Goal: Task Accomplishment & Management: Manage account settings

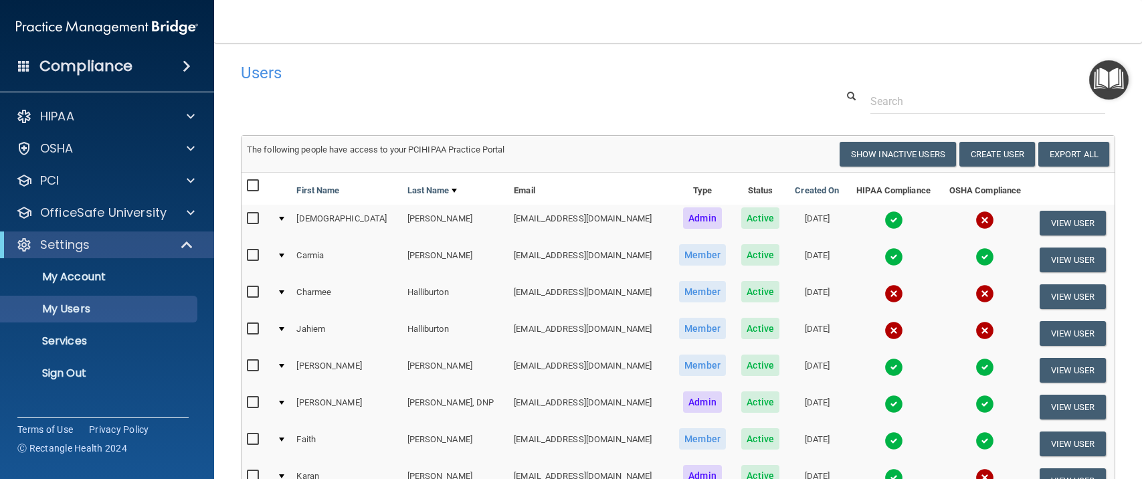
select select "20"
click at [166, 144] on div "OSHA" at bounding box center [89, 149] width 166 height 16
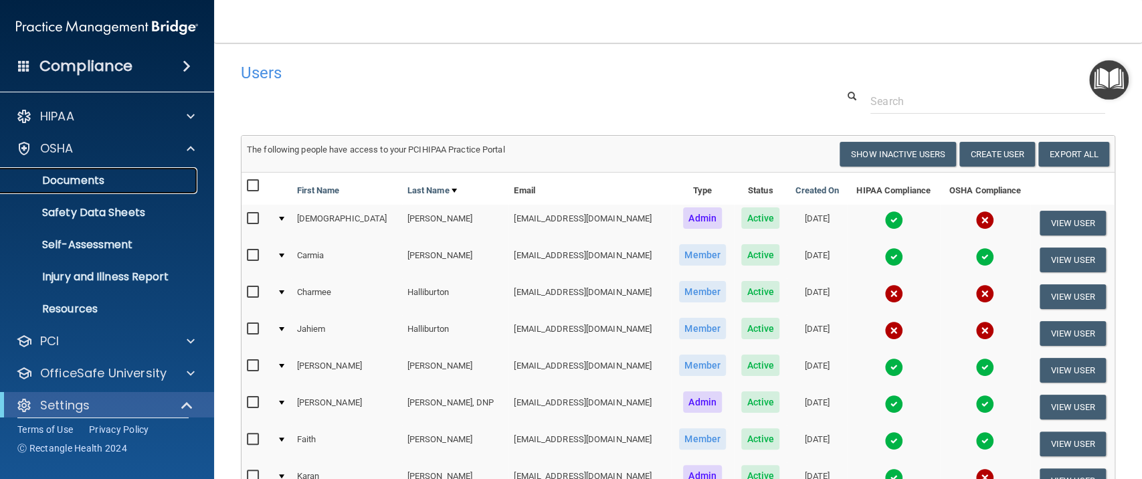
click at [112, 185] on p "Documents" at bounding box center [100, 180] width 183 height 13
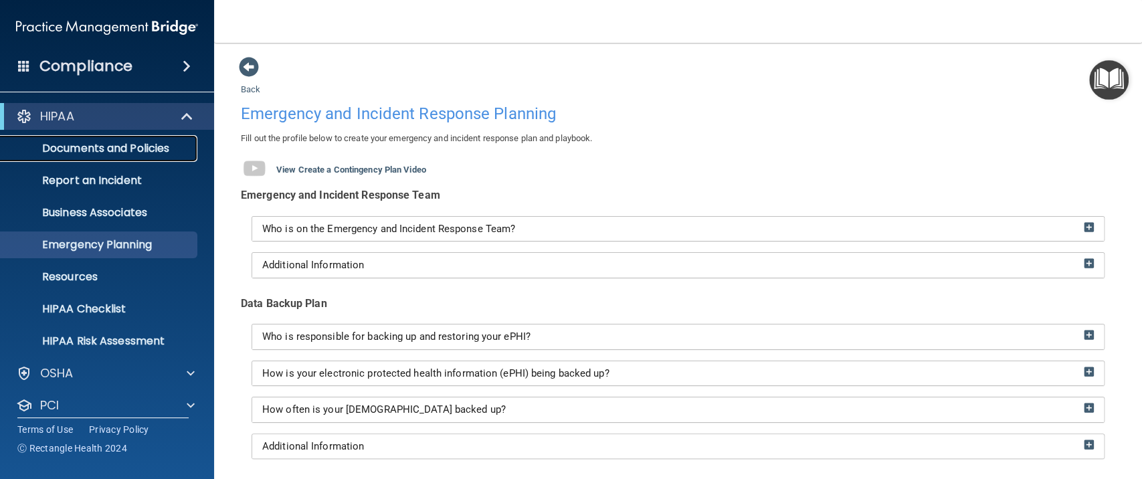
click at [140, 143] on p "Documents and Policies" at bounding box center [100, 148] width 183 height 13
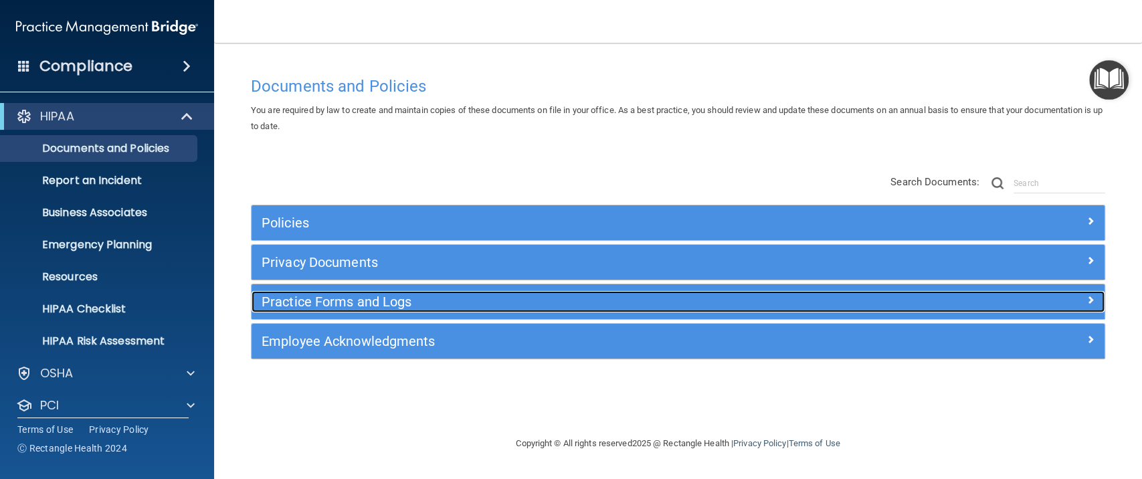
click at [370, 306] on h5 "Practice Forms and Logs" at bounding box center [572, 301] width 620 height 15
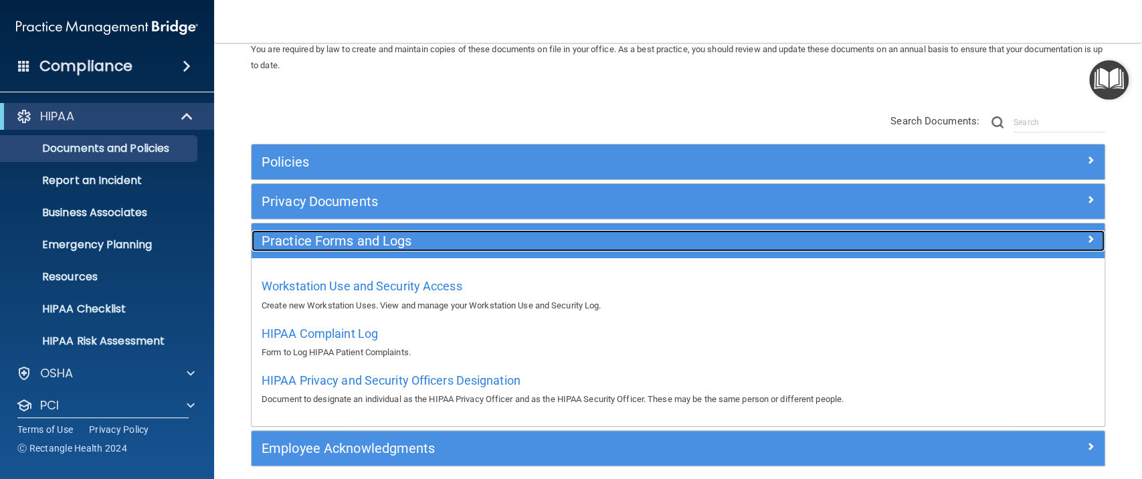
scroll to position [89, 0]
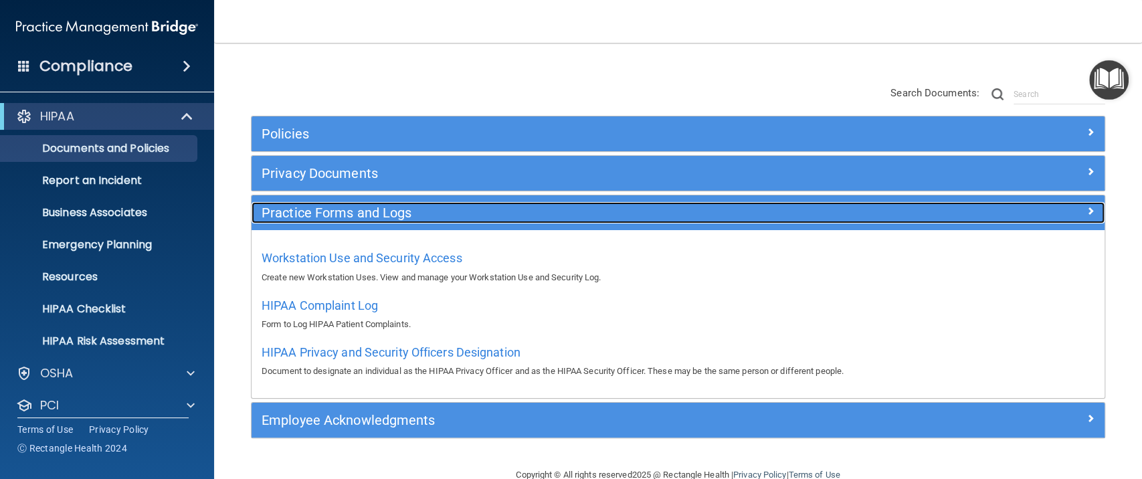
click at [346, 217] on h5 "Practice Forms and Logs" at bounding box center [572, 212] width 620 height 15
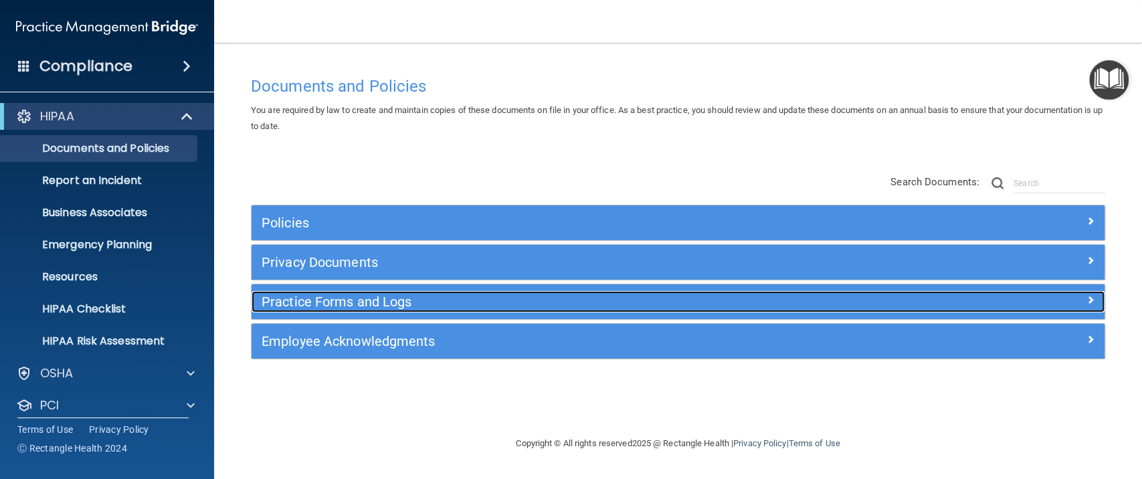
scroll to position [0, 0]
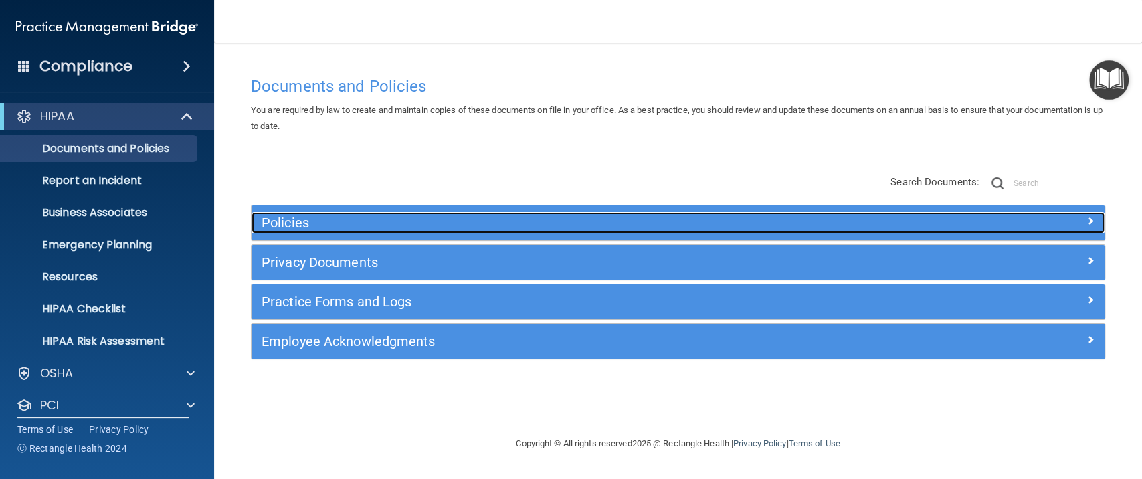
click at [344, 224] on h5 "Policies" at bounding box center [572, 222] width 620 height 15
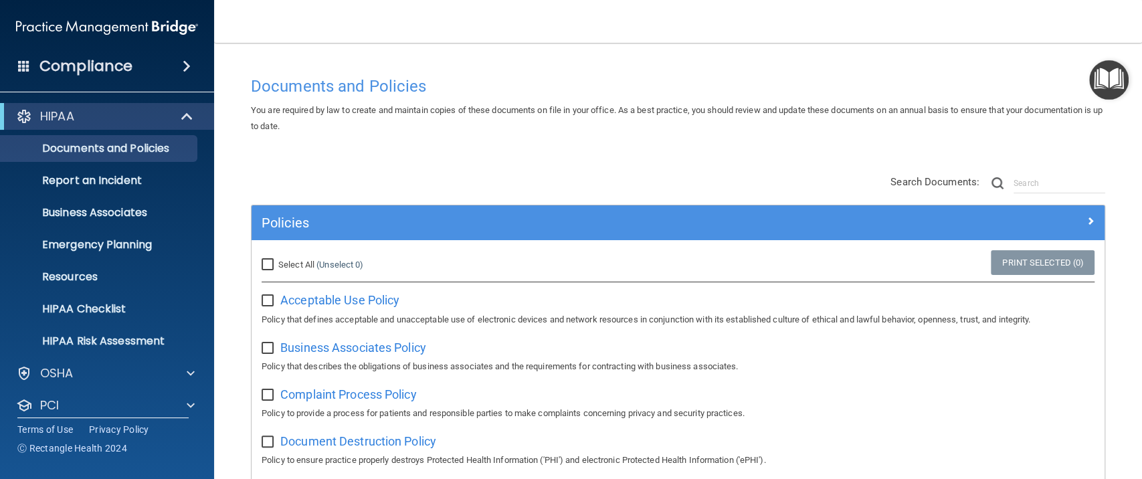
click at [273, 262] on input "Select All (Unselect 0) Unselect All" at bounding box center [269, 265] width 15 height 11
checkbox input "true"
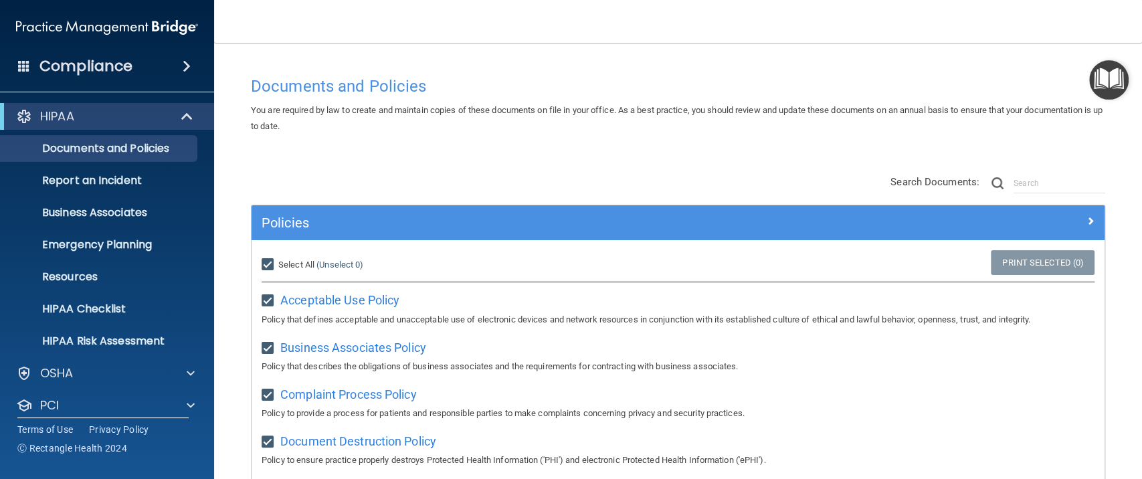
checkbox input "true"
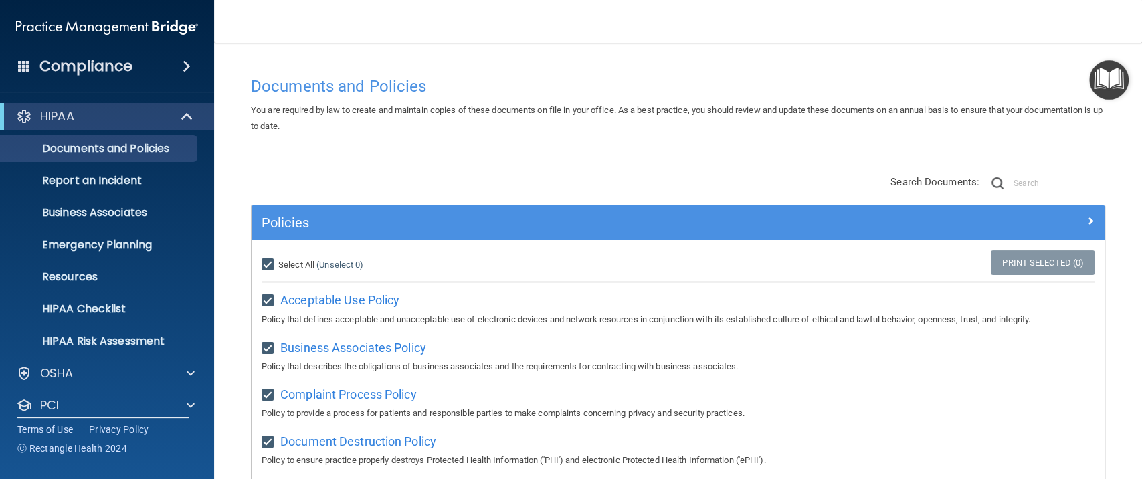
checkbox input "true"
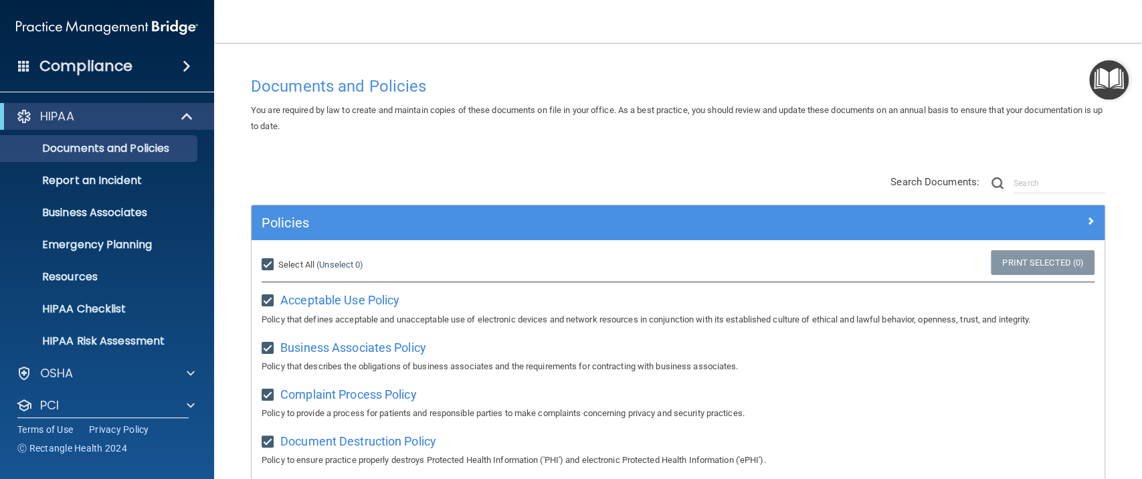
checkbox input "true"
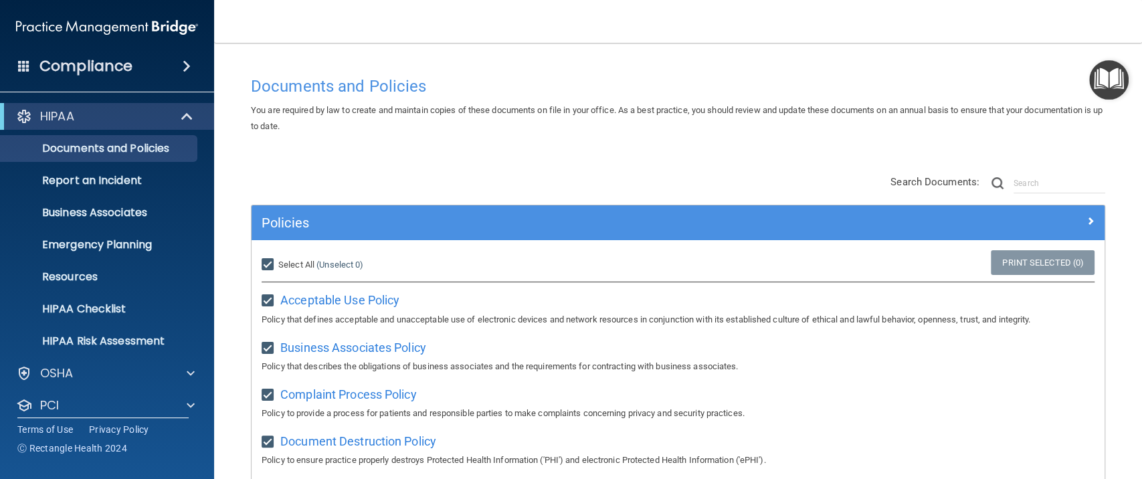
checkbox input "true"
click at [1022, 267] on link "Print Selected (21)" at bounding box center [1040, 262] width 108 height 25
click at [272, 262] on input "Select All (Unselect 21) Unselect All" at bounding box center [269, 265] width 15 height 11
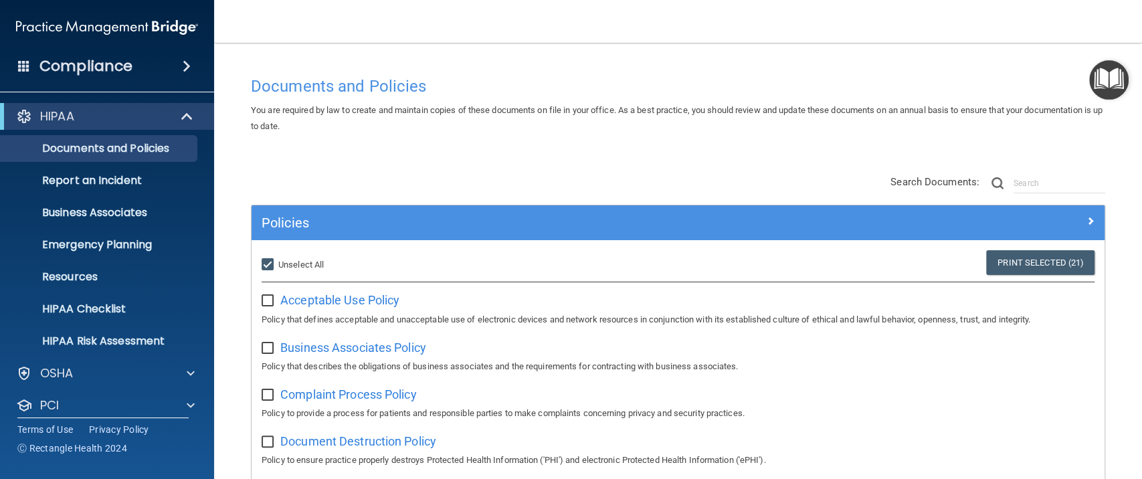
checkbox input "false"
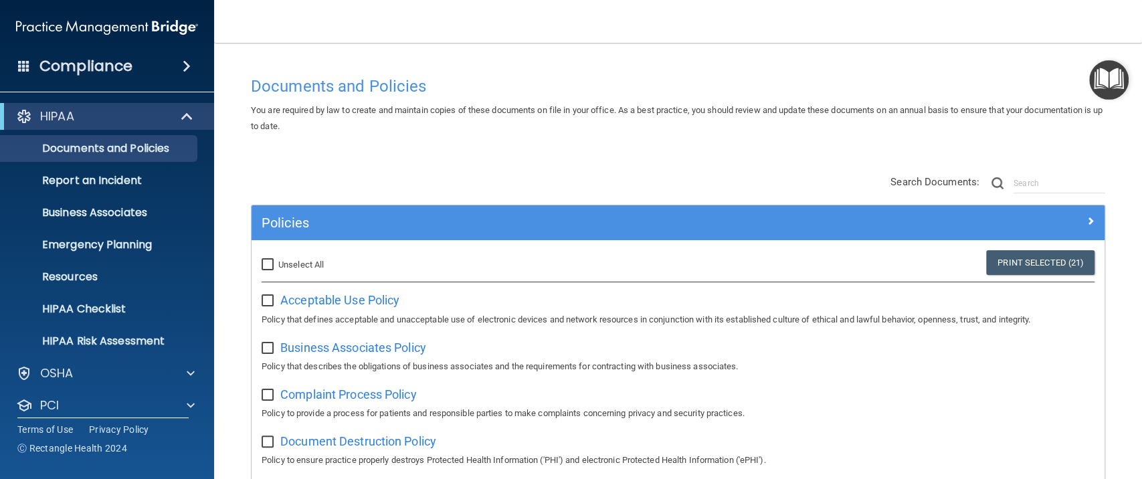
checkbox input "false"
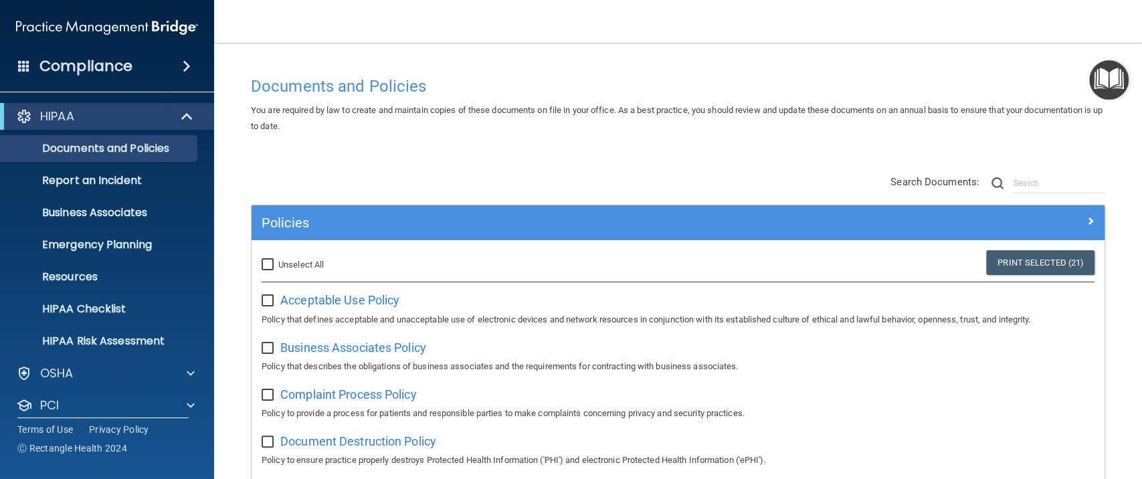
checkbox input "false"
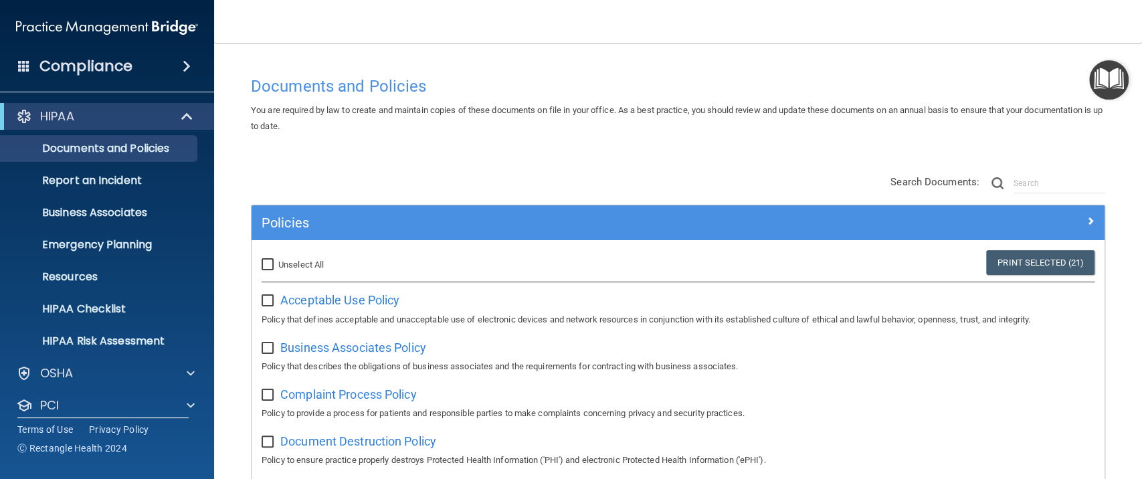
checkbox input "false"
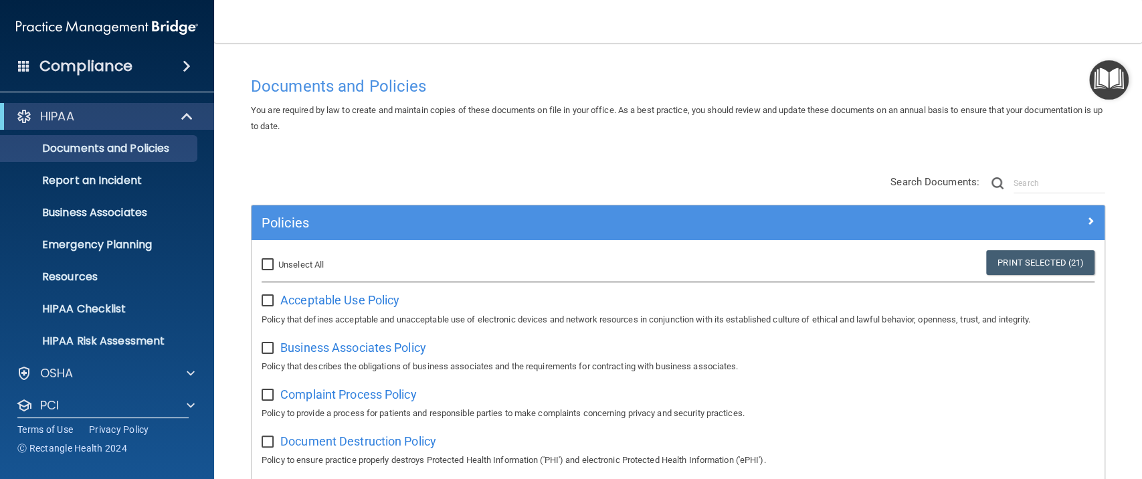
checkbox input "false"
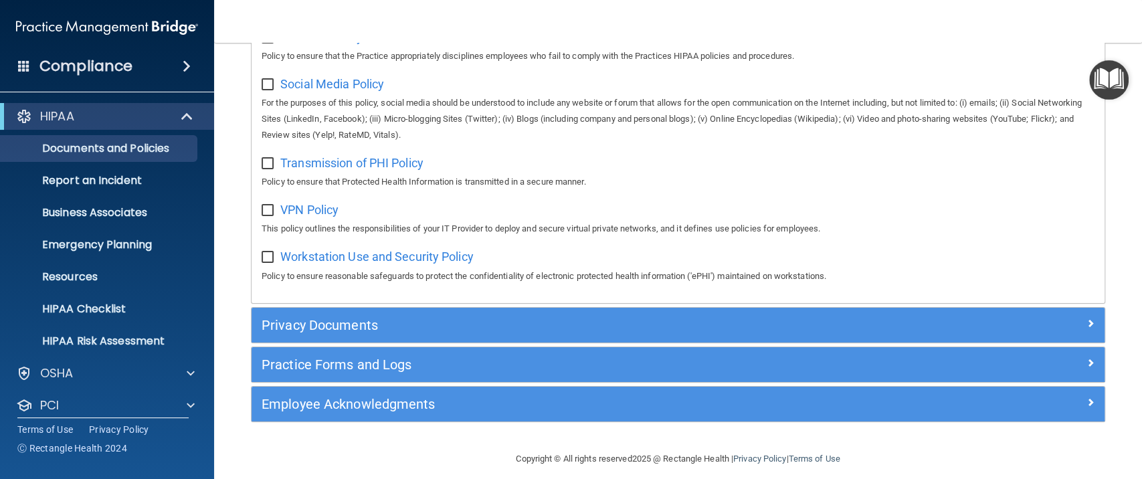
scroll to position [1053, 0]
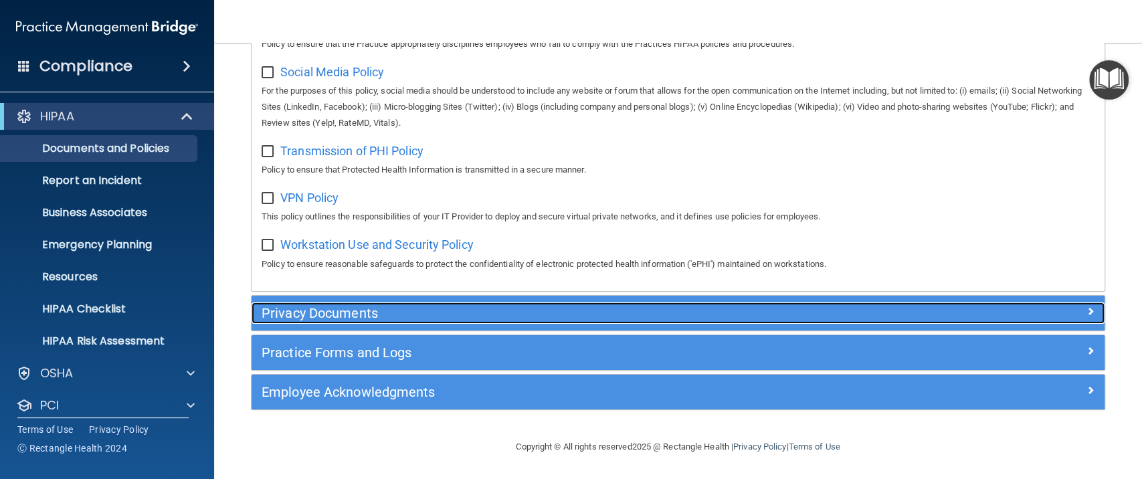
click at [317, 313] on h5 "Privacy Documents" at bounding box center [572, 313] width 620 height 15
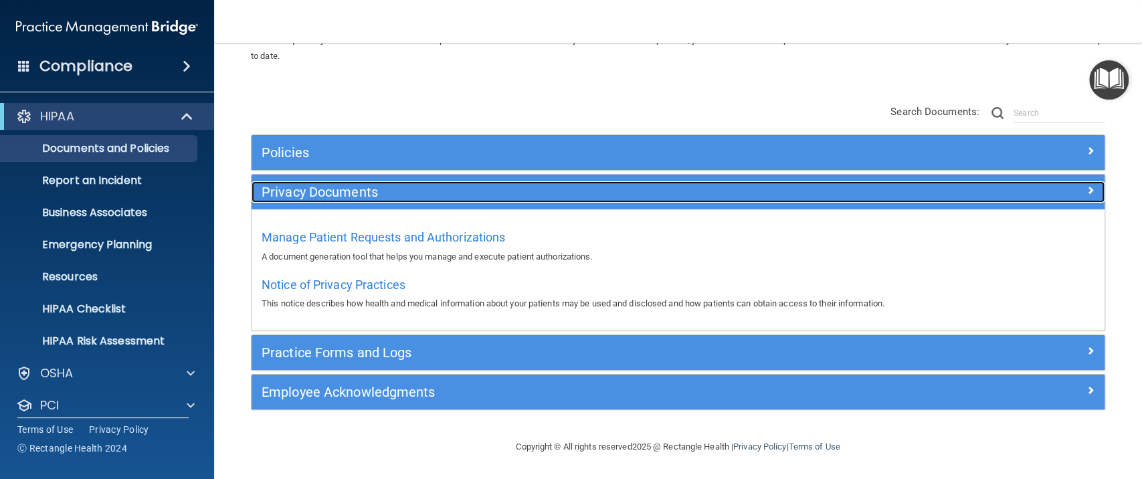
scroll to position [70, 0]
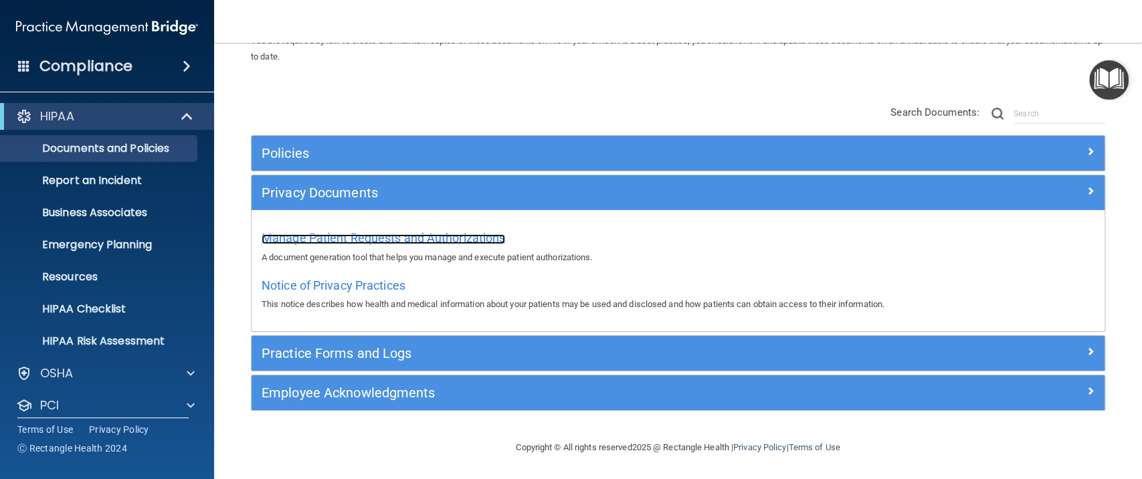
click at [321, 239] on span "Manage Patient Requests and Authorizations" at bounding box center [384, 238] width 244 height 14
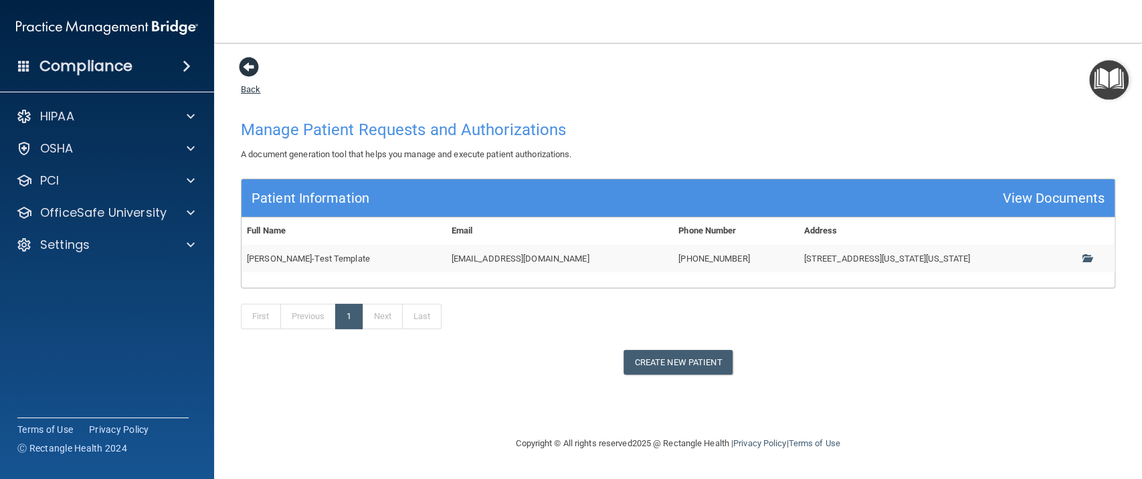
click at [255, 68] on span at bounding box center [249, 67] width 20 height 20
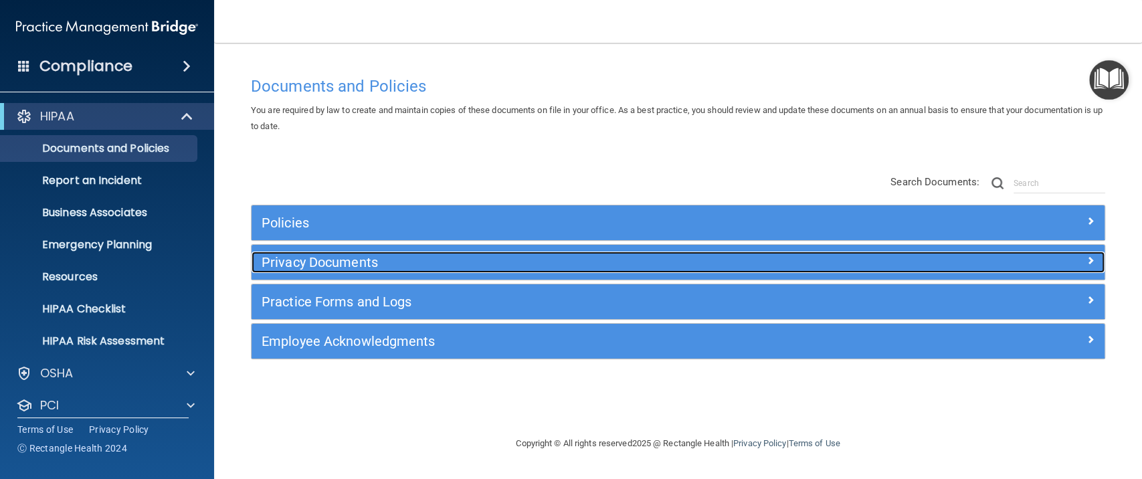
click at [321, 262] on h5 "Privacy Documents" at bounding box center [572, 262] width 620 height 15
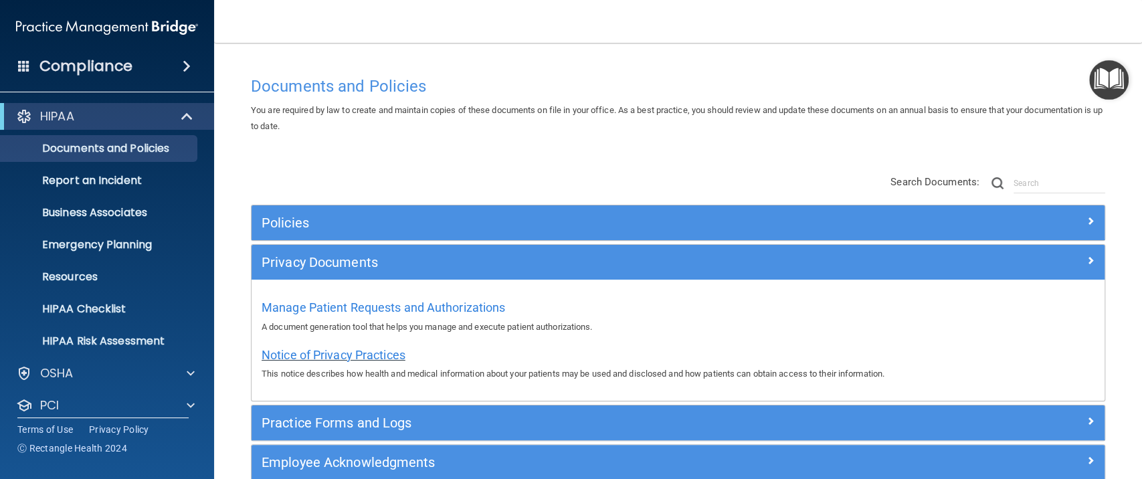
click at [323, 357] on span "Notice of Privacy Practices" at bounding box center [334, 355] width 144 height 14
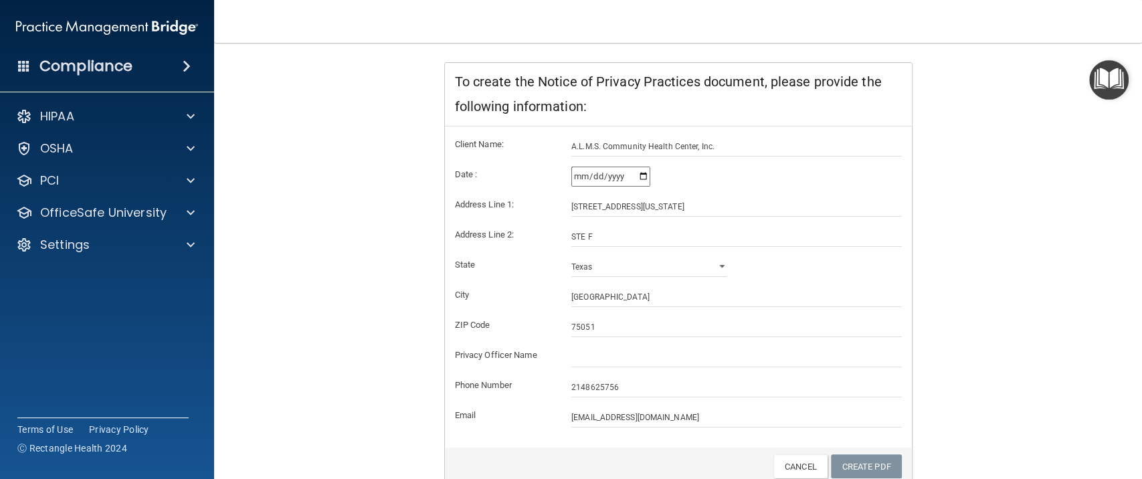
scroll to position [262, 0]
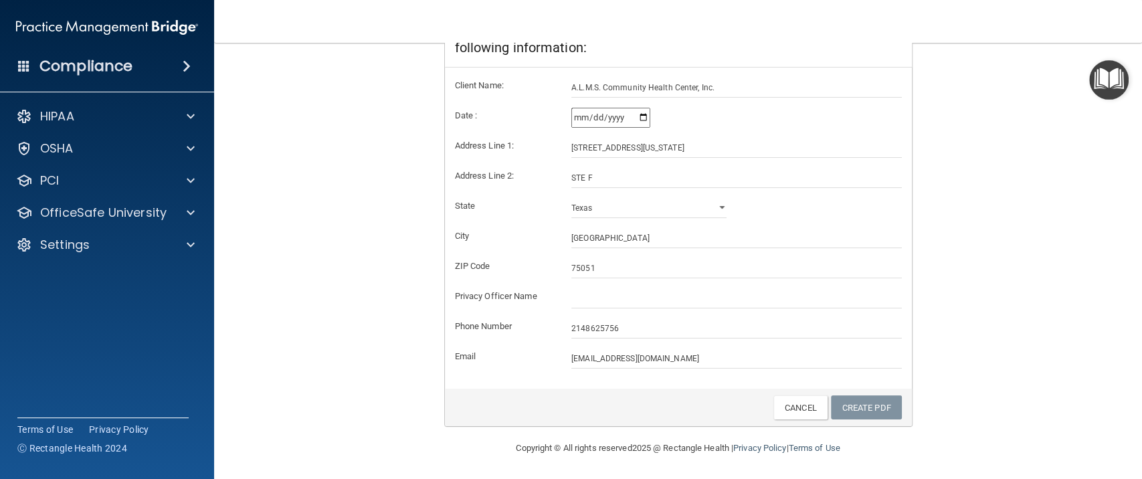
click at [636, 116] on input "2025-08-23" at bounding box center [610, 118] width 79 height 20
click at [759, 217] on form "Client Name: A.L.M.S. Community Health Center, Inc. Date : 2025-08-23 Address L…" at bounding box center [678, 223] width 447 height 291
click at [865, 412] on link "Create PDF" at bounding box center [866, 407] width 71 height 25
click at [874, 404] on link "Create PDF" at bounding box center [866, 407] width 71 height 25
click at [857, 405] on link "Create PDF" at bounding box center [866, 407] width 71 height 25
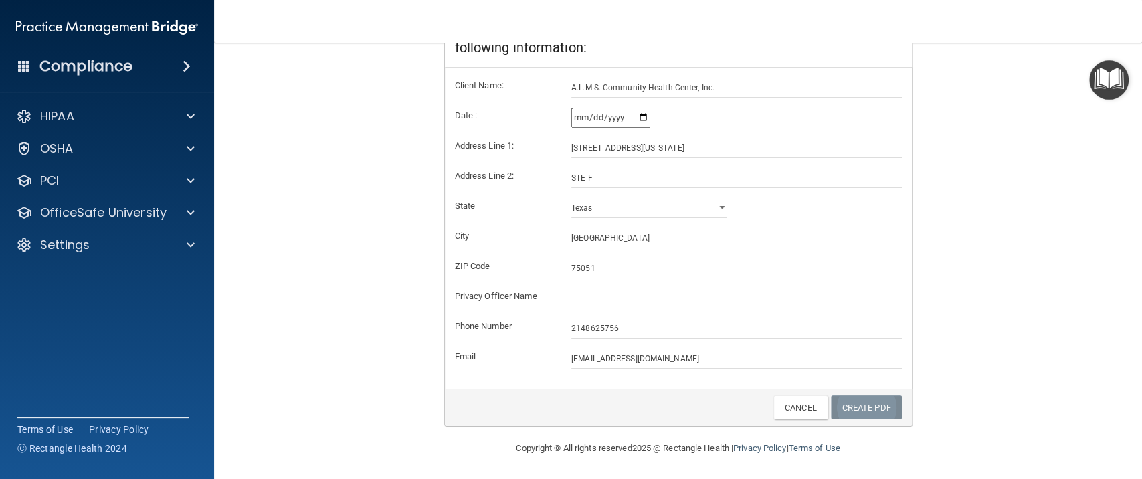
click at [853, 410] on link "Create PDF" at bounding box center [866, 407] width 71 height 25
click at [852, 411] on link "Create PDF" at bounding box center [866, 407] width 71 height 25
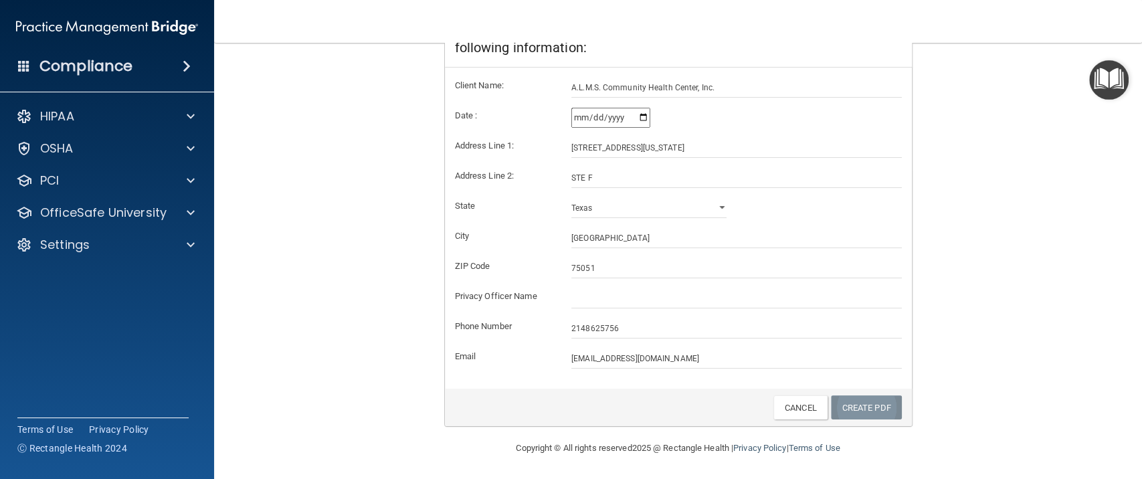
click at [852, 411] on link "Create PDF" at bounding box center [866, 407] width 71 height 25
click at [851, 412] on link "Create PDF" at bounding box center [866, 407] width 71 height 25
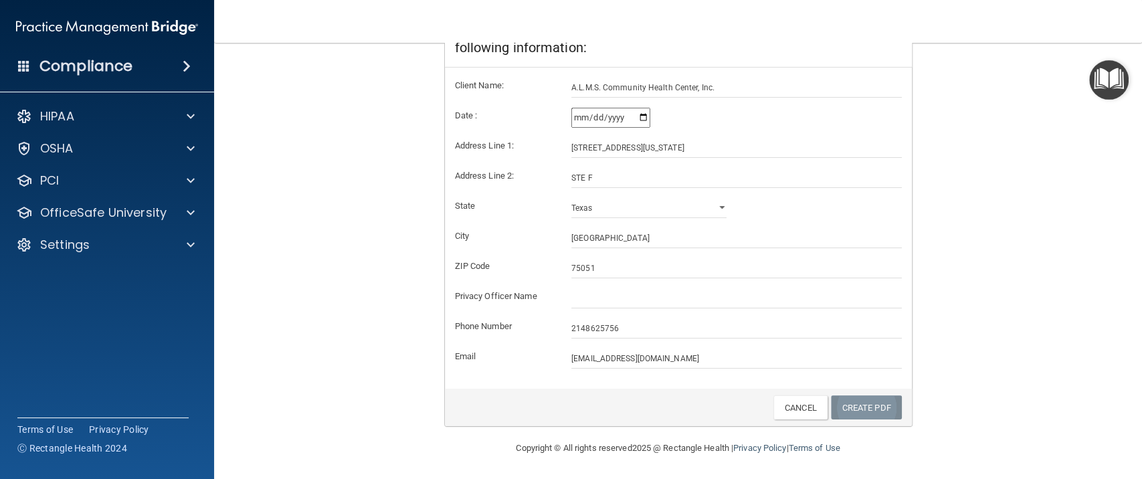
click at [851, 412] on link "Create PDF" at bounding box center [866, 407] width 71 height 25
click at [848, 416] on link "Create PDF" at bounding box center [866, 407] width 71 height 25
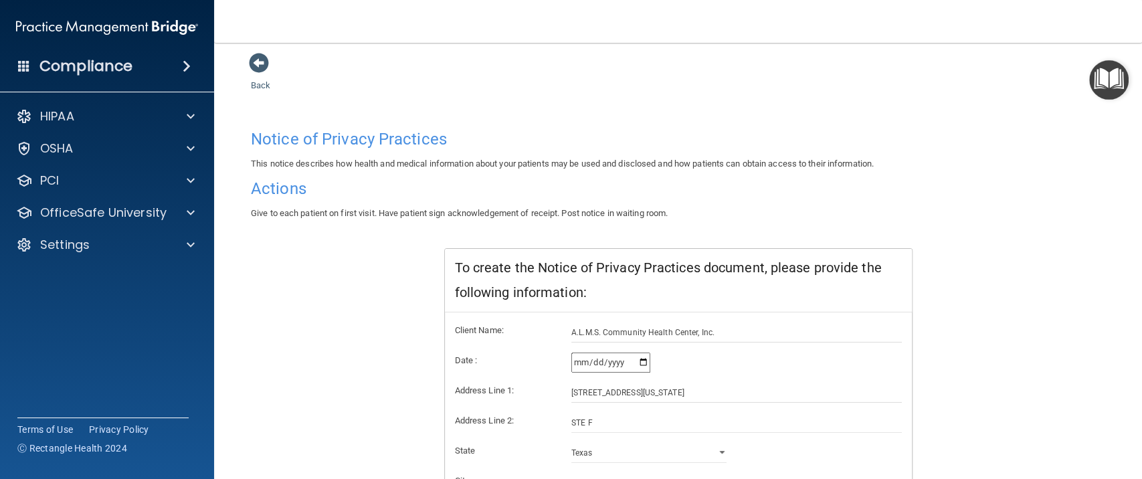
scroll to position [0, 0]
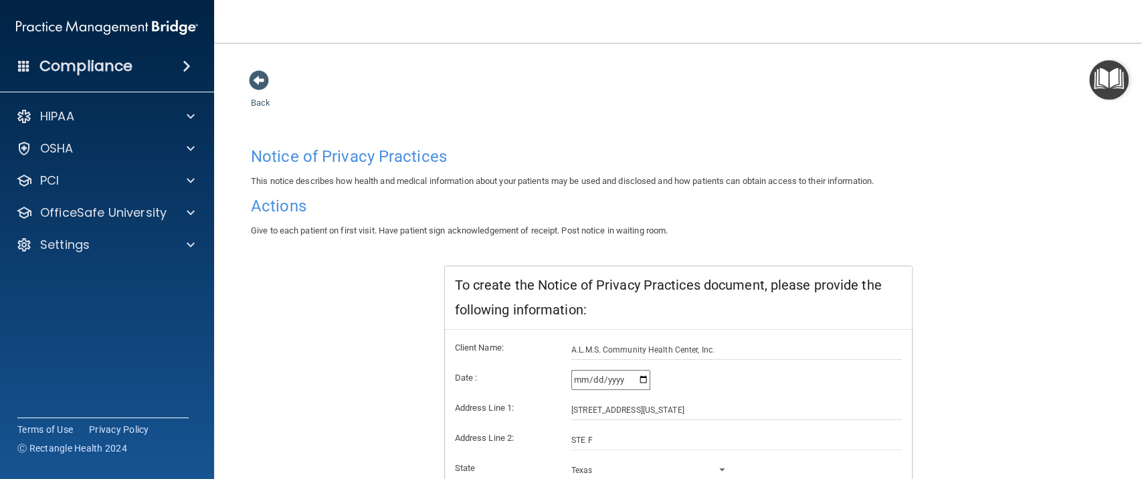
click at [638, 383] on input "2025-08-23" at bounding box center [610, 380] width 79 height 20
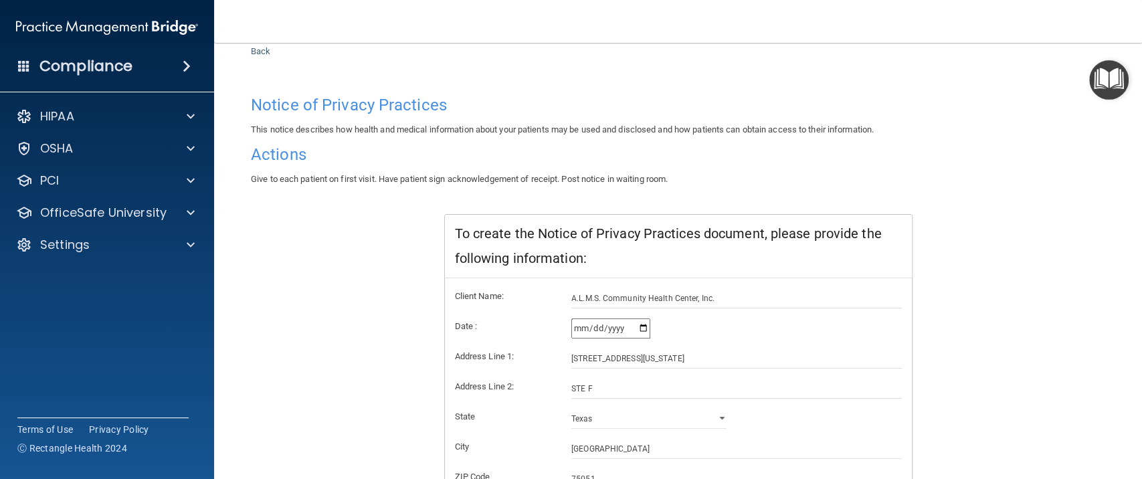
scroll to position [262, 0]
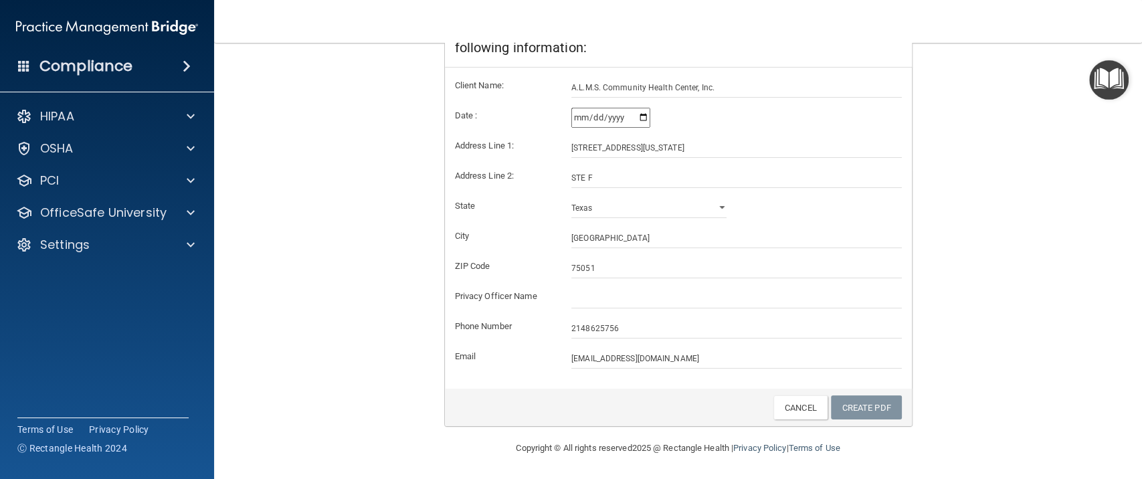
click at [603, 120] on input "date" at bounding box center [610, 118] width 79 height 20
click at [638, 115] on input "date" at bounding box center [610, 118] width 79 height 20
click at [871, 399] on link "Create PDF" at bounding box center [866, 407] width 71 height 25
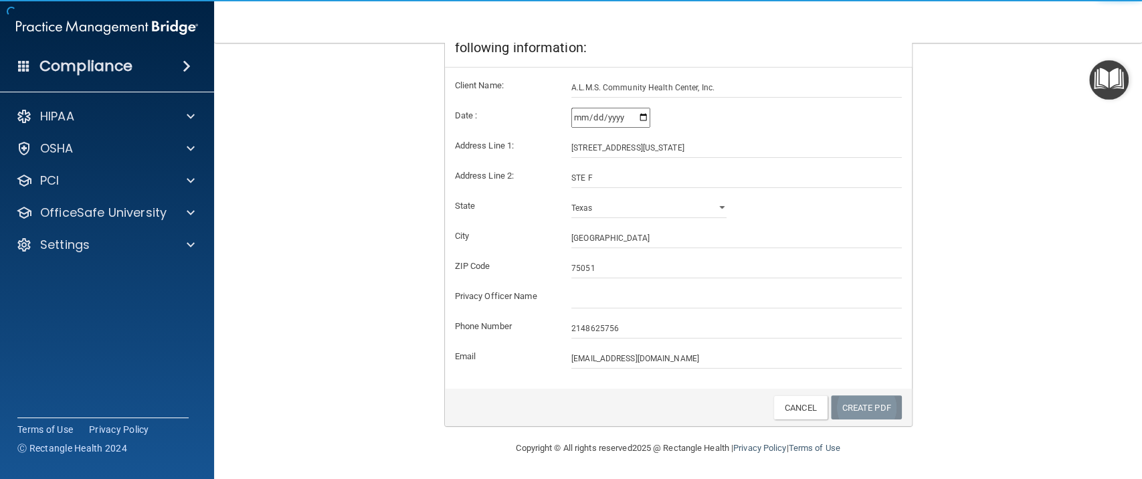
drag, startPoint x: 859, startPoint y: 402, endPoint x: 859, endPoint y: 394, distance: 8.0
click at [859, 400] on link "Create PDF" at bounding box center [866, 407] width 71 height 25
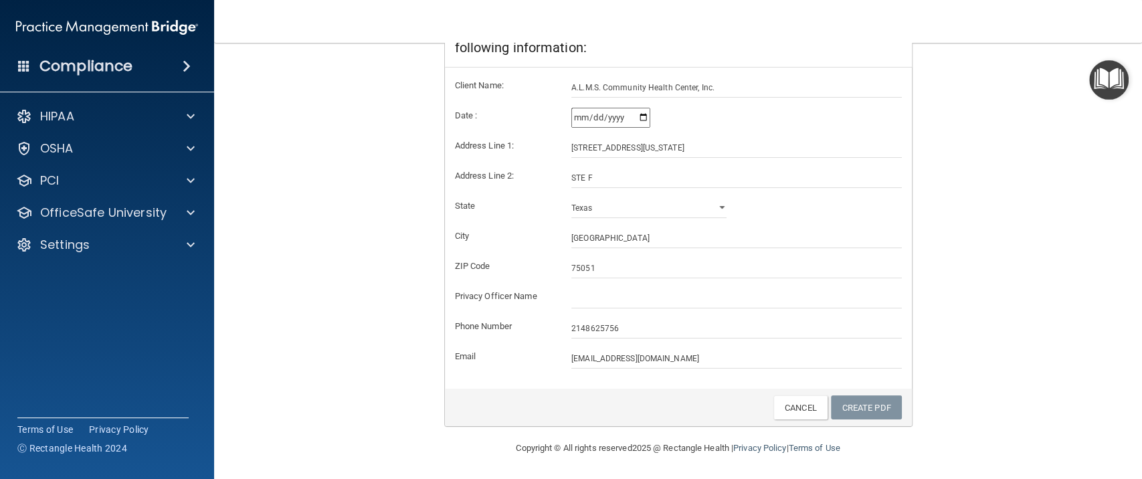
click at [636, 110] on input "2025-08-22" at bounding box center [610, 118] width 79 height 20
type input "2025-08-23"
click at [864, 412] on link "Create PDF" at bounding box center [866, 407] width 71 height 25
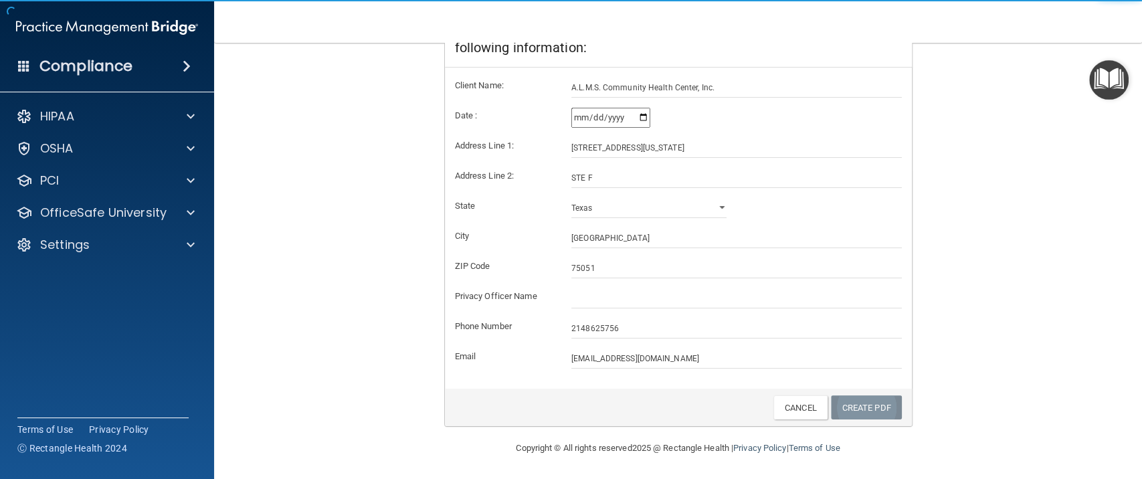
click at [864, 412] on link "Create PDF" at bounding box center [866, 407] width 71 height 25
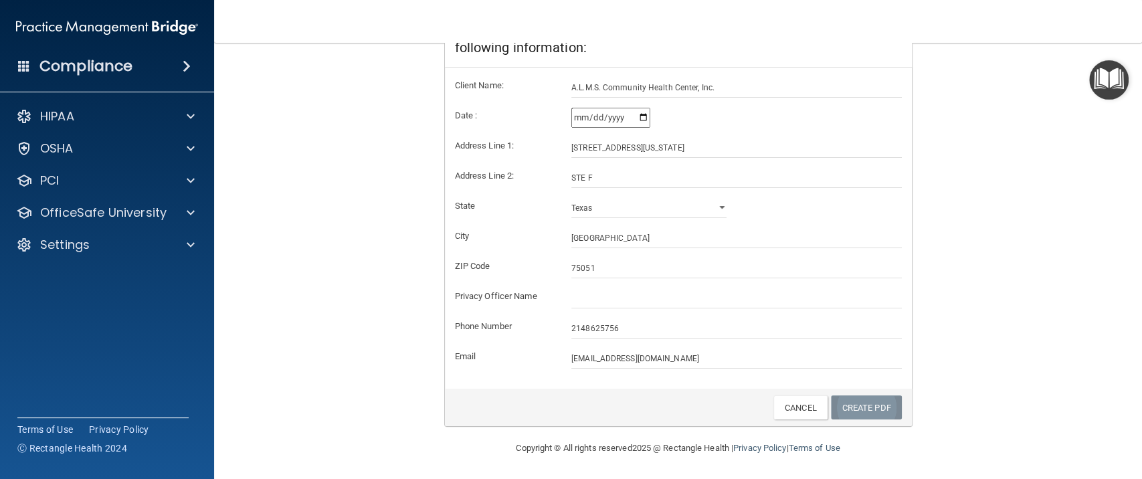
click at [843, 407] on link "Create PDF" at bounding box center [866, 407] width 71 height 25
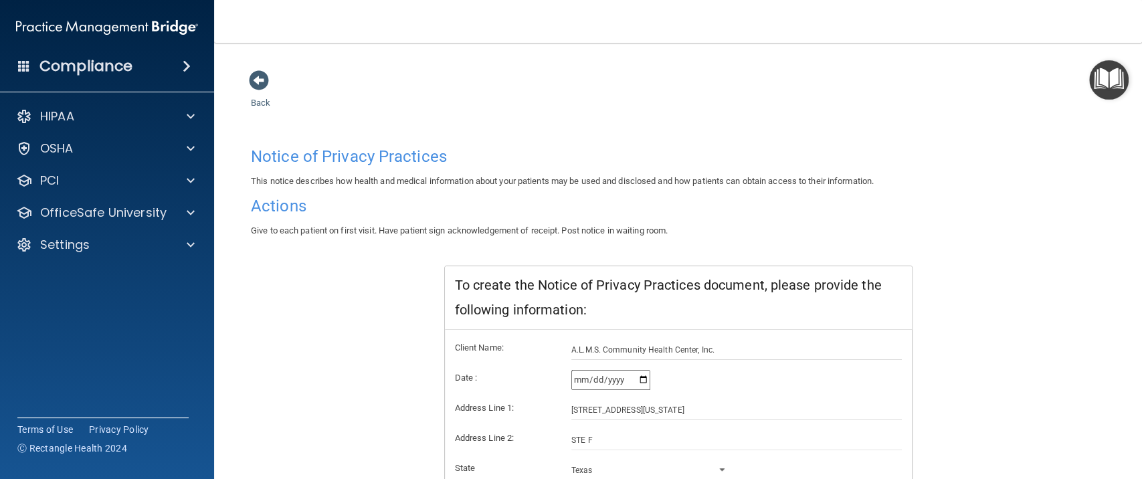
click at [320, 167] on div "Notice of Privacy Practices" at bounding box center [678, 157] width 875 height 33
drag, startPoint x: 261, startPoint y: 66, endPoint x: 261, endPoint y: 78, distance: 12.0
click at [261, 75] on div "Back Notice of Privacy Practices This notice describes how health and medical i…" at bounding box center [678, 372] width 875 height 633
click at [262, 84] on span at bounding box center [259, 80] width 20 height 20
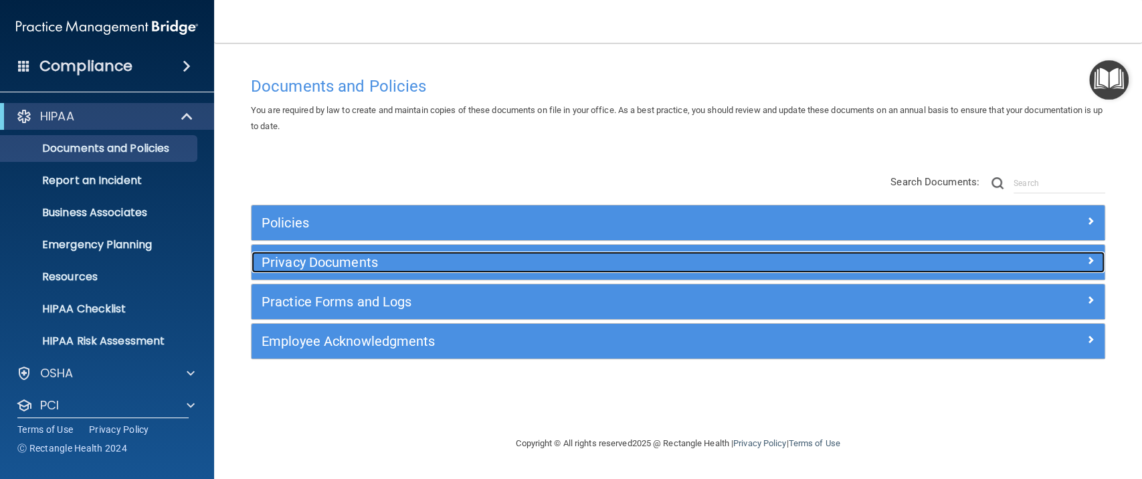
click at [400, 262] on h5 "Privacy Documents" at bounding box center [572, 262] width 620 height 15
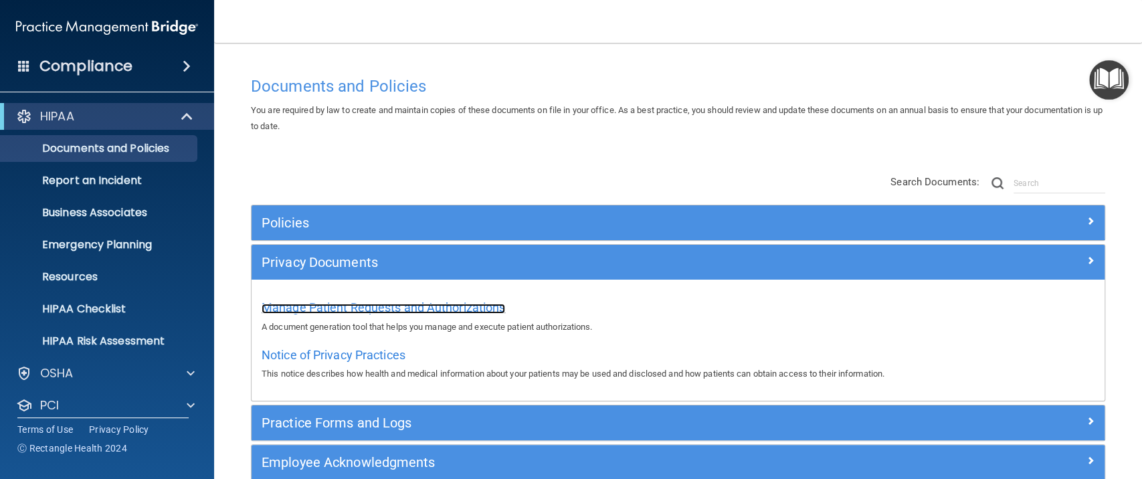
click at [385, 312] on span "Manage Patient Requests and Authorizations" at bounding box center [384, 307] width 244 height 14
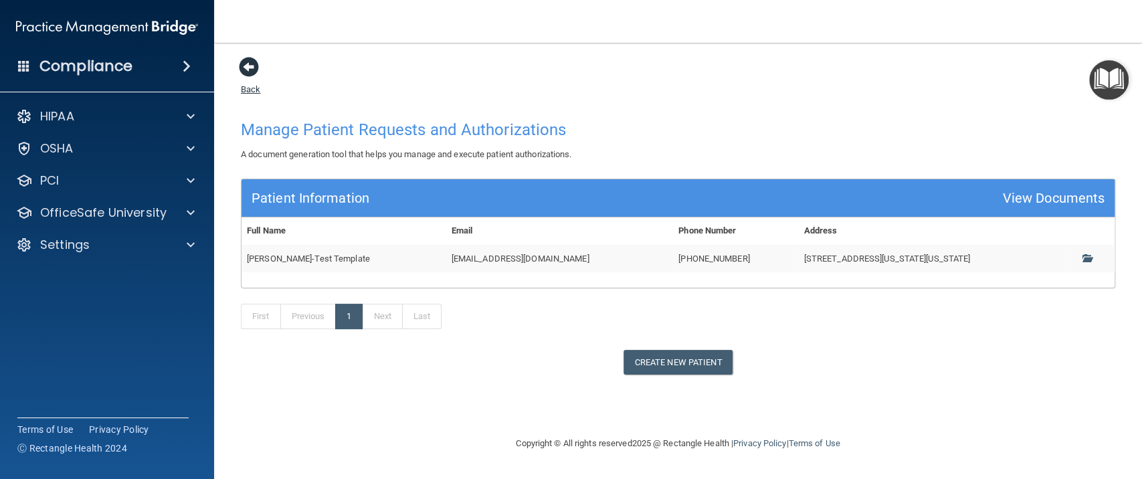
click at [252, 64] on span at bounding box center [249, 67] width 20 height 20
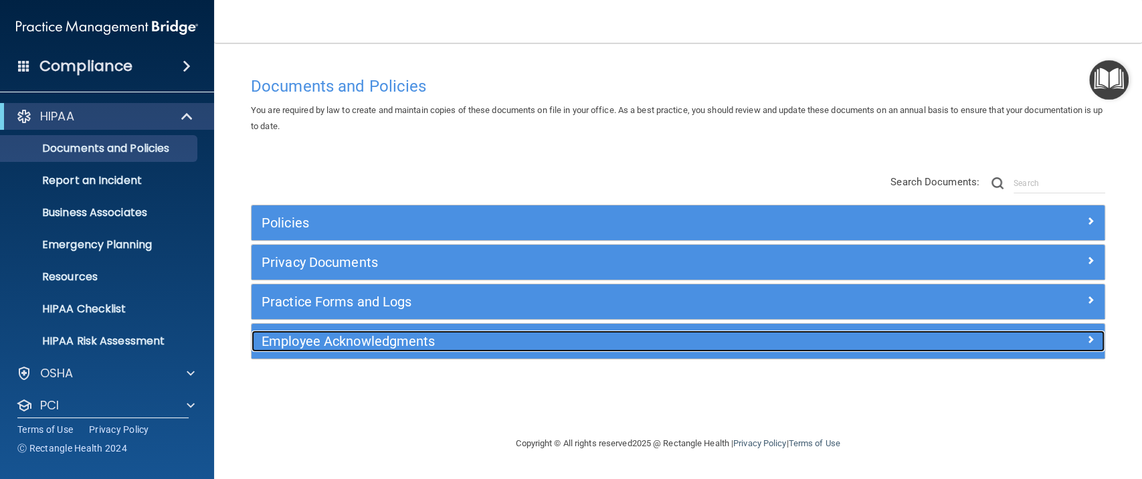
click at [373, 343] on h5 "Employee Acknowledgments" at bounding box center [572, 341] width 620 height 15
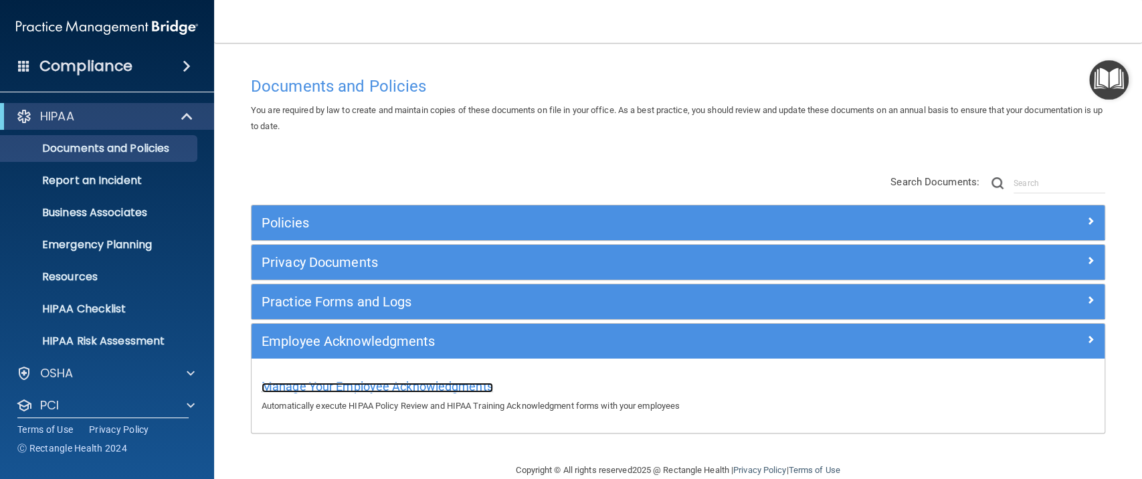
click at [389, 381] on span "Manage Your Employee Acknowledgments" at bounding box center [378, 386] width 232 height 14
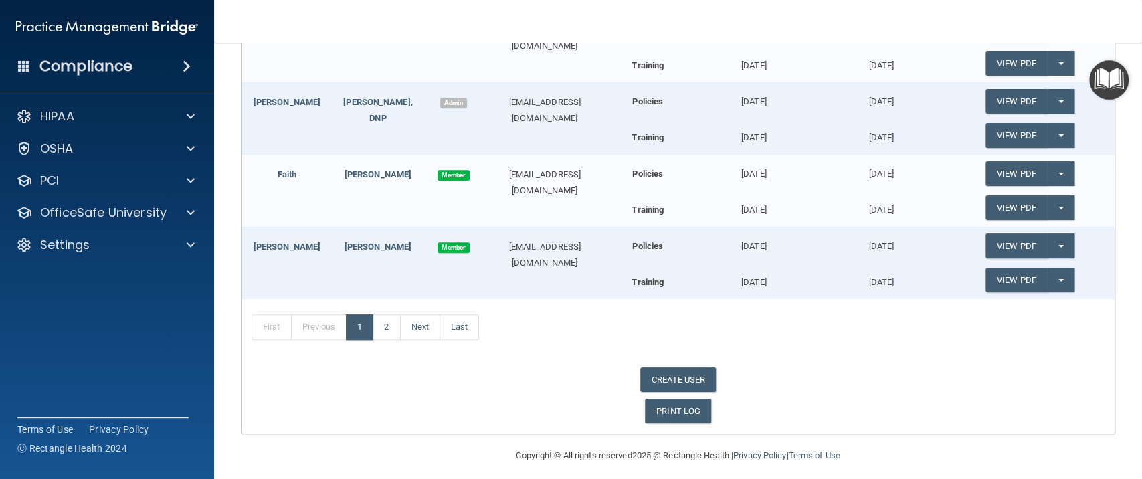
scroll to position [553, 0]
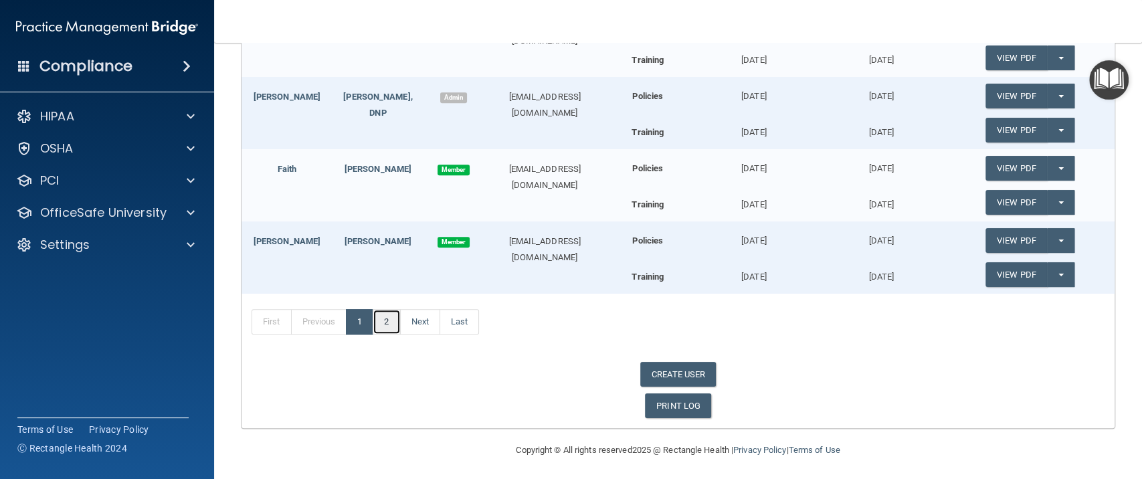
click at [385, 312] on link "2" at bounding box center [386, 321] width 27 height 25
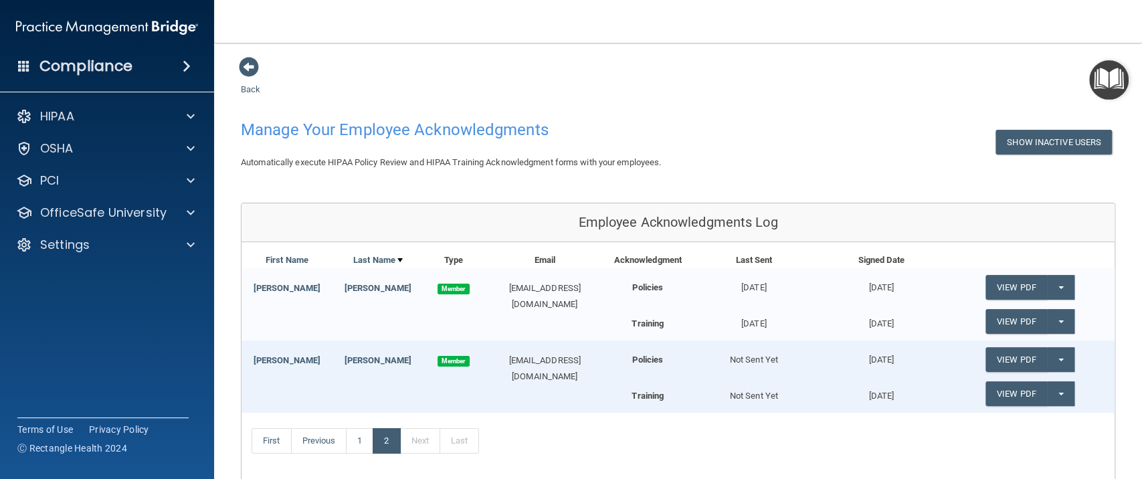
click at [120, 72] on h4 "Compliance" at bounding box center [85, 66] width 93 height 19
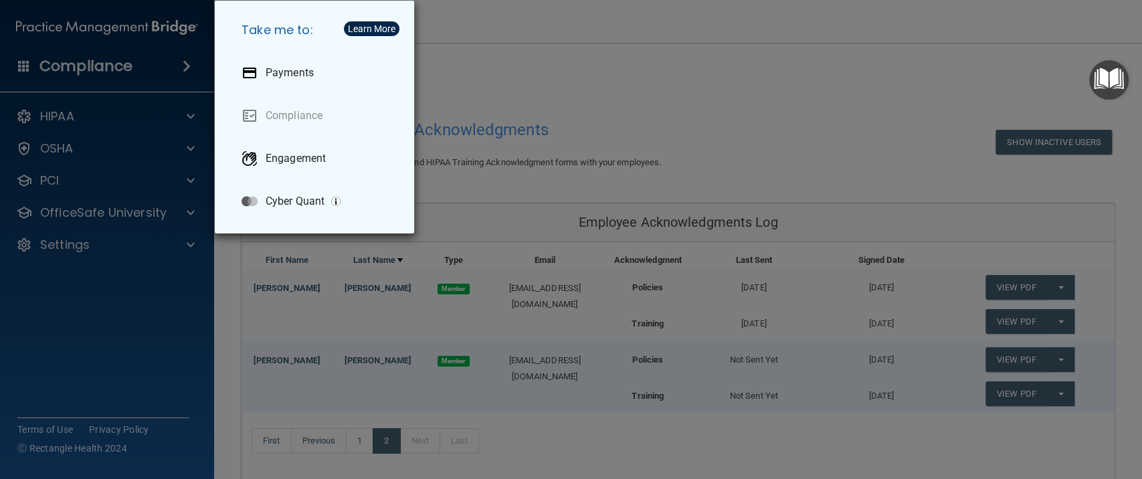
click at [88, 110] on div "Take me to: Payments Compliance Engagement Cyber Quant" at bounding box center [571, 239] width 1142 height 479
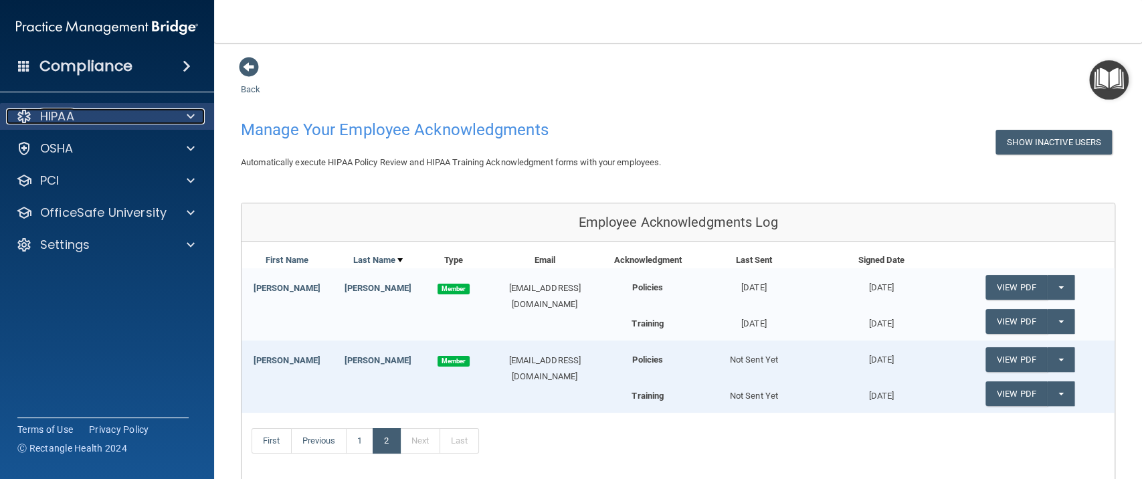
click at [84, 118] on div "HIPAA" at bounding box center [89, 116] width 166 height 16
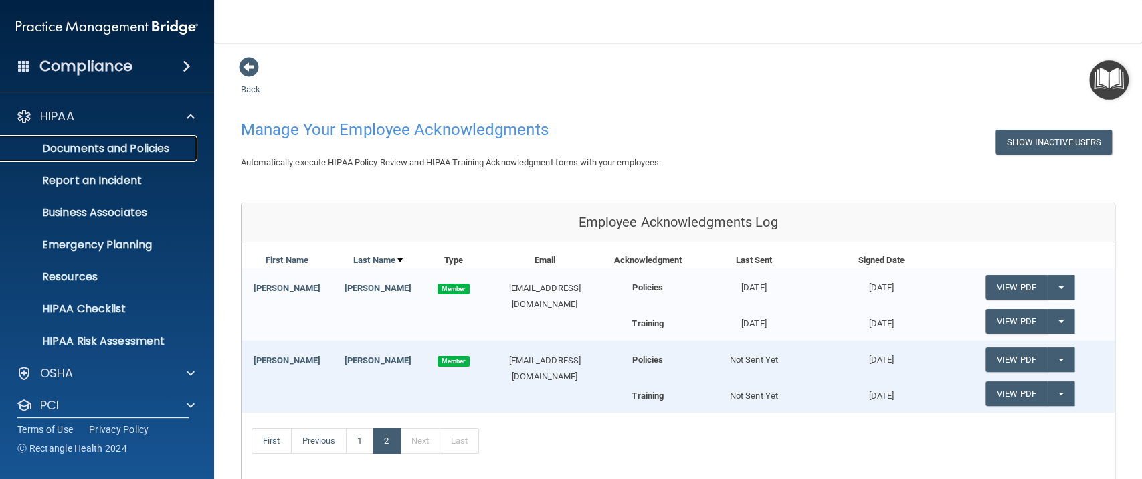
click at [84, 158] on link "Documents and Policies" at bounding box center [92, 148] width 211 height 27
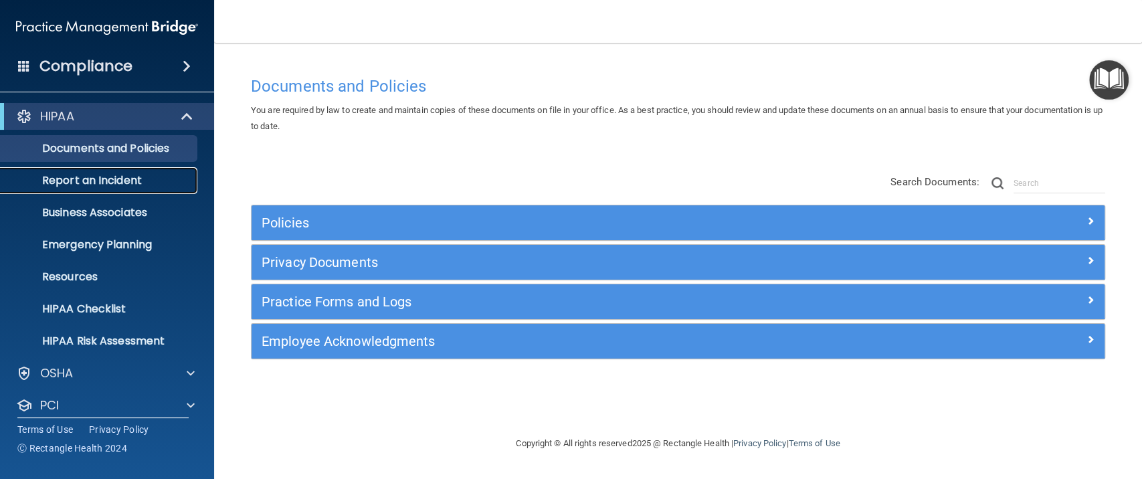
click at [114, 182] on p "Report an Incident" at bounding box center [100, 180] width 183 height 13
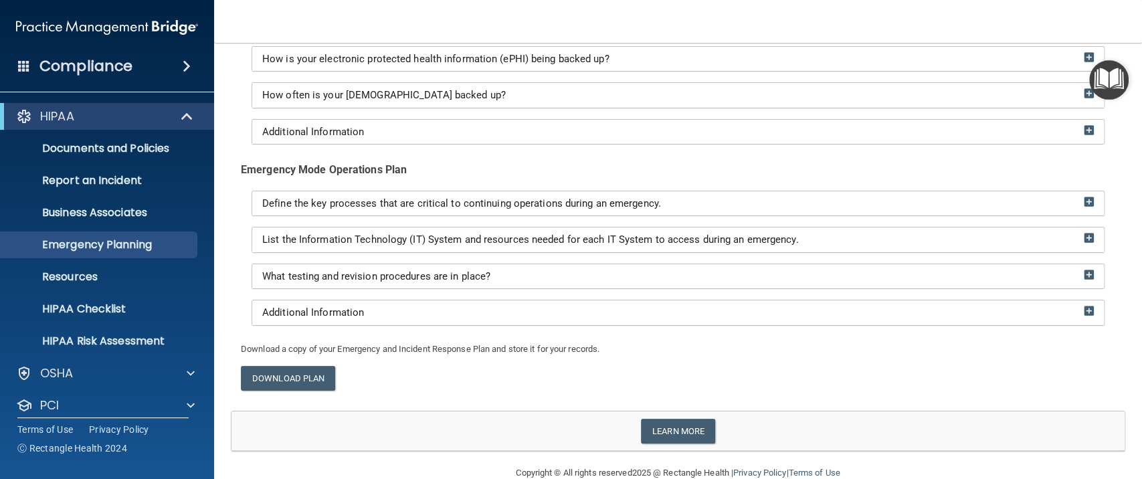
scroll to position [337, 0]
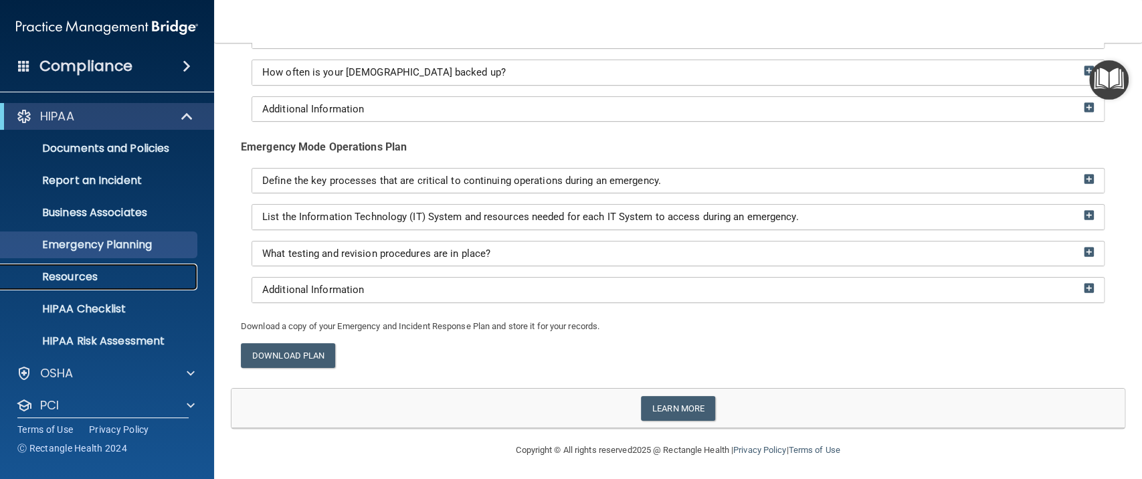
click at [116, 281] on p "Resources" at bounding box center [100, 276] width 183 height 13
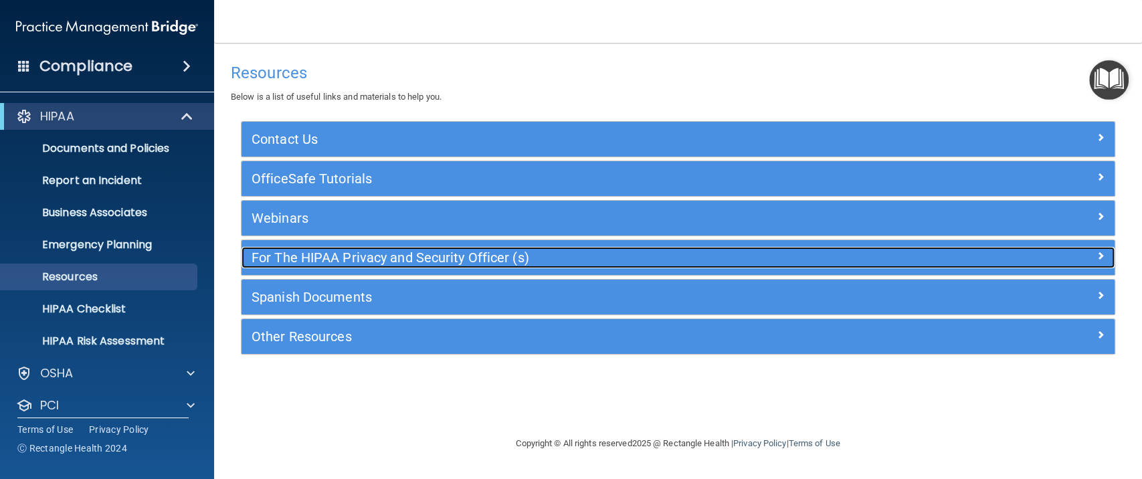
click at [1013, 256] on div at bounding box center [1006, 255] width 218 height 16
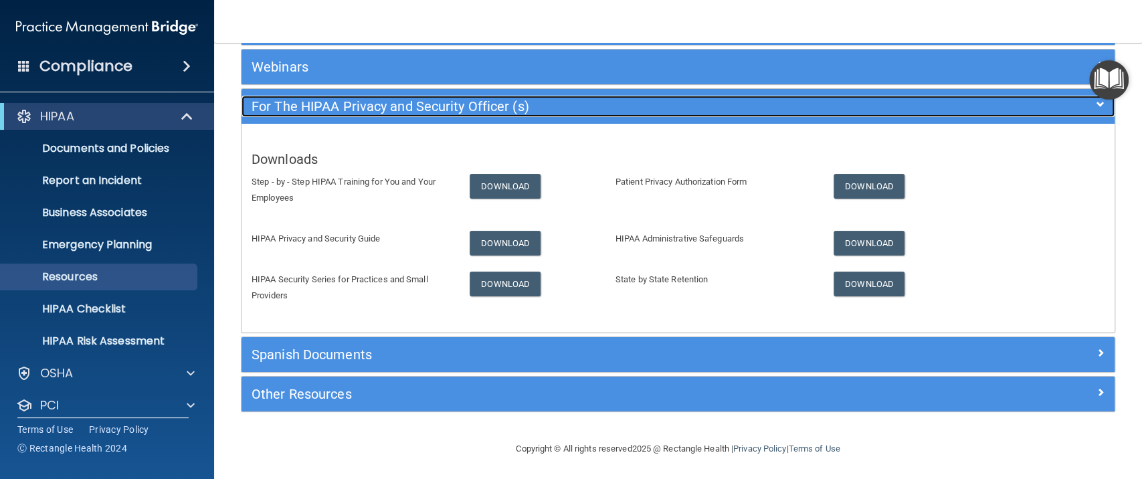
scroll to position [152, 0]
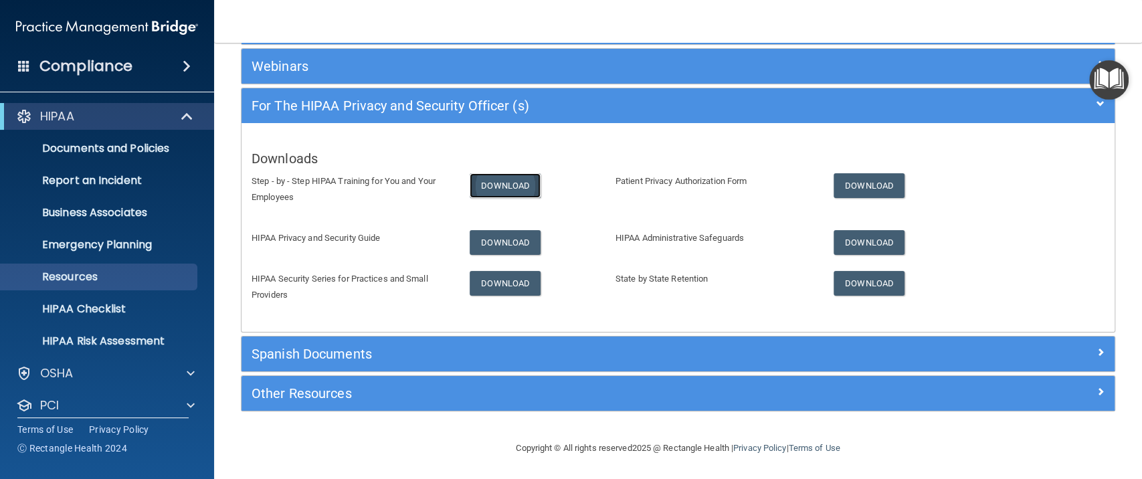
click at [485, 187] on link "Download" at bounding box center [505, 185] width 71 height 25
click at [503, 238] on link "Download" at bounding box center [505, 242] width 71 height 25
click at [505, 284] on link "Download" at bounding box center [505, 283] width 71 height 25
click at [868, 186] on link "Download" at bounding box center [869, 185] width 71 height 25
click at [877, 241] on link "Download" at bounding box center [869, 242] width 71 height 25
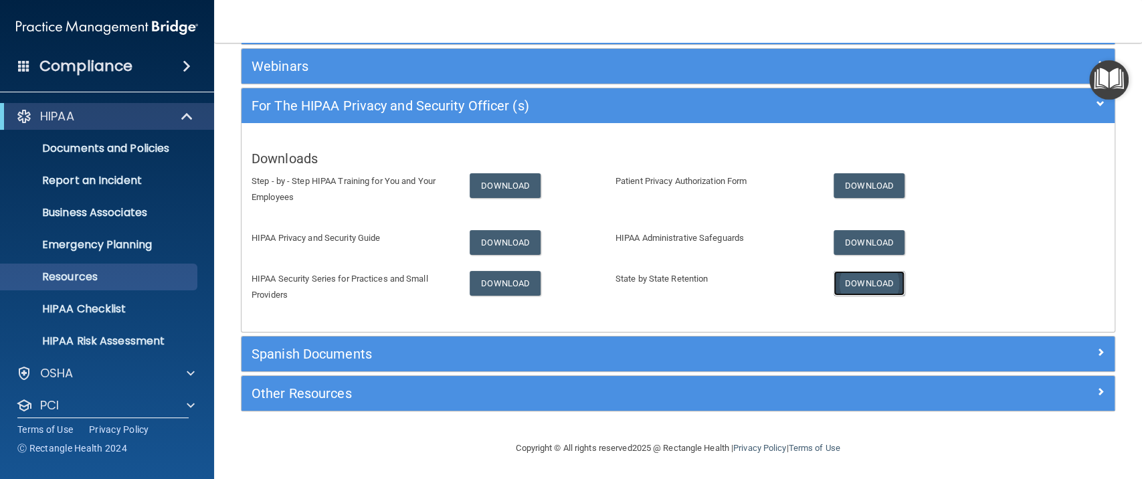
click at [860, 287] on link "Download" at bounding box center [869, 283] width 71 height 25
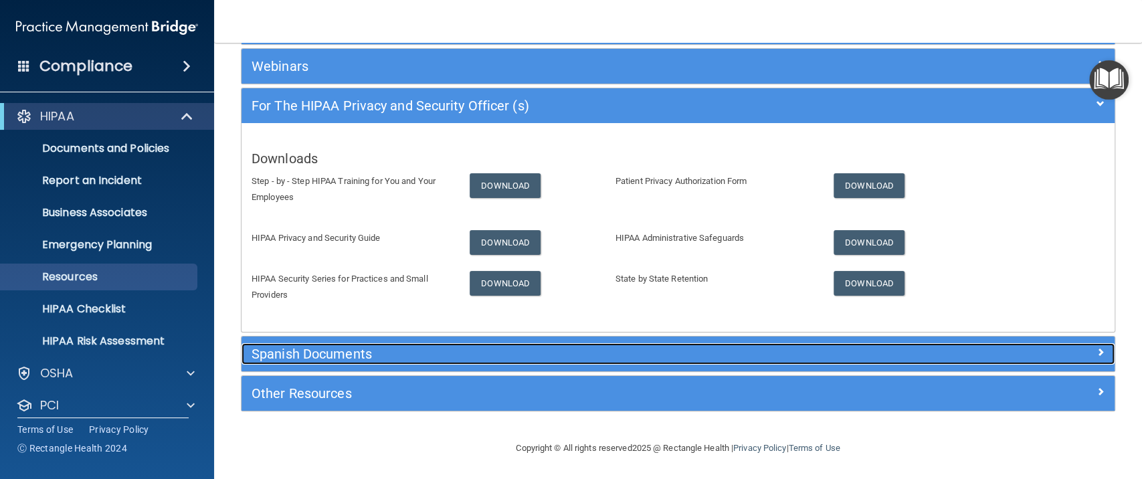
click at [412, 347] on h5 "Spanish Documents" at bounding box center [569, 354] width 635 height 15
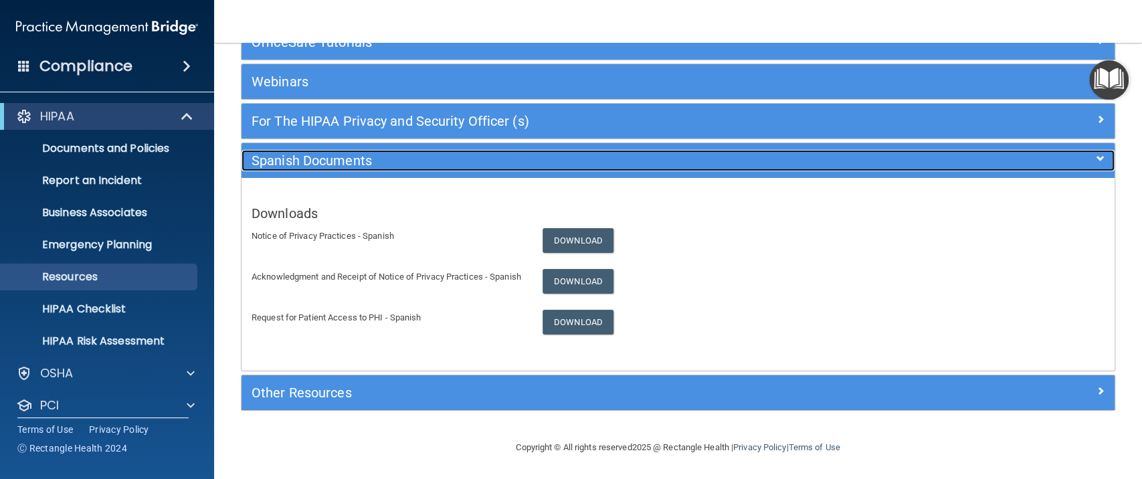
scroll to position [136, 0]
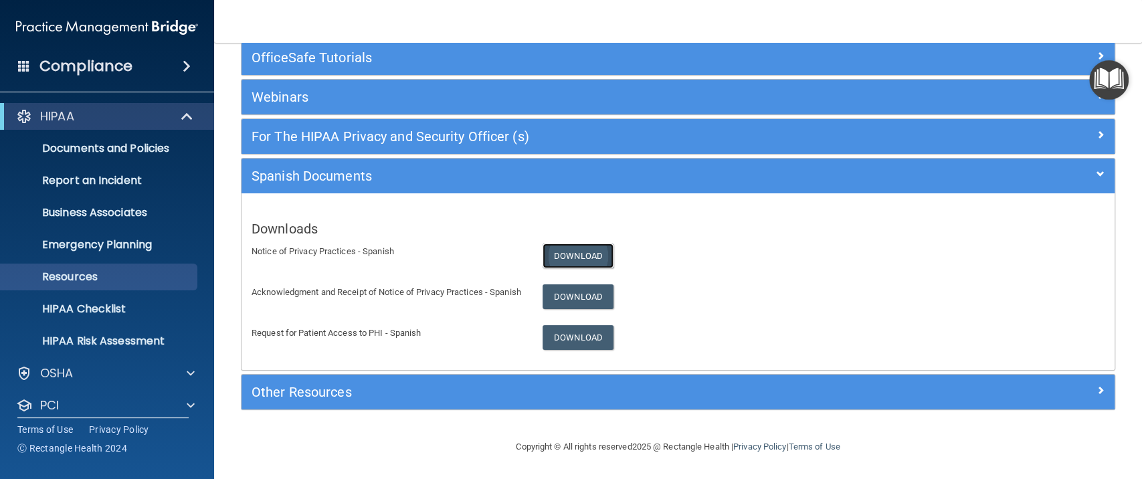
click at [584, 244] on link "Download" at bounding box center [578, 256] width 71 height 25
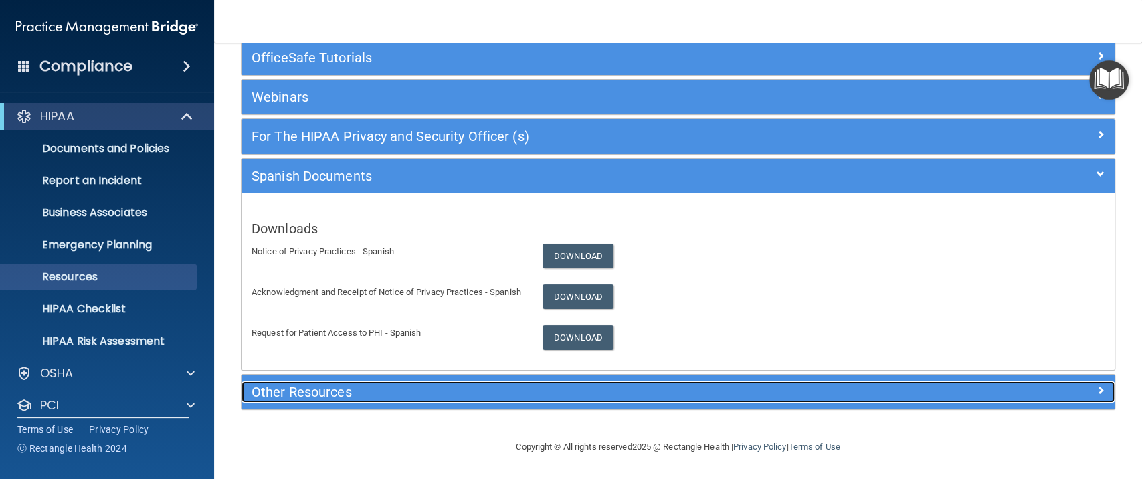
click at [334, 391] on h5 "Other Resources" at bounding box center [569, 392] width 635 height 15
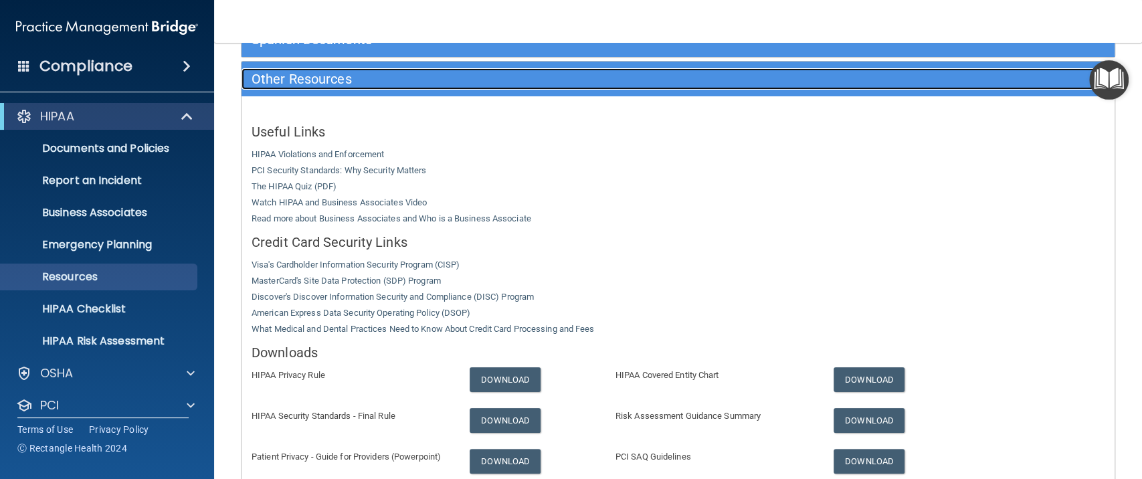
scroll to position [315, 0]
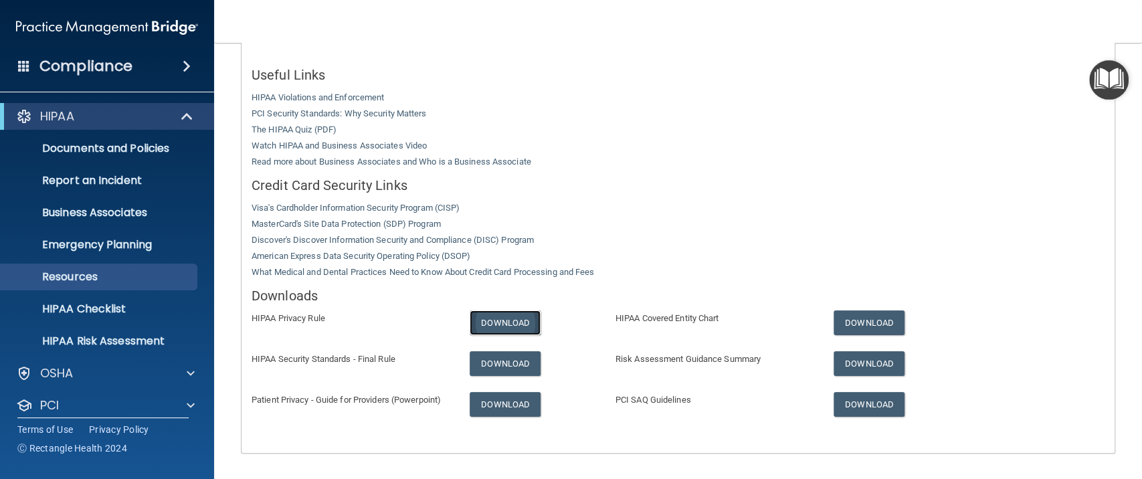
click at [514, 324] on link "Download" at bounding box center [505, 323] width 71 height 25
click at [505, 359] on link "Download" at bounding box center [505, 363] width 71 height 25
click at [511, 404] on link "Download" at bounding box center [505, 404] width 71 height 25
click at [860, 327] on link "Download" at bounding box center [869, 323] width 71 height 25
click at [873, 363] on link "Download" at bounding box center [869, 363] width 71 height 25
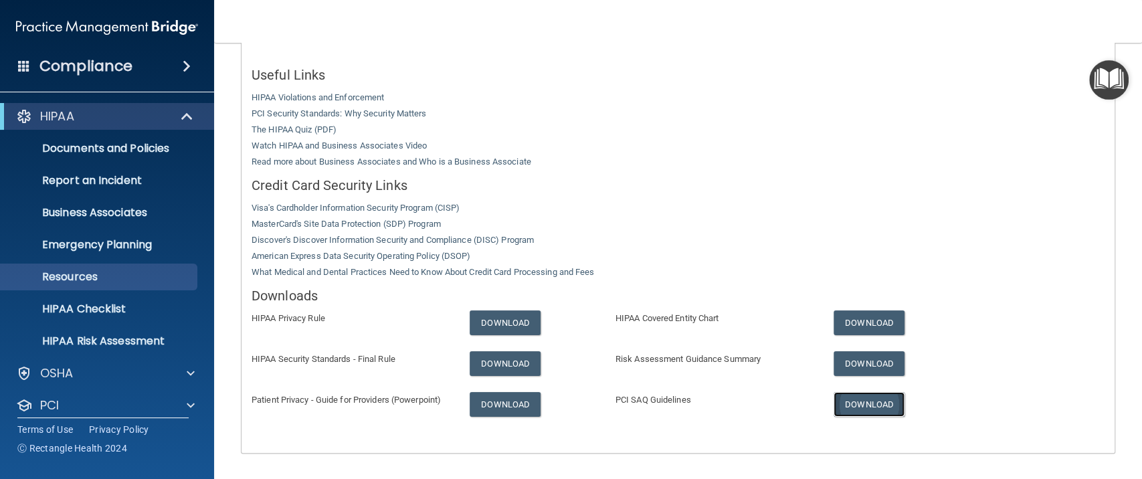
click at [873, 404] on link "Download" at bounding box center [869, 404] width 71 height 25
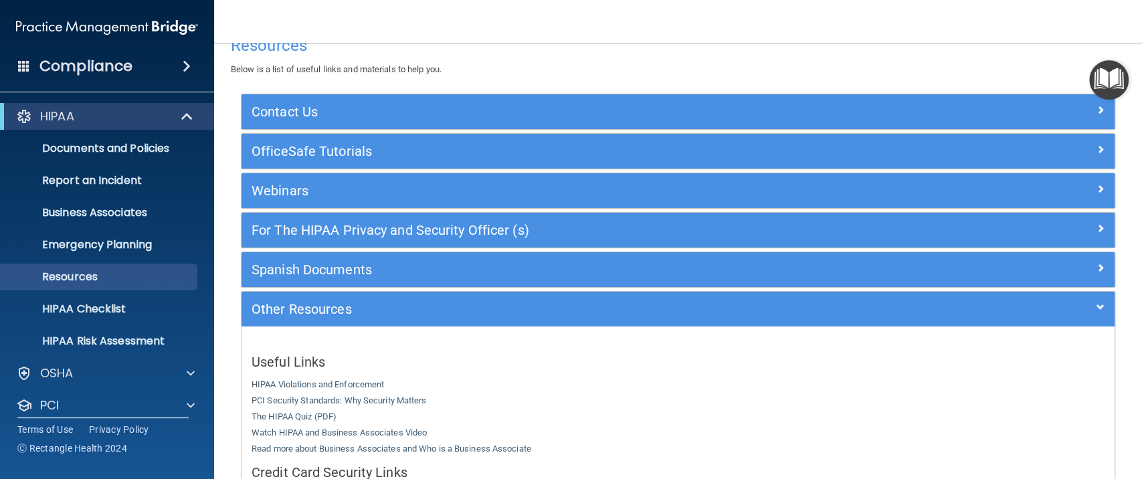
scroll to position [0, 0]
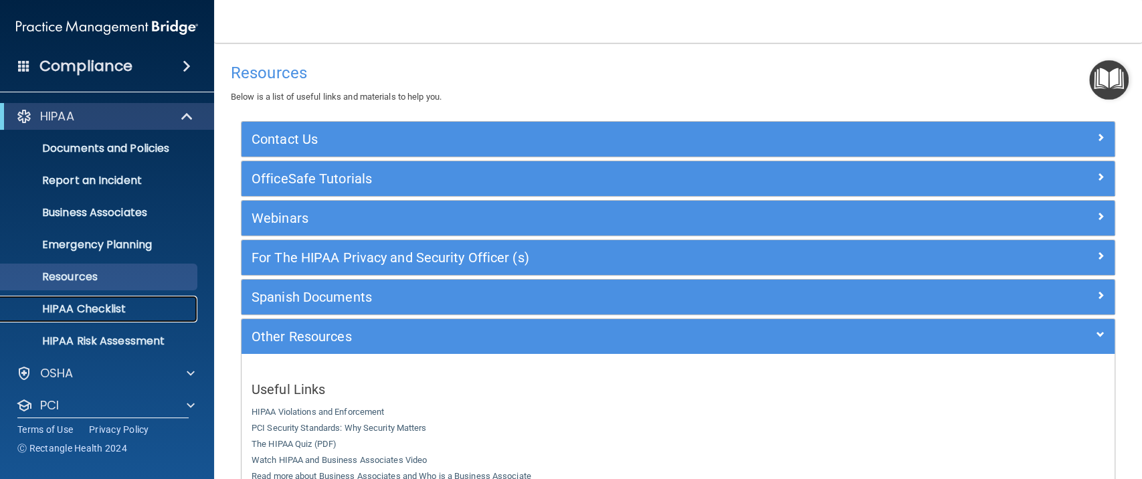
click at [112, 303] on p "HIPAA Checklist" at bounding box center [100, 308] width 183 height 13
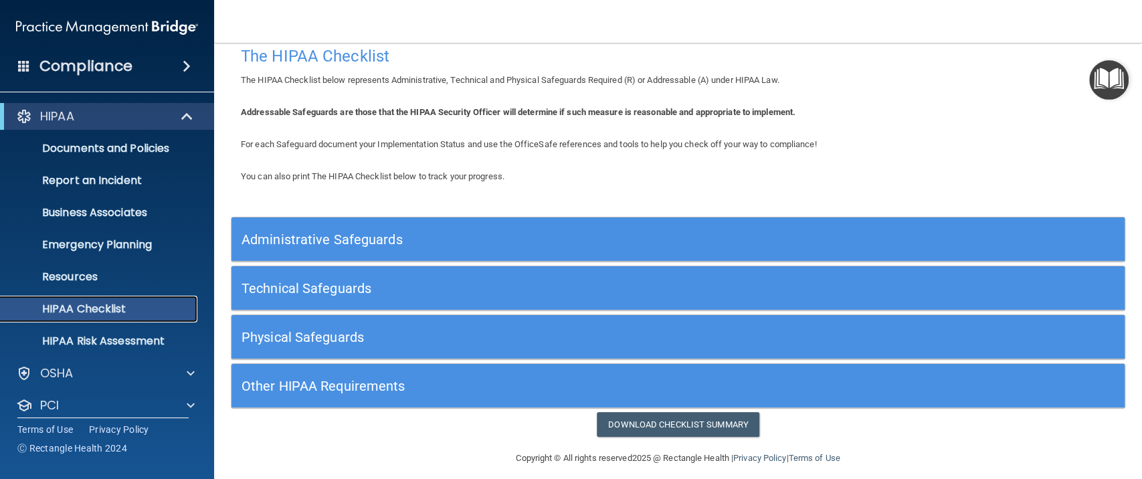
scroll to position [27, 0]
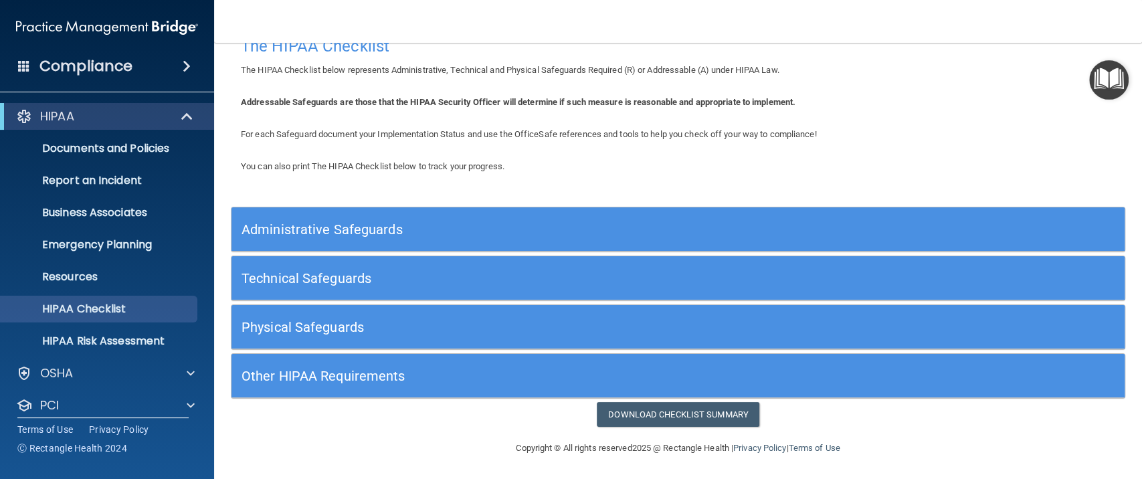
click at [413, 387] on div "Other HIPAA Requirements" at bounding box center [567, 376] width 670 height 30
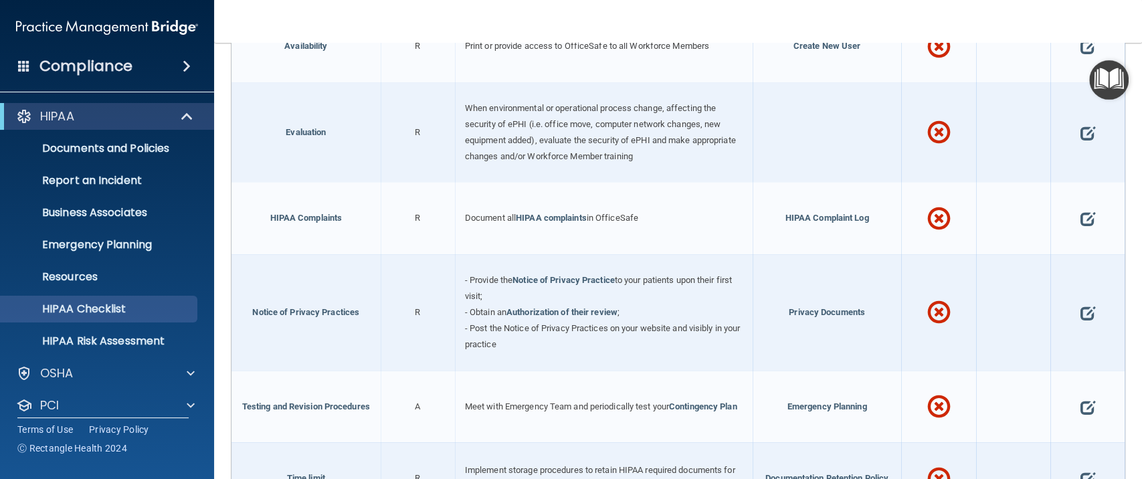
scroll to position [651, 0]
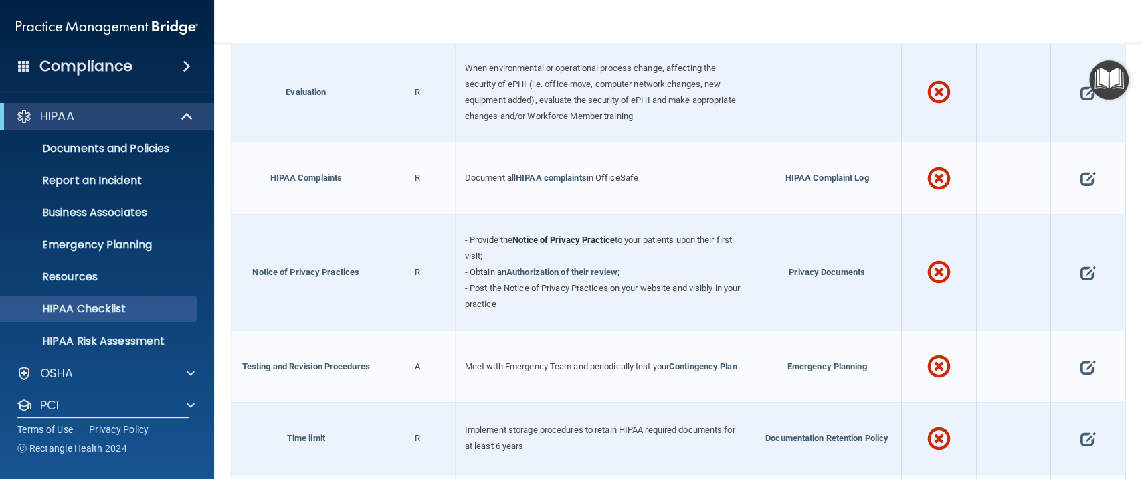
click at [561, 236] on link "Notice of Privacy Practice" at bounding box center [564, 240] width 102 height 10
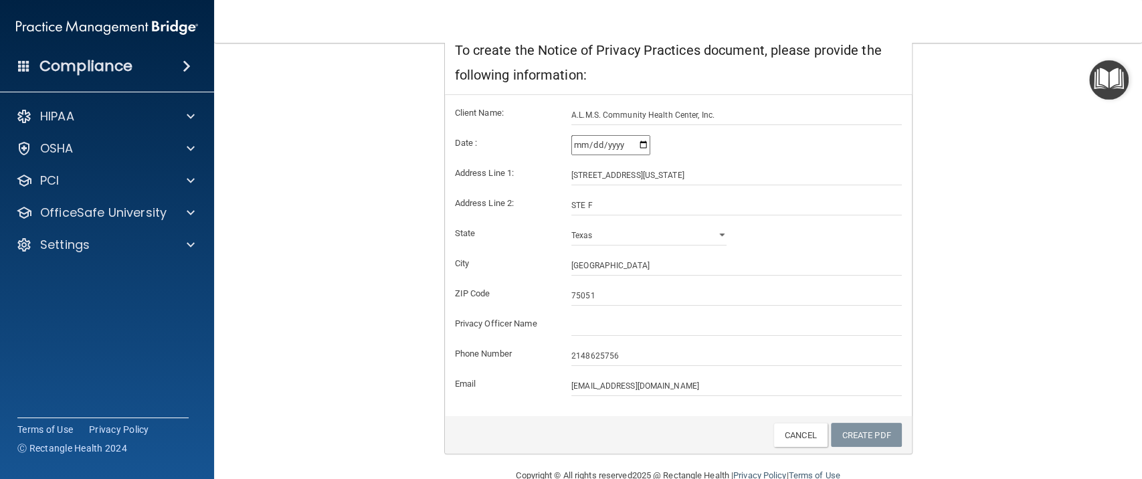
scroll to position [262, 0]
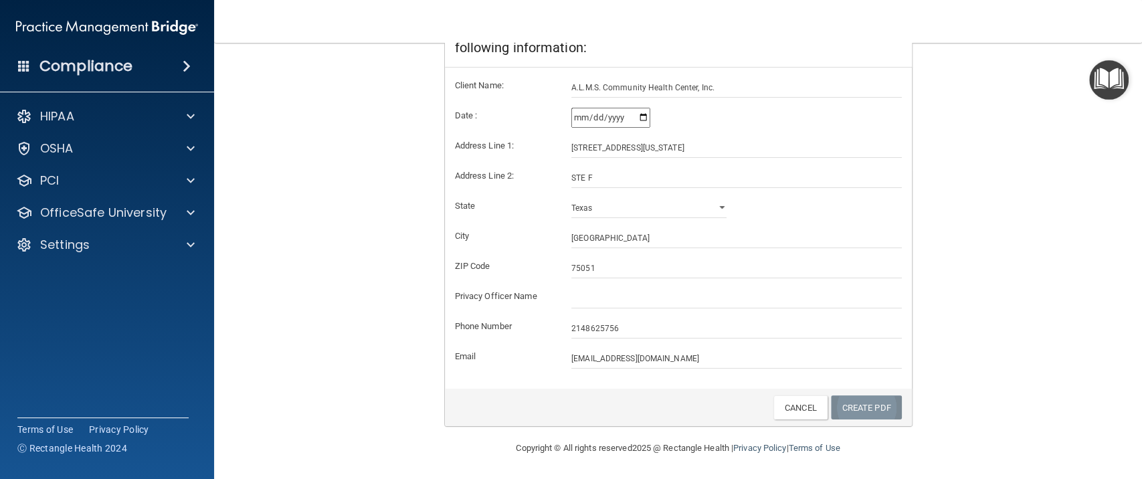
click at [874, 408] on link "Create PDF" at bounding box center [866, 407] width 71 height 25
click at [650, 90] on input "A.L.M.S. Community Health Center, Inc." at bounding box center [736, 88] width 331 height 20
click at [592, 296] on input "text" at bounding box center [736, 298] width 331 height 20
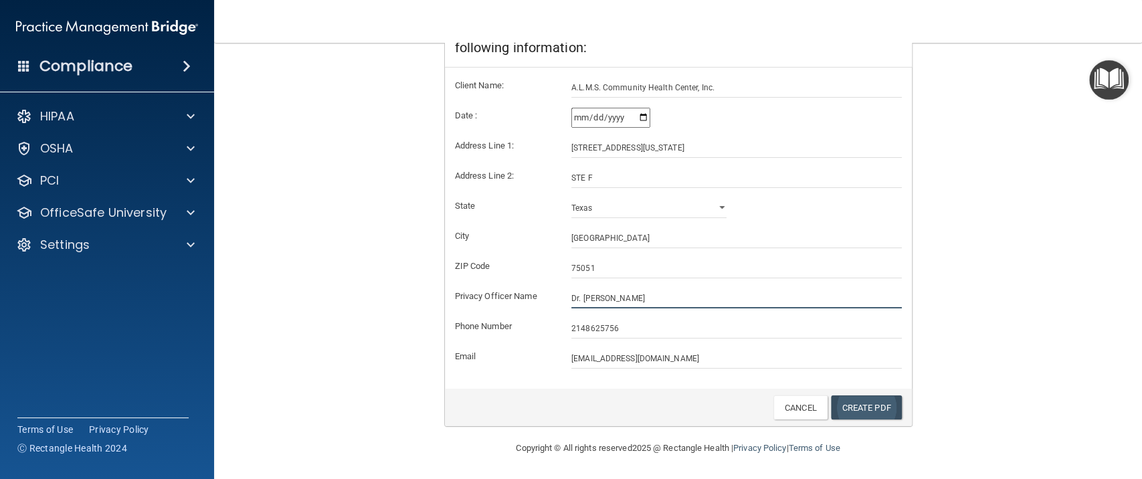
type input "Dr. [PERSON_NAME]"
click at [865, 406] on link "Create PDF" at bounding box center [866, 407] width 71 height 25
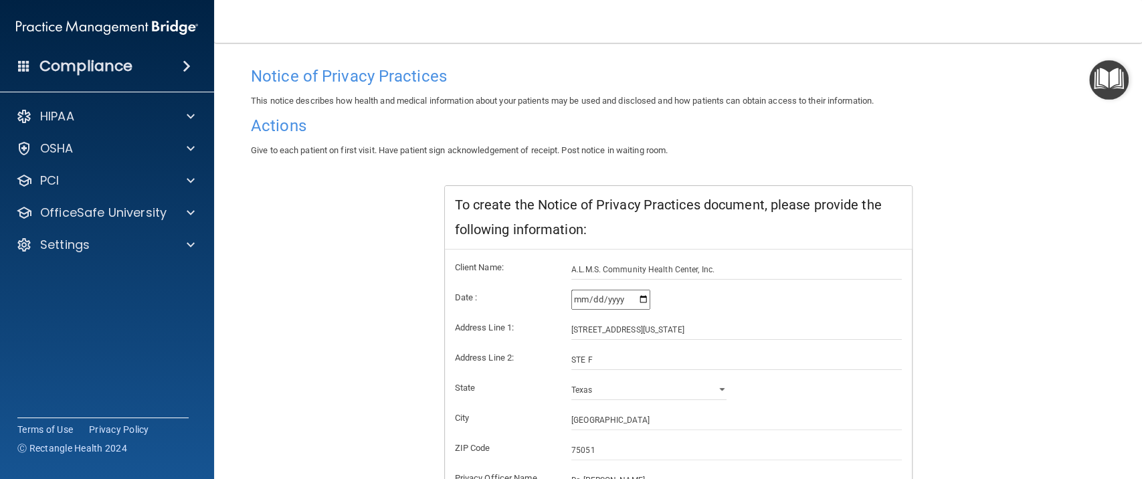
scroll to position [0, 0]
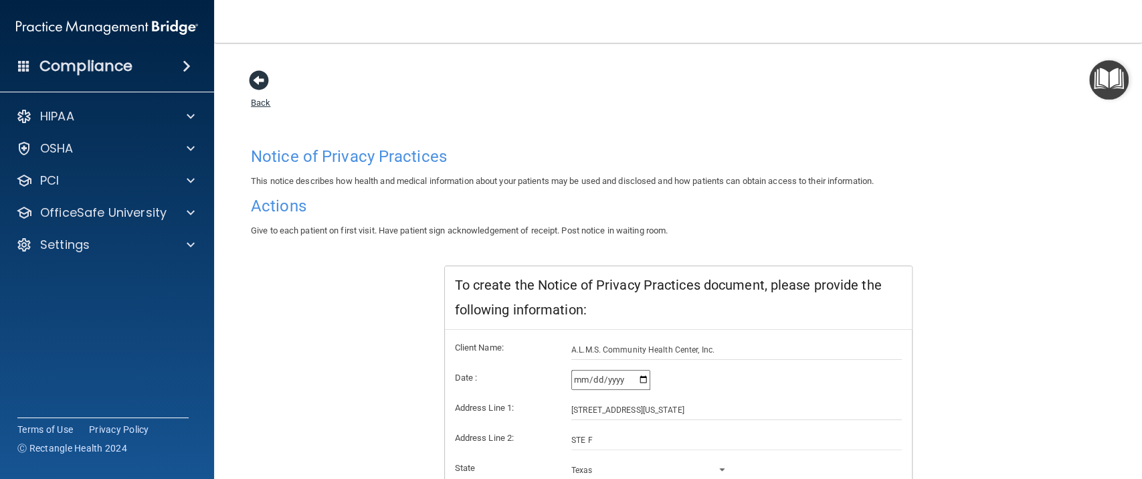
click at [261, 81] on span at bounding box center [259, 80] width 20 height 20
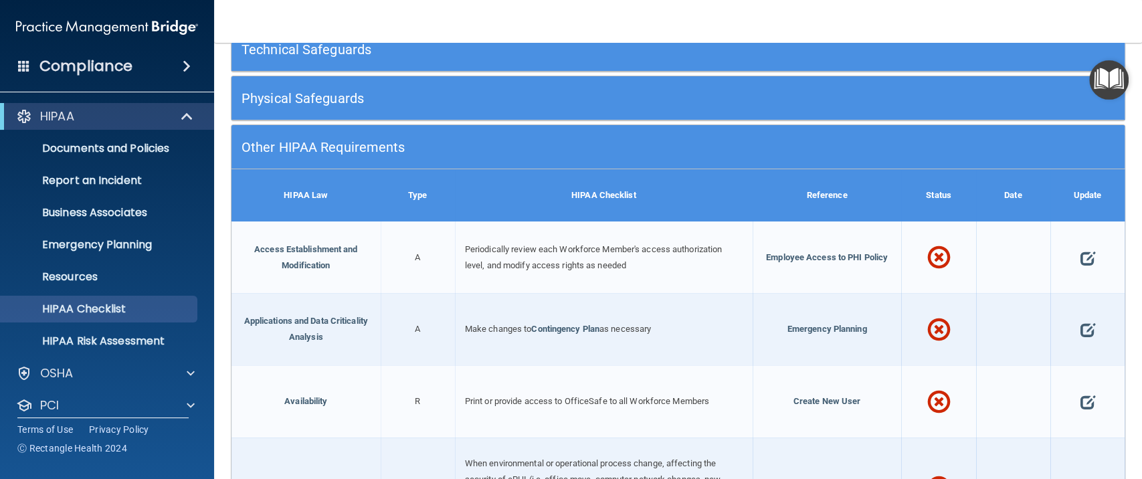
scroll to position [345, 0]
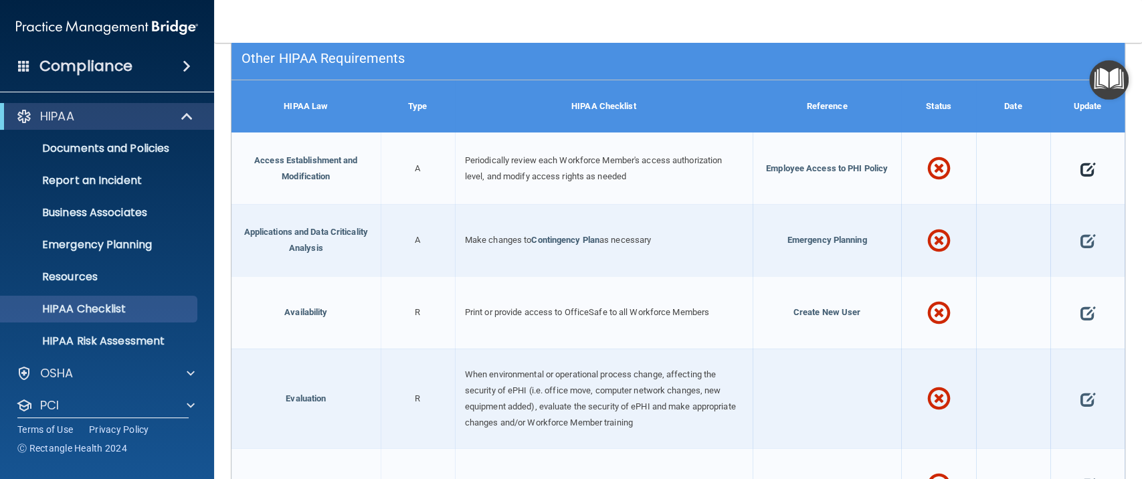
click at [1080, 167] on span at bounding box center [1087, 169] width 15 height 36
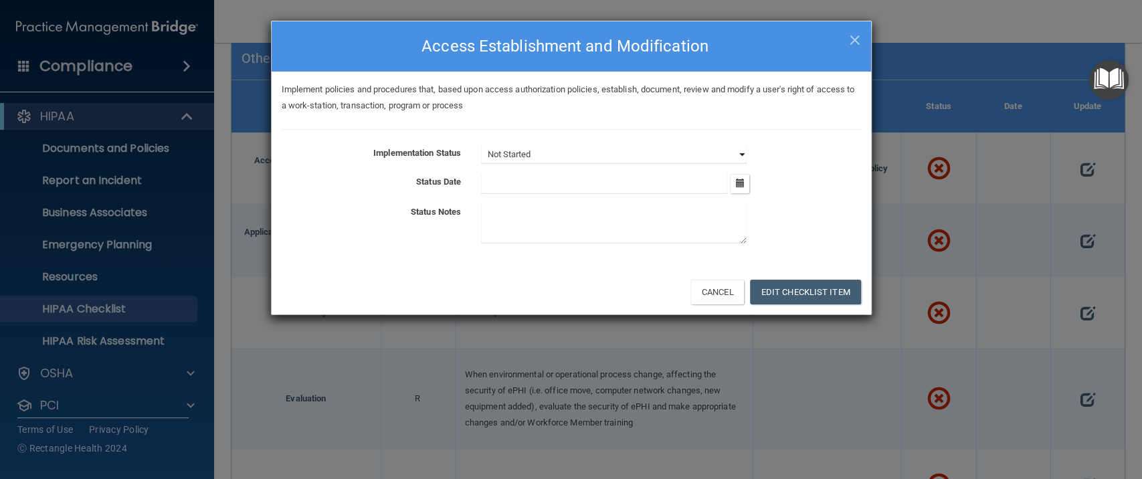
click at [739, 153] on select "Not Started In Progress Completed" at bounding box center [614, 154] width 266 height 19
click at [859, 43] on span "×" at bounding box center [855, 38] width 12 height 27
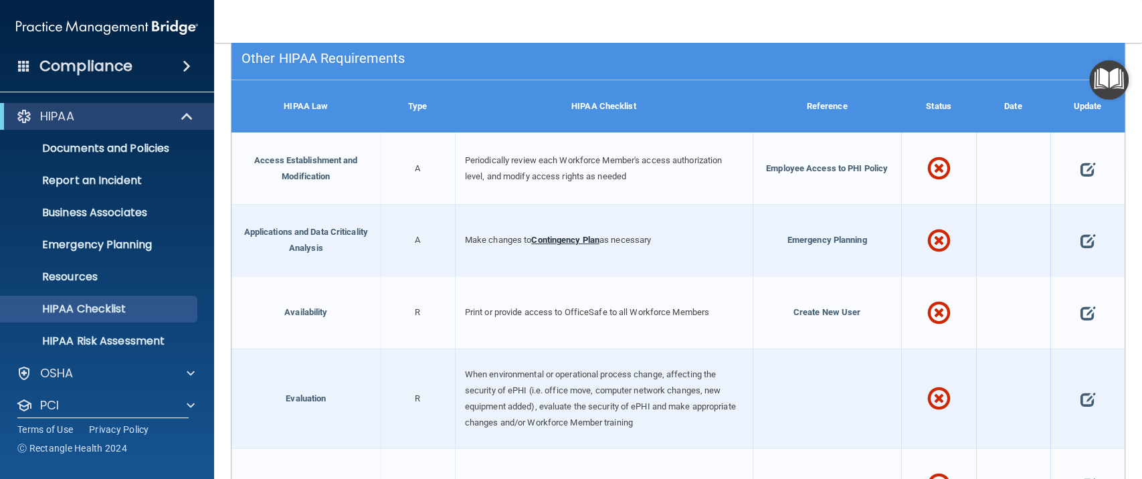
click at [565, 241] on link "Contingency Plan" at bounding box center [565, 240] width 68 height 10
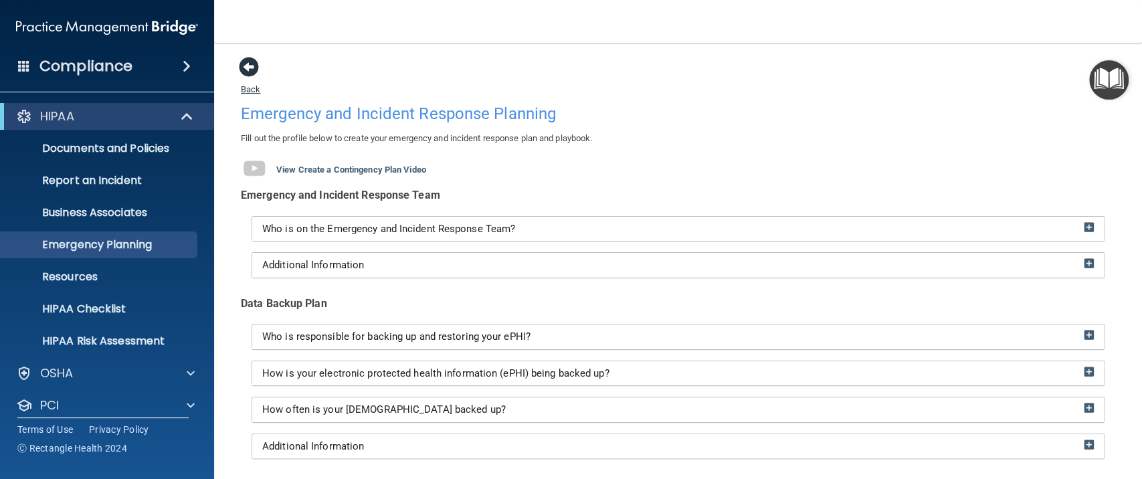
click at [250, 71] on span at bounding box center [249, 67] width 20 height 20
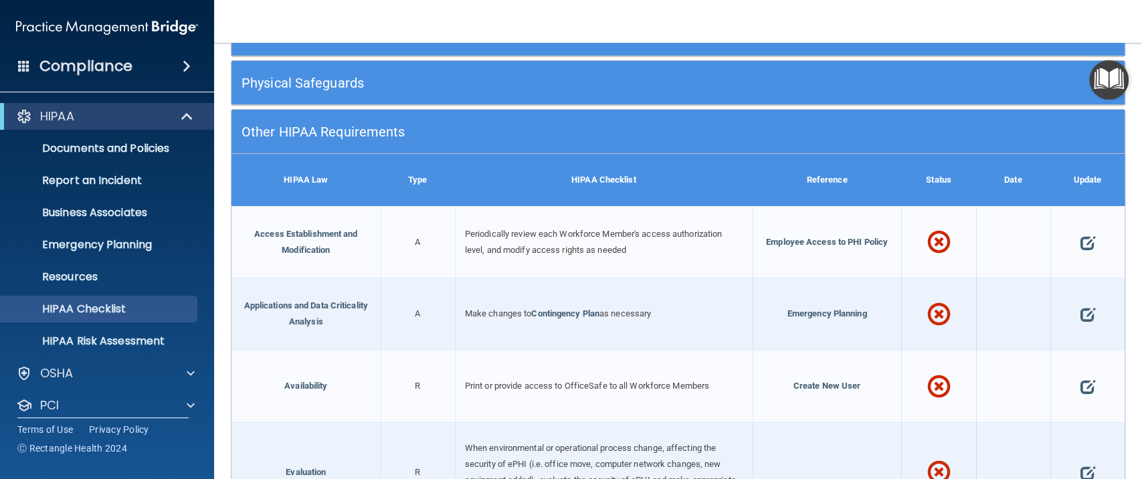
scroll to position [357, 0]
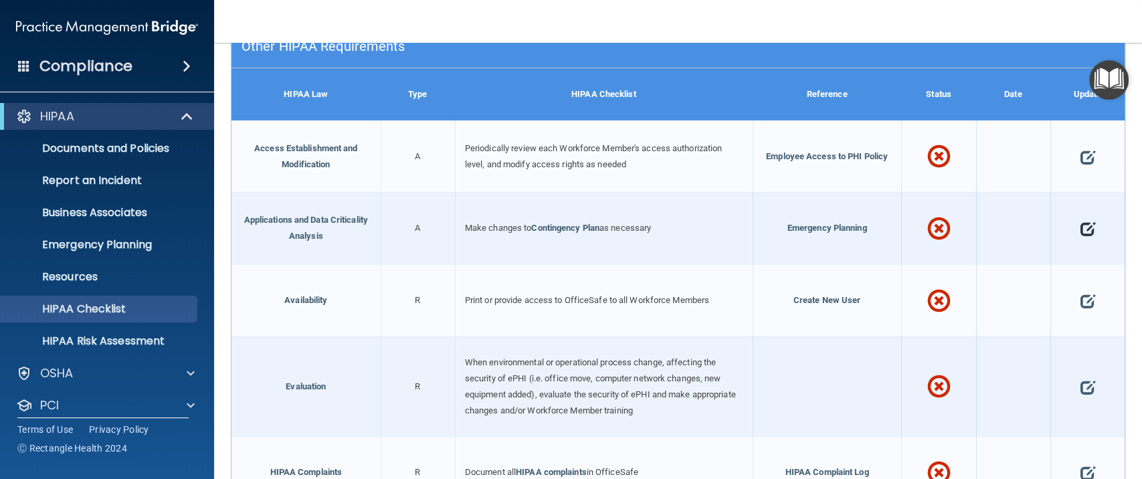
click at [1080, 228] on span at bounding box center [1087, 229] width 15 height 36
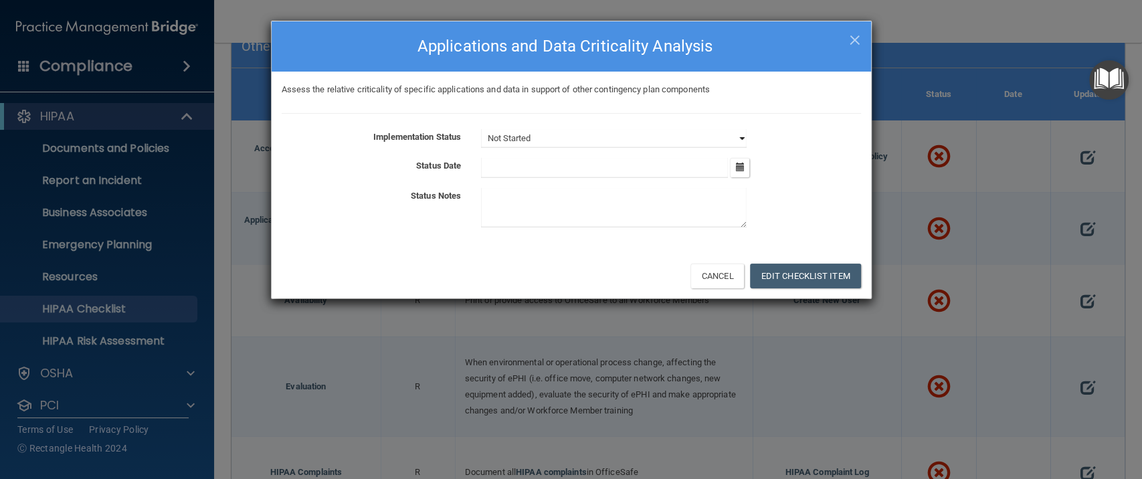
click at [739, 139] on select "Not Started In Progress Completed" at bounding box center [614, 138] width 266 height 19
select select "completed"
click at [481, 129] on select "Not Started In Progress Completed" at bounding box center [614, 138] width 266 height 19
click at [741, 169] on icon "button" at bounding box center [739, 167] width 9 height 9
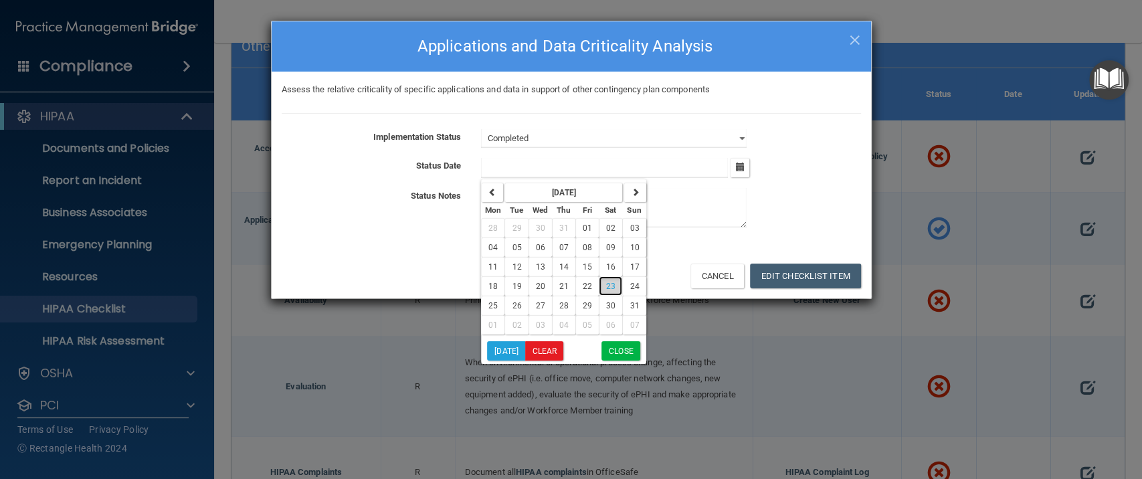
click at [606, 282] on span "23" at bounding box center [610, 286] width 9 height 9
type input "8/23/25"
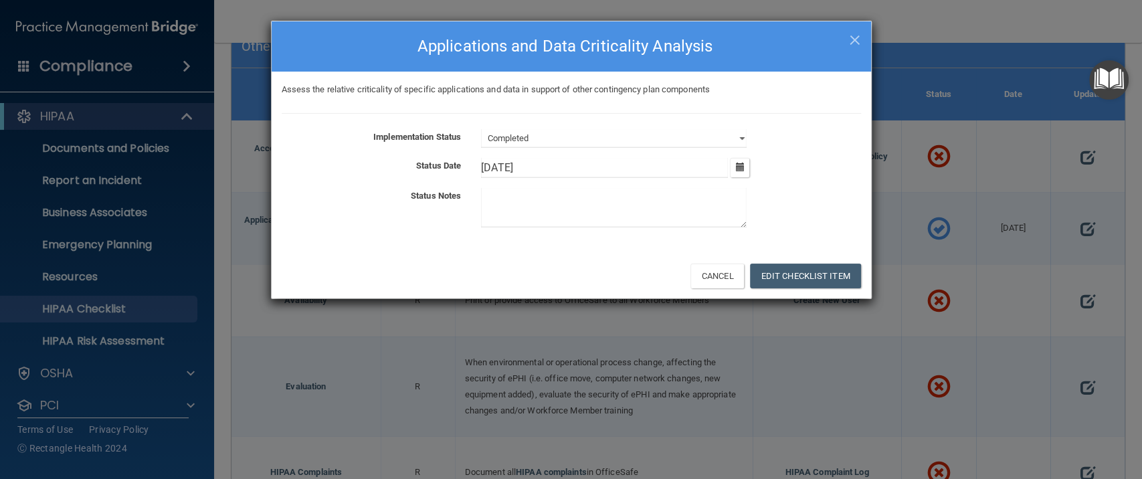
click at [583, 205] on textarea at bounding box center [614, 207] width 266 height 39
click at [509, 199] on textarea at bounding box center [614, 207] width 266 height 39
type textarea "Contingency Plan is in place."
click at [796, 274] on button "Edit Checklist Item" at bounding box center [805, 276] width 111 height 25
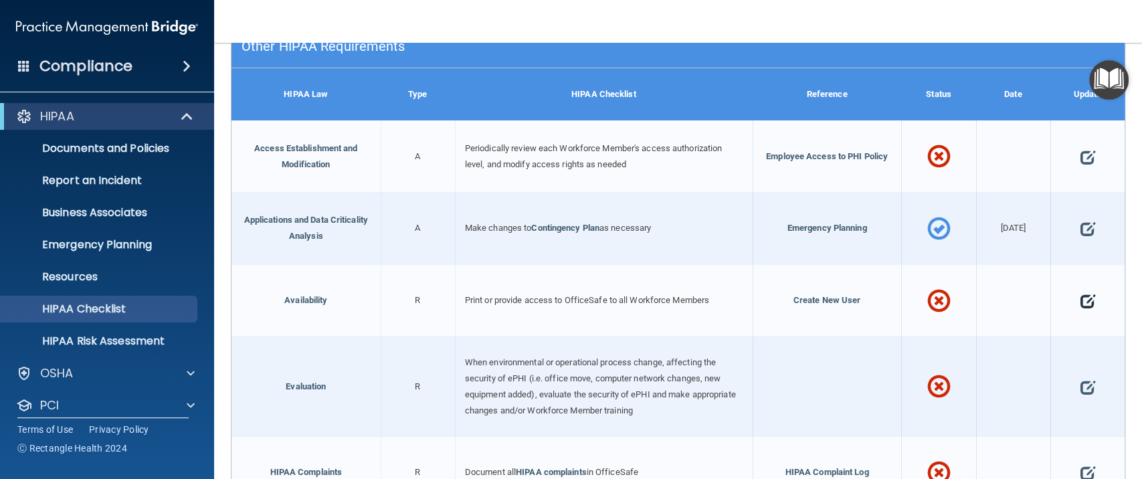
click at [1080, 296] on span at bounding box center [1087, 301] width 15 height 36
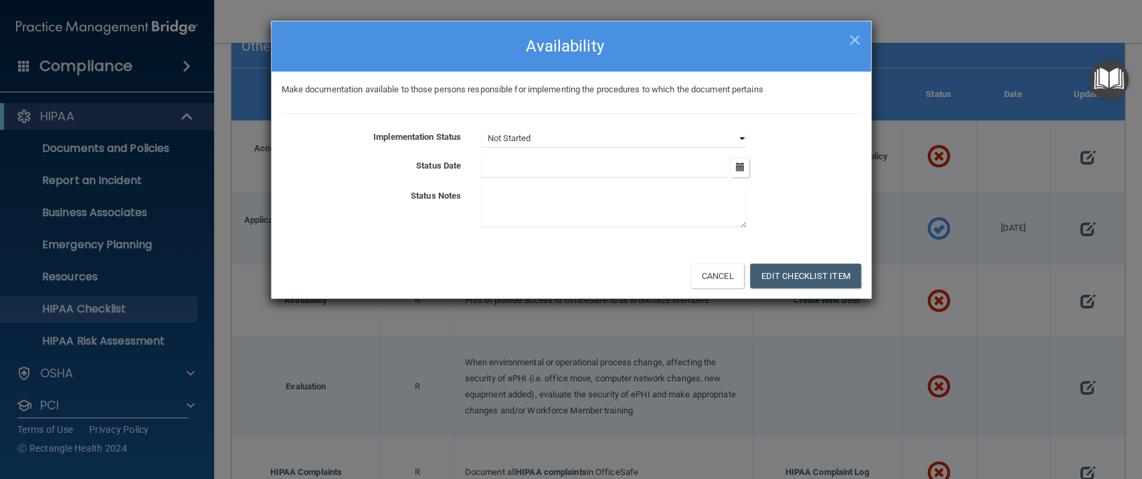
click at [739, 135] on select "Not Started In Progress Completed" at bounding box center [614, 138] width 266 height 19
click at [481, 129] on select "Not Started In Progress Completed" at bounding box center [614, 138] width 266 height 19
click at [742, 133] on select "Not Started In Progress Completed" at bounding box center [614, 138] width 266 height 19
select select "in_progress"
click at [481, 129] on select "Not Started In Progress Completed" at bounding box center [614, 138] width 266 height 19
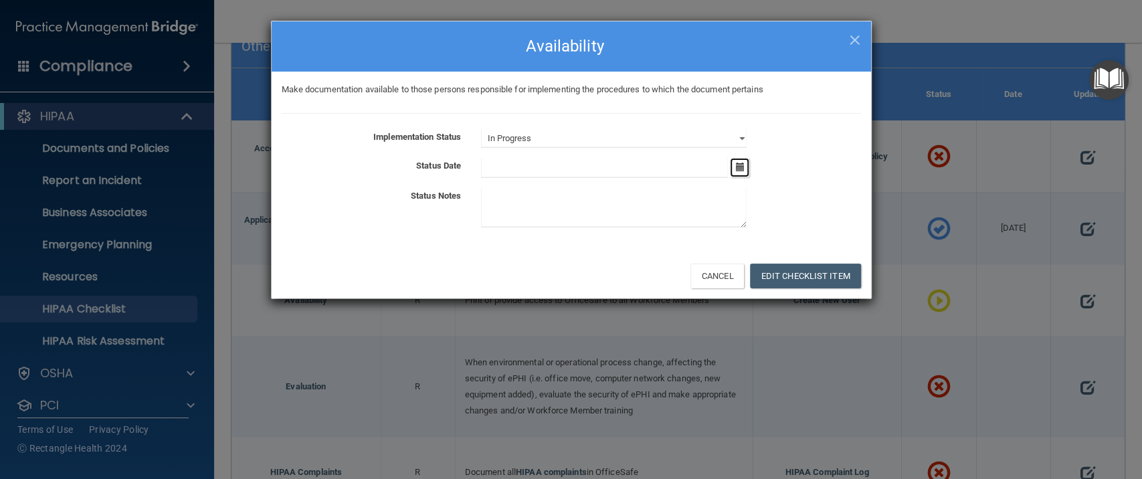
click at [744, 167] on icon "button" at bounding box center [739, 167] width 9 height 9
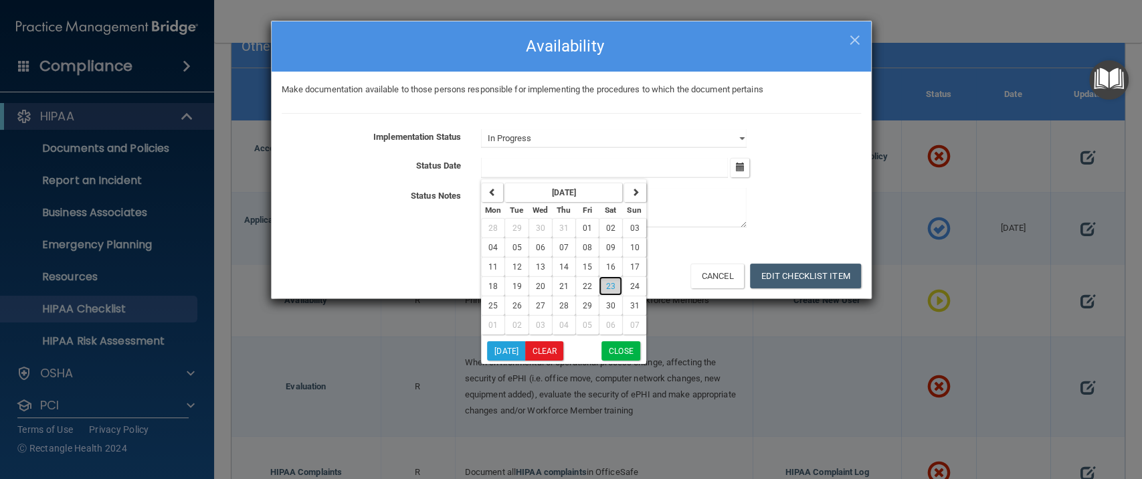
drag, startPoint x: 616, startPoint y: 286, endPoint x: 611, endPoint y: 270, distance: 16.9
click at [616, 286] on button "23" at bounding box center [610, 285] width 23 height 19
type input "8/23/25"
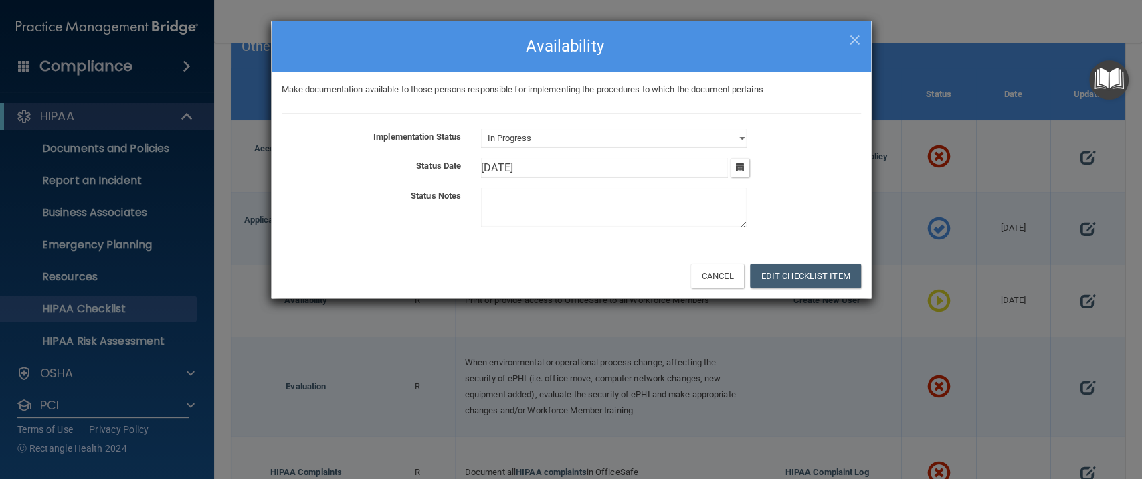
click at [578, 211] on textarea at bounding box center [614, 207] width 266 height 39
click at [484, 216] on textarea "New staff are given access to Office Safe to complete modules." at bounding box center [614, 207] width 266 height 39
click at [739, 201] on textarea "New staff are given access to Office Safe to complete modules." at bounding box center [614, 207] width 266 height 39
type textarea "New staff are given access to Office Safe to complete HIPAA and OSHA modules."
click at [803, 276] on button "Edit Checklist Item" at bounding box center [805, 276] width 111 height 25
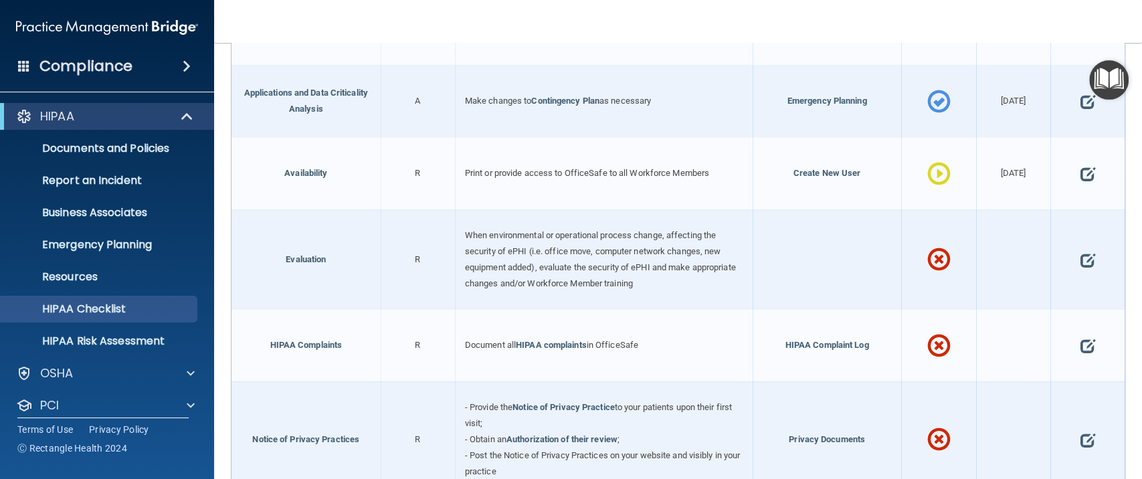
scroll to position [535, 0]
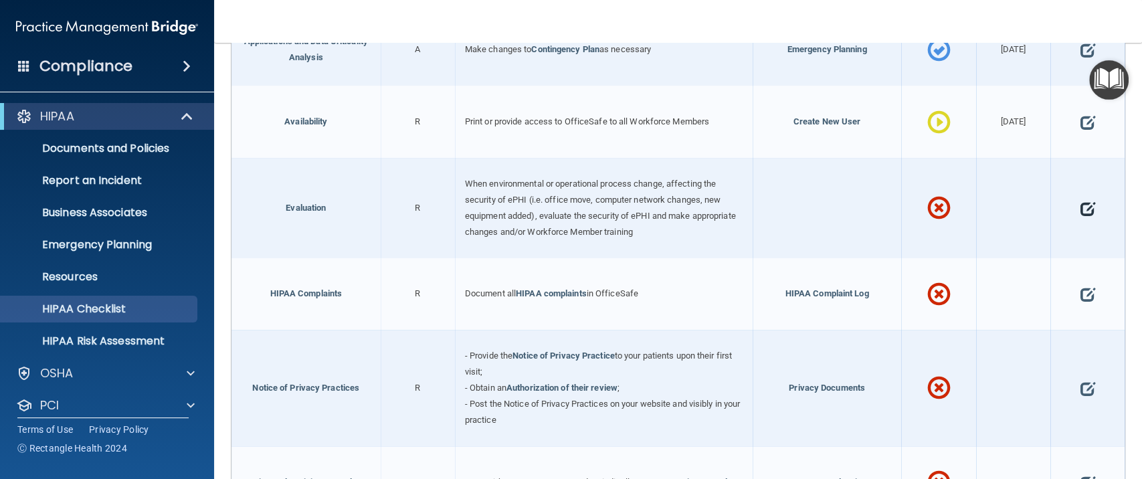
click at [1080, 201] on span at bounding box center [1087, 209] width 15 height 36
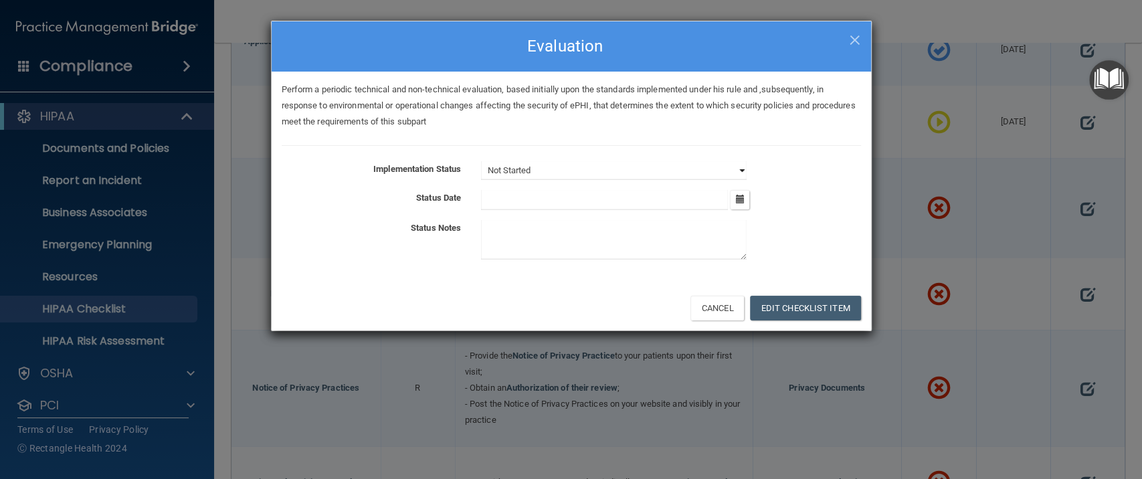
click at [731, 169] on select "Not Started In Progress Completed" at bounding box center [614, 170] width 266 height 19
select select "in_progress"
click at [481, 161] on select "Not Started In Progress Completed" at bounding box center [614, 170] width 266 height 19
click at [734, 199] on button "button" at bounding box center [739, 199] width 19 height 19
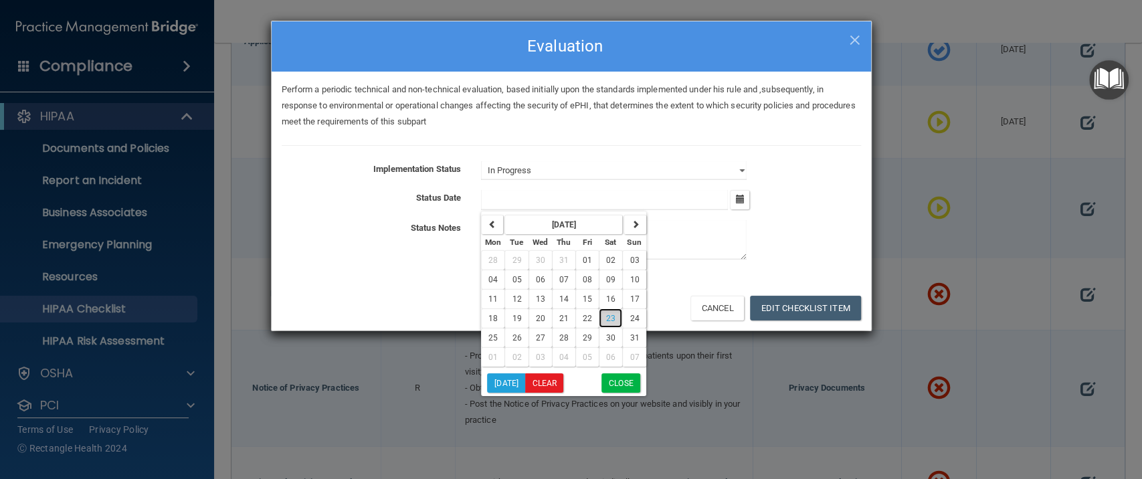
click at [612, 319] on span "23" at bounding box center [610, 318] width 9 height 9
type input "8/23/25"
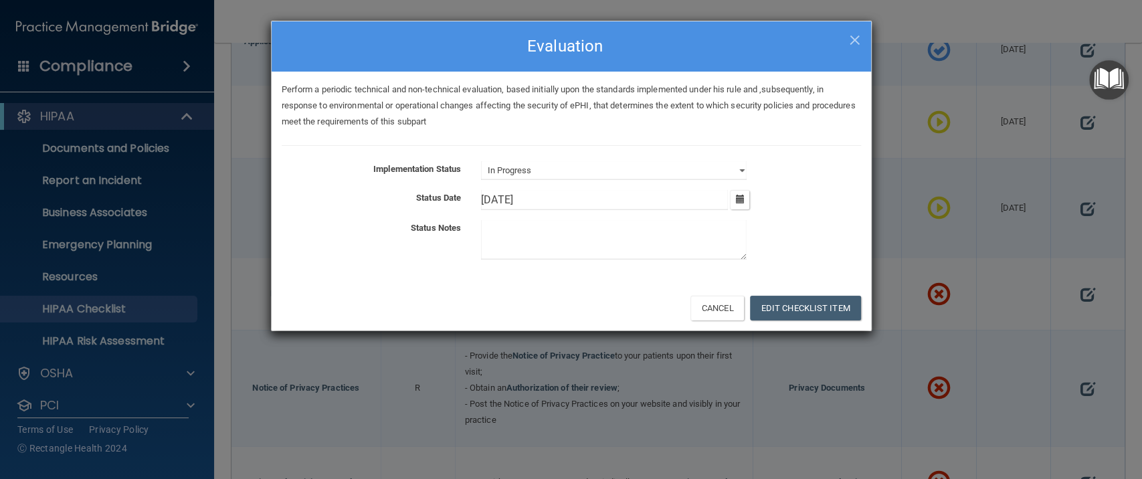
click at [557, 240] on textarea at bounding box center [614, 239] width 266 height 39
click at [521, 230] on textarea at bounding box center [614, 239] width 266 height 39
type textarea "Will evaluate after clinic open date."
click at [812, 311] on button "Edit Checklist Item" at bounding box center [805, 308] width 111 height 25
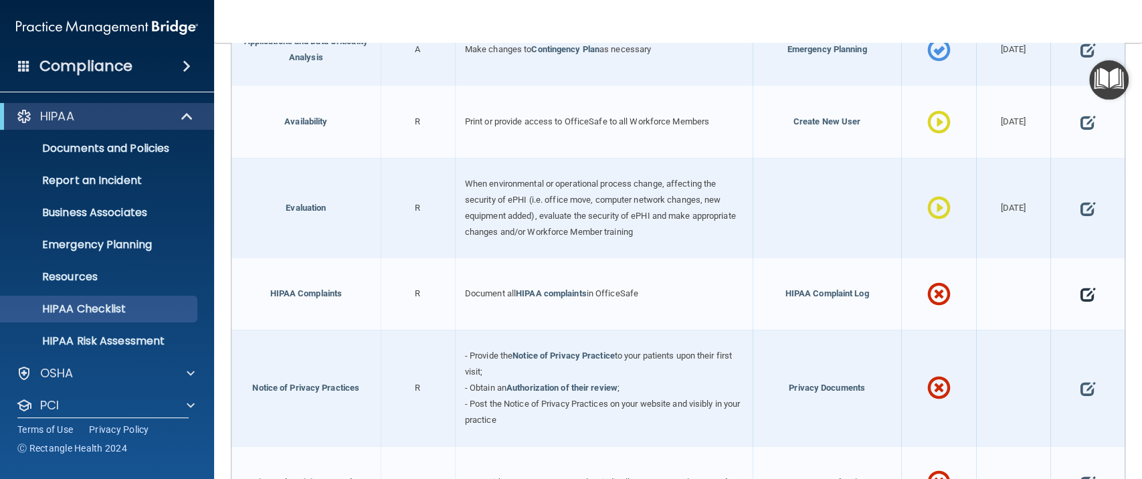
click at [1080, 290] on span at bounding box center [1087, 294] width 15 height 36
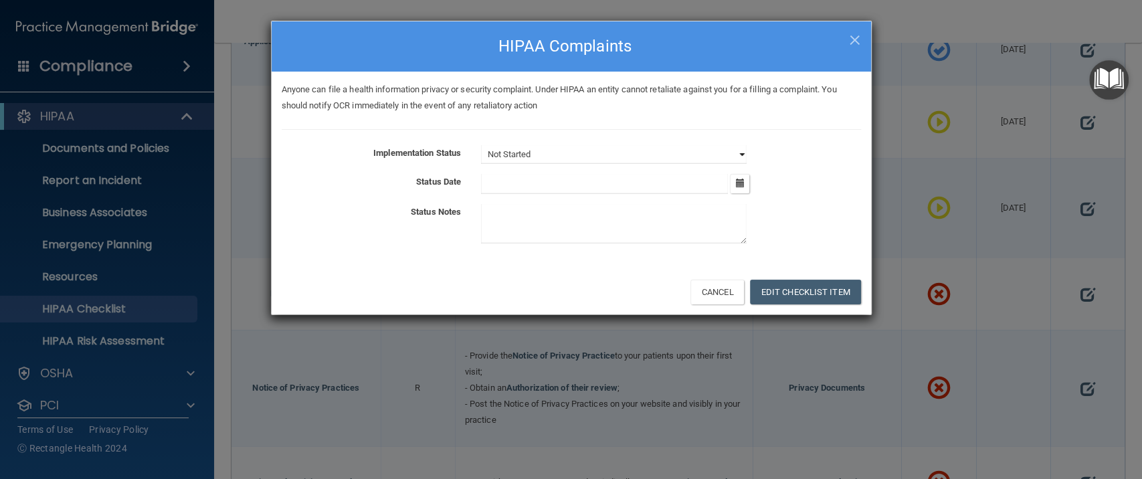
click at [734, 150] on select "Not Started In Progress Completed" at bounding box center [614, 154] width 266 height 19
select select "completed"
click at [481, 145] on select "Not Started In Progress Completed" at bounding box center [614, 154] width 266 height 19
click at [744, 181] on button "button" at bounding box center [739, 183] width 19 height 19
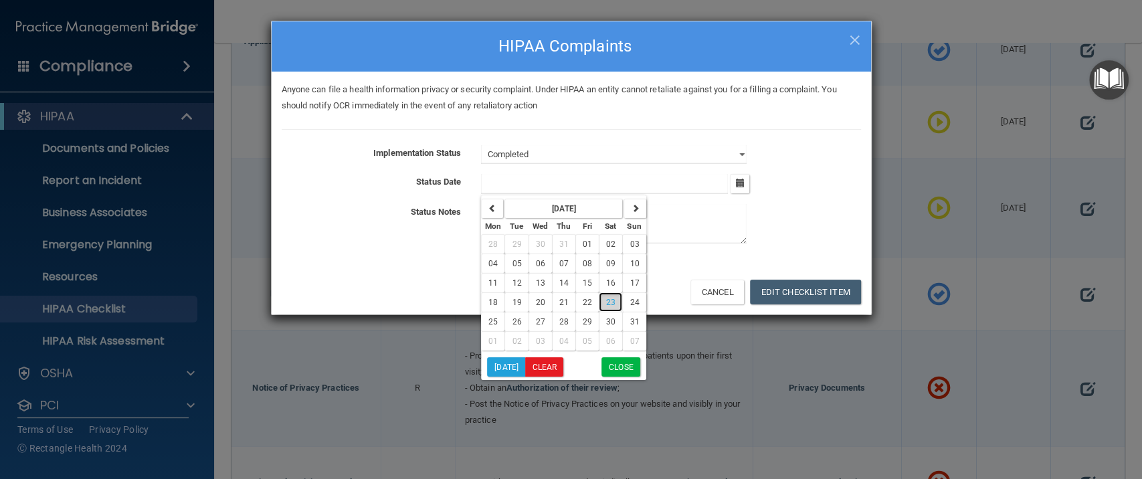
click at [617, 300] on button "23" at bounding box center [610, 301] width 23 height 19
type input "8/23/25"
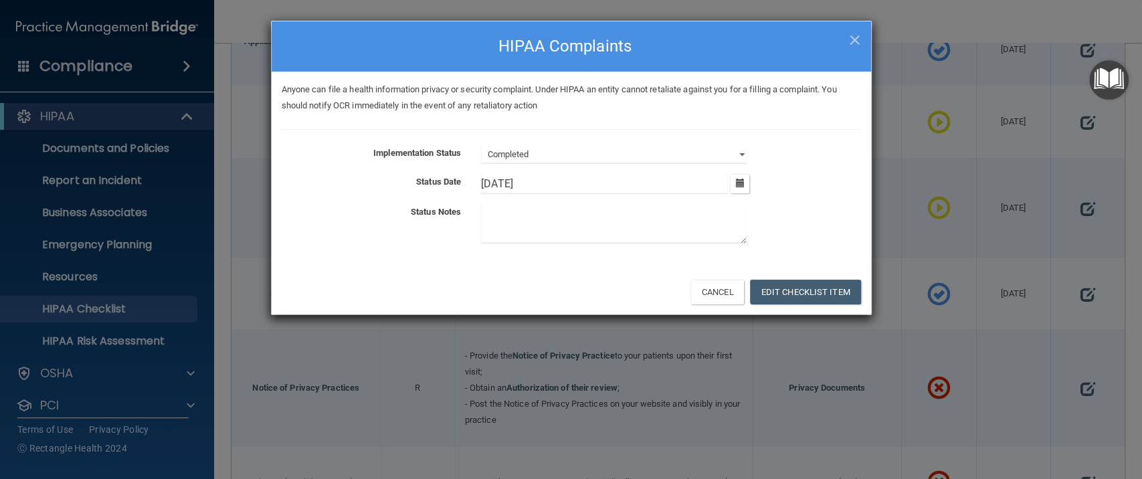
click at [562, 222] on textarea at bounding box center [614, 223] width 266 height 39
type textarea "No new HIPAA complaints filed at this time."
click at [792, 286] on button "Edit Checklist Item" at bounding box center [805, 292] width 111 height 25
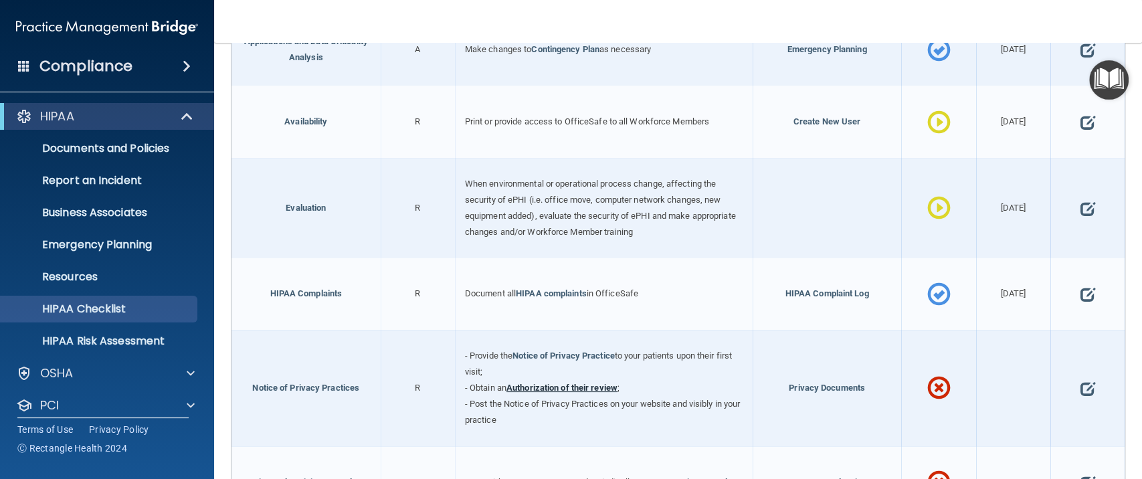
click at [596, 383] on link "Authorization of their review" at bounding box center [562, 388] width 111 height 10
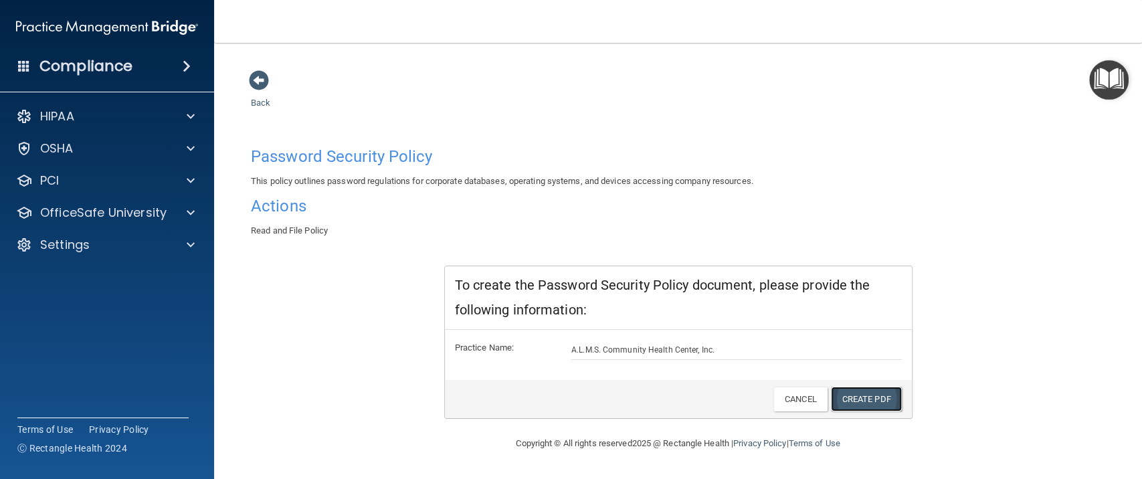
click at [870, 402] on link "Create PDF" at bounding box center [866, 399] width 71 height 25
click at [258, 92] on div "Back Password Security Policy This policy outlines password regulations for cor…" at bounding box center [678, 253] width 875 height 366
click at [262, 74] on span at bounding box center [259, 80] width 20 height 20
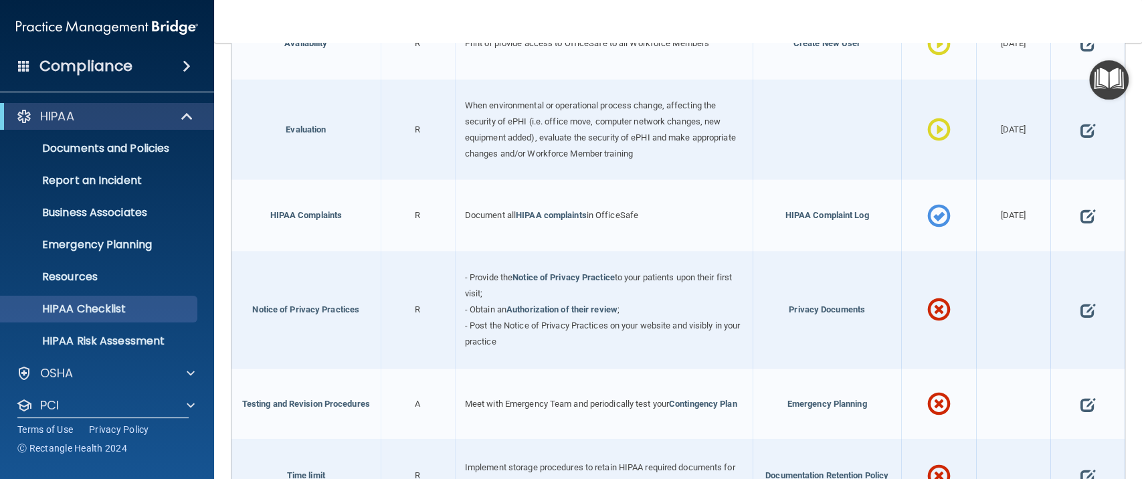
scroll to position [624, 0]
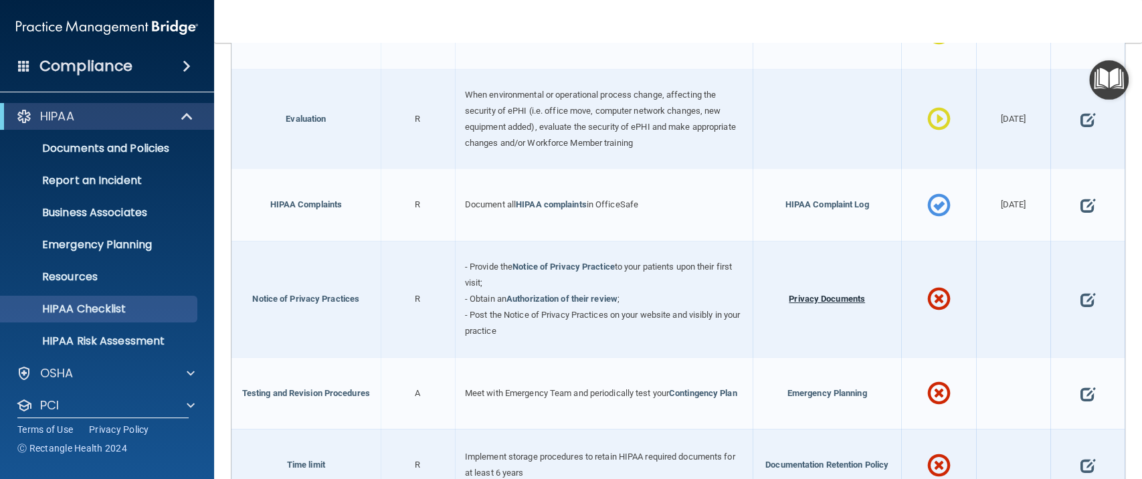
click at [826, 294] on span "Privacy Documents" at bounding box center [827, 299] width 76 height 10
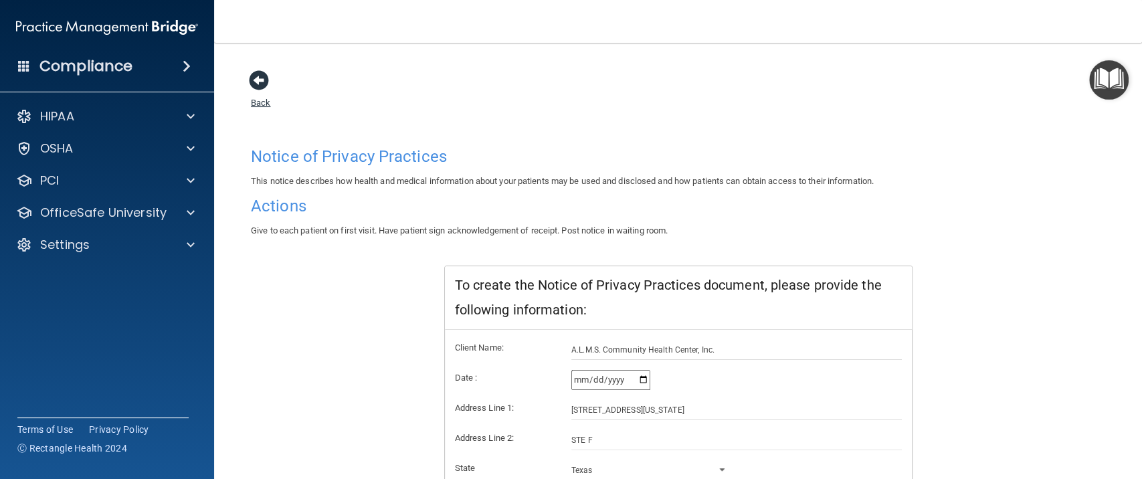
click at [258, 84] on span at bounding box center [259, 80] width 20 height 20
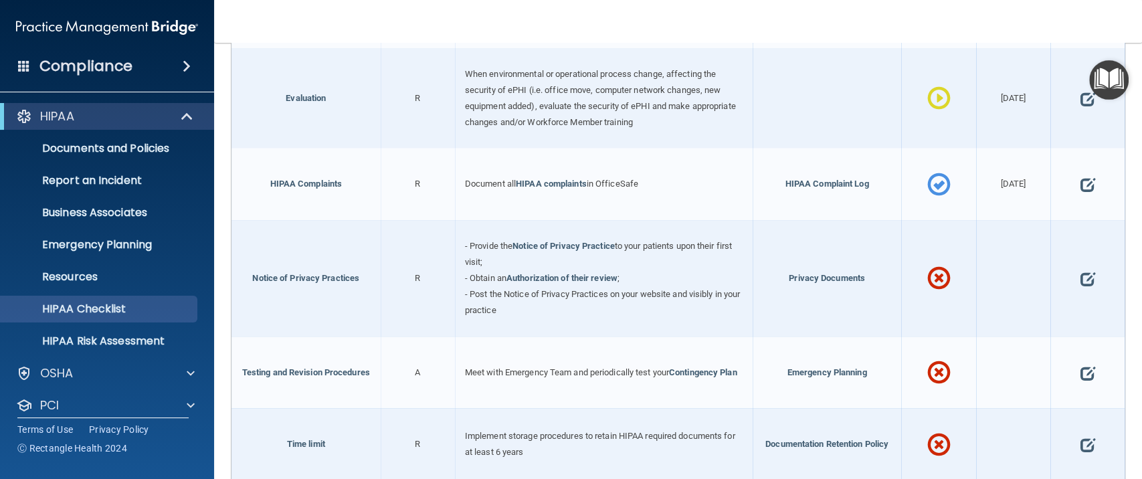
scroll to position [701, 0]
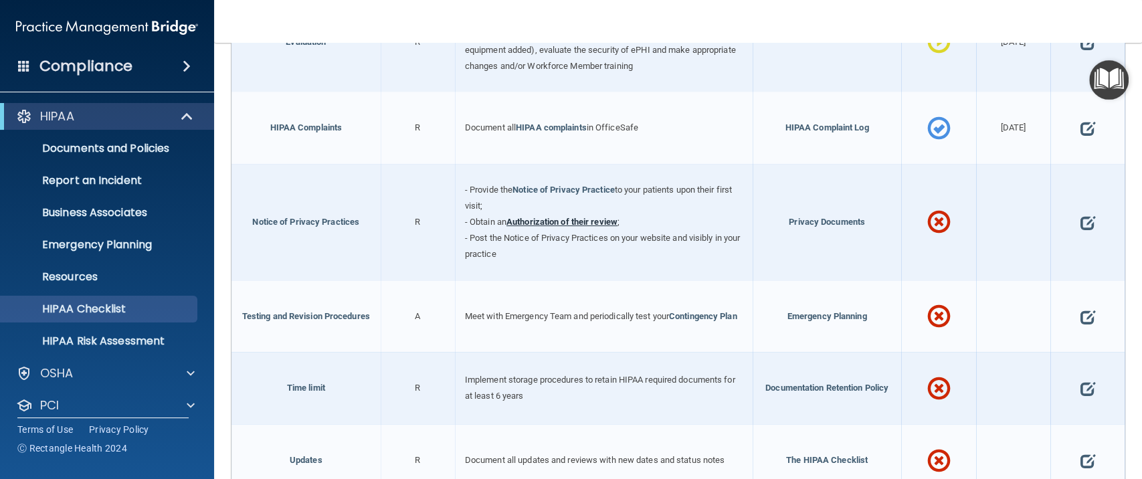
click at [594, 217] on link "Authorization of their review" at bounding box center [562, 222] width 111 height 10
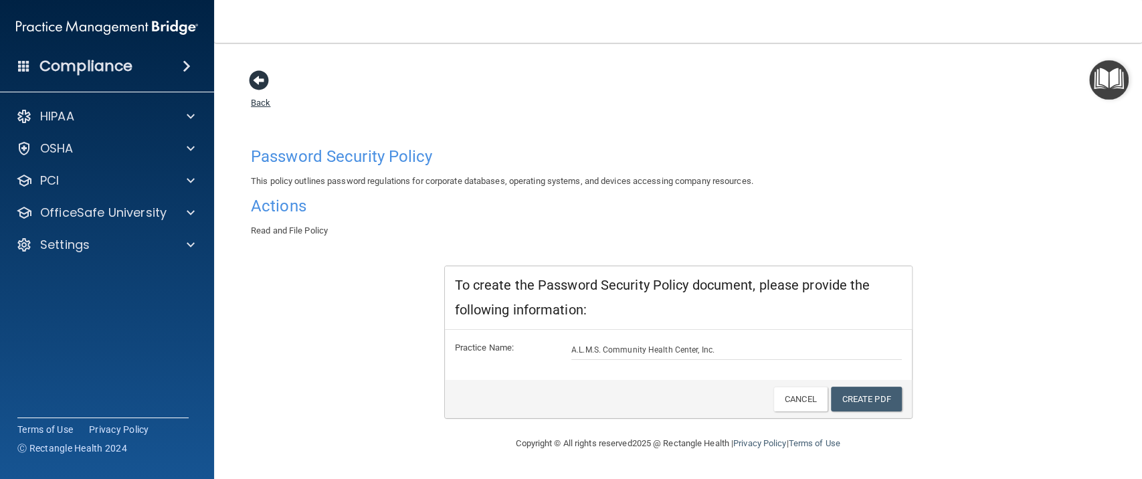
click at [258, 85] on span at bounding box center [259, 80] width 20 height 20
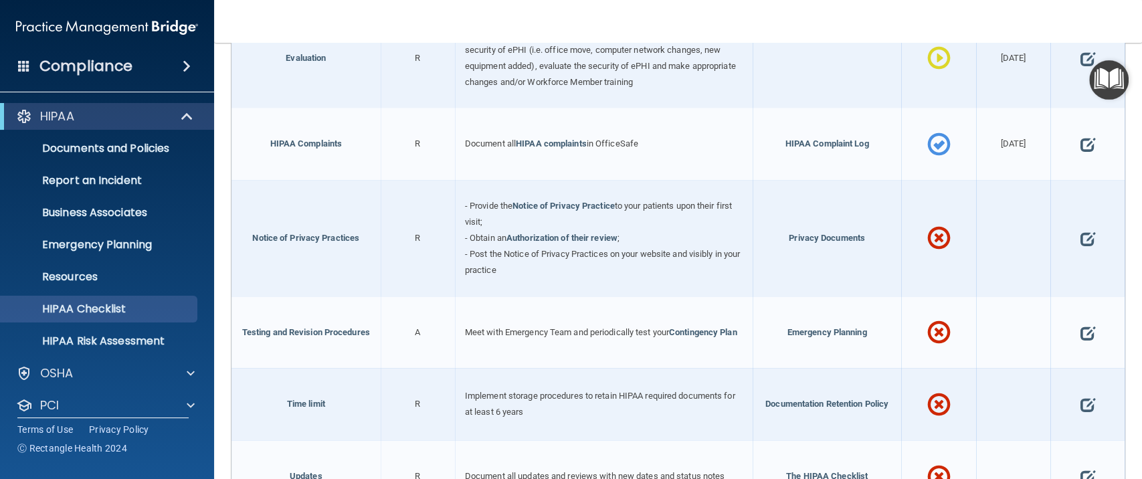
scroll to position [713, 0]
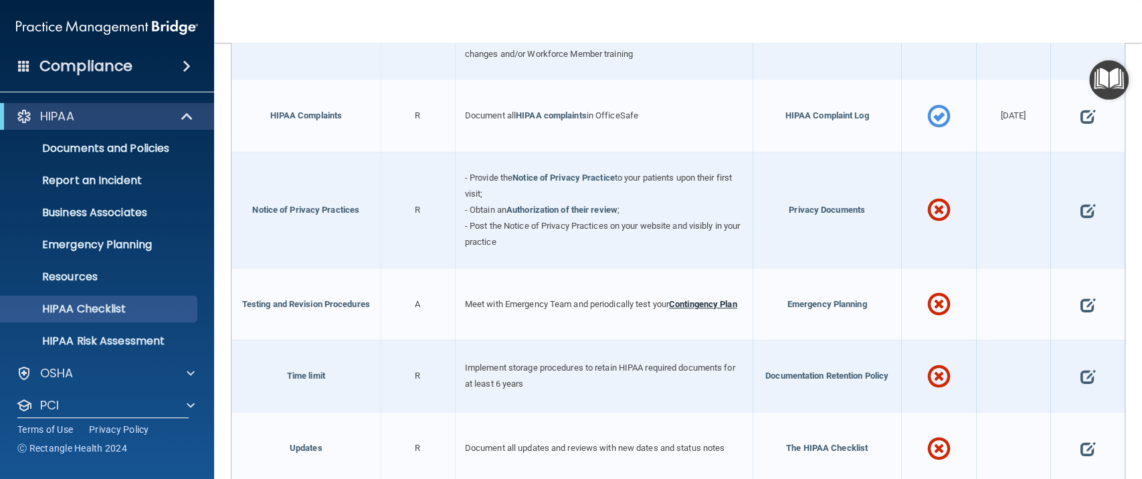
click at [701, 299] on link "Contingency Plan" at bounding box center [703, 304] width 68 height 10
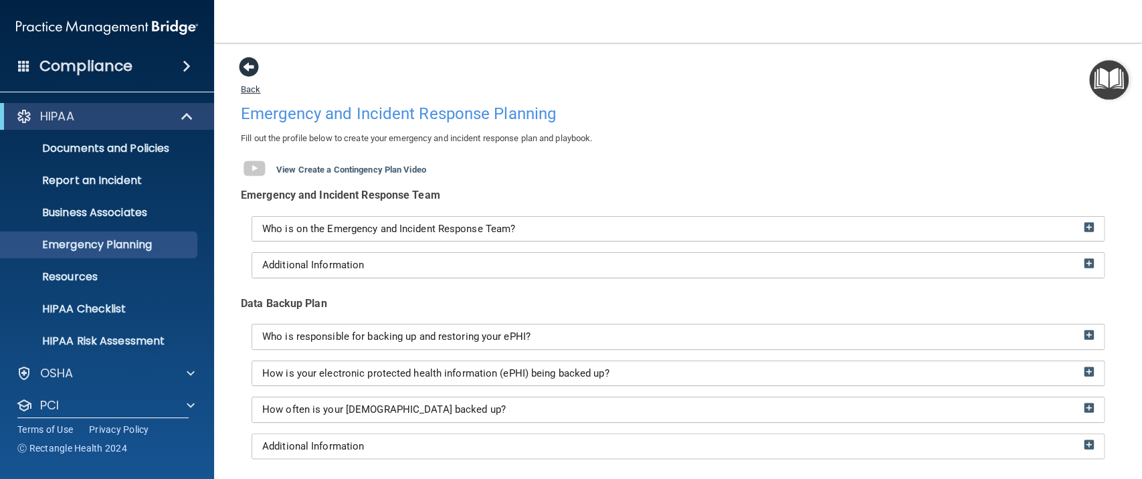
click at [252, 69] on span at bounding box center [249, 67] width 20 height 20
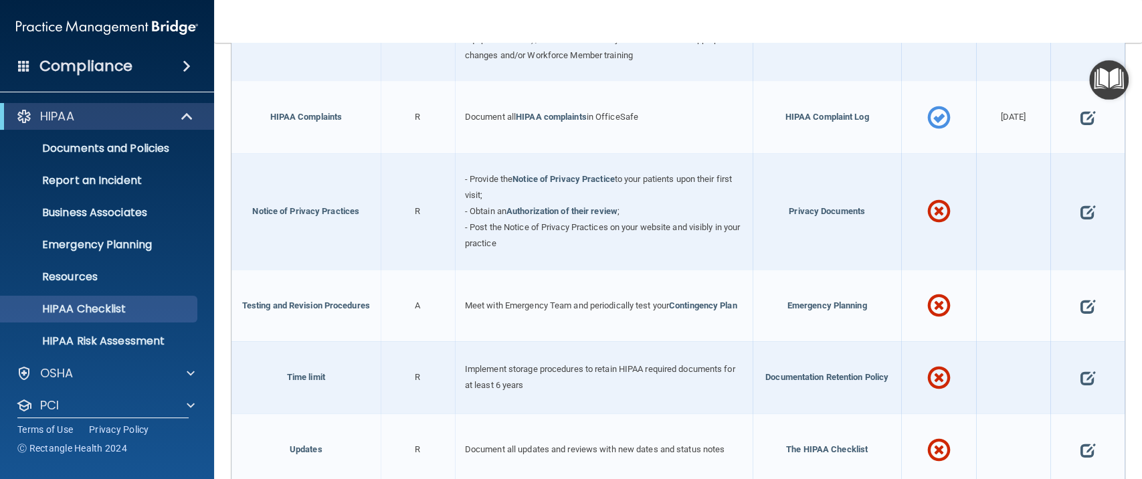
scroll to position [713, 0]
click at [1080, 298] on span at bounding box center [1087, 304] width 15 height 36
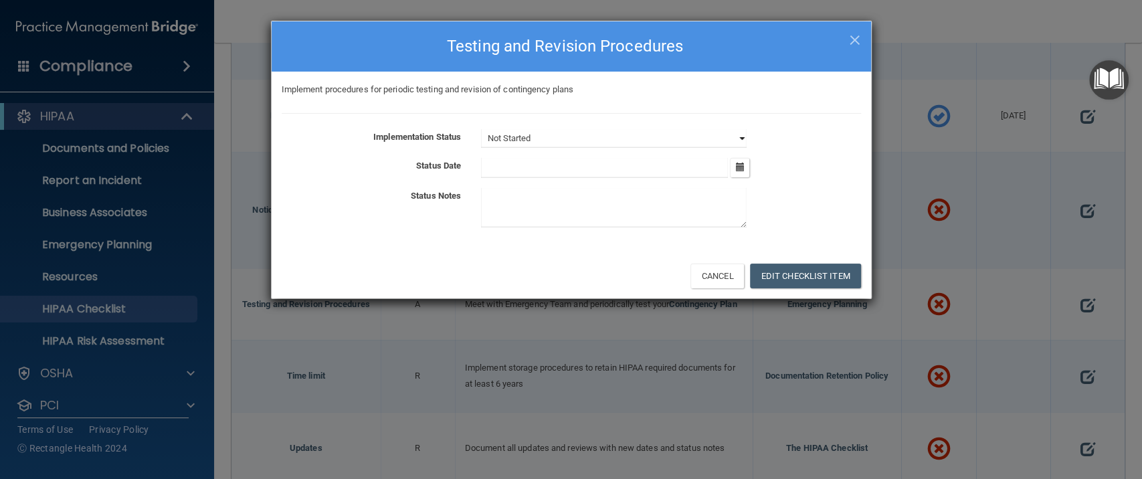
click at [725, 137] on select "Not Started In Progress Completed" at bounding box center [614, 138] width 266 height 19
select select "completed"
click at [481, 129] on select "Not Started In Progress Completed" at bounding box center [614, 138] width 266 height 19
click at [740, 168] on icon "button" at bounding box center [739, 167] width 9 height 9
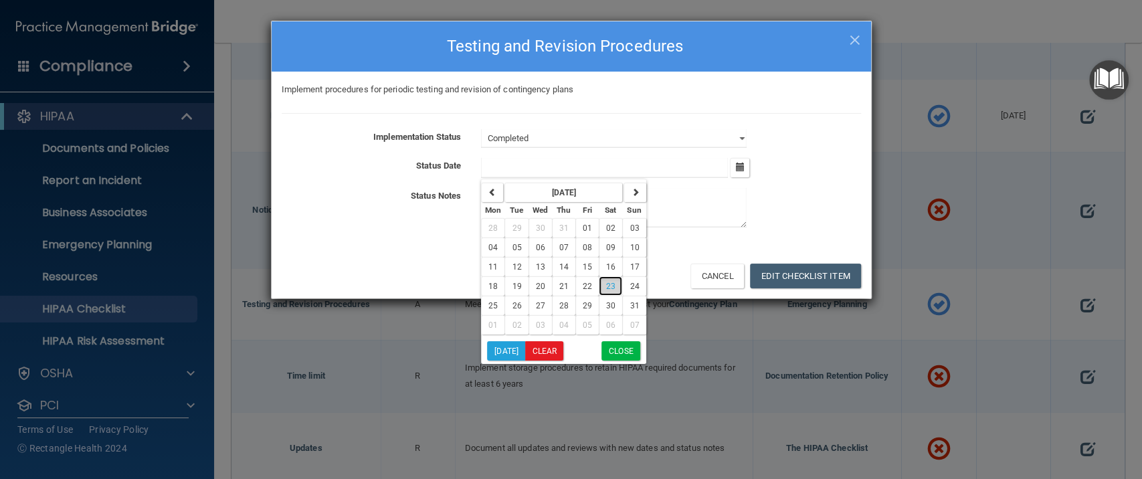
drag, startPoint x: 612, startPoint y: 285, endPoint x: 608, endPoint y: 256, distance: 29.2
click at [612, 284] on span "23" at bounding box center [610, 286] width 9 height 9
type input "[DATE]"
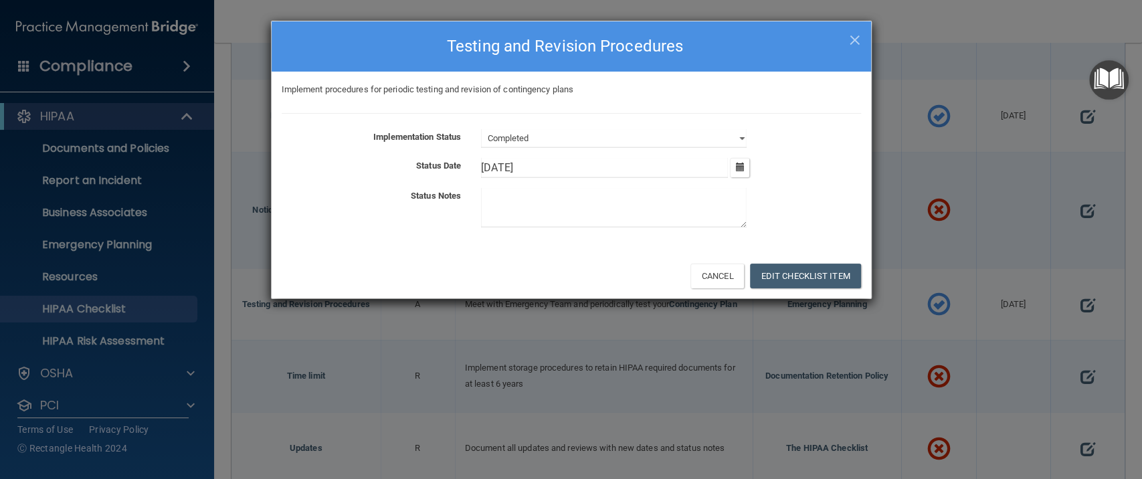
click at [592, 211] on textarea at bounding box center [614, 207] width 266 height 39
type textarea "Emergency plan reviewed."
click at [802, 275] on button "Edit Checklist Item" at bounding box center [805, 276] width 111 height 25
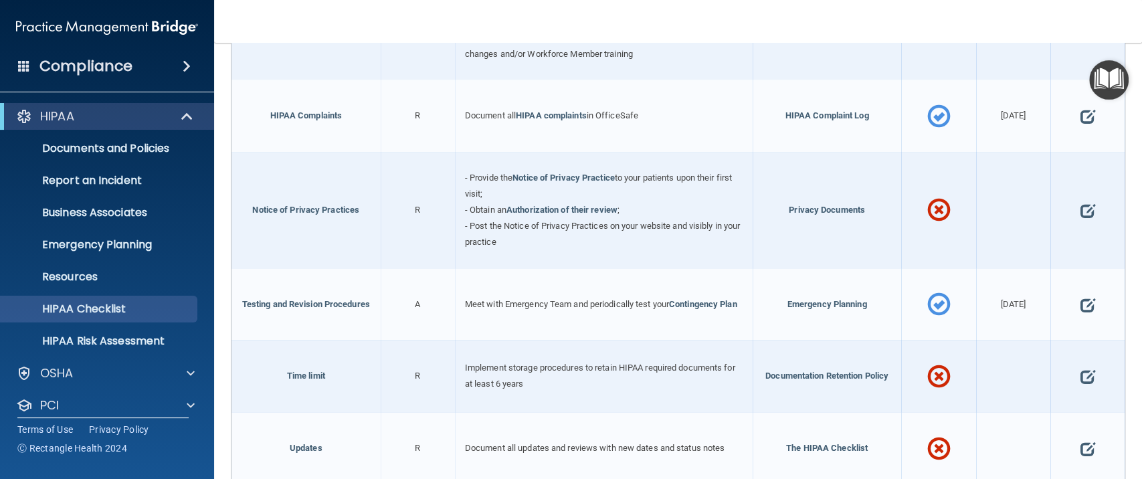
scroll to position [791, 0]
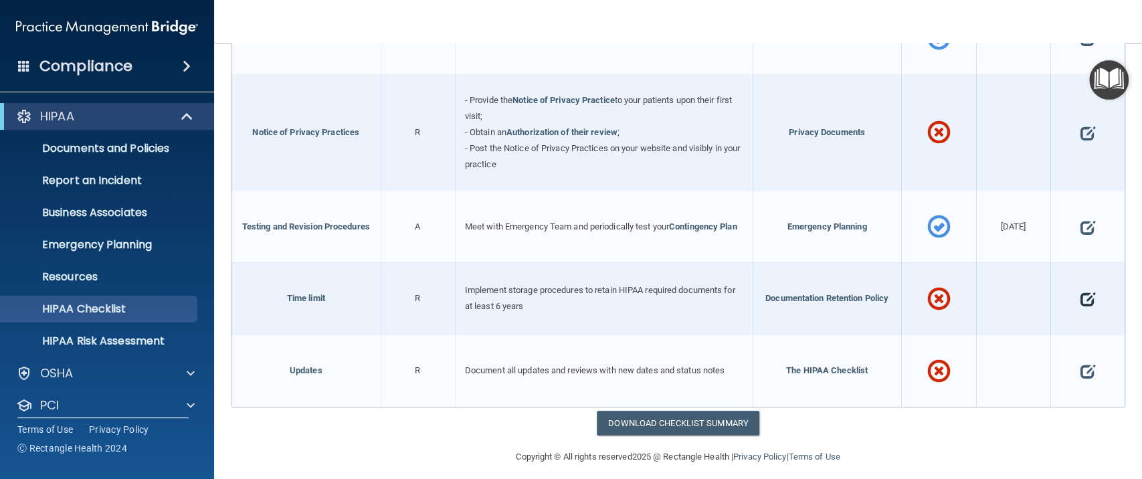
click at [1080, 288] on span at bounding box center [1087, 299] width 15 height 36
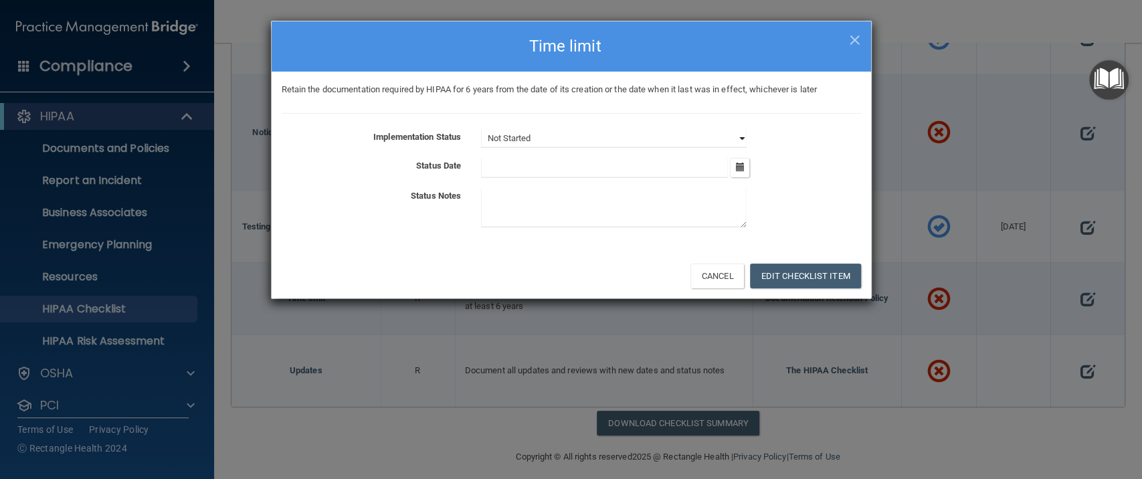
click at [653, 145] on select "Not Started In Progress Completed" at bounding box center [614, 138] width 266 height 19
select select "in_progress"
click at [481, 129] on select "Not Started In Progress Completed" at bounding box center [614, 138] width 266 height 19
click at [735, 169] on icon "button" at bounding box center [739, 167] width 9 height 9
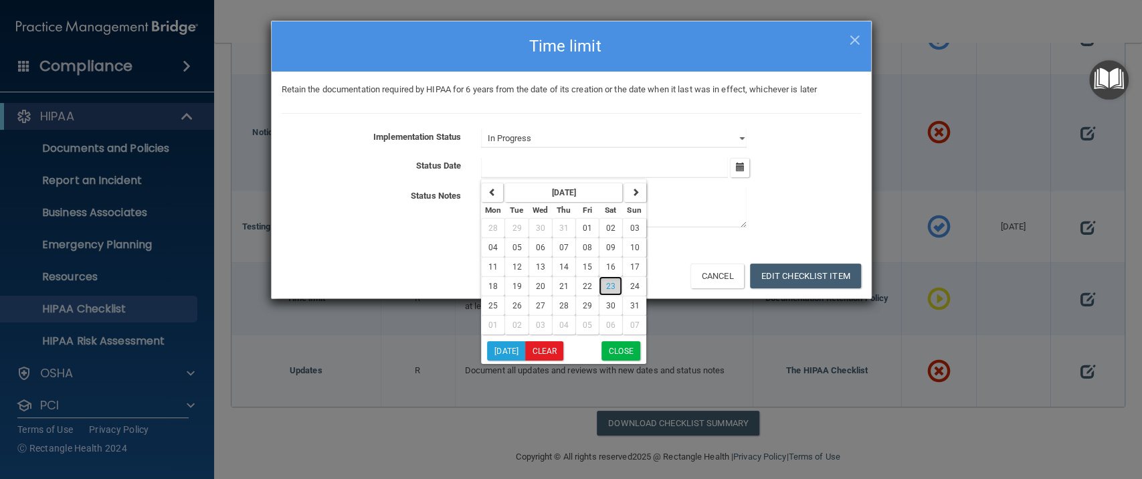
click at [607, 289] on span "23" at bounding box center [610, 286] width 9 height 9
type input "[DATE]"
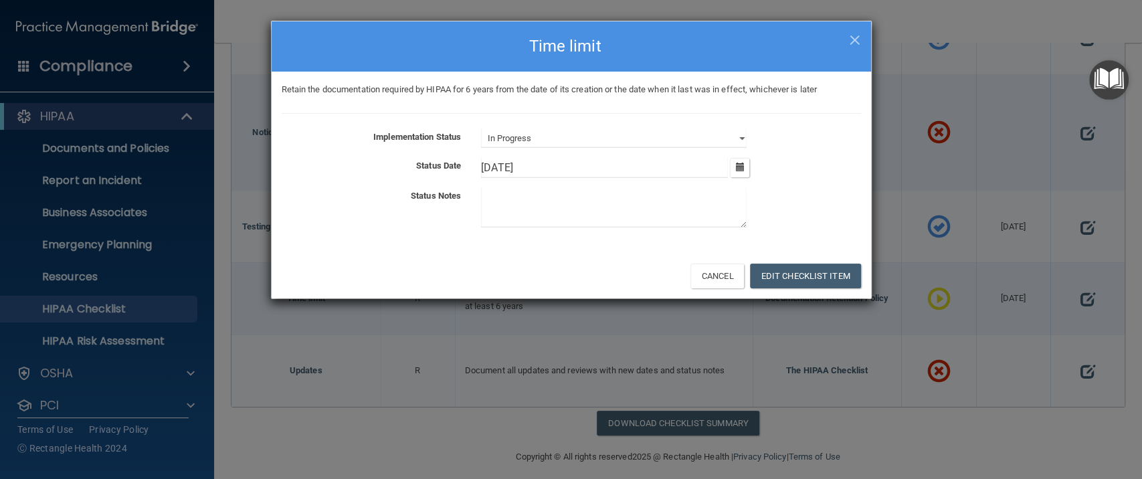
click at [555, 217] on textarea at bounding box center [614, 207] width 266 height 39
click at [517, 204] on textarea at bounding box center [614, 207] width 266 height 39
click at [507, 204] on textarea at bounding box center [614, 207] width 266 height 39
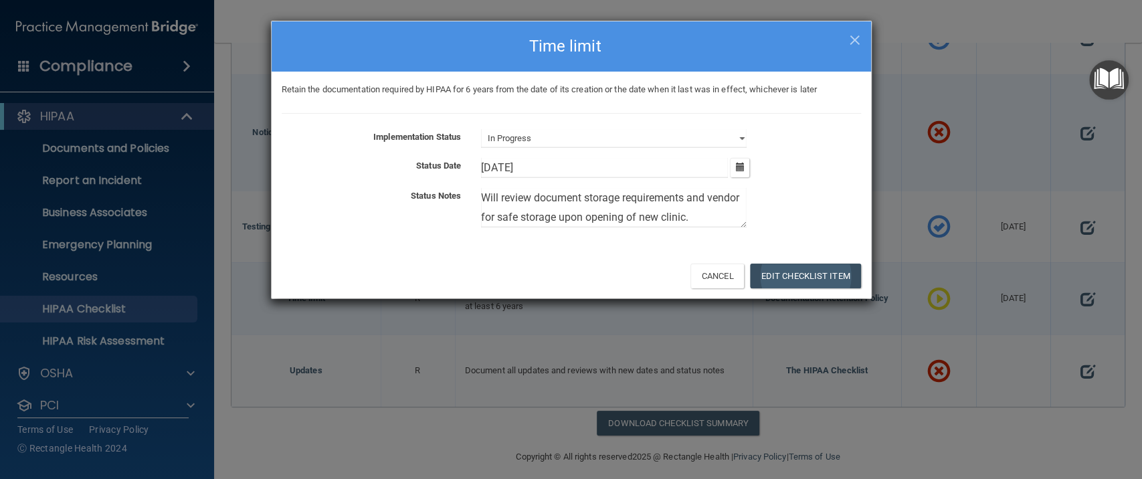
type textarea "Will review document storage requirements and vendor for safe storage upon open…"
click at [785, 271] on button "Edit Checklist Item" at bounding box center [805, 276] width 111 height 25
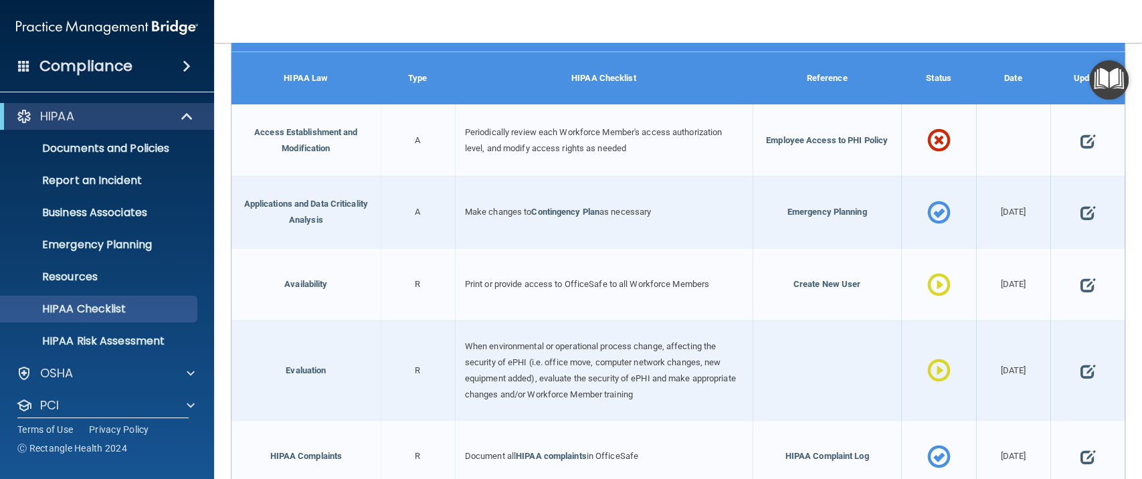
scroll to position [345, 0]
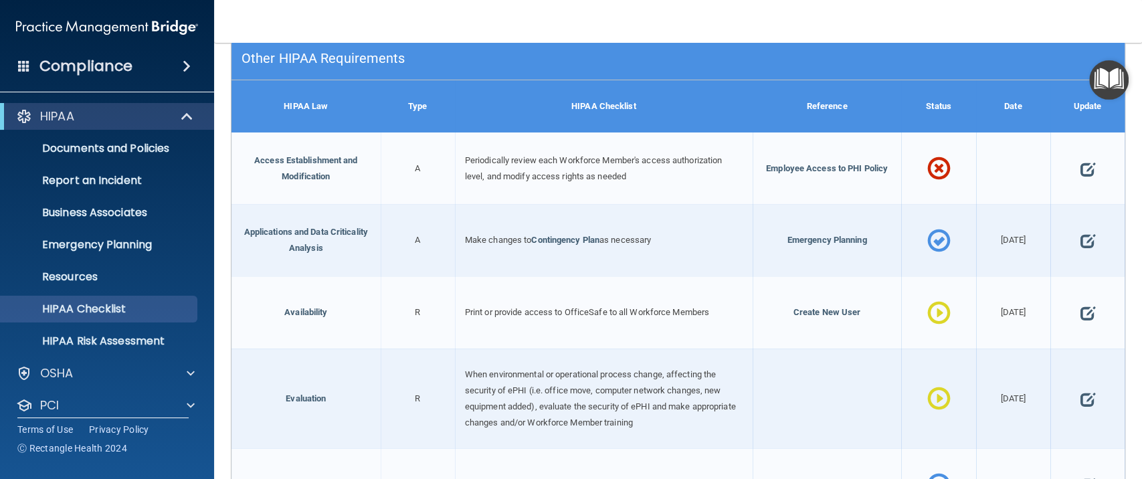
click at [927, 169] on span at bounding box center [938, 170] width 23 height 54
click at [1080, 165] on span at bounding box center [1087, 169] width 15 height 36
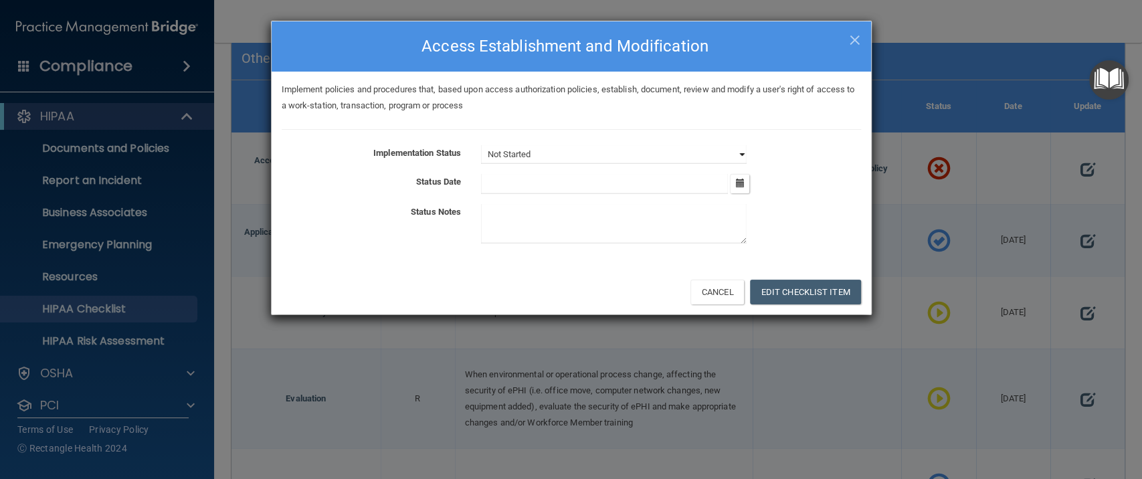
click at [733, 155] on select "Not Started In Progress Completed" at bounding box center [614, 154] width 266 height 19
select select "in_progress"
click at [481, 145] on select "Not Started In Progress Completed" at bounding box center [614, 154] width 266 height 19
click at [739, 176] on button "button" at bounding box center [739, 183] width 19 height 19
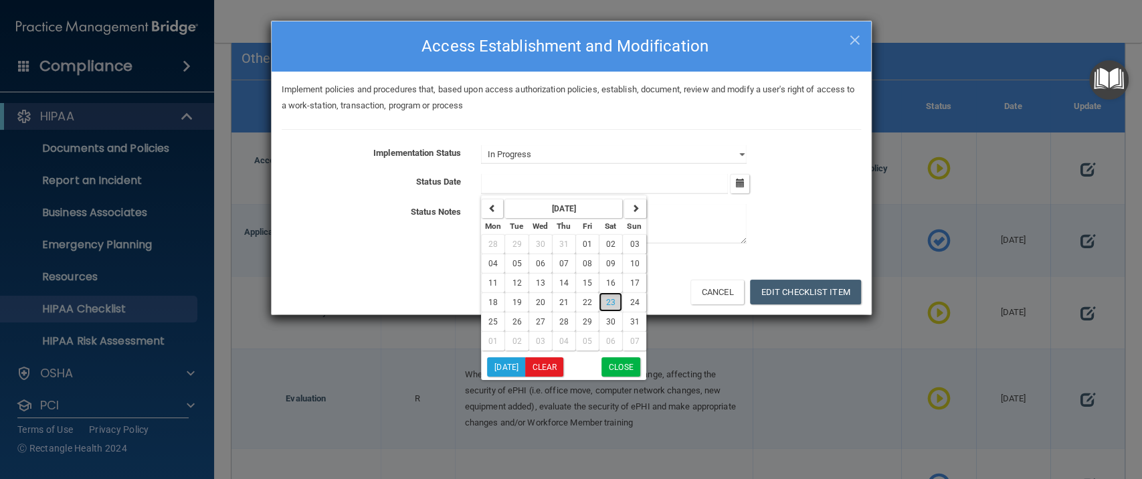
click at [608, 311] on button "23" at bounding box center [610, 301] width 23 height 19
type input "8/23/25"
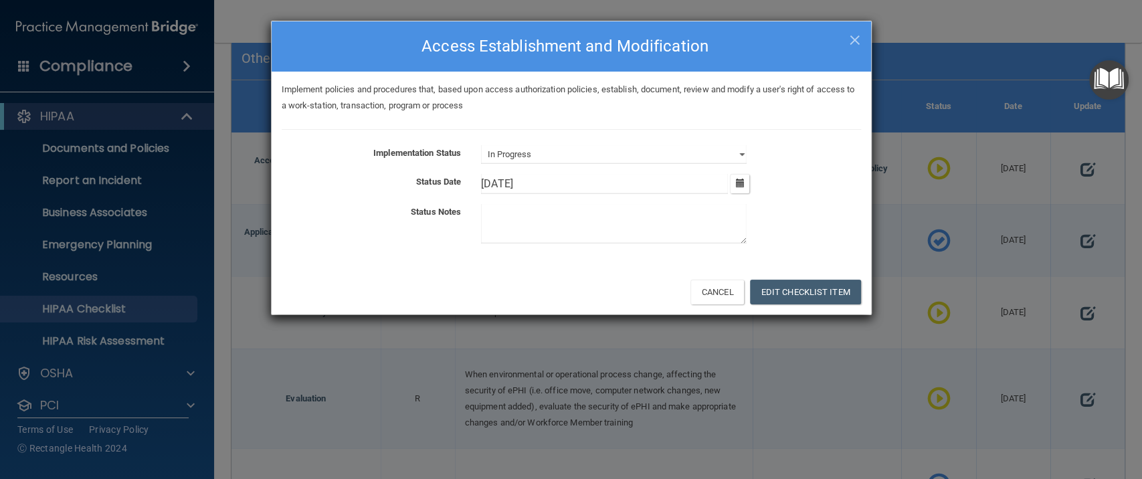
click at [541, 234] on textarea at bounding box center [614, 223] width 266 height 39
type textarea "Developing access authorization policy for new hires and termination."
click at [794, 286] on button "Edit Checklist Item" at bounding box center [805, 292] width 111 height 25
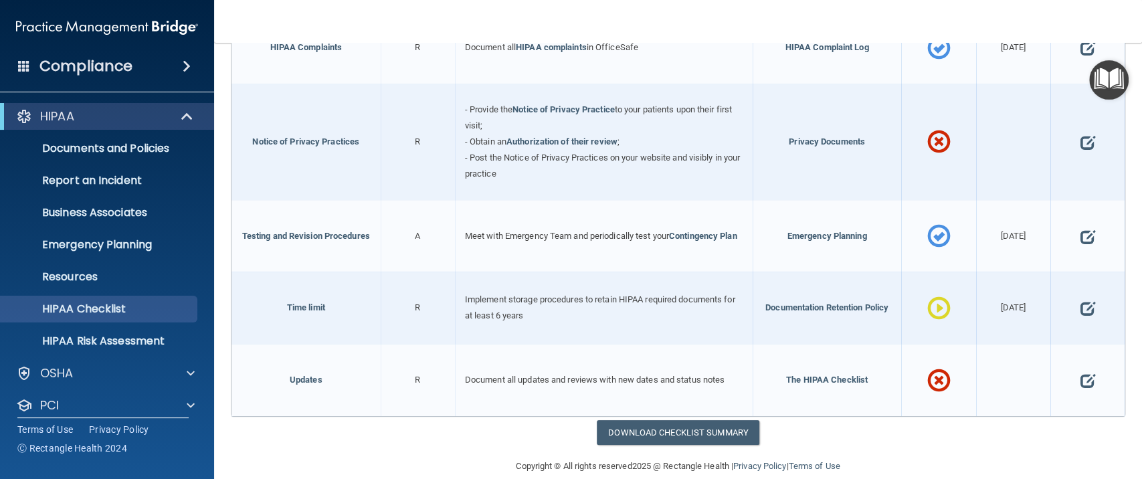
scroll to position [791, 0]
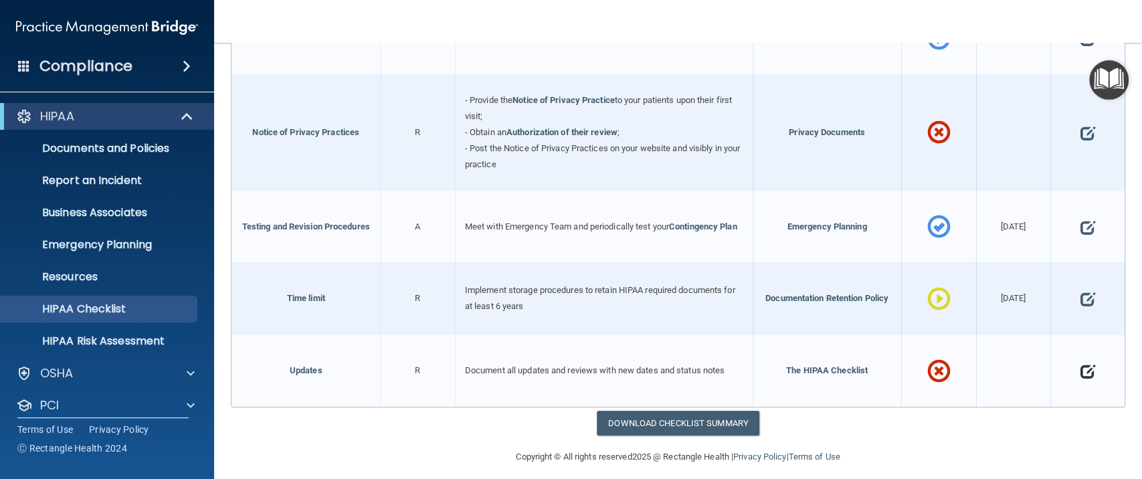
click at [1080, 359] on span at bounding box center [1087, 371] width 15 height 36
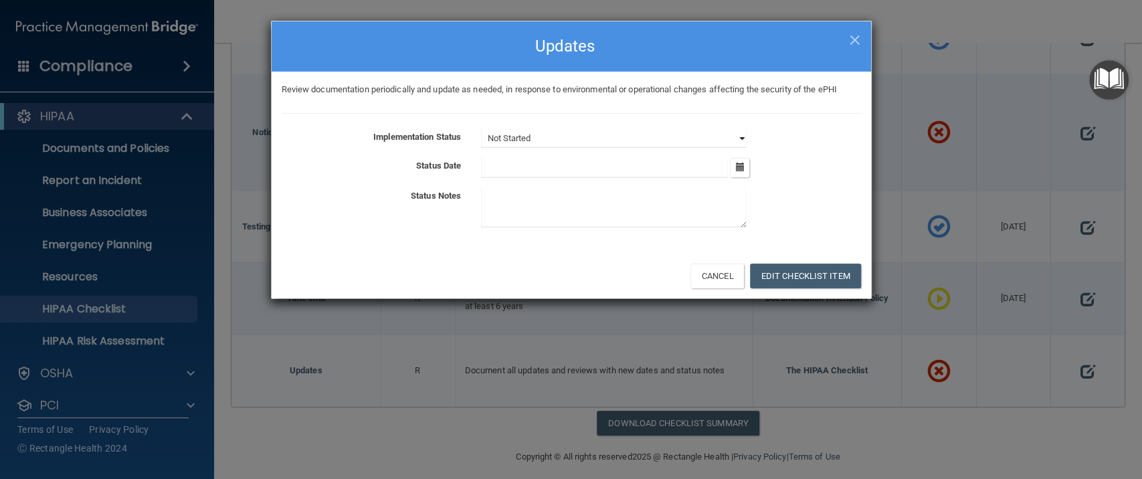
drag, startPoint x: 739, startPoint y: 139, endPoint x: 727, endPoint y: 139, distance: 12.0
click at [729, 139] on select "Not Started In Progress Completed" at bounding box center [614, 138] width 266 height 19
select select "completed"
click at [481, 129] on select "Not Started In Progress Completed" at bounding box center [614, 138] width 266 height 19
click at [737, 172] on button "button" at bounding box center [739, 167] width 19 height 19
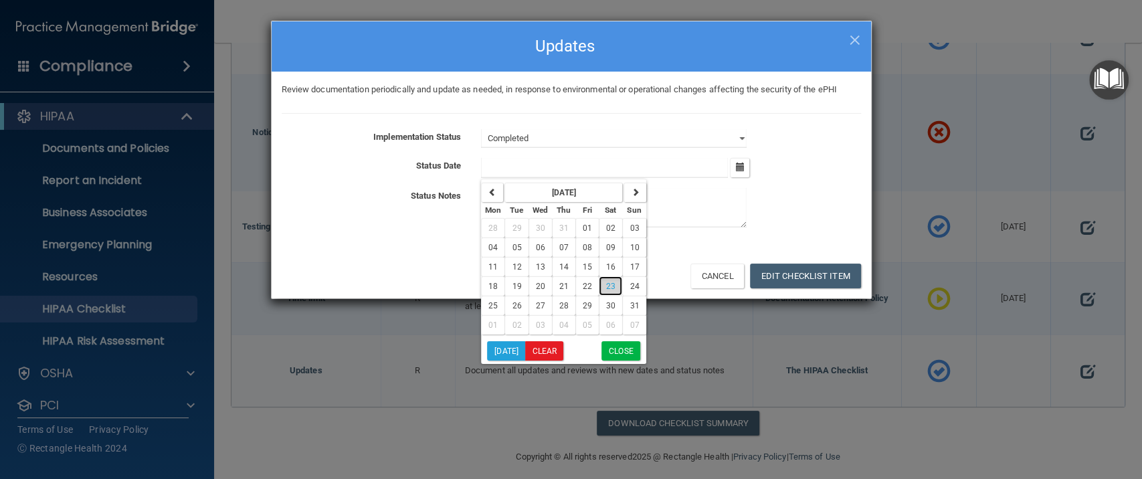
click at [614, 286] on button "23" at bounding box center [610, 285] width 23 height 19
type input "8/23/25"
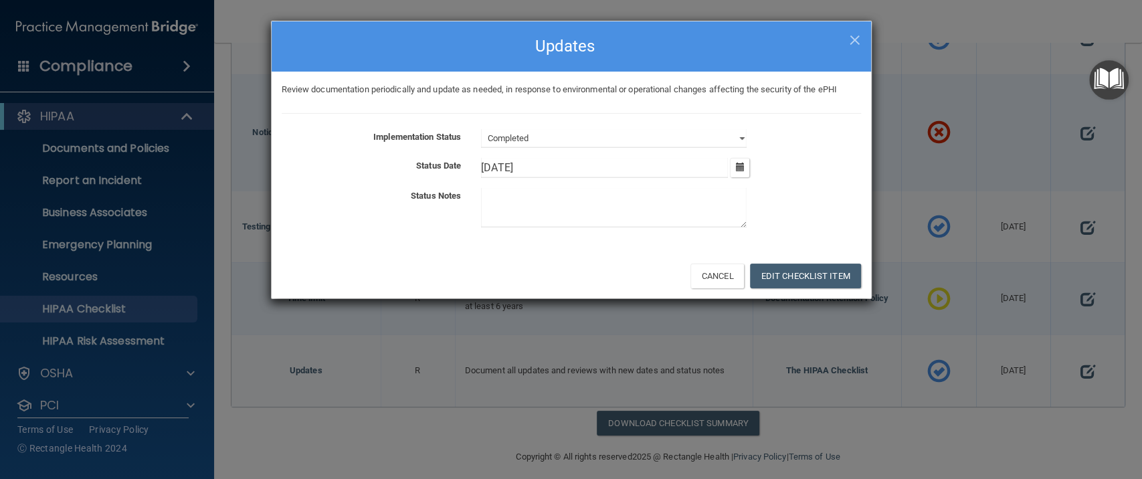
click at [549, 198] on textarea at bounding box center [614, 207] width 266 height 39
click at [525, 206] on textarea at bounding box center [614, 207] width 266 height 39
click at [495, 189] on textarea at bounding box center [614, 207] width 266 height 39
type textarea "Policy and procedure review completed prior to new clinic opening."
click at [816, 270] on button "Edit Checklist Item" at bounding box center [805, 276] width 111 height 25
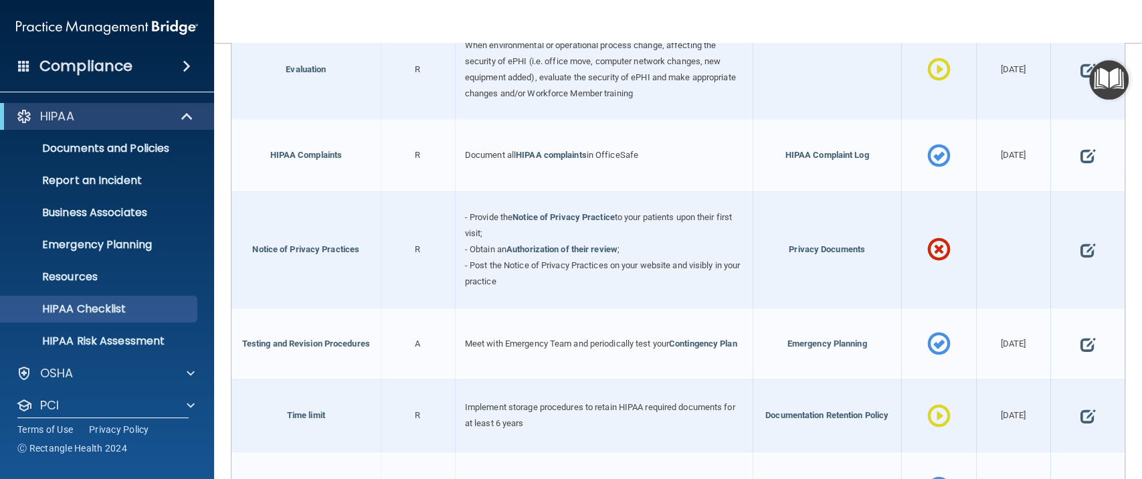
scroll to position [701, 0]
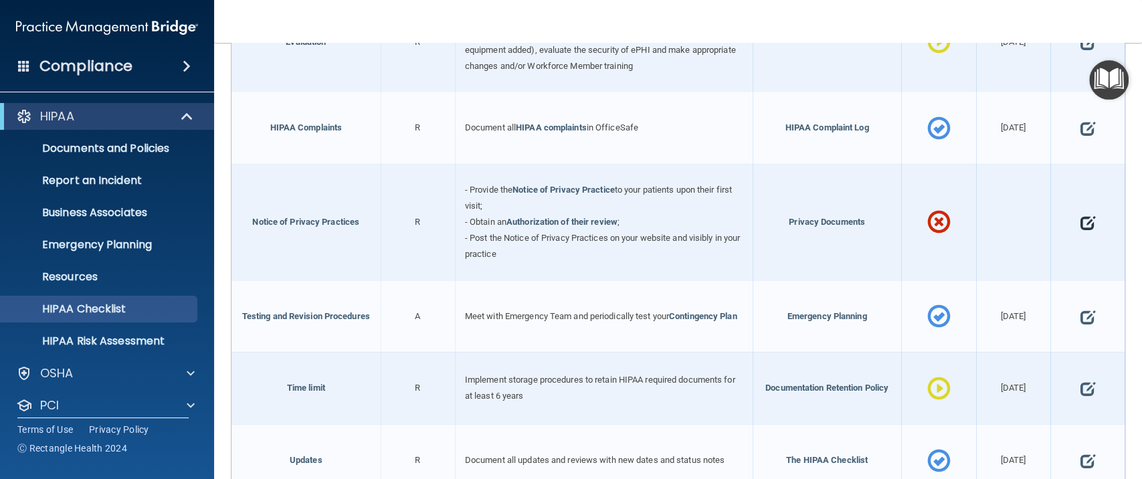
click at [1080, 216] on span at bounding box center [1087, 223] width 15 height 36
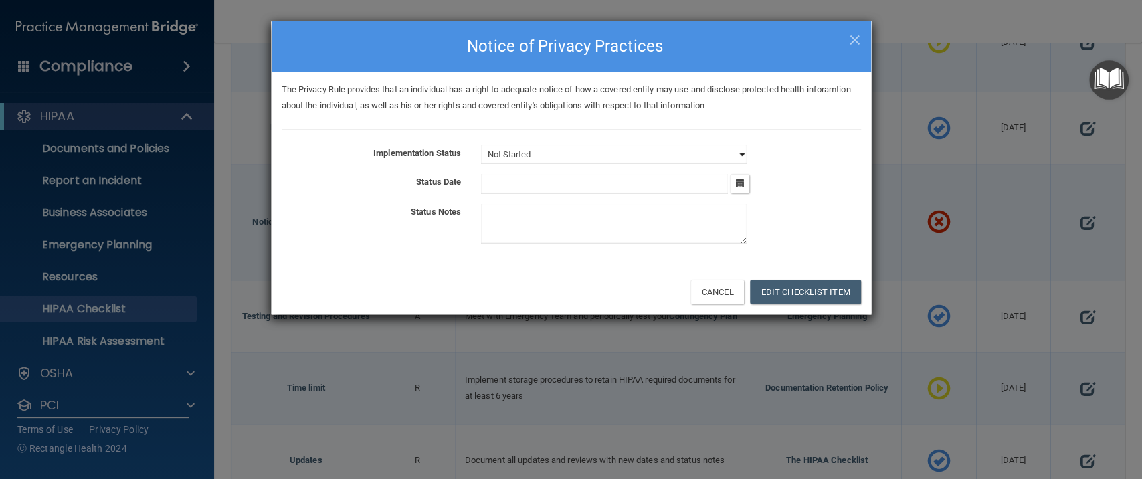
click at [746, 154] on select "Not Started In Progress Completed" at bounding box center [614, 154] width 266 height 19
select select "in_progress"
click at [481, 145] on select "Not Started In Progress Completed" at bounding box center [614, 154] width 266 height 19
click at [749, 180] on button "button" at bounding box center [739, 183] width 19 height 19
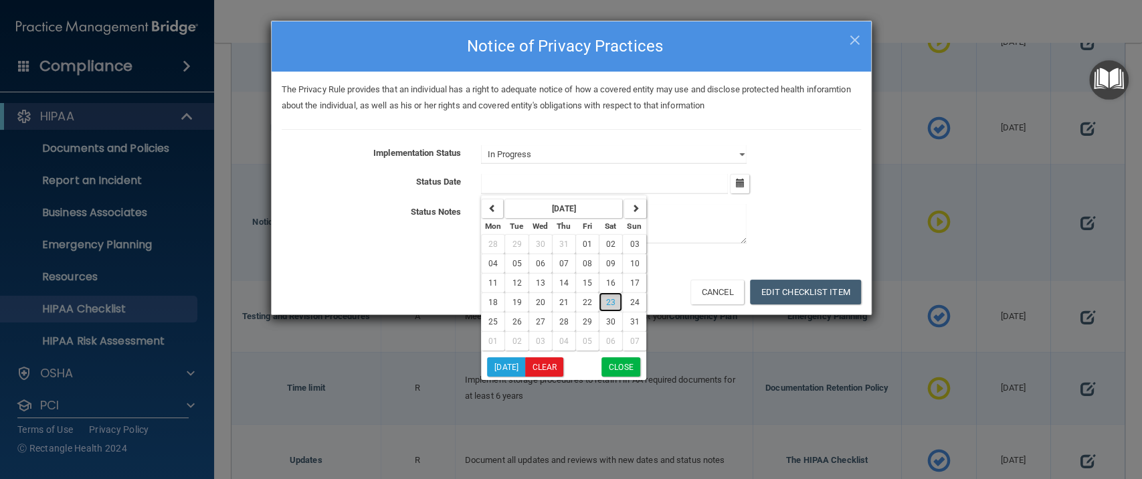
click at [614, 308] on button "23" at bounding box center [610, 301] width 23 height 19
type input "8/23/25"
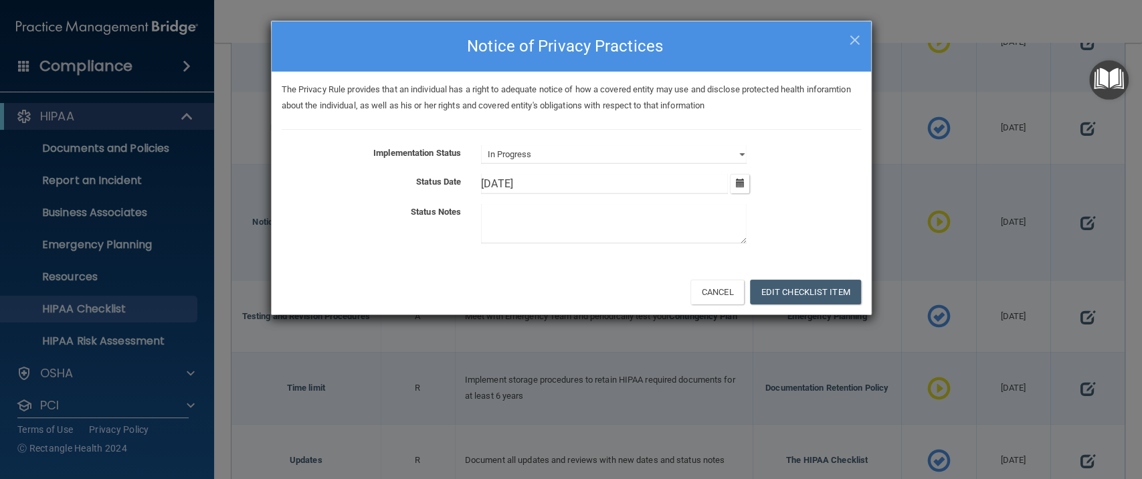
drag, startPoint x: 546, startPoint y: 249, endPoint x: 546, endPoint y: 235, distance: 14.1
click at [546, 246] on div "The Privacy Rule provides that an individual has a right to adequate notice of …" at bounding box center [572, 170] width 600 height 197
click at [546, 234] on textarea at bounding box center [614, 223] width 266 height 39
click at [501, 217] on textarea at bounding box center [614, 223] width 266 height 39
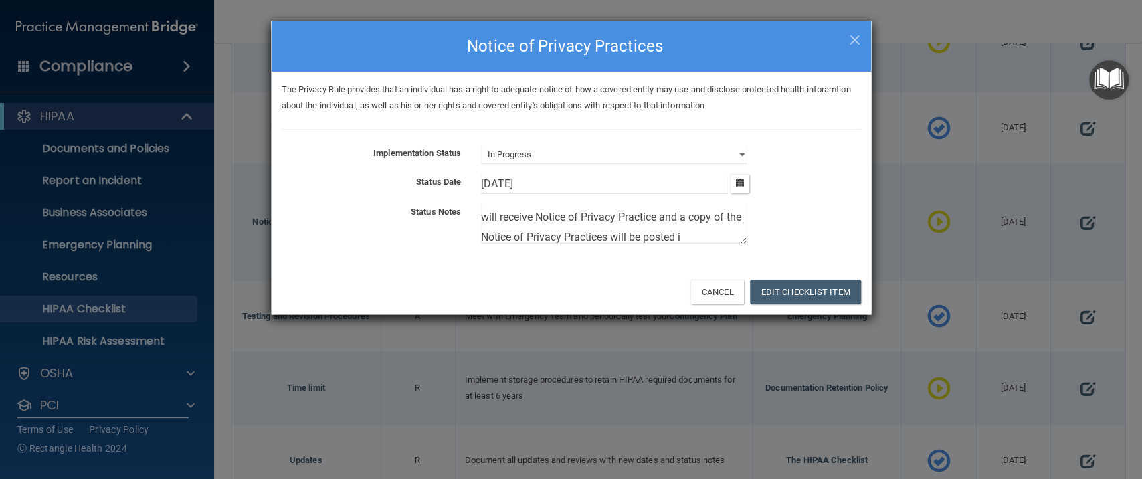
scroll to position [36, 0]
type textarea "Form given to Office Manager to ensure all new patients will receive Notice of …"
click at [805, 292] on button "Edit Checklist Item" at bounding box center [805, 292] width 111 height 25
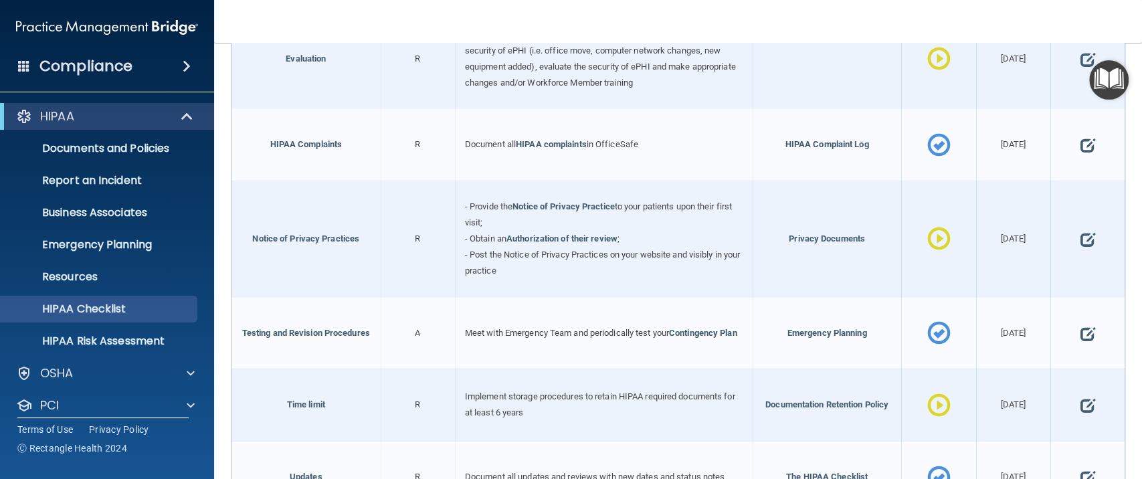
scroll to position [791, 0]
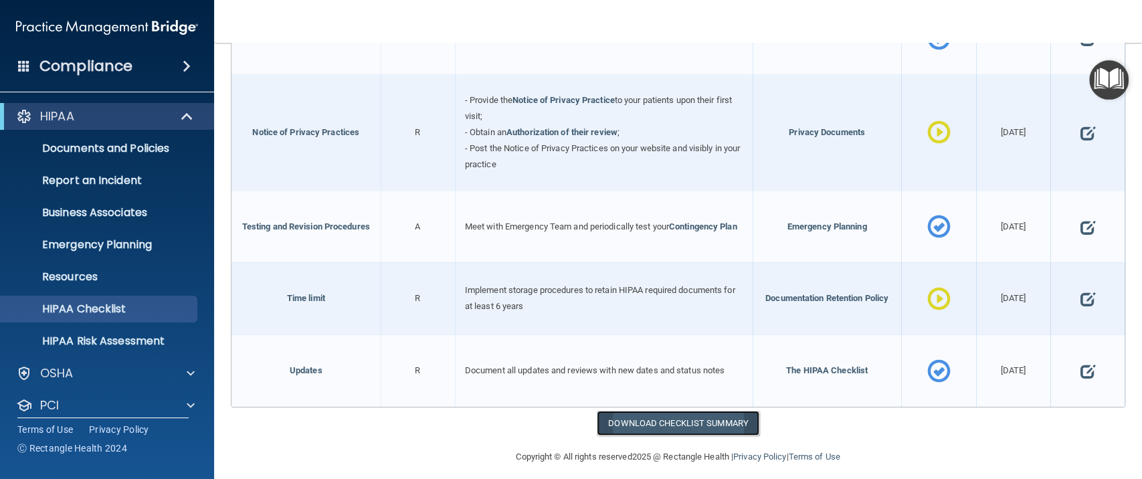
click at [657, 413] on link "Download Checklist Summary" at bounding box center [678, 423] width 163 height 25
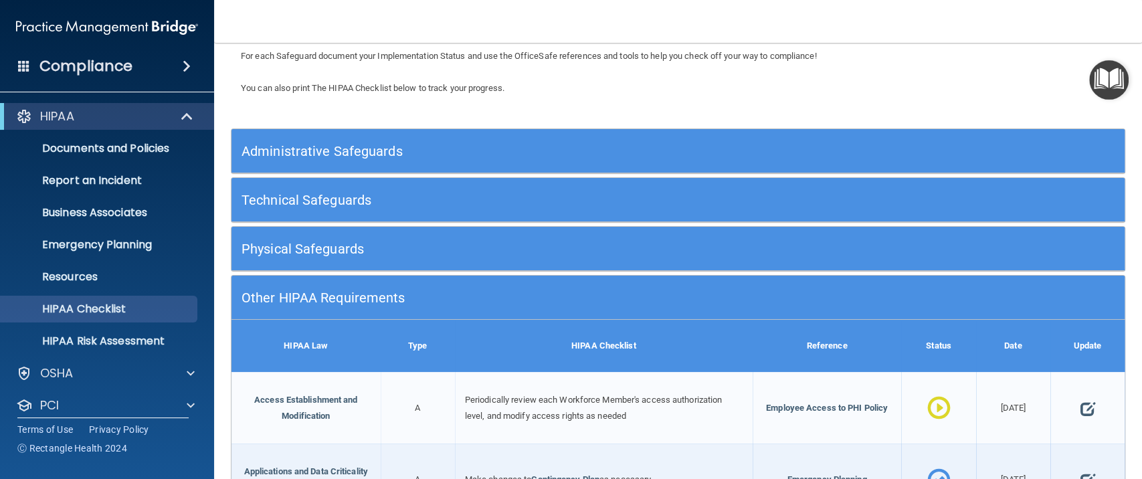
scroll to position [77, 0]
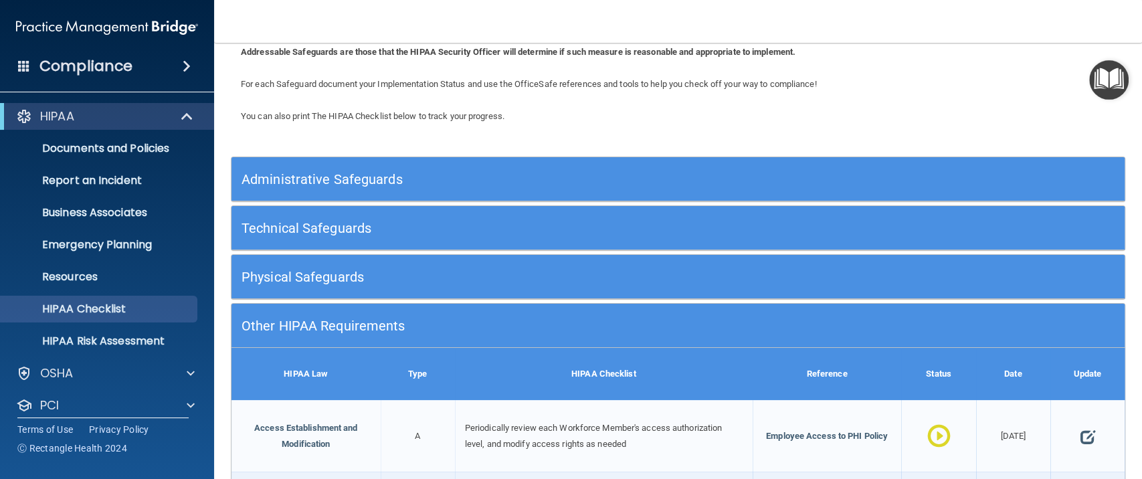
click at [1012, 167] on div "Administrative Safeguards" at bounding box center [678, 179] width 893 height 30
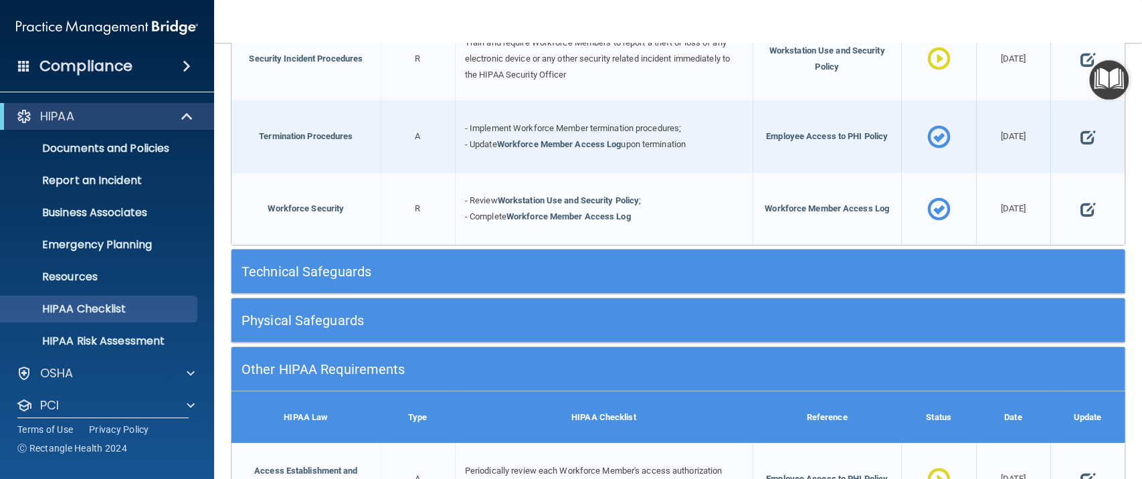
scroll to position [1415, 0]
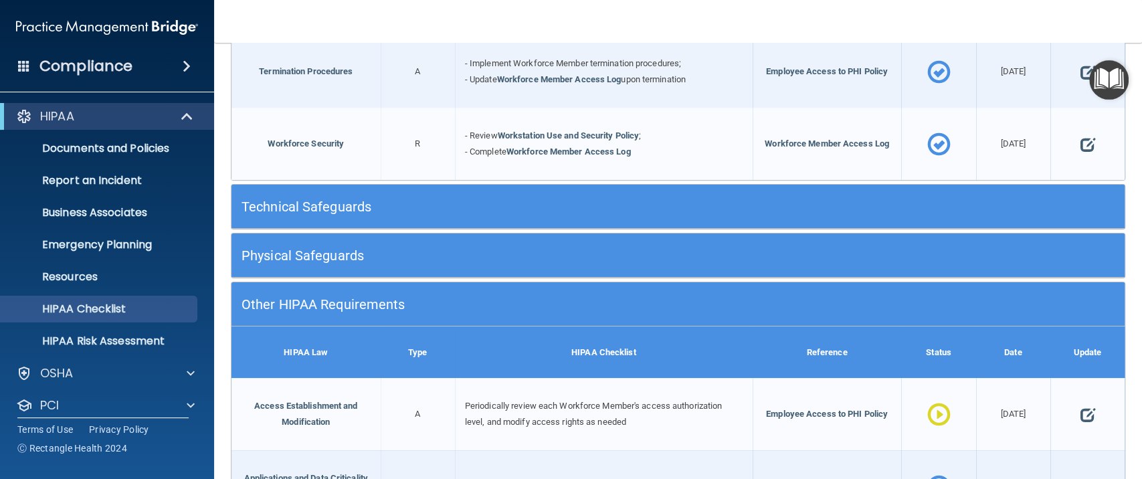
click at [923, 214] on div "Technical Safeguards" at bounding box center [678, 206] width 893 height 30
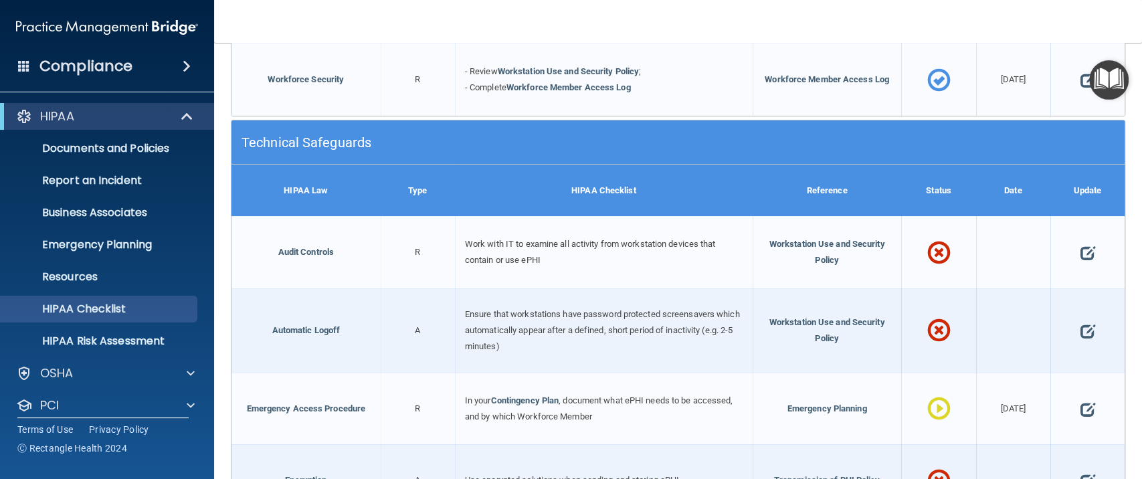
scroll to position [1504, 0]
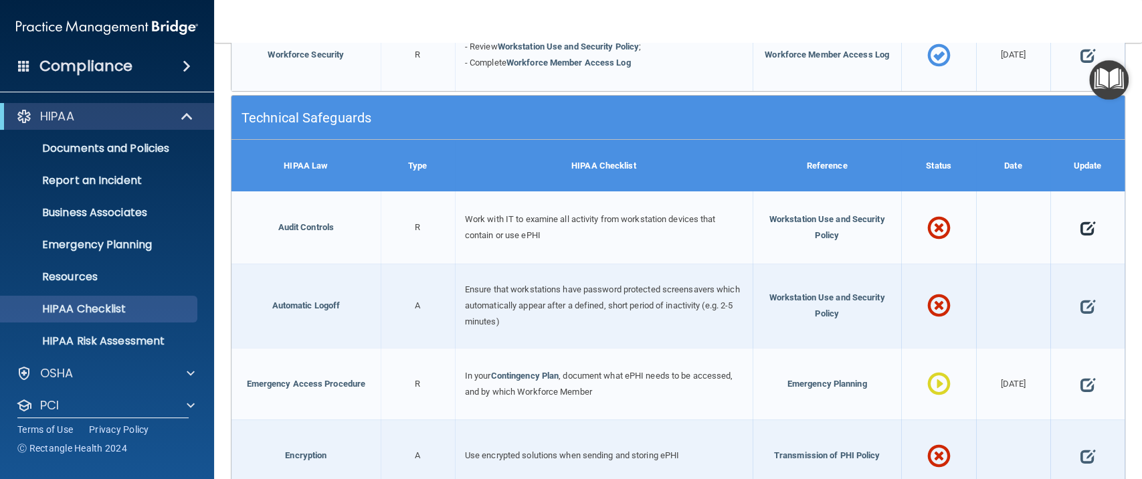
click at [1081, 226] on span at bounding box center [1087, 228] width 15 height 36
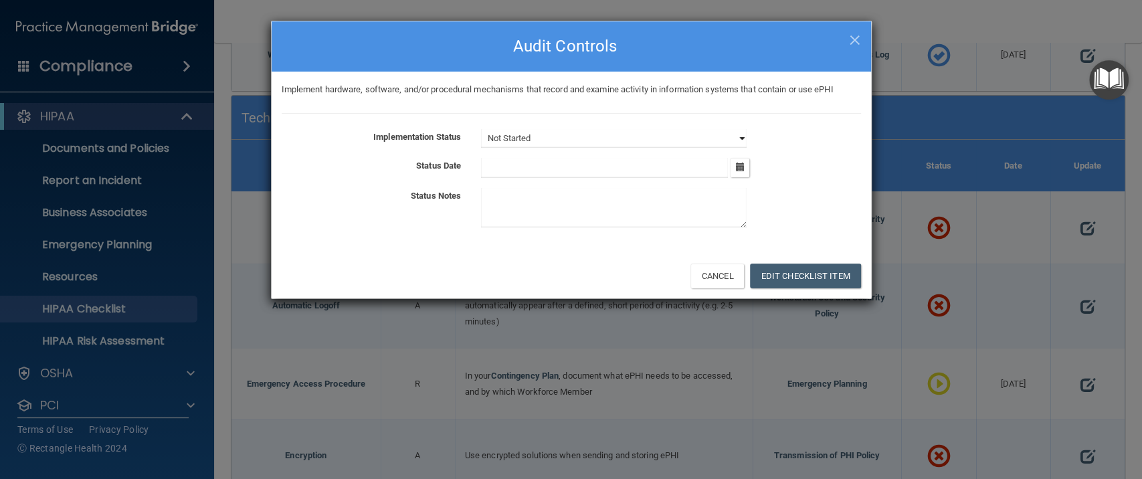
click at [726, 130] on select "Not Started In Progress Completed" at bounding box center [614, 138] width 266 height 19
select select "in_progress"
click at [481, 129] on select "Not Started In Progress Completed" at bounding box center [614, 138] width 266 height 19
click at [747, 164] on button "button" at bounding box center [739, 167] width 19 height 19
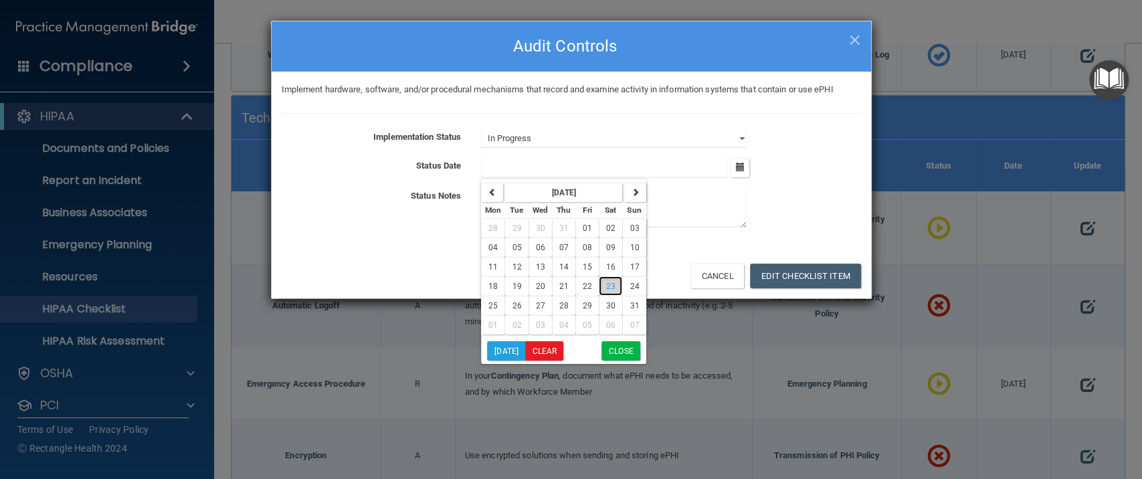
click at [610, 284] on span "23" at bounding box center [610, 286] width 9 height 9
type input "8/23/25"
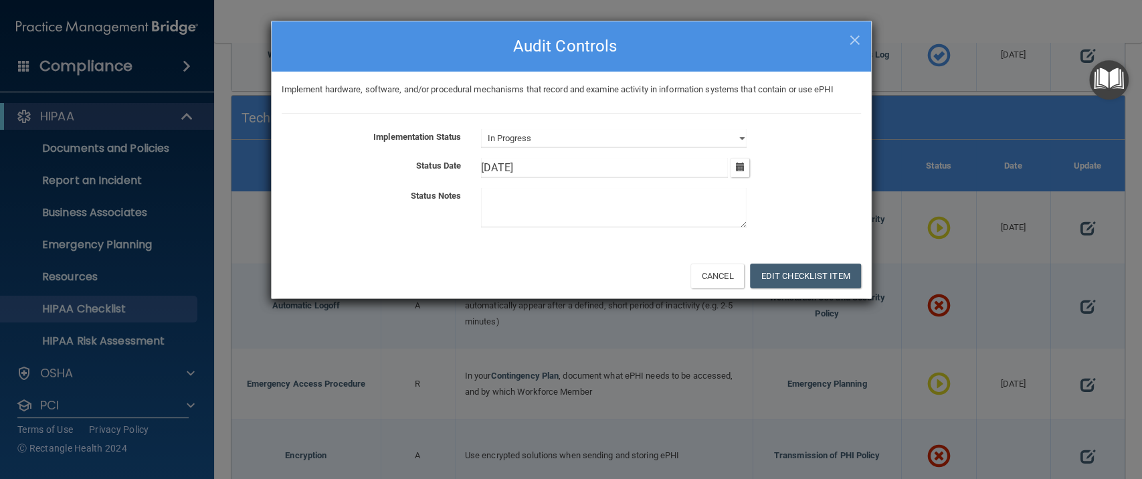
click at [571, 213] on textarea at bounding box center [614, 207] width 266 height 39
type textarea "IT team will assist with audit of workstation upon opening of clinic."
click at [792, 270] on button "Edit Checklist Item" at bounding box center [805, 276] width 111 height 25
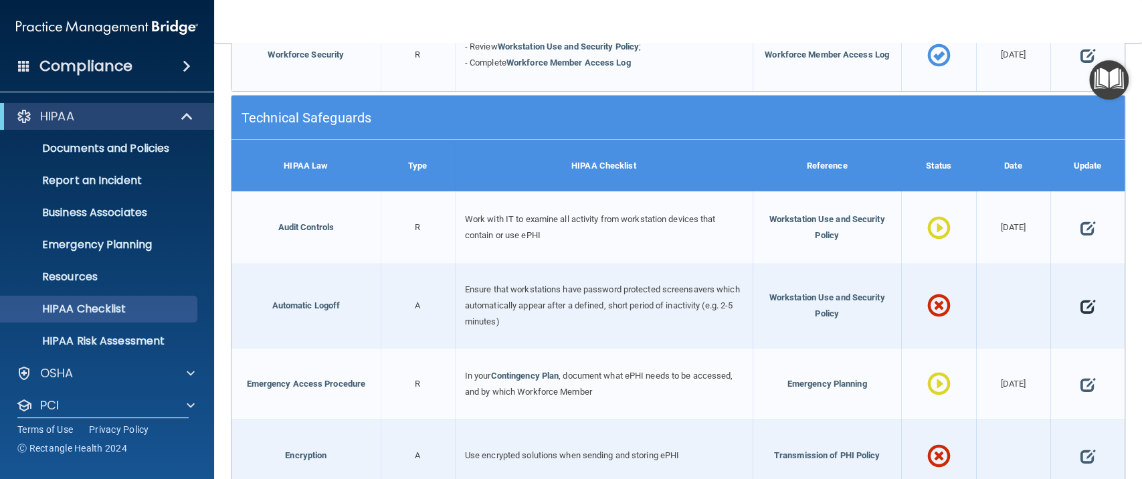
click at [1080, 304] on span at bounding box center [1087, 306] width 15 height 36
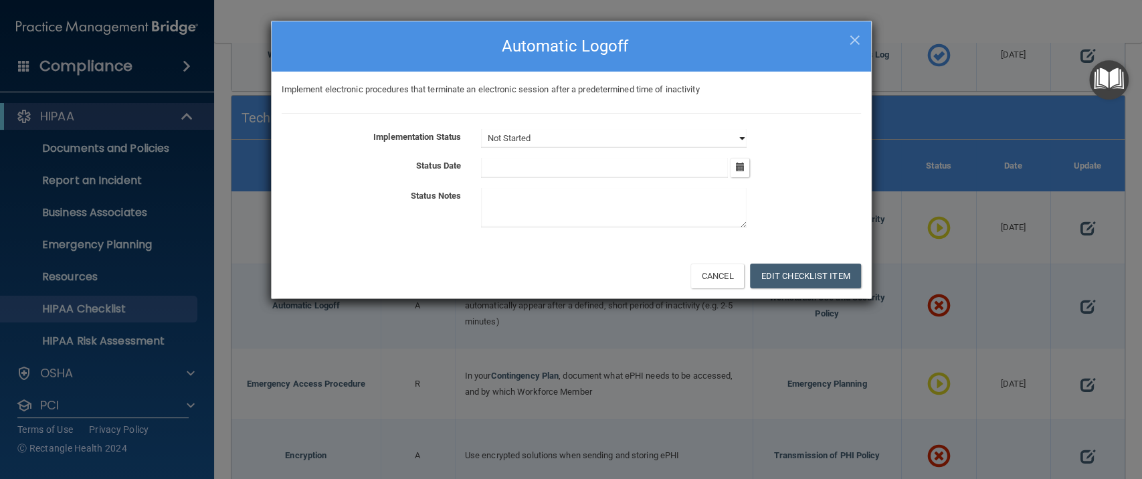
click at [669, 145] on select "Not Started In Progress Completed" at bounding box center [614, 138] width 266 height 19
select select "in_progress"
click at [481, 129] on select "Not Started In Progress Completed" at bounding box center [614, 138] width 266 height 19
drag, startPoint x: 578, startPoint y: 163, endPoint x: 660, endPoint y: 174, distance: 83.7
click at [578, 163] on input "text" at bounding box center [604, 168] width 247 height 20
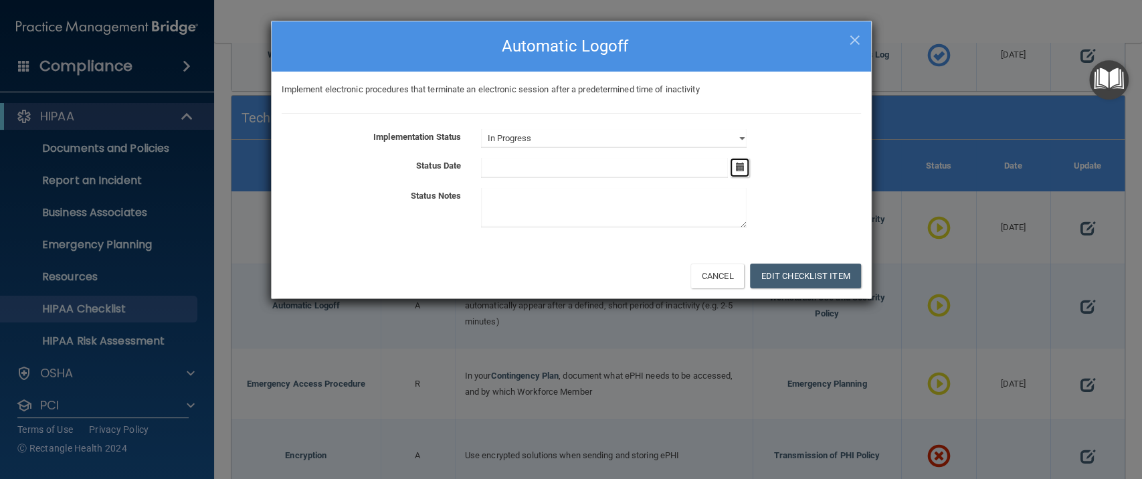
click at [742, 173] on button "button" at bounding box center [739, 167] width 19 height 19
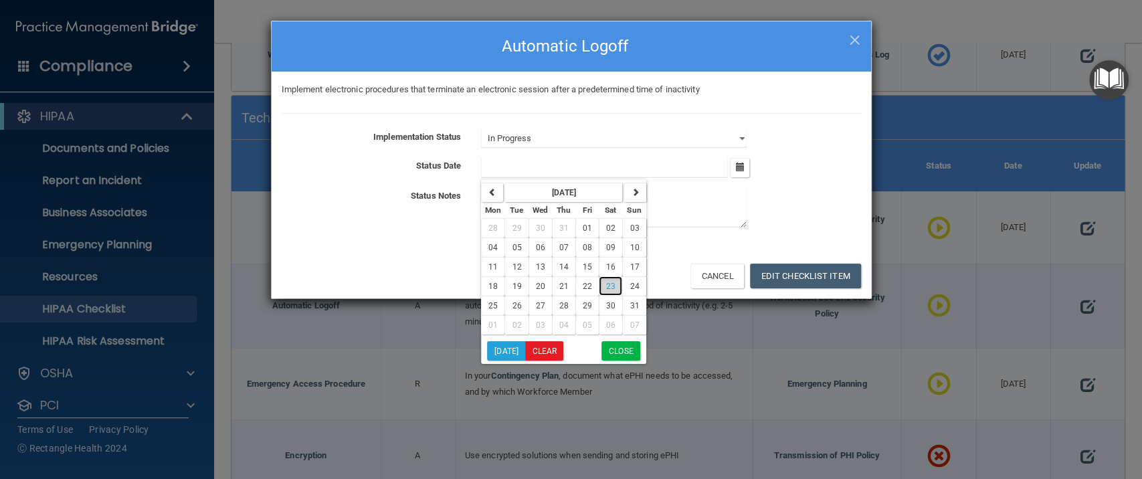
drag, startPoint x: 608, startPoint y: 286, endPoint x: 607, endPoint y: 265, distance: 20.8
click at [609, 285] on span "23" at bounding box center [610, 286] width 9 height 9
type input "8/23/25"
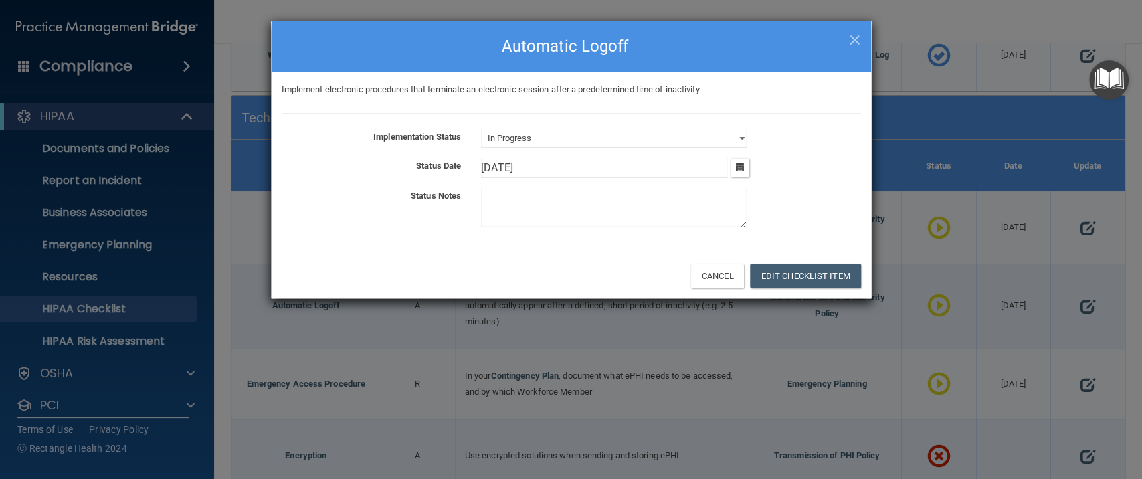
click at [573, 219] on textarea at bounding box center [614, 207] width 266 height 39
type textarea "IT team will assist with electronic procedures to shut down electronic session …"
click at [788, 275] on button "Edit Checklist Item" at bounding box center [805, 276] width 111 height 25
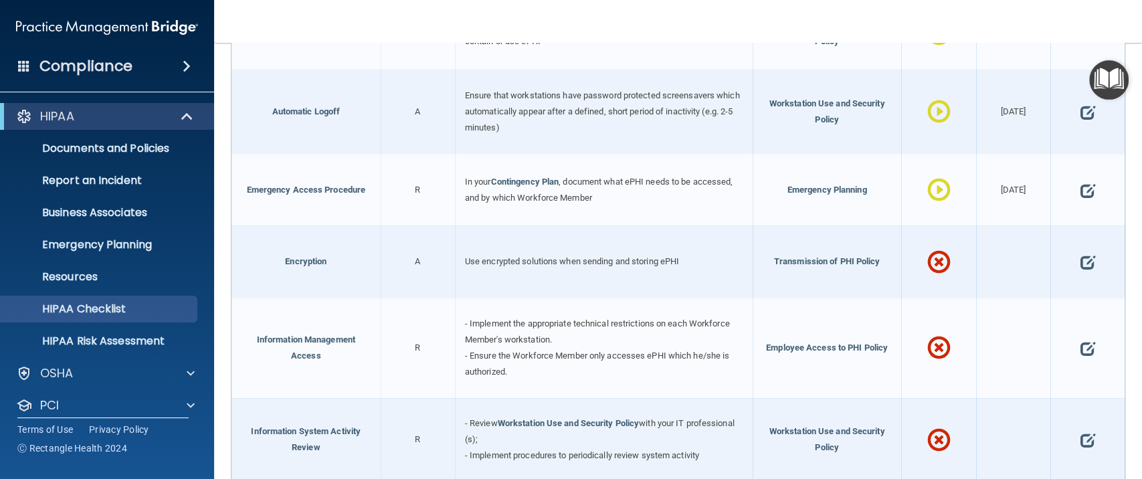
scroll to position [1772, 0]
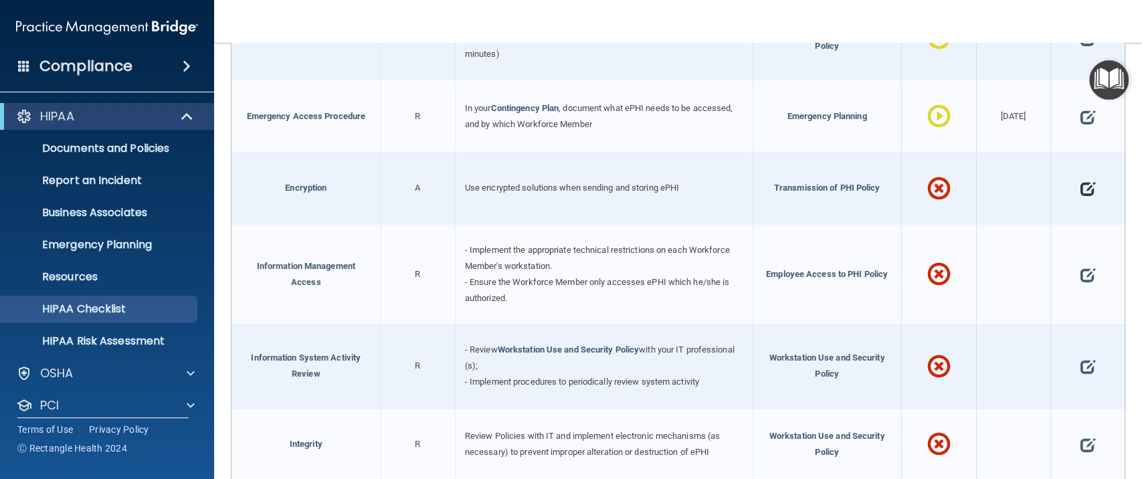
click at [1080, 185] on span at bounding box center [1087, 189] width 15 height 36
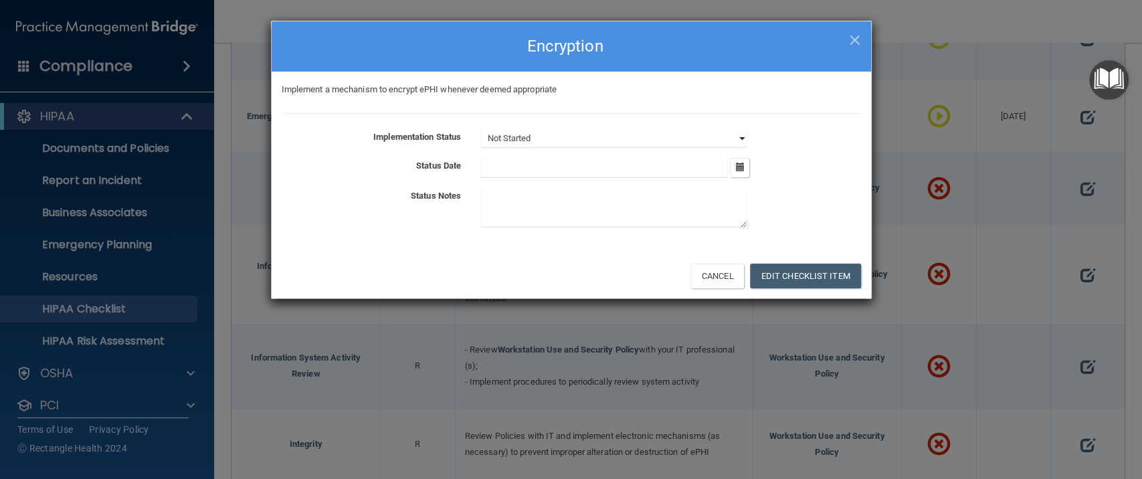
click at [624, 130] on select "Not Started In Progress Completed" at bounding box center [614, 138] width 266 height 19
select select "in_progress"
click at [481, 129] on select "Not Started In Progress Completed" at bounding box center [614, 138] width 266 height 19
click at [749, 167] on div "August 2025 Mon Tue Wed Thu Fri Sat Sun 28 29 30 31 01 02 03 04 05 06 07 08 09 …" at bounding box center [671, 168] width 400 height 20
click at [739, 167] on icon "button" at bounding box center [739, 167] width 9 height 9
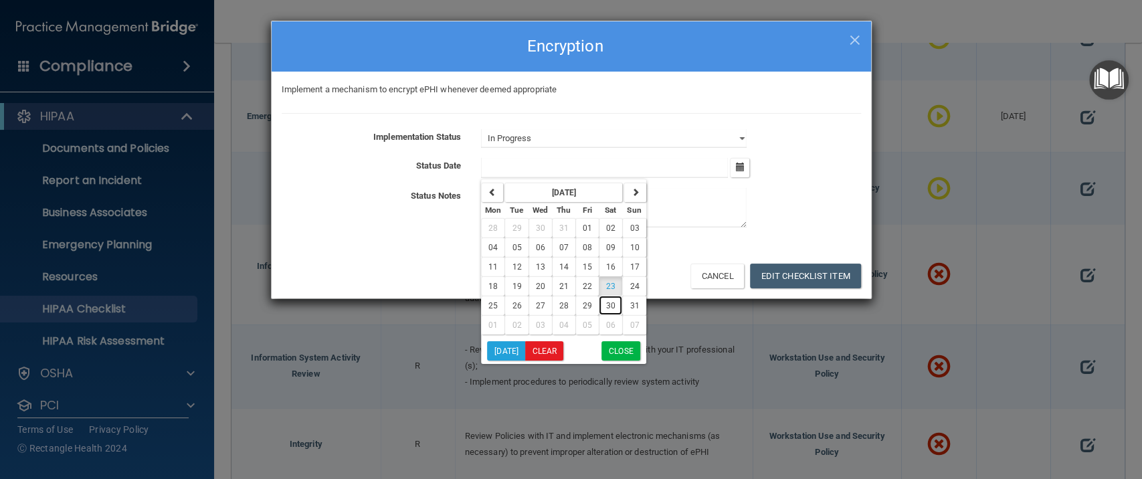
click at [612, 308] on button "30" at bounding box center [610, 305] width 23 height 19
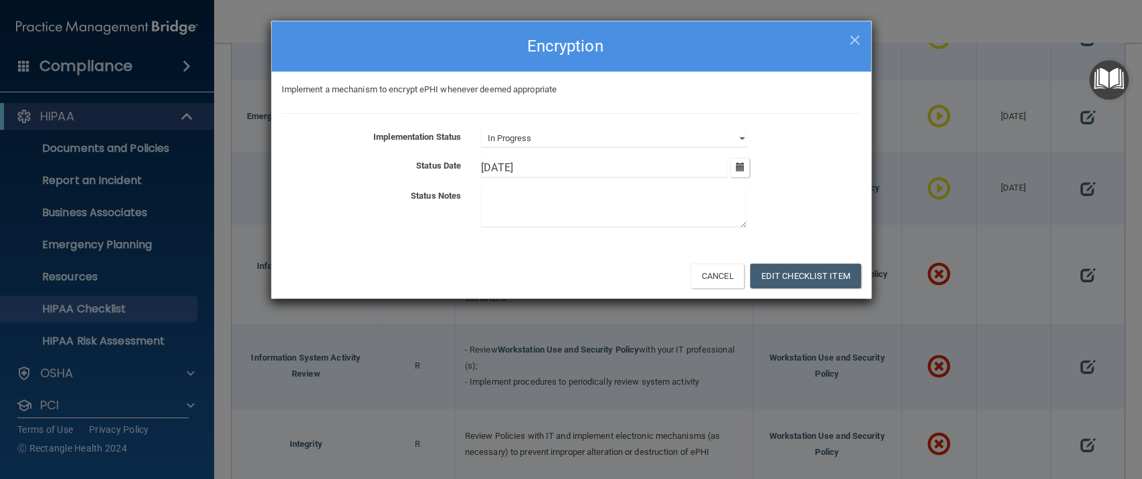
click at [547, 214] on textarea at bounding box center [614, 207] width 266 height 39
click at [735, 167] on icon "button" at bounding box center [739, 167] width 9 height 9
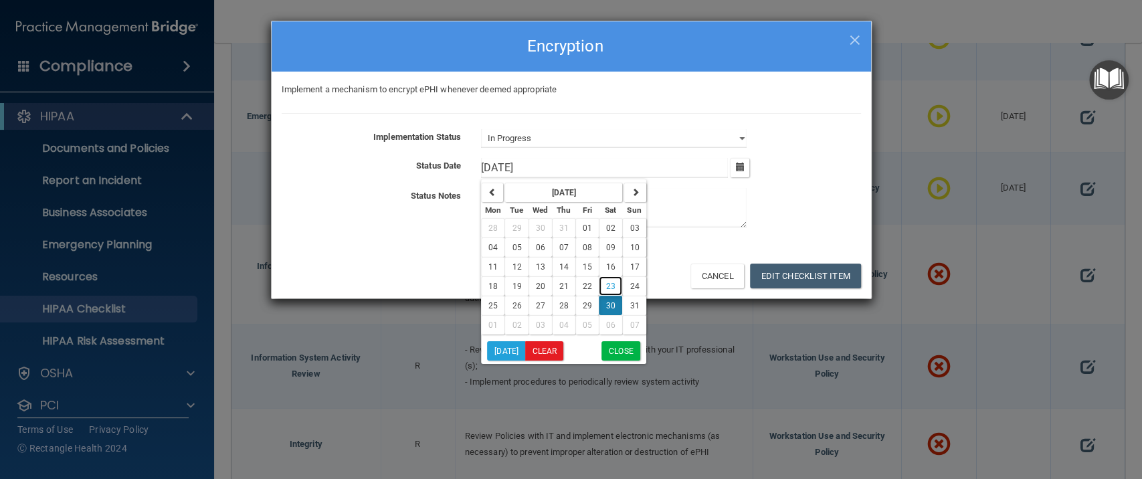
click at [610, 285] on span "23" at bounding box center [610, 286] width 9 height 9
type input "8/23/25"
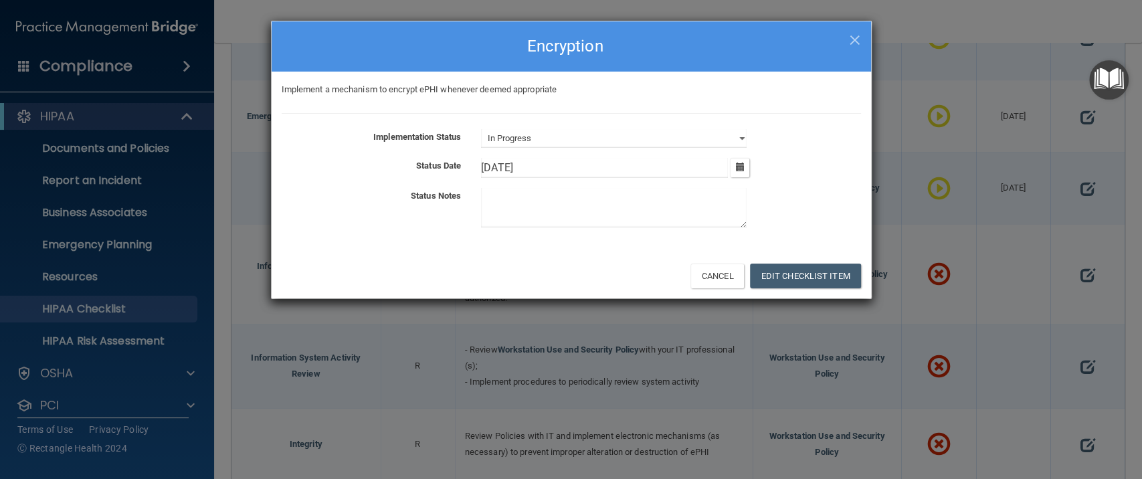
click at [525, 209] on textarea at bounding box center [614, 207] width 266 height 39
drag, startPoint x: 482, startPoint y: 195, endPoint x: 538, endPoint y: 195, distance: 56.2
click at [538, 195] on textarea "IT team will set up encrypted file capability upon opening of clinic." at bounding box center [614, 207] width 266 height 39
type textarea "IT team will set up encrypted file capability upon opening of clinic."
click at [800, 276] on button "Edit Checklist Item" at bounding box center [805, 276] width 111 height 25
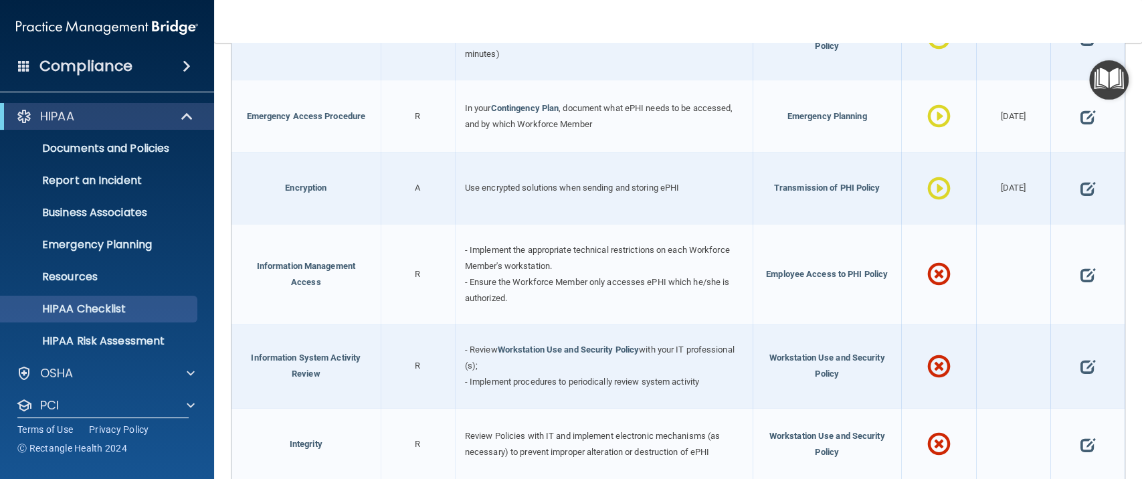
click at [1083, 265] on div at bounding box center [1088, 274] width 74 height 100
click at [1080, 266] on span at bounding box center [1087, 275] width 15 height 36
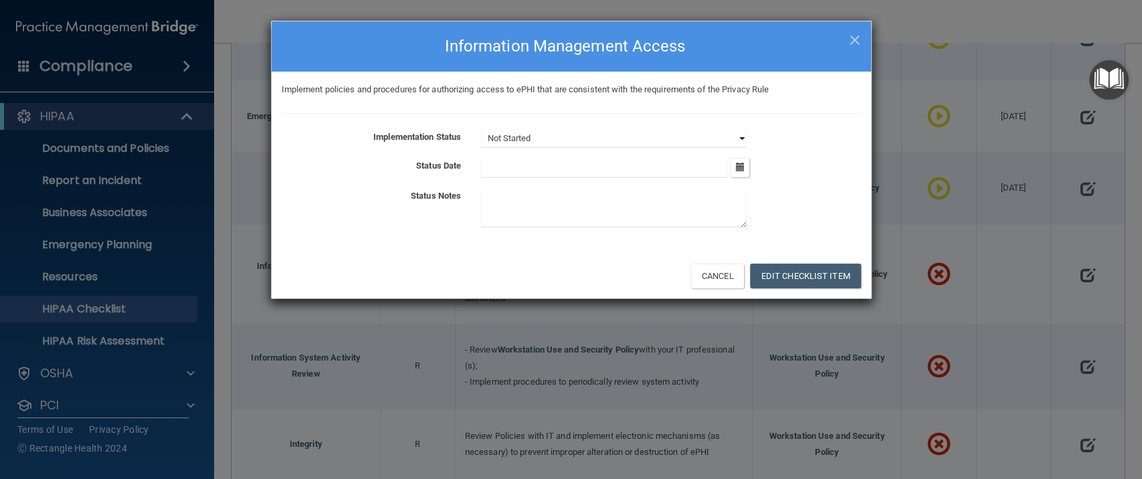
click at [562, 139] on select "Not Started In Progress Completed" at bounding box center [614, 138] width 266 height 19
select select "in_progress"
click at [481, 129] on select "Not Started In Progress Completed" at bounding box center [614, 138] width 266 height 19
click at [744, 169] on icon "button" at bounding box center [739, 167] width 9 height 9
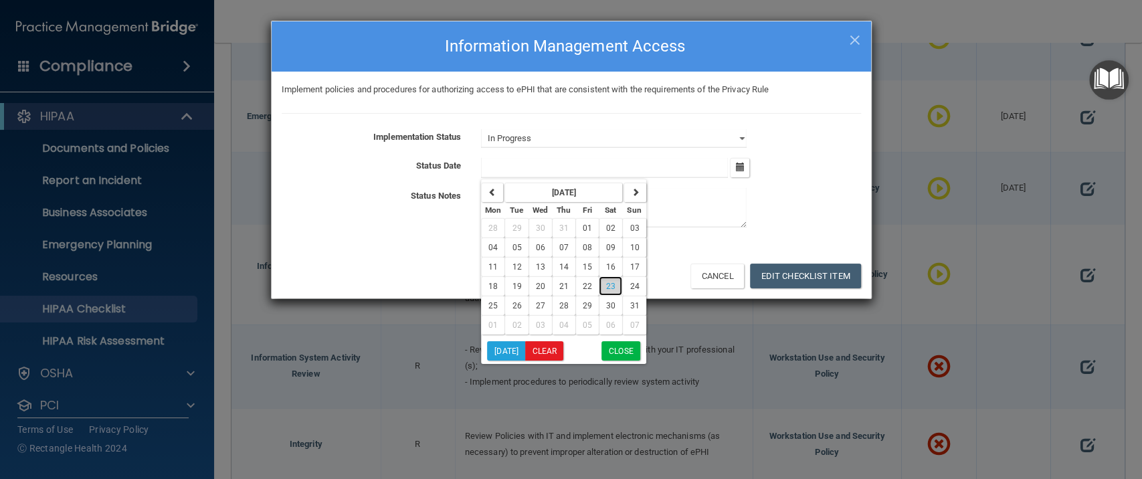
click at [610, 286] on span "23" at bounding box center [610, 286] width 9 height 9
type input "8/23/25"
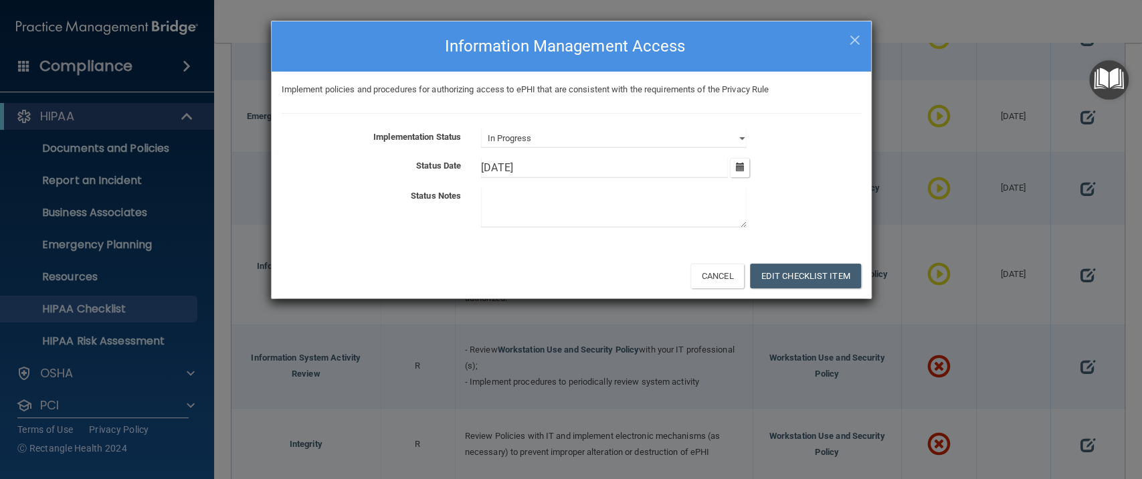
click at [531, 216] on textarea at bounding box center [614, 207] width 266 height 39
type textarea "S"
type textarea "All staff working on review of HIPAA policy that are consistent with the Privac…"
click at [802, 276] on button "Edit Checklist Item" at bounding box center [805, 276] width 111 height 25
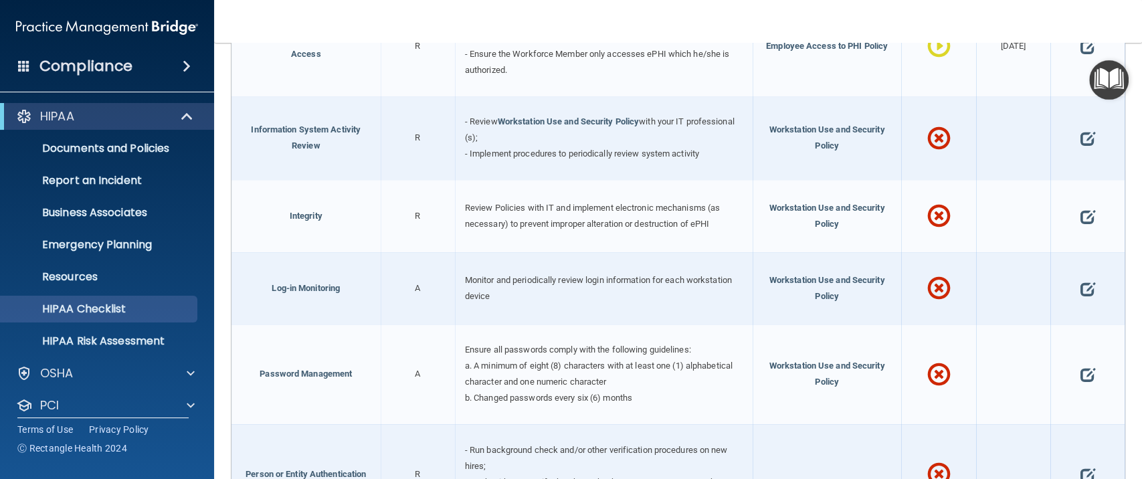
scroll to position [2040, 0]
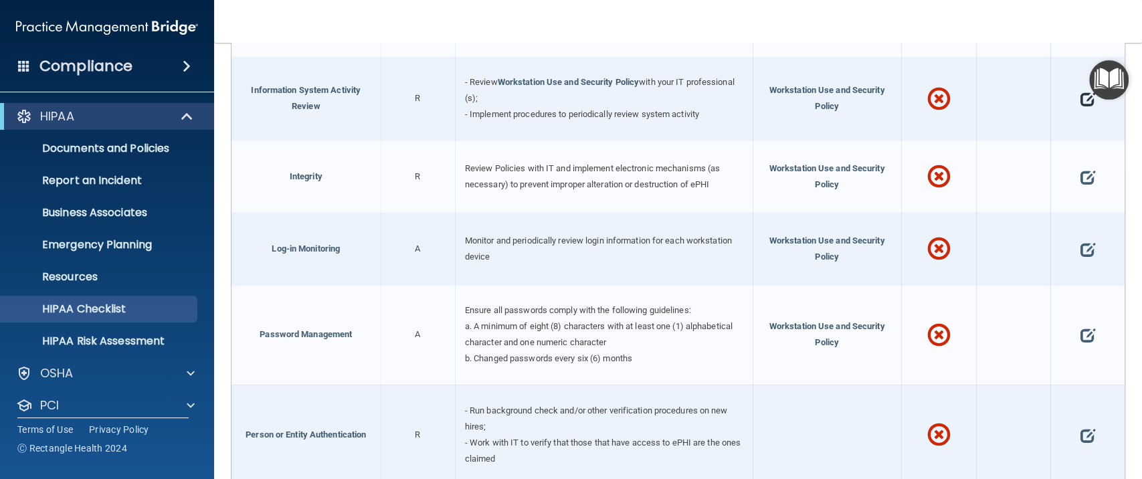
click at [1081, 92] on span at bounding box center [1087, 99] width 15 height 36
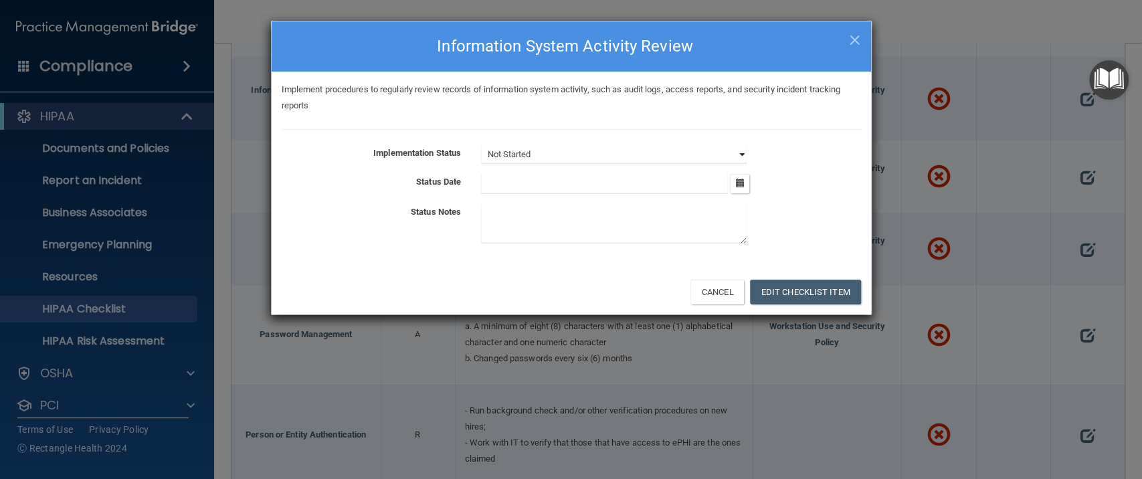
click at [567, 159] on select "Not Started In Progress Completed" at bounding box center [614, 154] width 266 height 19
select select "in_progress"
click at [481, 145] on select "Not Started In Progress Completed" at bounding box center [614, 154] width 266 height 19
click at [589, 182] on input "text" at bounding box center [604, 184] width 247 height 20
click at [745, 191] on button "button" at bounding box center [739, 183] width 19 height 19
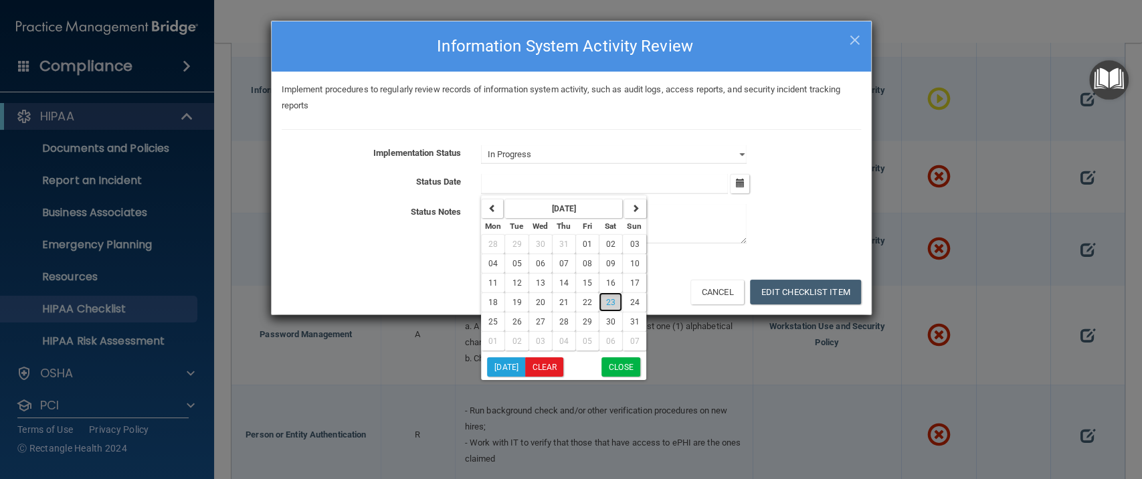
click at [611, 302] on span "23" at bounding box center [610, 302] width 9 height 9
type input "8/23/25"
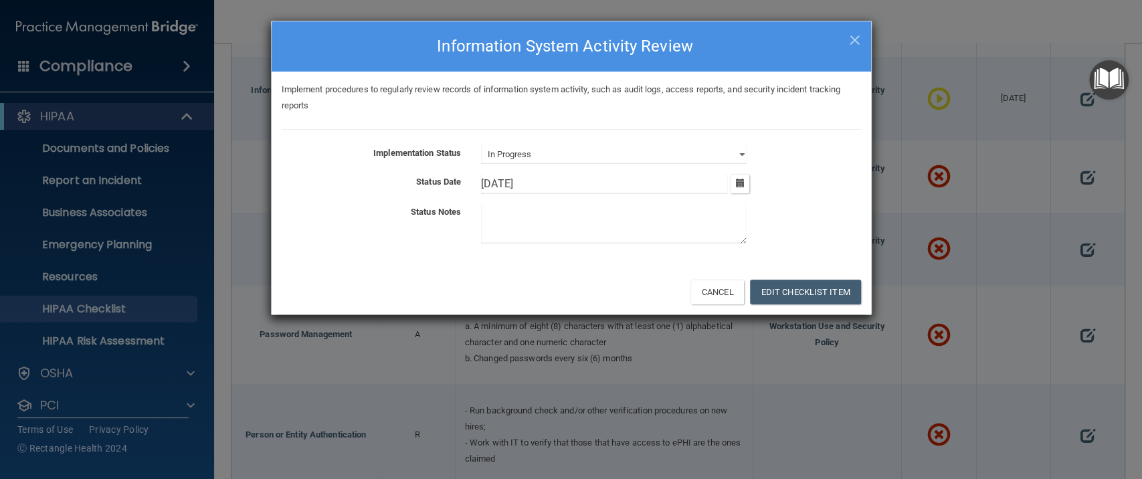
click at [529, 236] on textarea at bounding box center [614, 223] width 266 height 39
click at [541, 230] on textarea at bounding box center [614, 223] width 266 height 39
type textarea "Procedure review ongoing to monitor information system activities."
click at [803, 289] on button "Edit Checklist Item" at bounding box center [805, 292] width 111 height 25
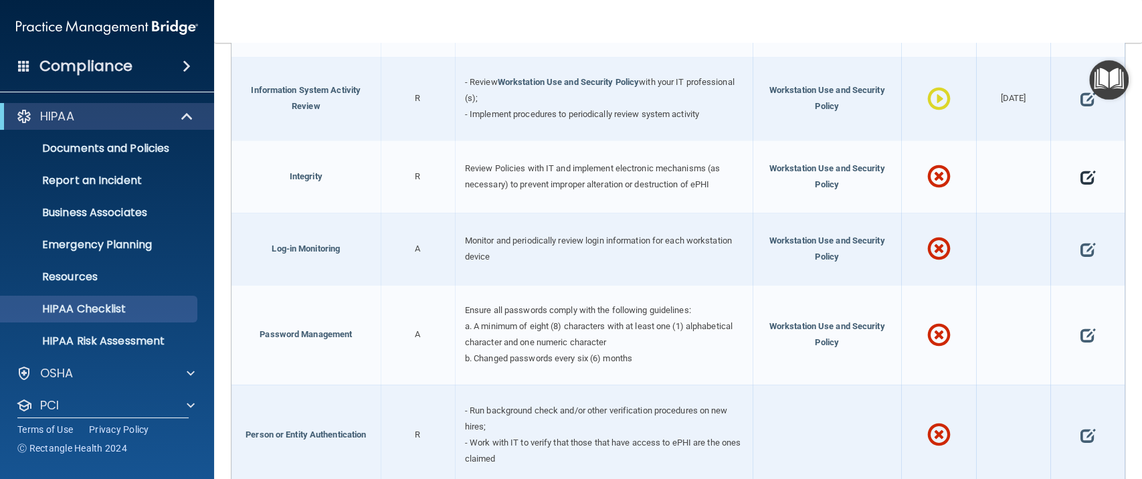
click at [1080, 169] on span at bounding box center [1087, 177] width 15 height 36
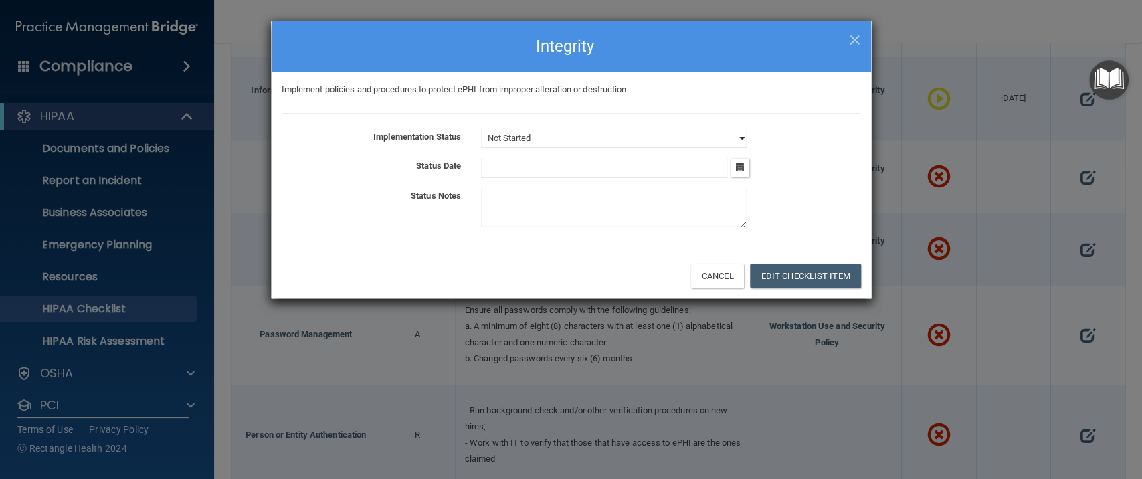
click at [527, 141] on select "Not Started In Progress Completed" at bounding box center [614, 138] width 266 height 19
select select "in_progress"
click at [481, 129] on select "Not Started In Progress Completed" at bounding box center [614, 138] width 266 height 19
click at [743, 167] on icon "button" at bounding box center [739, 167] width 9 height 9
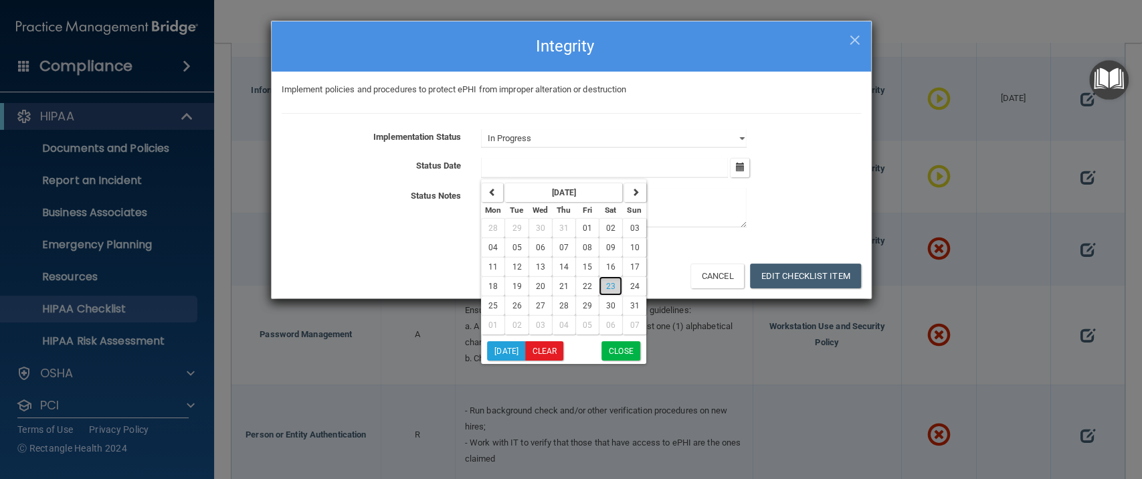
click at [606, 286] on span "23" at bounding box center [610, 286] width 9 height 9
type input "8/23/25"
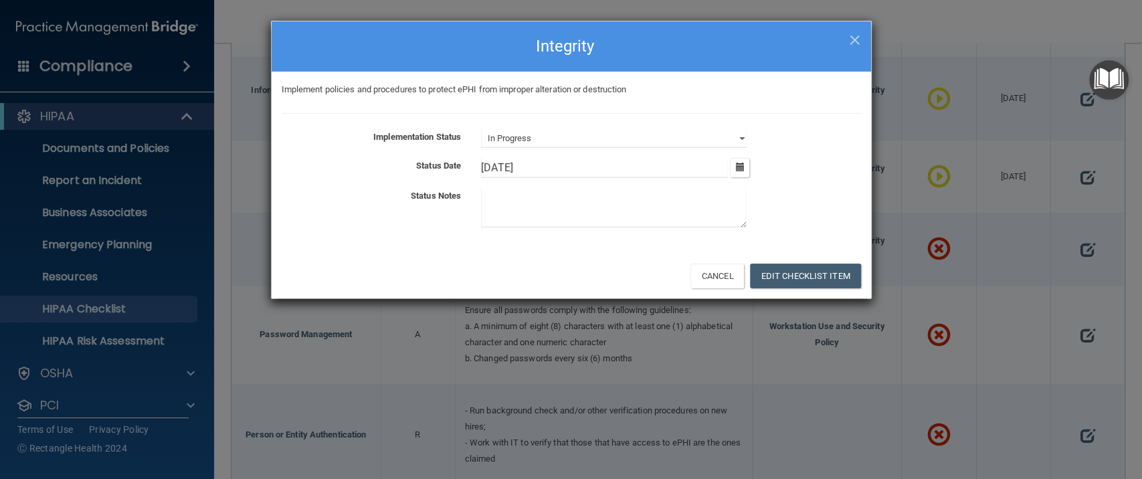
paste textarea "IT team will"
click at [657, 195] on textarea "IT team will implement system safegaurds" at bounding box center [614, 207] width 266 height 39
click at [698, 195] on textarea "IT team will implement system safegaurds" at bounding box center [614, 207] width 266 height 39
click at [652, 195] on textarea "IT team will implement system safegaurds" at bounding box center [614, 207] width 266 height 39
click at [701, 191] on textarea "IT team will implement system safe gaurds" at bounding box center [614, 207] width 266 height 39
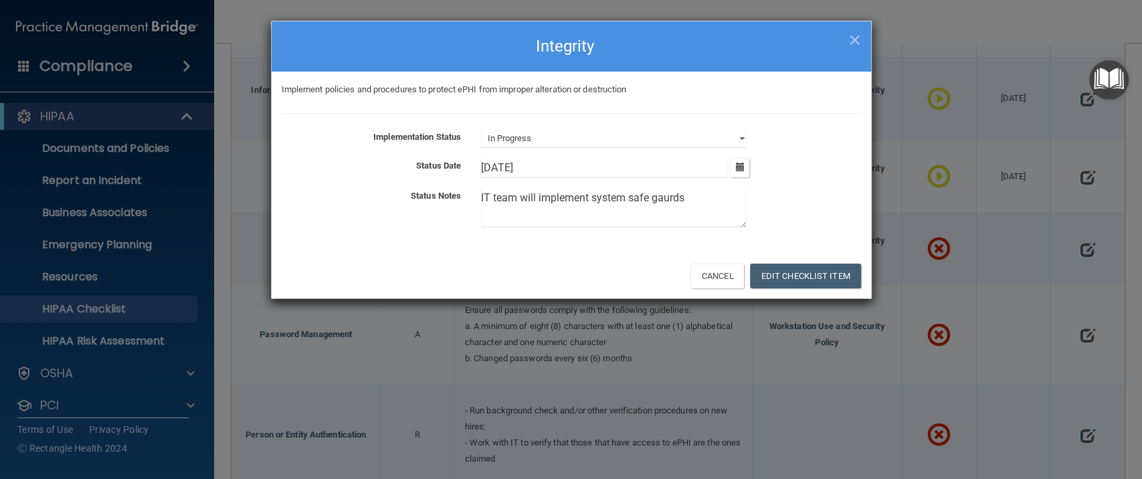
click at [678, 197] on textarea "IT team will implement system safe gaurds" at bounding box center [614, 207] width 266 height 39
click at [663, 197] on textarea "IT team will implement system safe gaurds" at bounding box center [614, 207] width 266 height 39
click at [664, 194] on textarea "IT team will implement system safe gurds" at bounding box center [614, 207] width 266 height 39
click at [724, 202] on textarea "IT team will implement system safe guards" at bounding box center [614, 207] width 266 height 39
type textarea "IT team will implement system safe guards for ePHI."
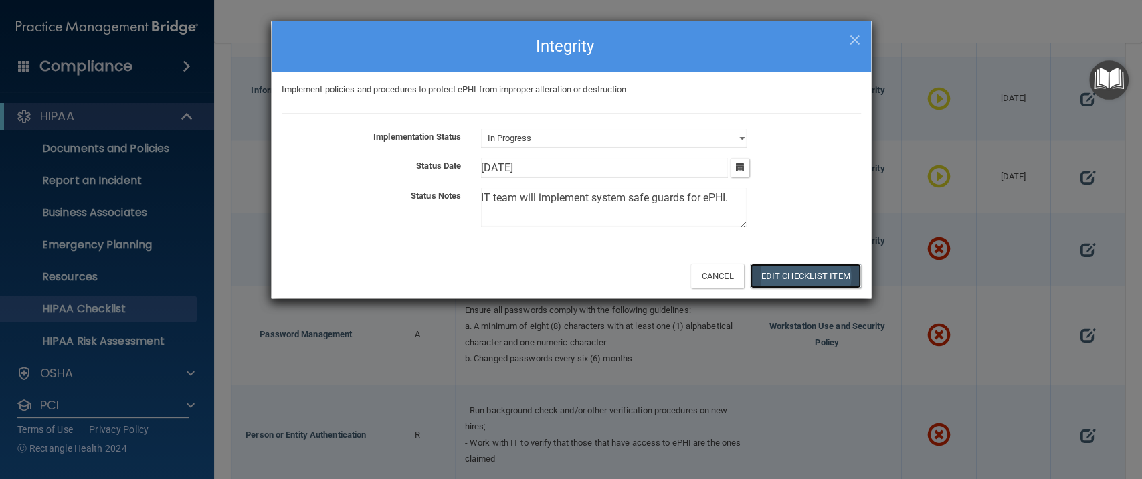
click at [800, 280] on button "Edit Checklist Item" at bounding box center [805, 276] width 111 height 25
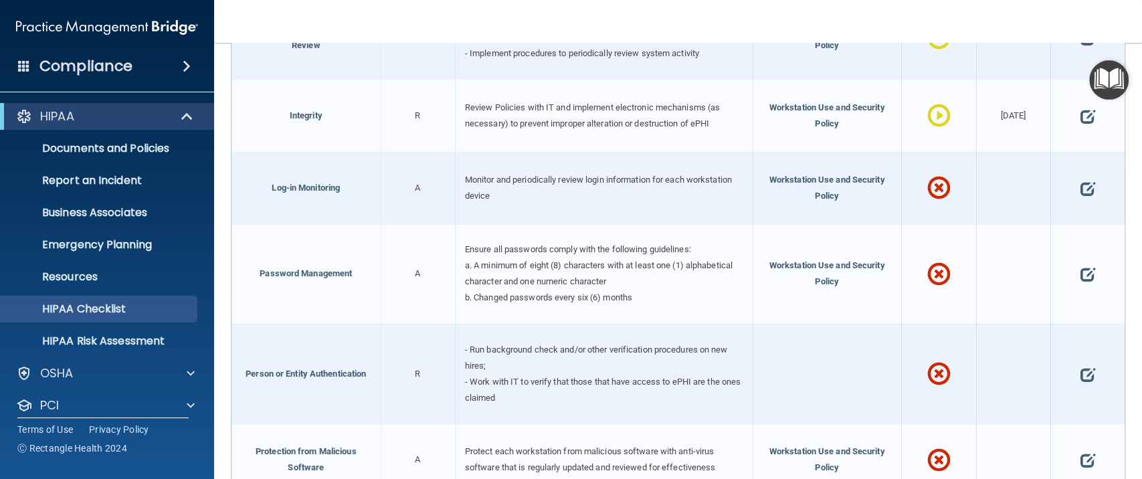
scroll to position [2129, 0]
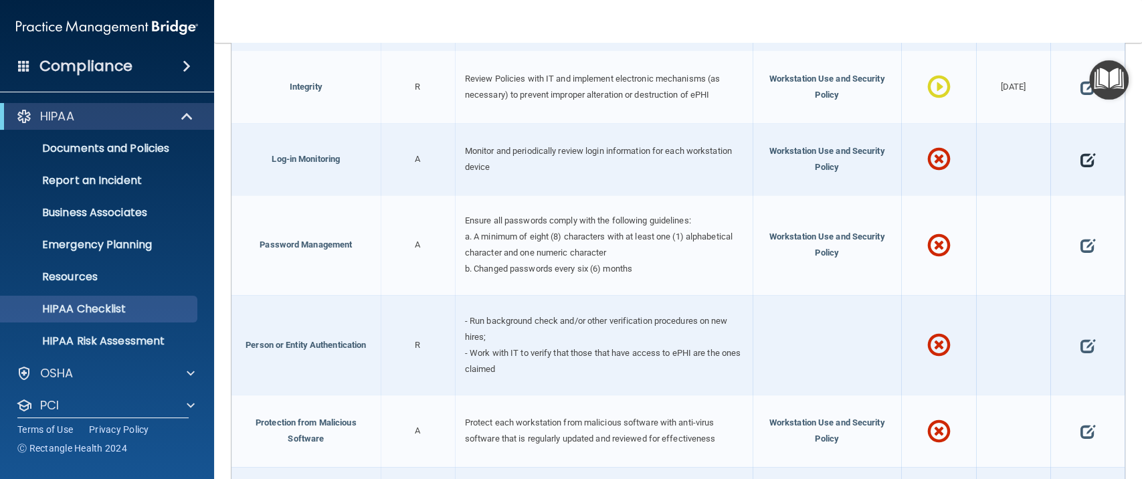
click at [1080, 153] on span at bounding box center [1087, 159] width 15 height 36
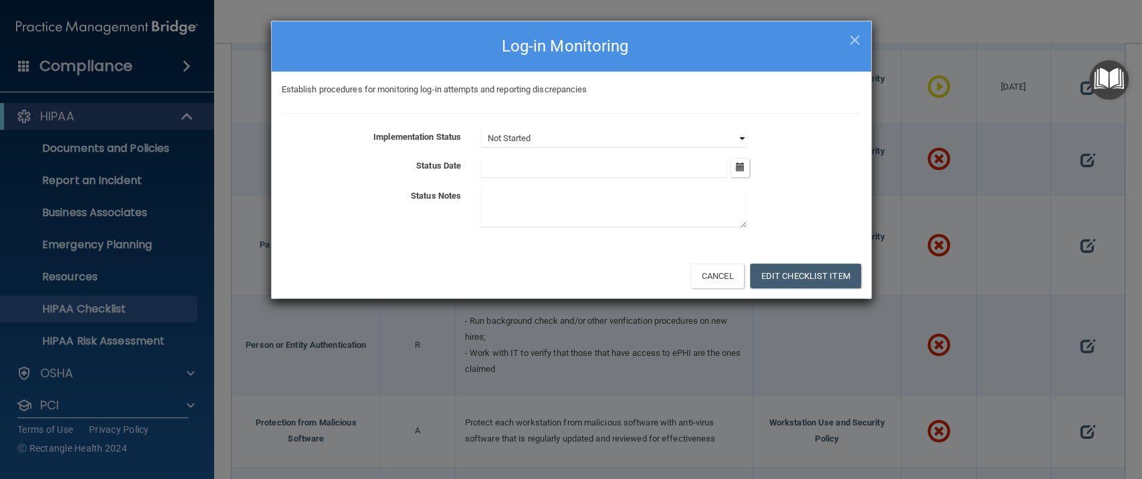
click at [624, 133] on select "Not Started In Progress Completed" at bounding box center [614, 138] width 266 height 19
select select "in_progress"
click at [481, 129] on select "Not Started In Progress Completed" at bounding box center [614, 138] width 266 height 19
click at [729, 167] on div "August 2025 Mon Tue Wed Thu Fri Sat Sun 28 29 30 31 01 02 03 04 05 06 07 08 09 …" at bounding box center [671, 168] width 400 height 20
click at [739, 164] on icon "button" at bounding box center [739, 167] width 9 height 9
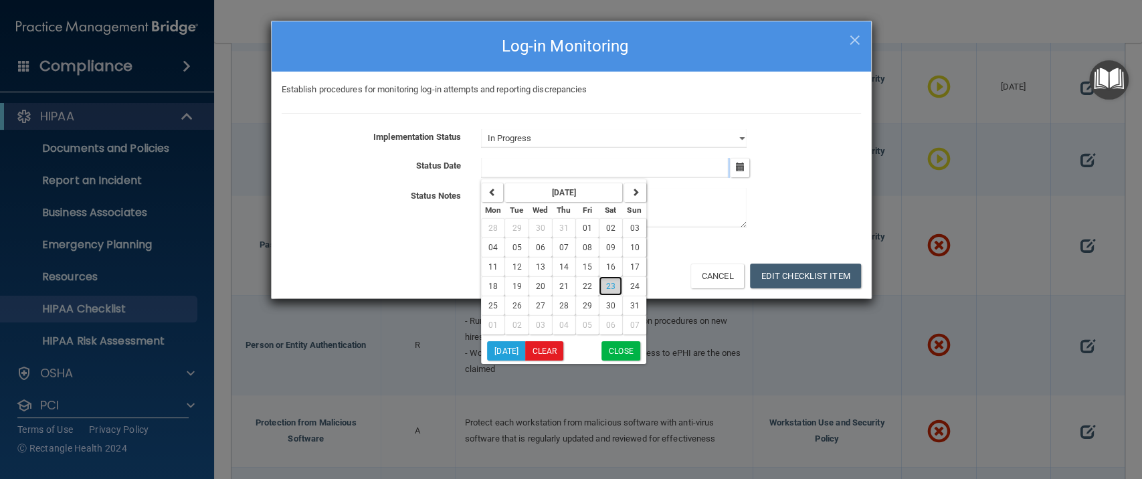
drag, startPoint x: 605, startPoint y: 286, endPoint x: 600, endPoint y: 270, distance: 17.4
click at [606, 286] on span "23" at bounding box center [610, 286] width 9 height 9
type input "8/23/25"
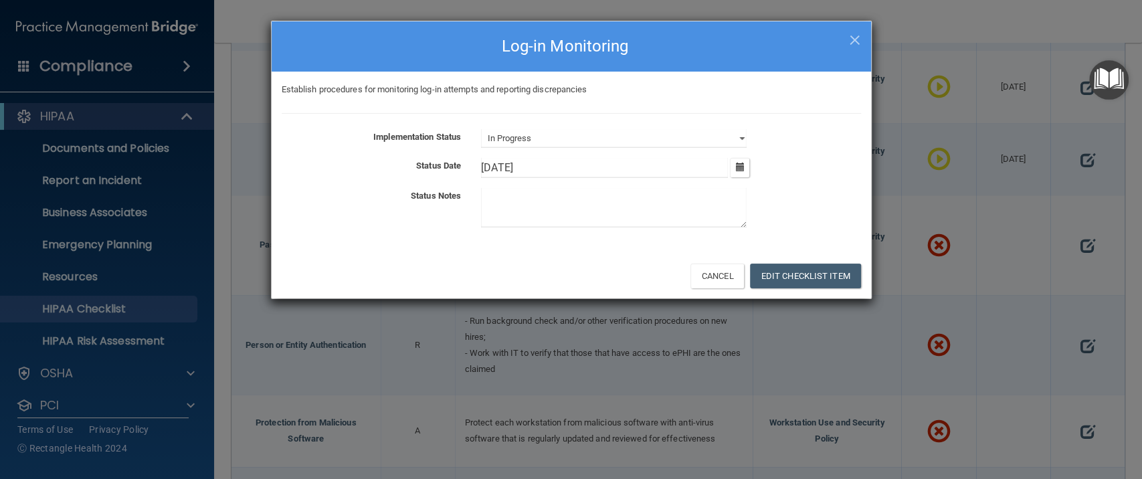
click at [545, 211] on textarea at bounding box center [614, 207] width 266 height 39
type textarea "Log in monitoring will be continuous."
click at [820, 279] on button "Edit Checklist Item" at bounding box center [805, 276] width 111 height 25
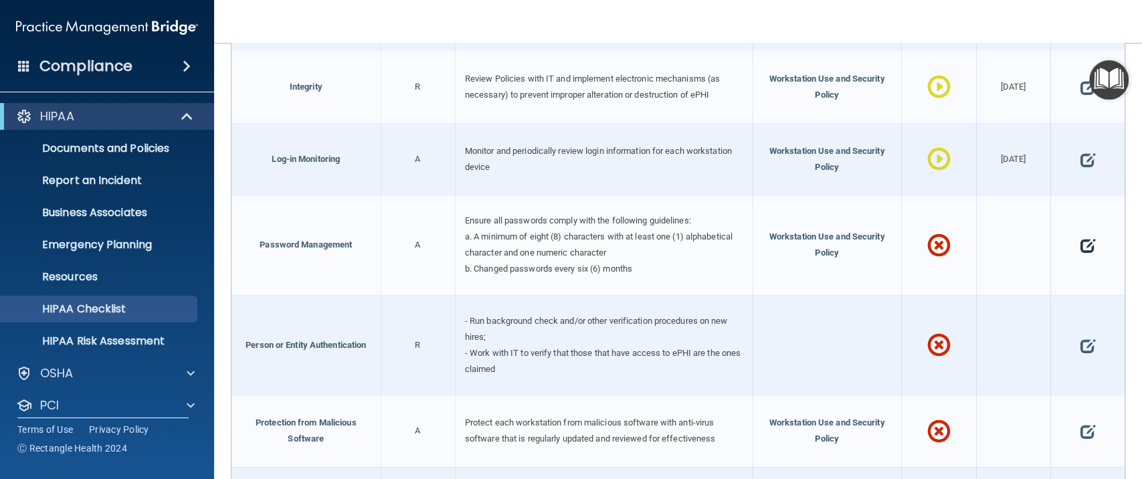
click at [1080, 235] on span at bounding box center [1087, 246] width 15 height 36
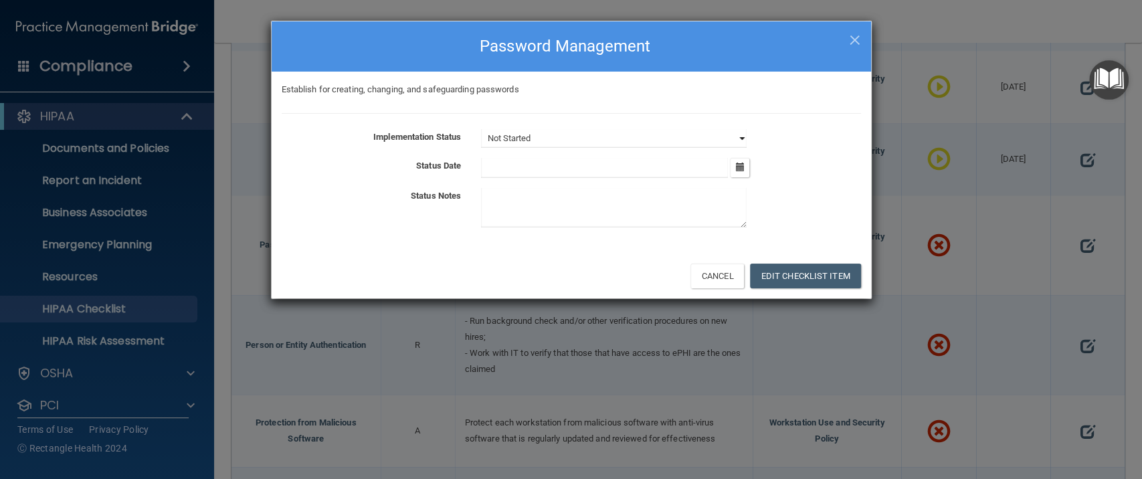
click at [620, 139] on select "Not Started In Progress Completed" at bounding box center [614, 138] width 266 height 19
select select "in_progress"
click at [481, 129] on select "Not Started In Progress Completed" at bounding box center [614, 138] width 266 height 19
click at [744, 172] on button "button" at bounding box center [739, 167] width 19 height 19
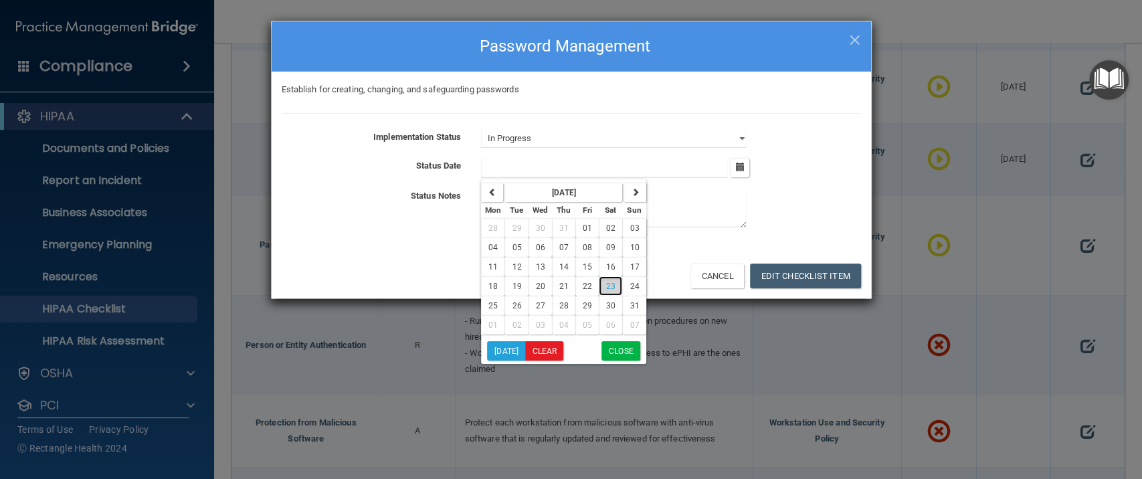
drag, startPoint x: 610, startPoint y: 283, endPoint x: 610, endPoint y: 274, distance: 8.7
click at [610, 283] on span "23" at bounding box center [610, 286] width 9 height 9
type input "8/23/25"
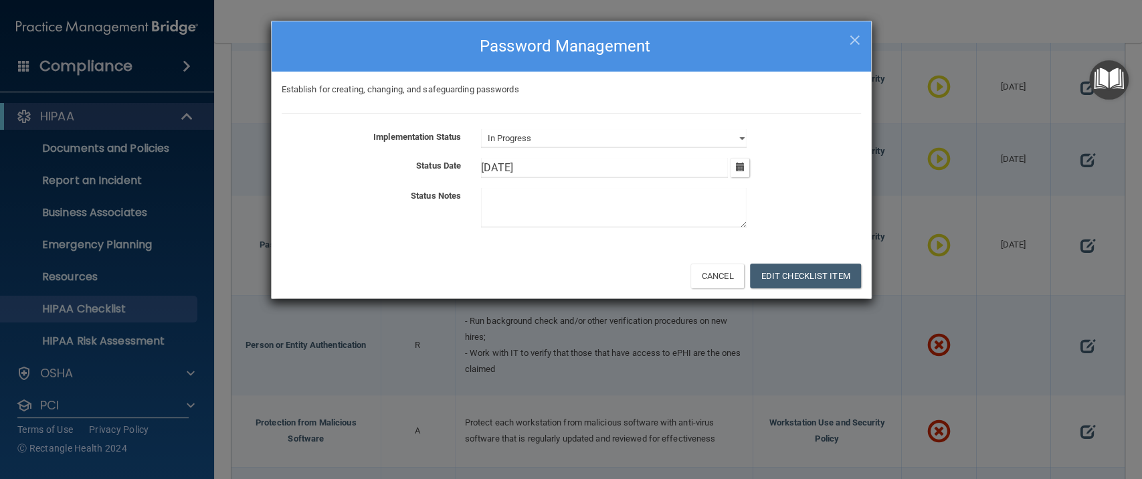
click at [539, 206] on textarea at bounding box center [614, 207] width 266 height 39
paste textarea "IT team will"
type textarea "IT team will assist with password management requirements."
click at [793, 281] on button "Edit Checklist Item" at bounding box center [805, 276] width 111 height 25
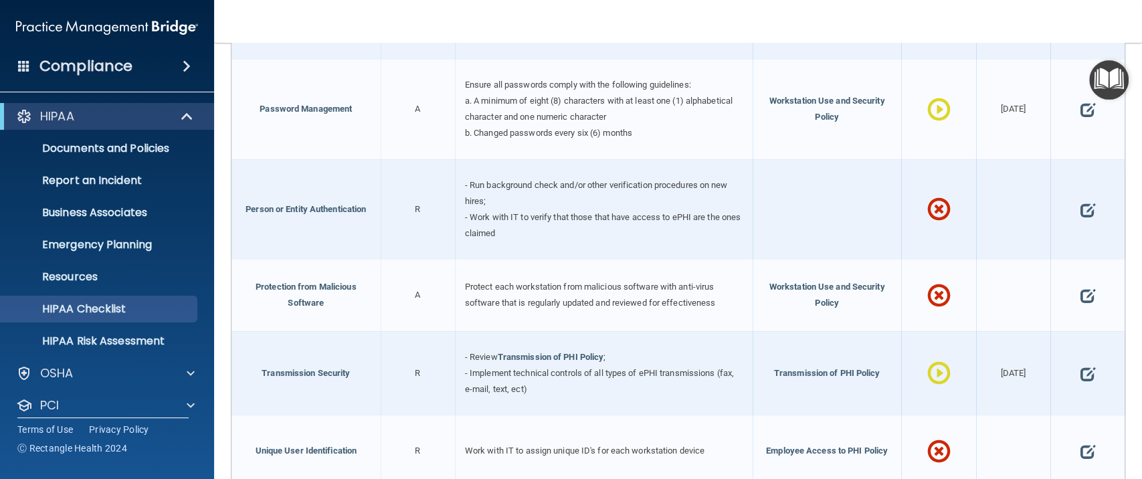
scroll to position [2307, 0]
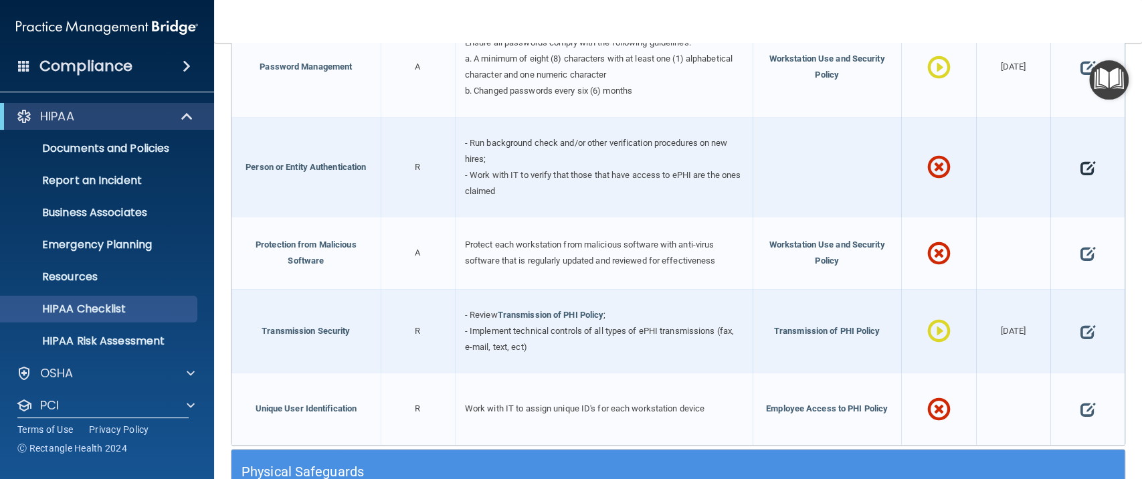
click at [1080, 156] on span at bounding box center [1087, 167] width 15 height 36
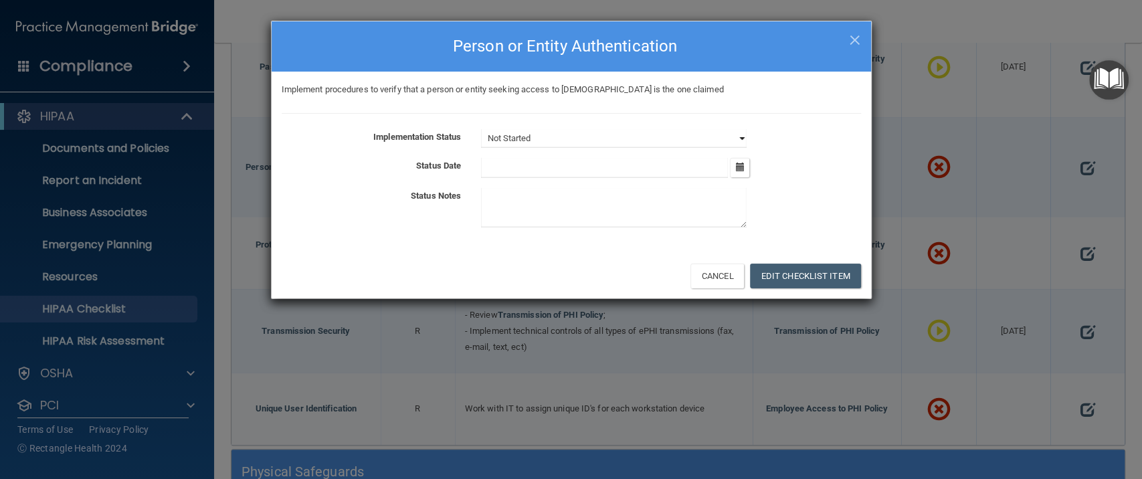
click at [567, 135] on select "Not Started In Progress Completed" at bounding box center [614, 138] width 266 height 19
select select "in_progress"
click at [481, 129] on select "Not Started In Progress Completed" at bounding box center [614, 138] width 266 height 19
click at [739, 167] on icon "button" at bounding box center [739, 167] width 9 height 9
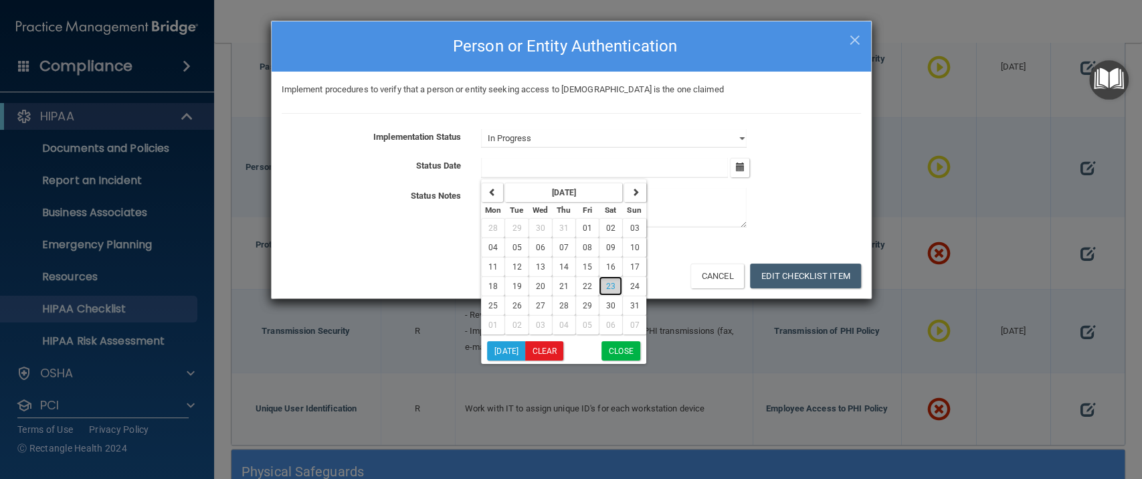
click at [606, 284] on span "23" at bounding box center [610, 286] width 9 height 9
type input "8/23/25"
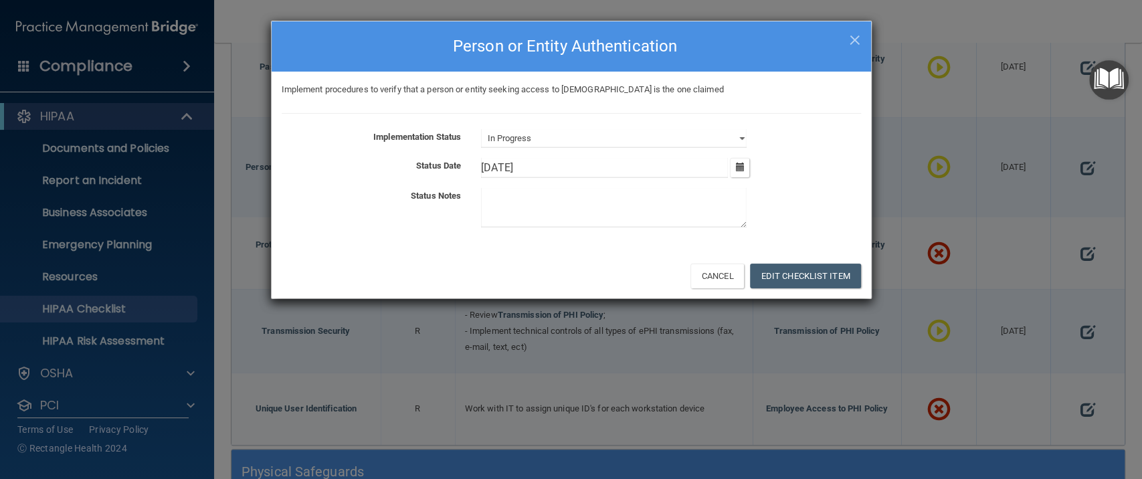
click at [559, 219] on textarea at bounding box center [614, 207] width 266 height 39
click at [503, 213] on textarea at bounding box center [614, 207] width 266 height 39
click at [491, 202] on textarea at bounding box center [614, 207] width 266 height 39
type textarea "b"
click at [486, 198] on textarea "background chec" at bounding box center [614, 207] width 266 height 39
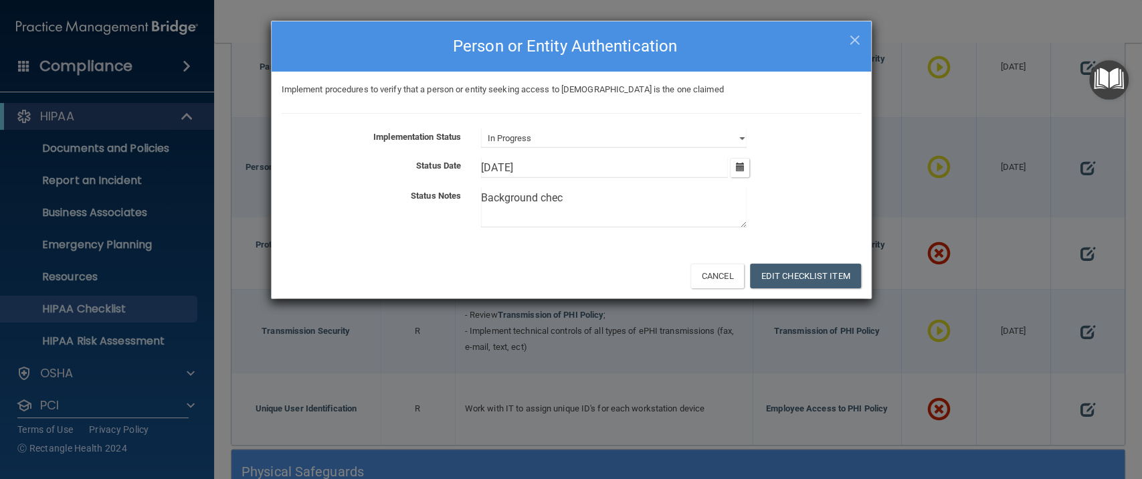
click at [578, 193] on textarea "Background chec" at bounding box center [614, 207] width 266 height 39
type textarea "Background check processes will be implemented upon opening of clinic."
click at [778, 272] on button "Edit Checklist Item" at bounding box center [805, 276] width 111 height 25
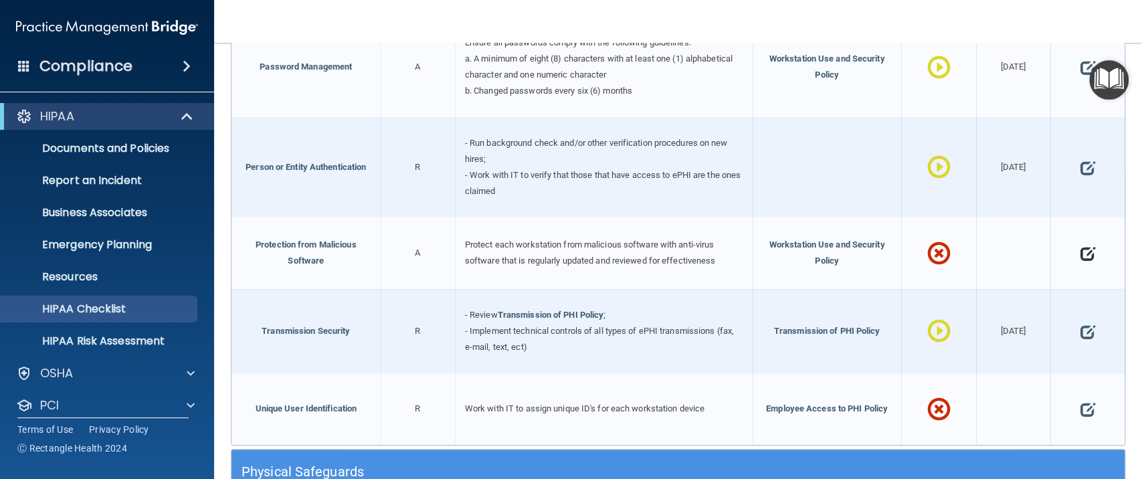
click at [1080, 242] on span at bounding box center [1087, 254] width 15 height 36
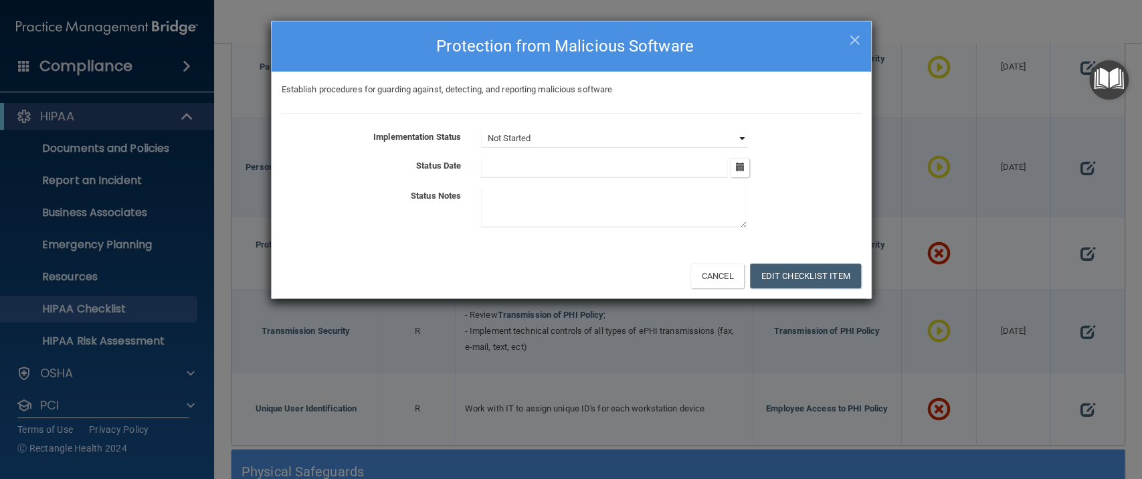
click at [518, 137] on select "Not Started In Progress Completed" at bounding box center [614, 138] width 266 height 19
select select "in_progress"
click at [481, 129] on select "Not Started In Progress Completed" at bounding box center [614, 138] width 266 height 19
drag, startPoint x: 570, startPoint y: 178, endPoint x: 592, endPoint y: 171, distance: 23.3
click at [573, 176] on div "Implementation Status Not Started In Progress Completed Status Date August 2025…" at bounding box center [572, 181] width 580 height 104
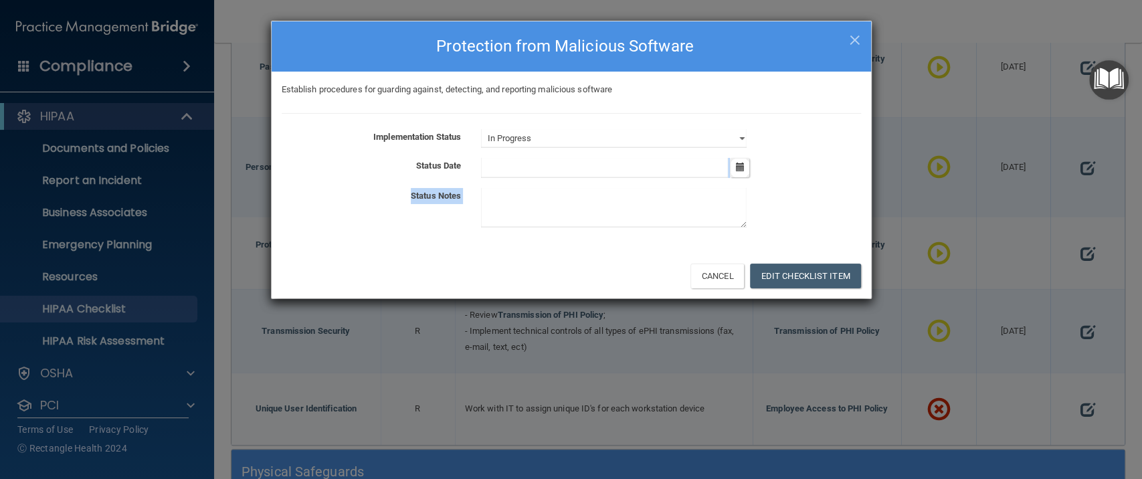
click at [734, 162] on button "button" at bounding box center [739, 167] width 19 height 19
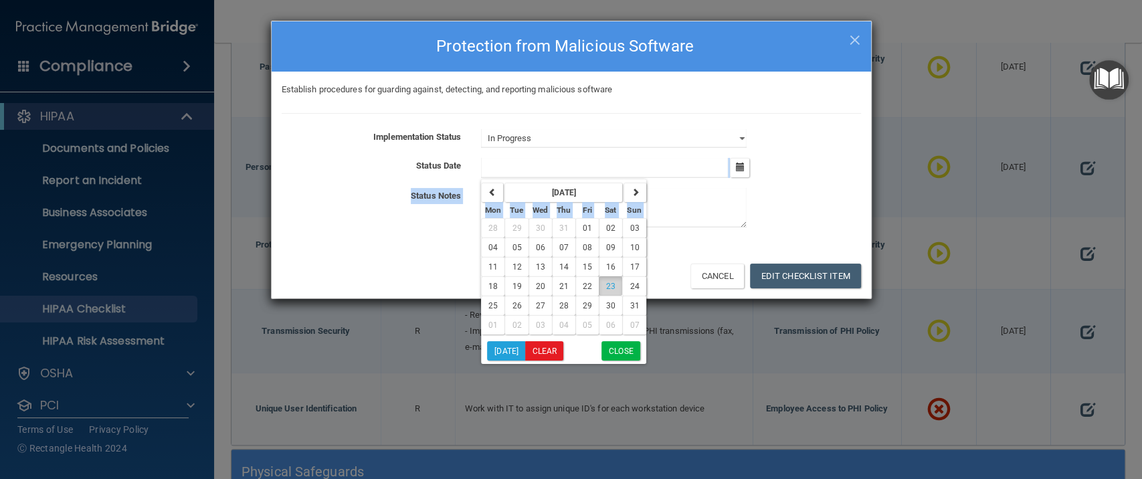
click at [610, 284] on span "23" at bounding box center [610, 286] width 9 height 9
type input "8/23/25"
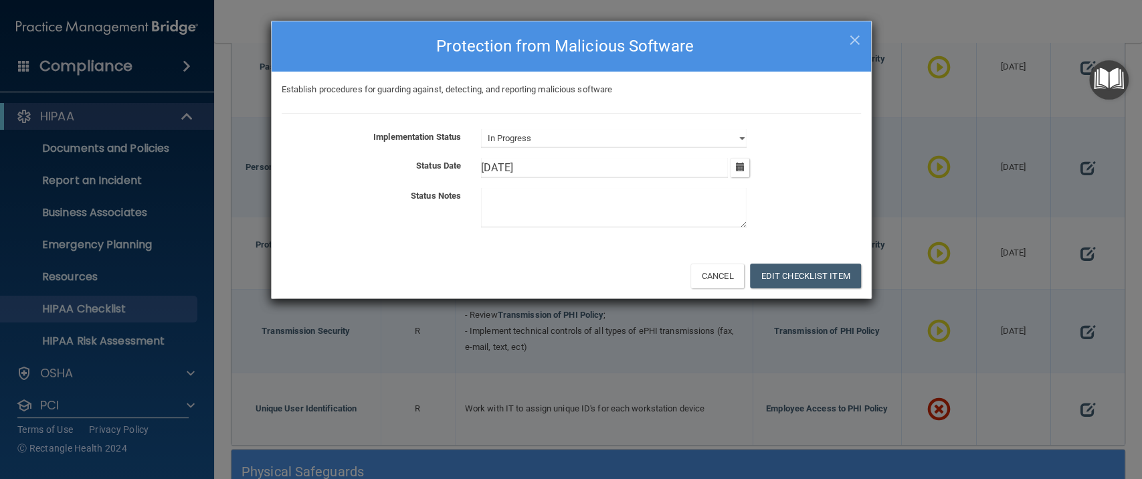
click at [547, 203] on textarea at bounding box center [614, 207] width 266 height 39
paste textarea "IT team will"
type textarea "IT team will install security software program to clinic devices."
click at [820, 268] on button "Edit Checklist Item" at bounding box center [805, 276] width 111 height 25
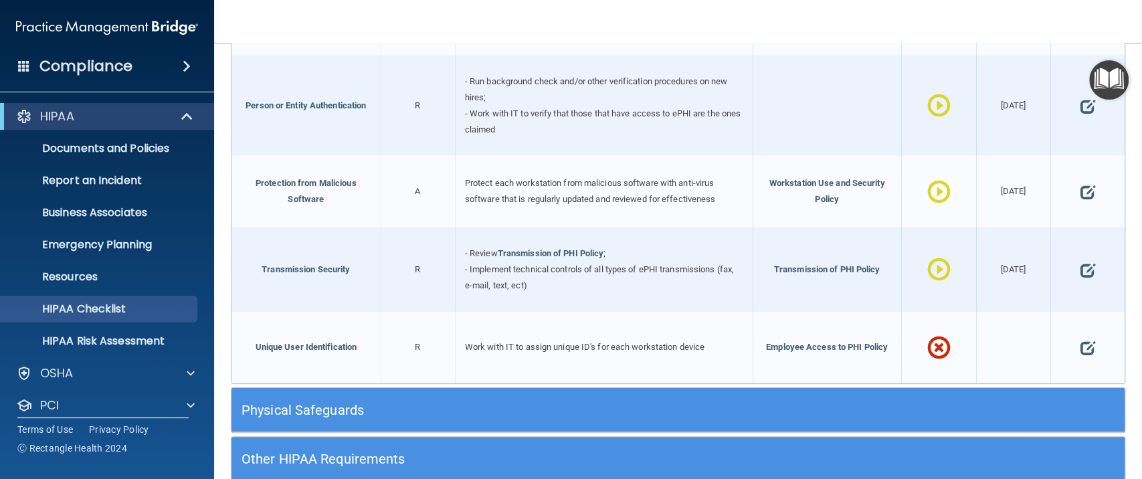
scroll to position [2397, 0]
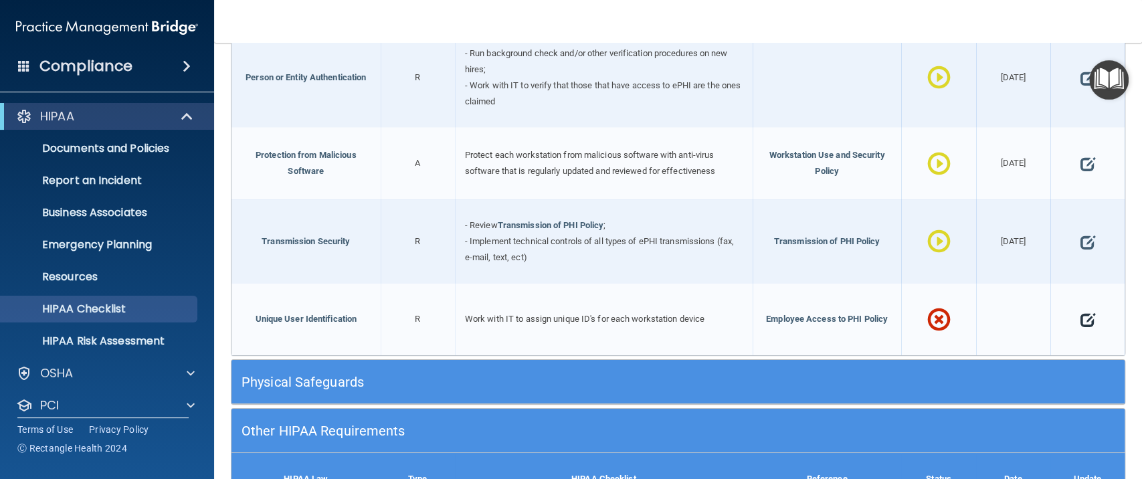
click at [1081, 312] on span at bounding box center [1087, 320] width 15 height 36
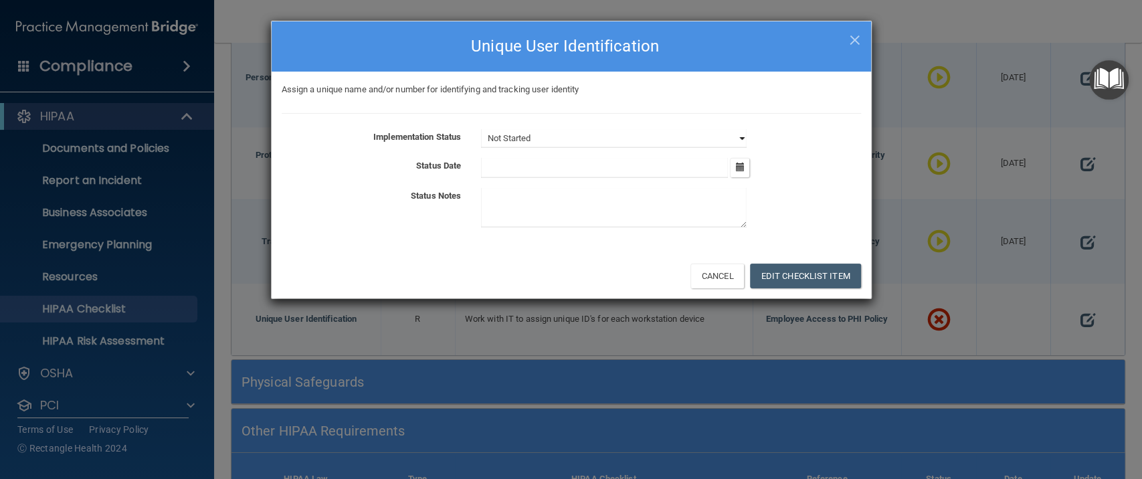
click at [527, 143] on select "Not Started In Progress Completed" at bounding box center [614, 138] width 266 height 19
select select "in_progress"
click at [481, 129] on select "Not Started In Progress Completed" at bounding box center [614, 138] width 266 height 19
click at [515, 167] on input "text" at bounding box center [604, 168] width 247 height 20
click at [740, 169] on icon "button" at bounding box center [739, 167] width 9 height 9
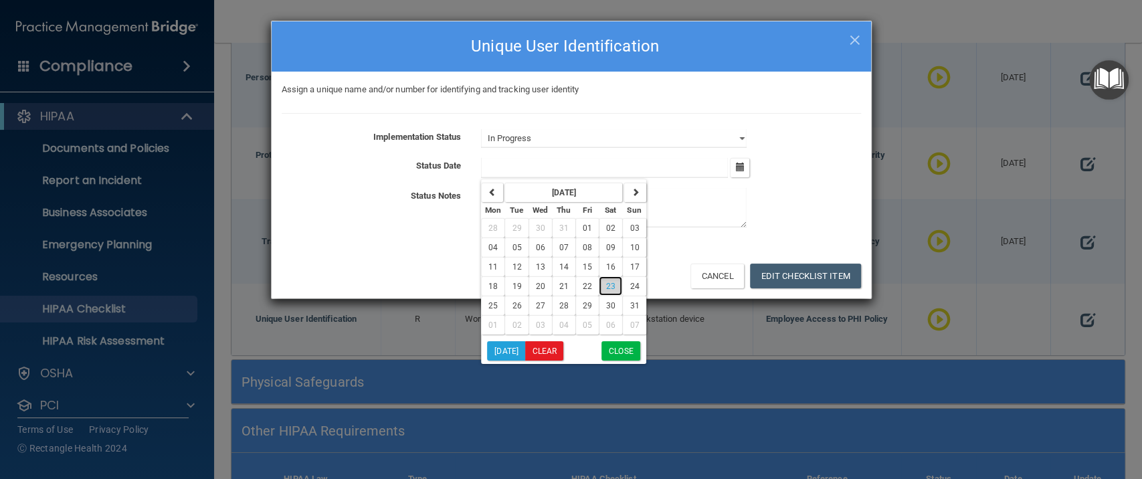
click at [608, 285] on span "23" at bounding box center [610, 286] width 9 height 9
type input "8/23/25"
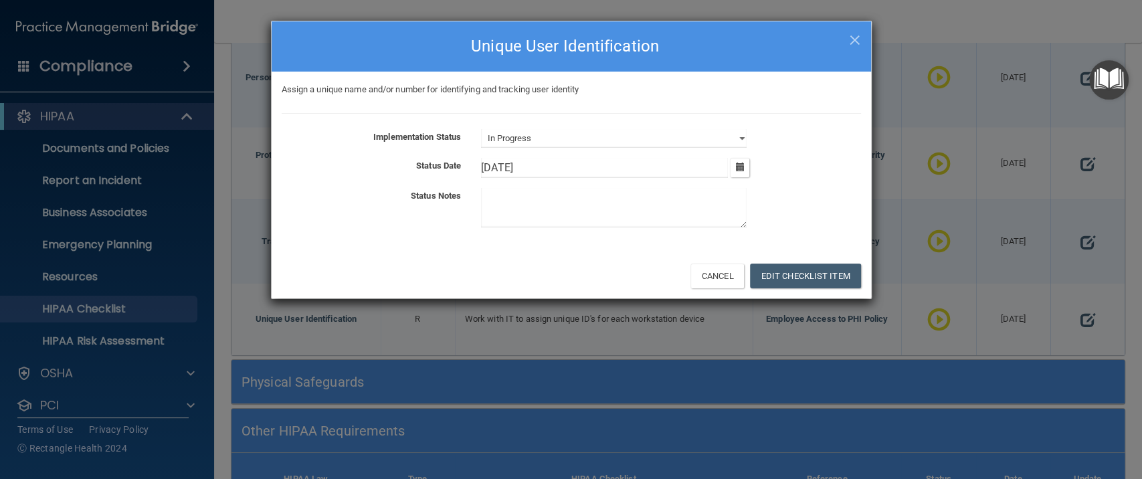
click at [530, 215] on textarea at bounding box center [614, 207] width 266 height 39
paste textarea "IT team will"
type textarea "IT team will assist with creation of unique user name creation for workstation …"
click at [818, 269] on button "Edit Checklist Item" at bounding box center [805, 276] width 111 height 25
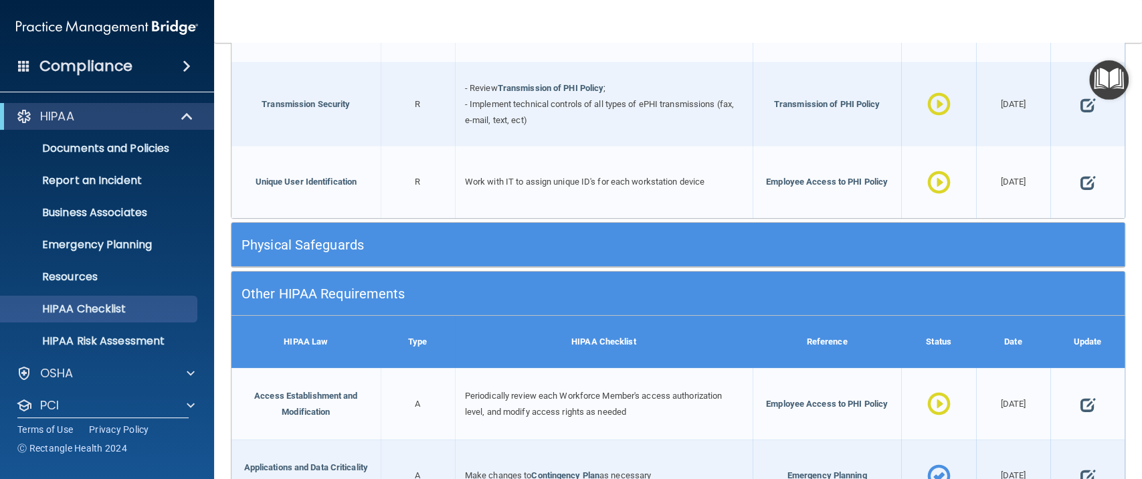
scroll to position [2575, 0]
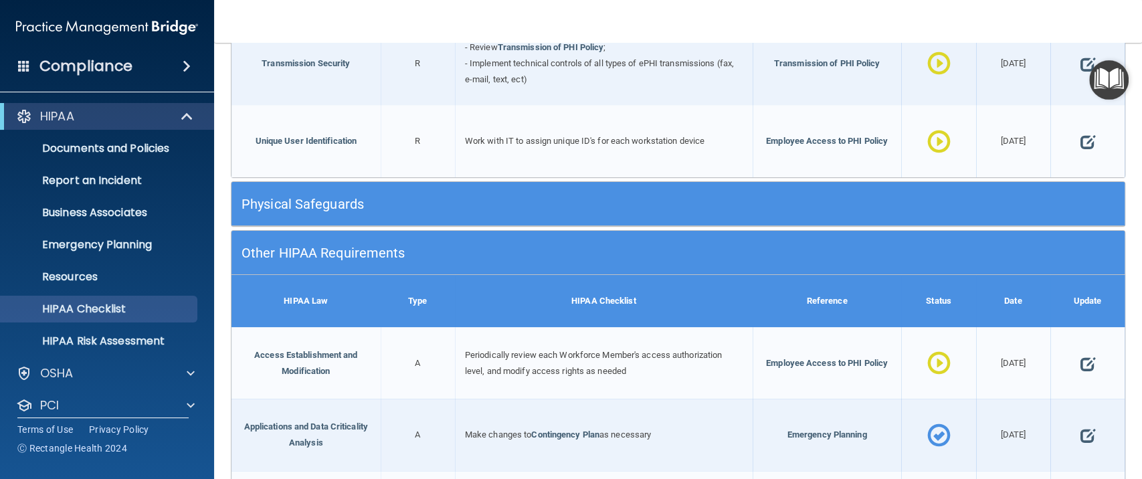
click at [355, 197] on h5 "Physical Safeguards" at bounding box center [567, 204] width 650 height 15
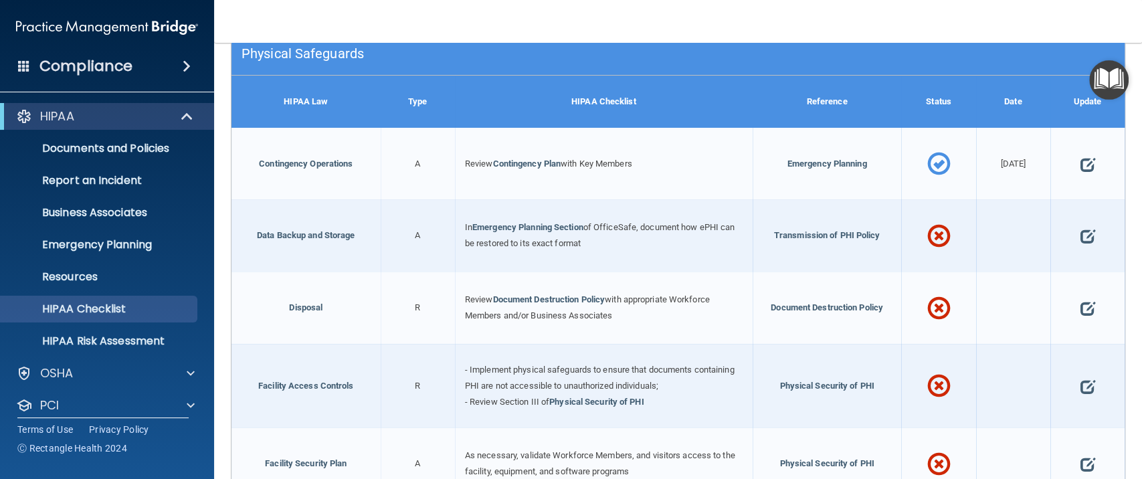
scroll to position [2754, 0]
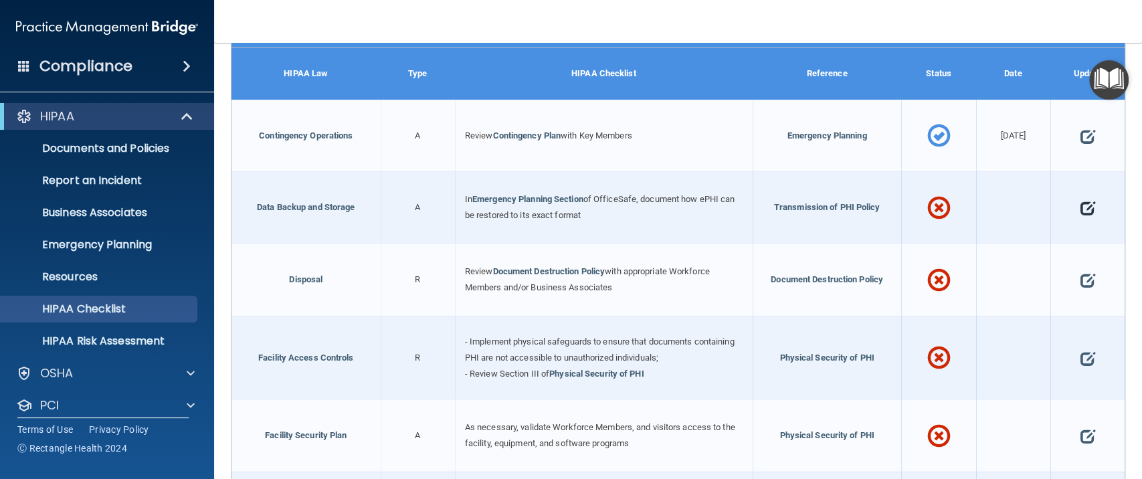
click at [1080, 192] on span at bounding box center [1087, 208] width 15 height 36
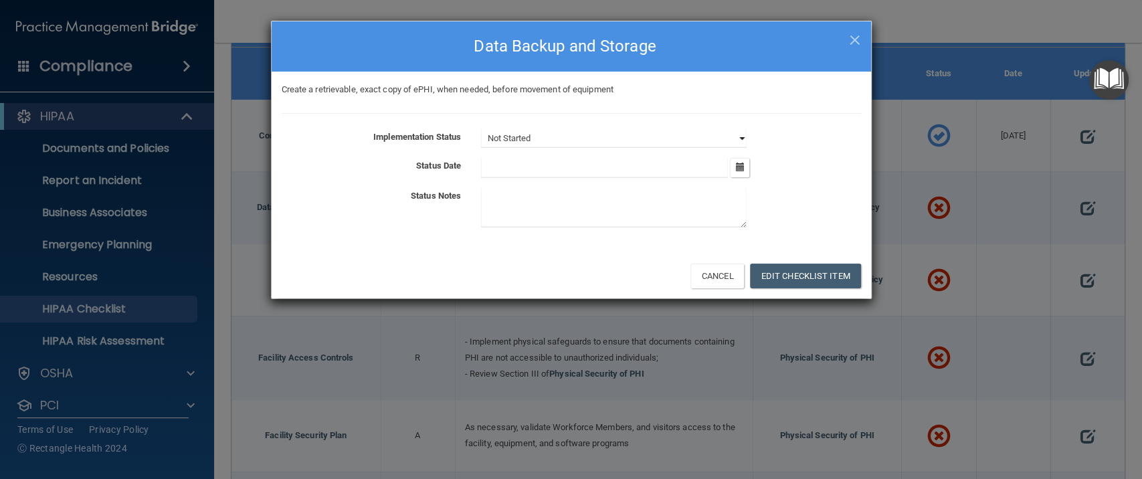
click at [723, 139] on select "Not Started In Progress Completed" at bounding box center [614, 138] width 266 height 19
select select "in_progress"
click at [481, 129] on select "Not Started In Progress Completed" at bounding box center [614, 138] width 266 height 19
click at [738, 163] on icon "button" at bounding box center [739, 167] width 9 height 9
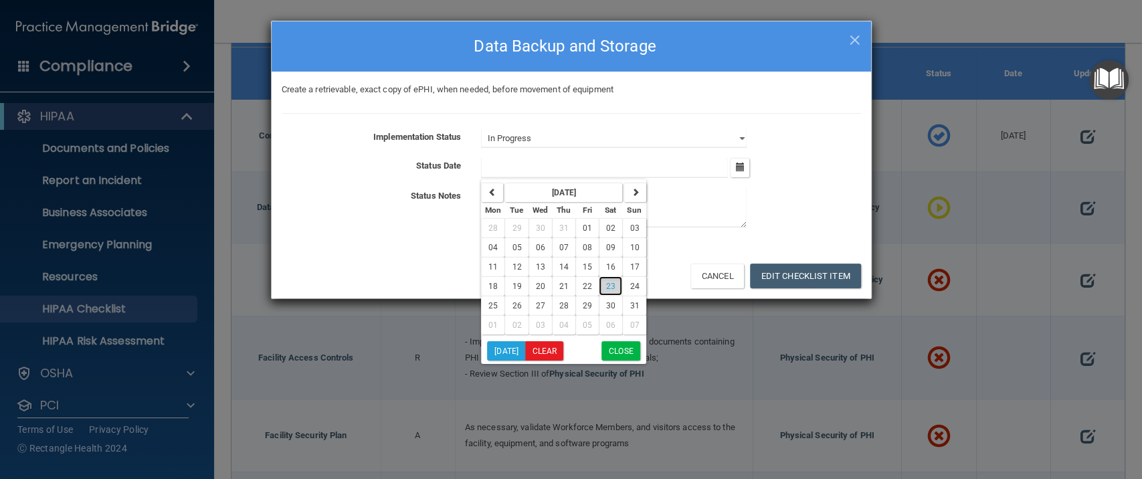
click at [608, 288] on span "23" at bounding box center [610, 286] width 9 height 9
type input "8/23/25"
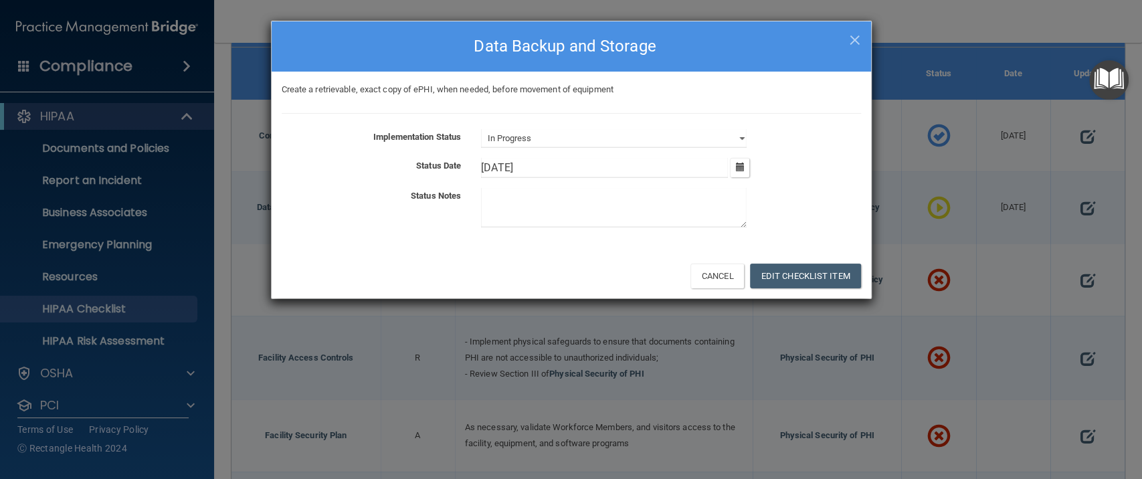
click at [557, 213] on textarea at bounding box center [614, 207] width 266 height 39
paste textarea "IT team will"
type textarea "IT team will install ePHI backup recovery program is installed."
click at [739, 137] on select "Not Started In Progress Completed" at bounding box center [614, 138] width 266 height 19
select select "completed"
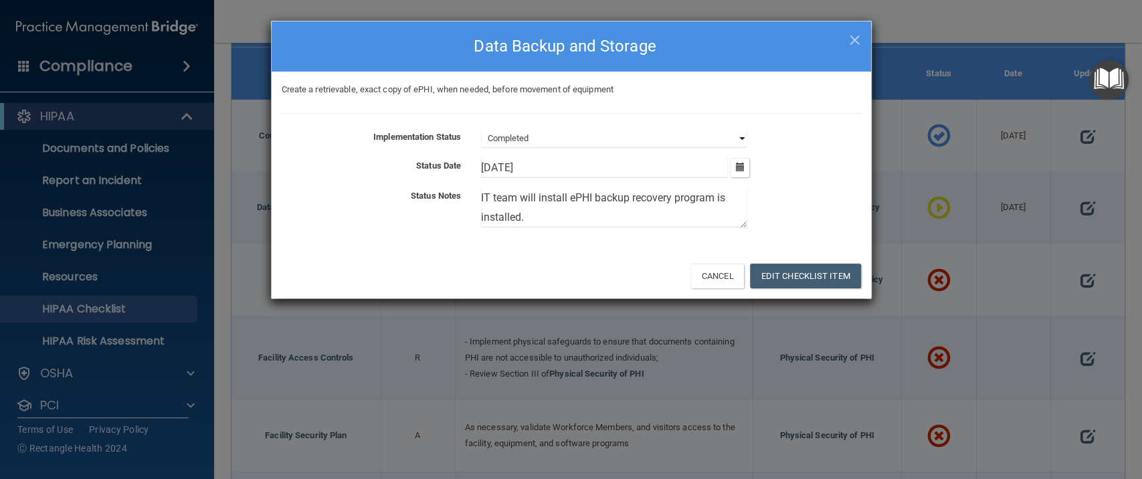
click at [481, 129] on select "Not Started In Progress Completed" at bounding box center [614, 138] width 266 height 19
drag, startPoint x: 535, startPoint y: 197, endPoint x: 520, endPoint y: 197, distance: 15.4
click at [520, 197] on textarea "IT team will install ePHI backup recovery program is installed." at bounding box center [614, 207] width 266 height 39
click at [546, 201] on textarea "IT team install ePHI backup recovery program is installed." at bounding box center [614, 207] width 266 height 39
click at [551, 201] on textarea "IT team install ePHI backup recovery program is installed." at bounding box center [614, 207] width 266 height 39
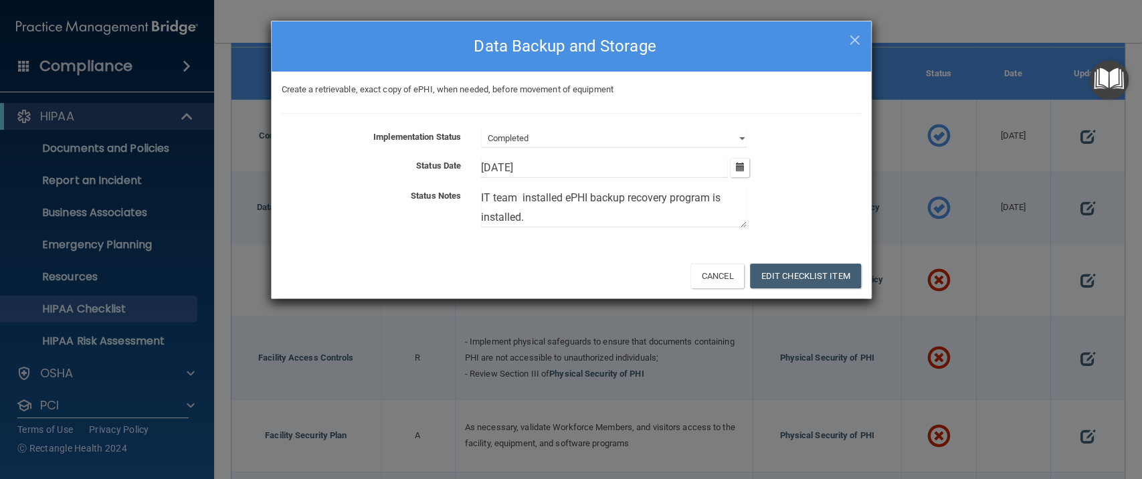
drag, startPoint x: 713, startPoint y: 194, endPoint x: 717, endPoint y: 222, distance: 28.4
click at [717, 222] on textarea "IT team installed ePHI backup recovery program is installed." at bounding box center [614, 207] width 266 height 39
drag, startPoint x: 715, startPoint y: 207, endPoint x: 462, endPoint y: 180, distance: 255.0
click at [462, 180] on div "Implementation Status Not Started In Progress Completed Status Date 8/23/25 Aug…" at bounding box center [572, 181] width 580 height 104
type textarea "IT team installed ePHI backup recovery program."
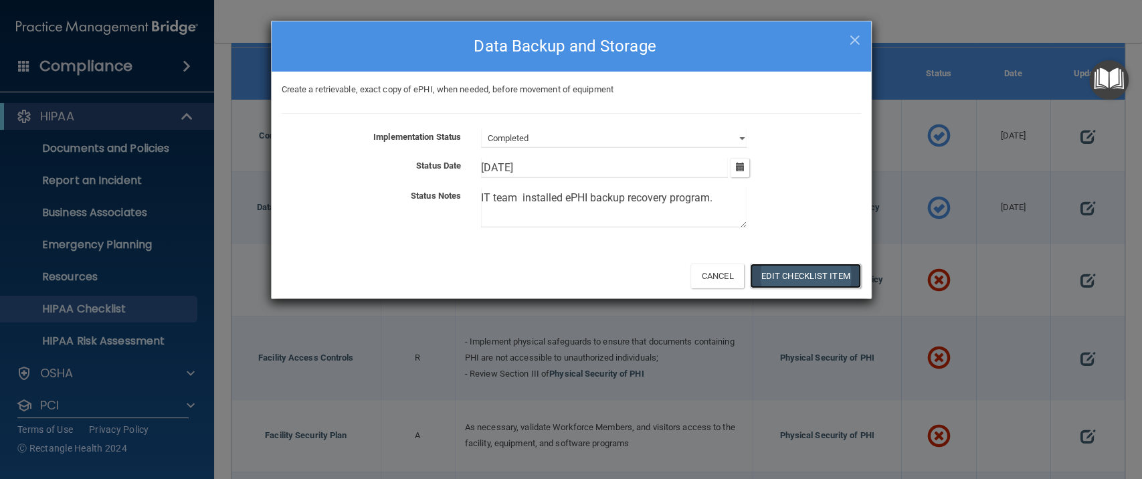
click at [808, 274] on button "Edit Checklist Item" at bounding box center [805, 276] width 111 height 25
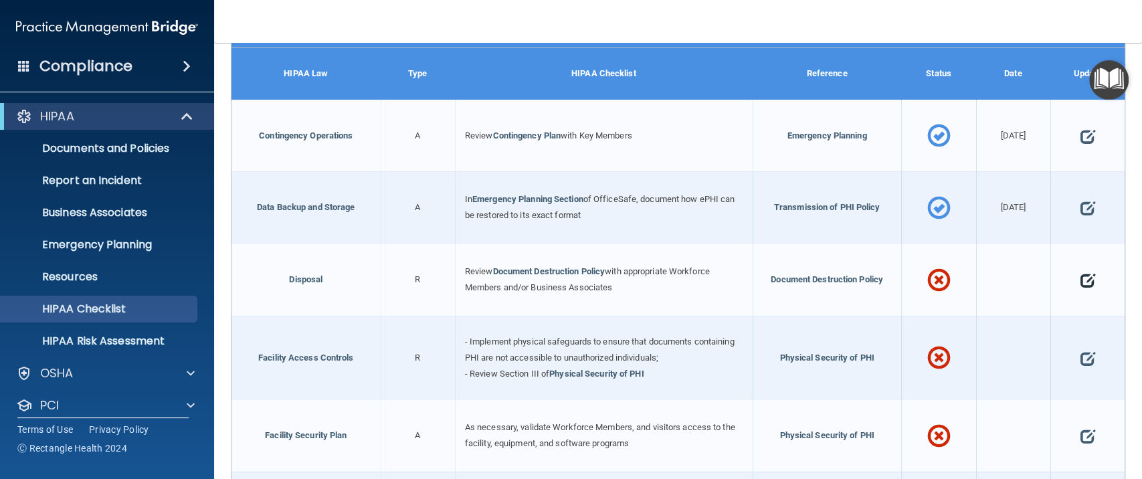
click at [1080, 267] on span at bounding box center [1087, 280] width 15 height 36
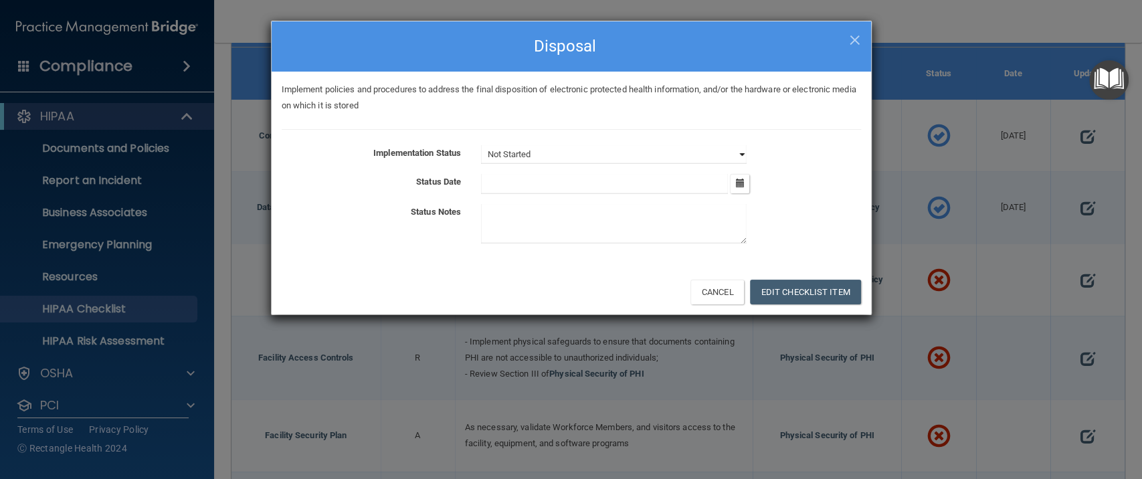
click at [741, 153] on select "Not Started In Progress Completed" at bounding box center [614, 154] width 266 height 19
select select "in_progress"
click at [481, 145] on select "Not Started In Progress Completed" at bounding box center [614, 154] width 266 height 19
click at [734, 183] on button "button" at bounding box center [739, 183] width 19 height 19
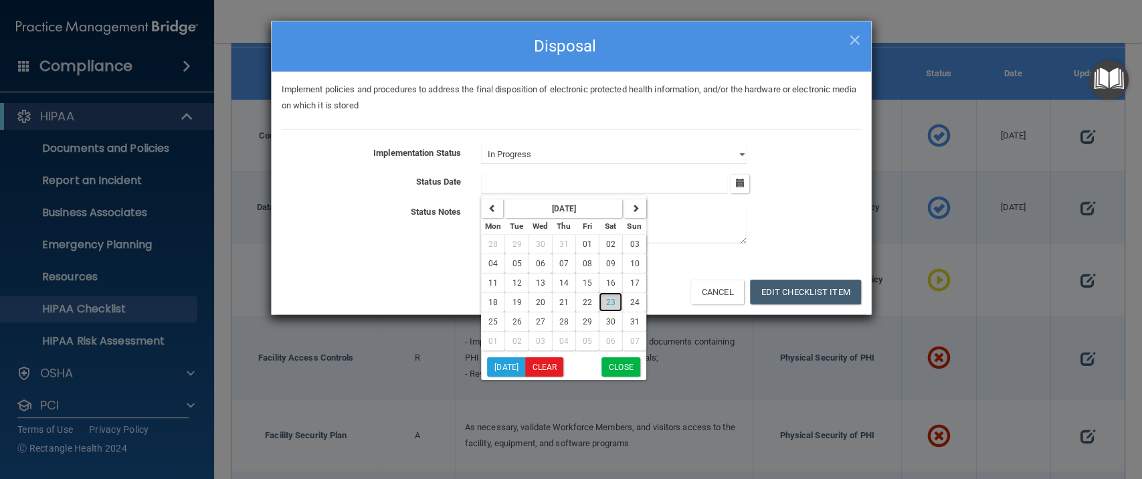
click at [601, 297] on button "23" at bounding box center [610, 301] width 23 height 19
type input "8/23/25"
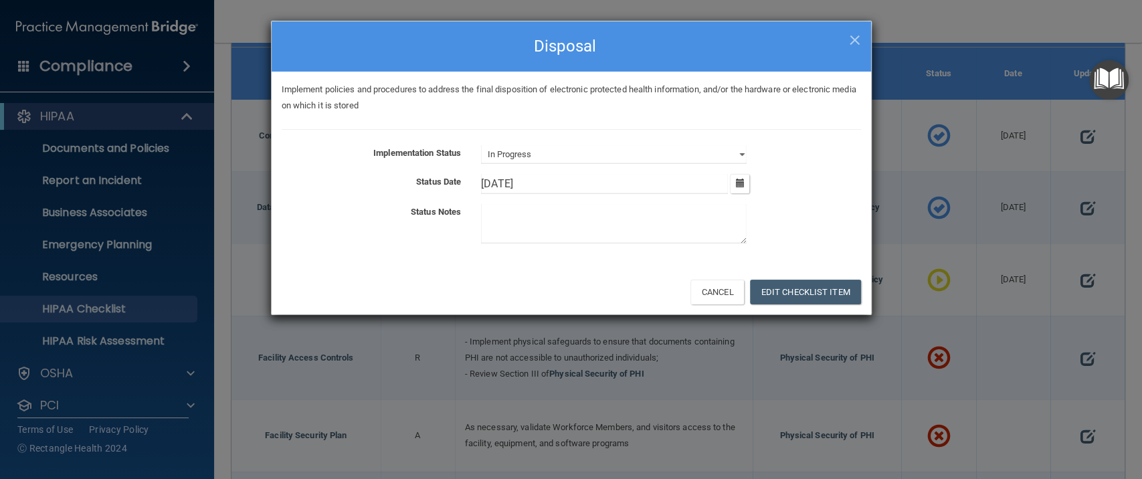
click at [544, 217] on textarea at bounding box center [614, 223] width 266 height 39
click at [514, 219] on textarea at bounding box center [614, 223] width 266 height 39
type textarea "Administrative team discussing procedures for final disposition of ePHI."
click at [809, 281] on button "Edit Checklist Item" at bounding box center [805, 292] width 111 height 25
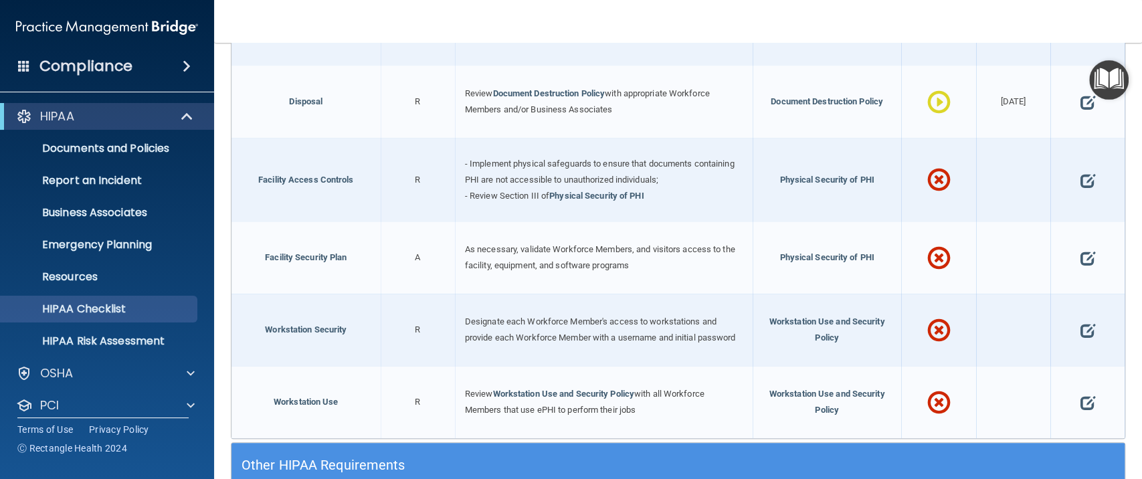
scroll to position [2932, 0]
click at [1080, 163] on span at bounding box center [1087, 180] width 15 height 36
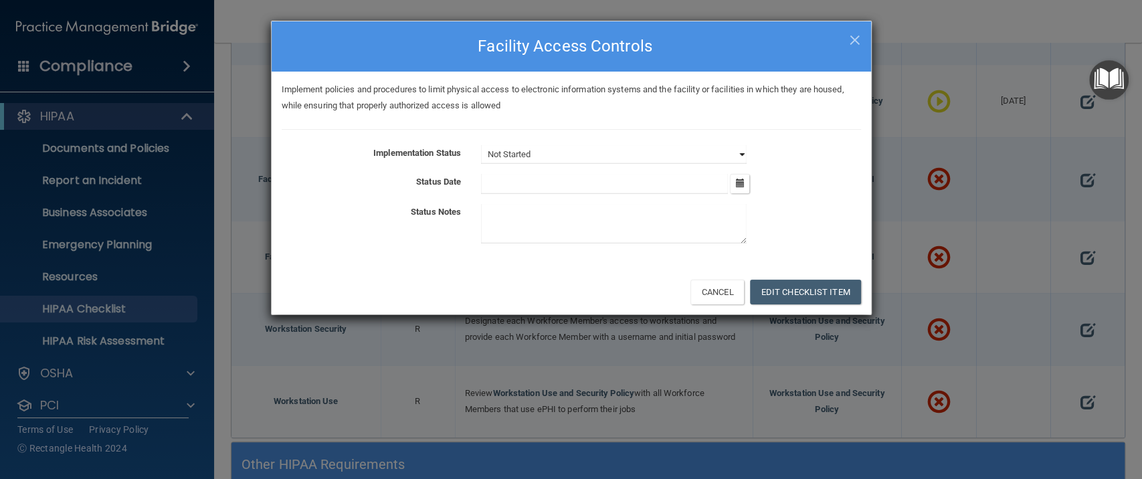
click at [736, 149] on select "Not Started In Progress Completed" at bounding box center [614, 154] width 266 height 19
select select "in_progress"
click at [481, 145] on select "Not Started In Progress Completed" at bounding box center [614, 154] width 266 height 19
click at [734, 182] on button "button" at bounding box center [739, 183] width 19 height 19
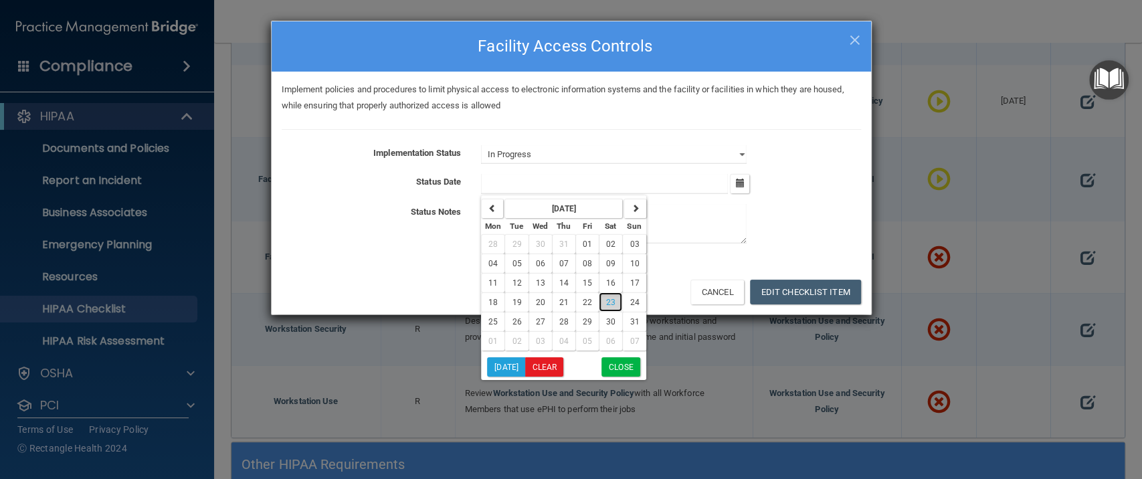
click at [615, 297] on button "23" at bounding box center [610, 301] width 23 height 19
type input "8/23/25"
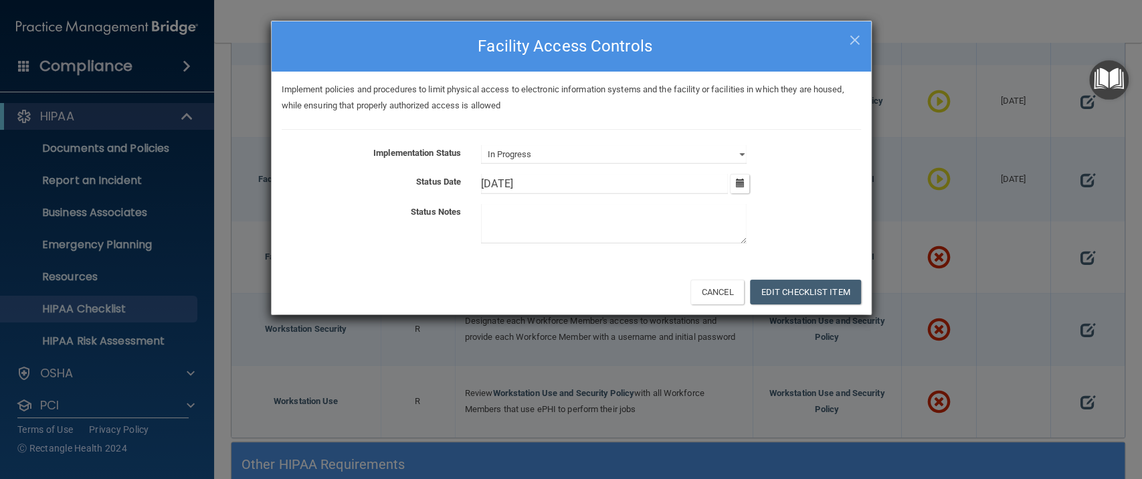
click at [521, 235] on textarea at bounding box center [614, 223] width 266 height 39
click at [530, 215] on textarea at bounding box center [614, 223] width 266 height 39
click at [499, 217] on textarea at bounding box center [614, 223] width 266 height 39
type textarea "Facility Access Protocol for workstation is being reviewed."
click at [841, 286] on button "Edit Checklist Item" at bounding box center [805, 292] width 111 height 25
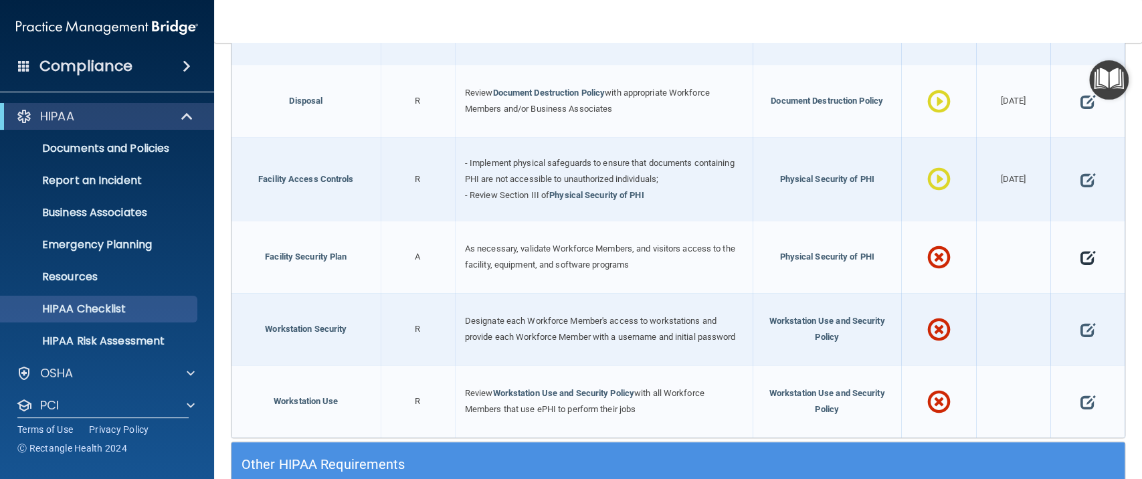
click at [1080, 244] on span at bounding box center [1087, 258] width 15 height 36
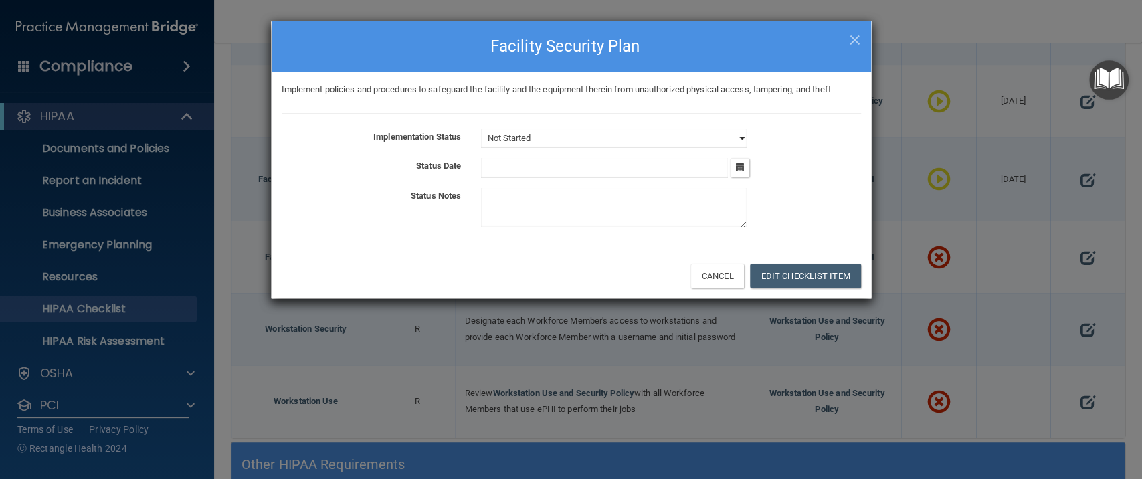
click at [602, 139] on select "Not Started In Progress Completed" at bounding box center [614, 138] width 266 height 19
select select "in_progress"
click at [481, 129] on select "Not Started In Progress Completed" at bounding box center [614, 138] width 266 height 19
click at [735, 170] on icon "button" at bounding box center [739, 167] width 9 height 9
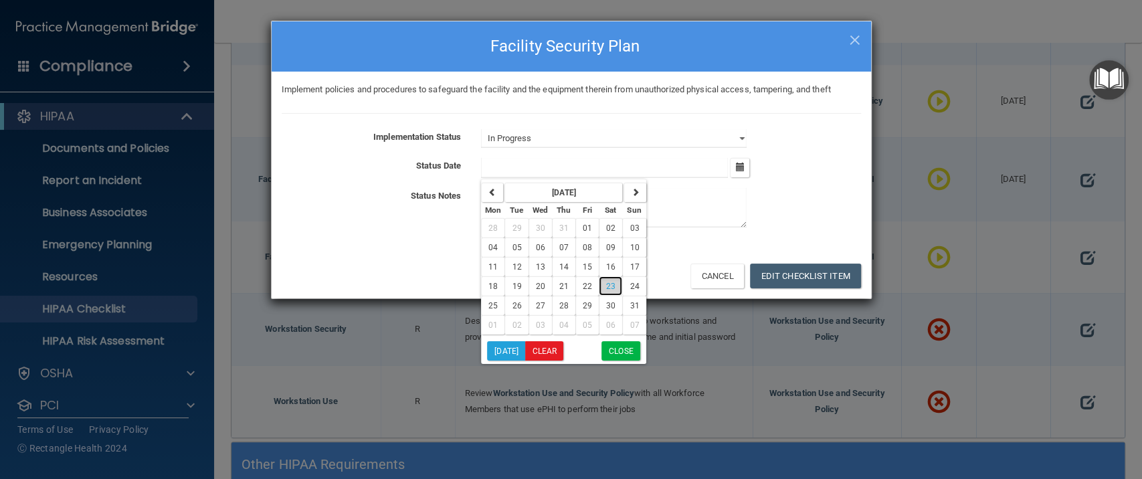
click at [601, 286] on button "23" at bounding box center [610, 285] width 23 height 19
type input "8/23/25"
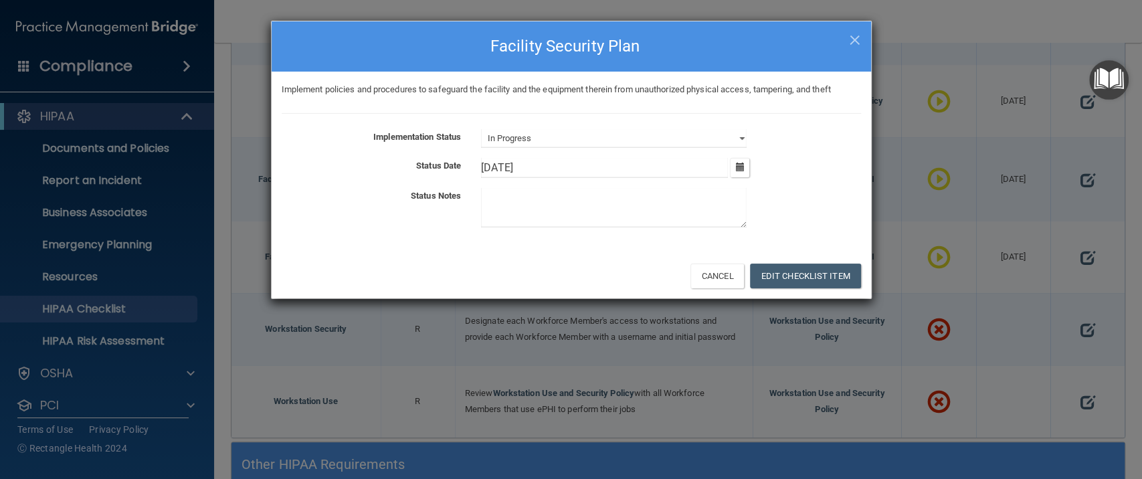
click at [511, 210] on textarea at bounding box center [614, 207] width 266 height 39
type textarea "Facility Security Procedure to safeguard equipment with ePHI currently being re…"
click at [833, 266] on button "Edit Checklist Item" at bounding box center [805, 276] width 111 height 25
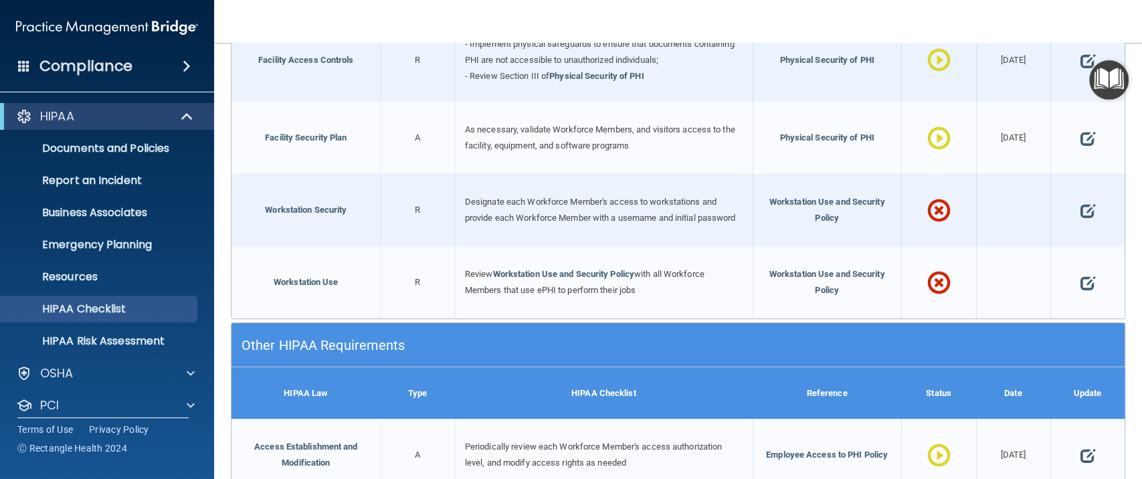
scroll to position [3110, 0]
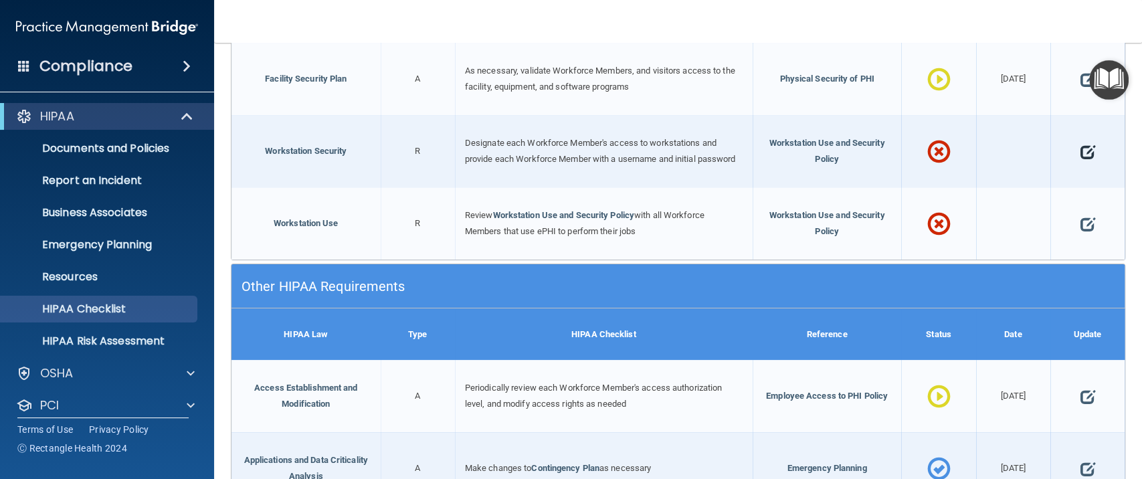
click at [1080, 141] on span at bounding box center [1087, 152] width 15 height 36
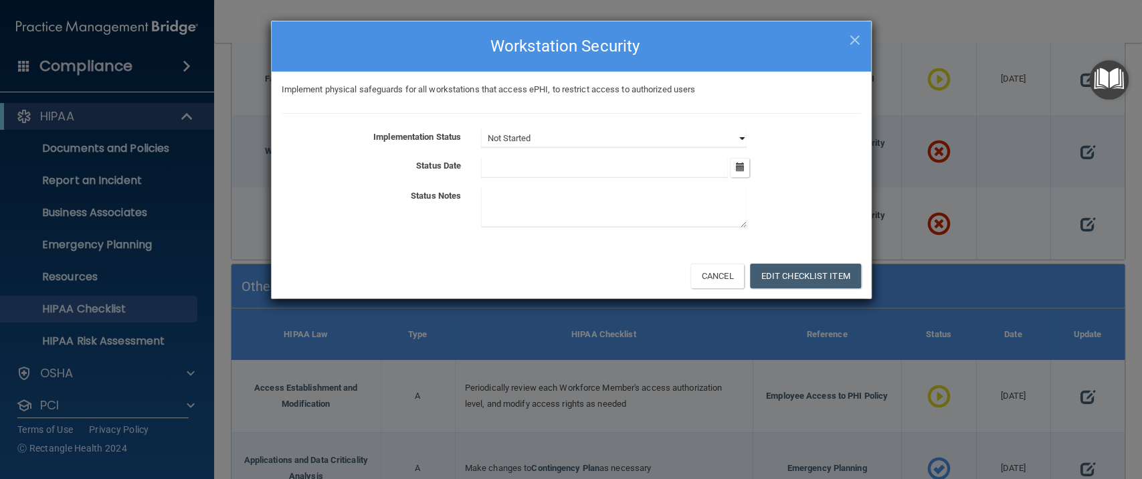
drag, startPoint x: 578, startPoint y: 139, endPoint x: 582, endPoint y: 147, distance: 9.0
click at [580, 140] on select "Not Started In Progress Completed" at bounding box center [614, 138] width 266 height 19
select select "in_progress"
click at [481, 129] on select "Not Started In Progress Completed" at bounding box center [614, 138] width 266 height 19
click at [738, 163] on icon "button" at bounding box center [739, 167] width 9 height 9
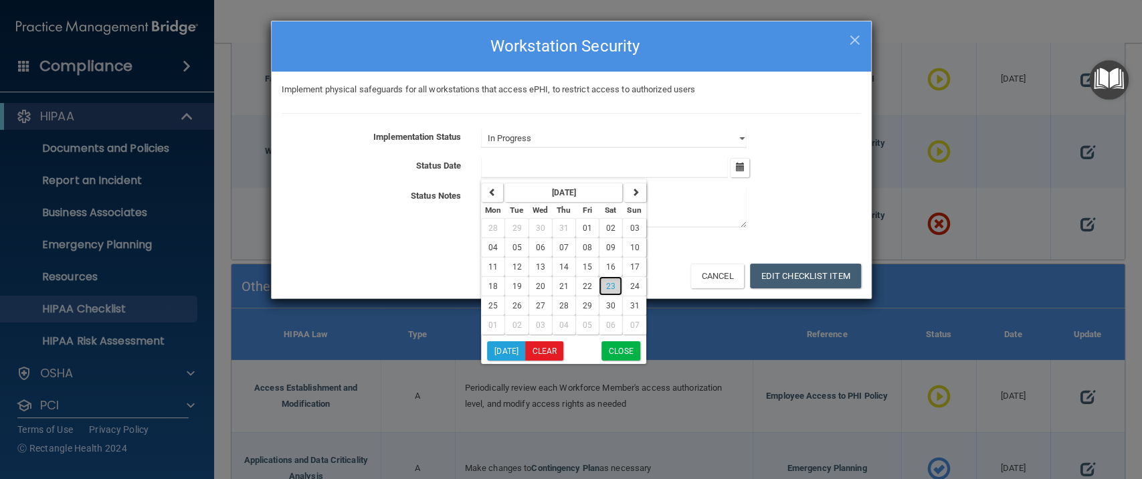
click at [606, 286] on span "23" at bounding box center [610, 286] width 9 height 9
type input "8/23/25"
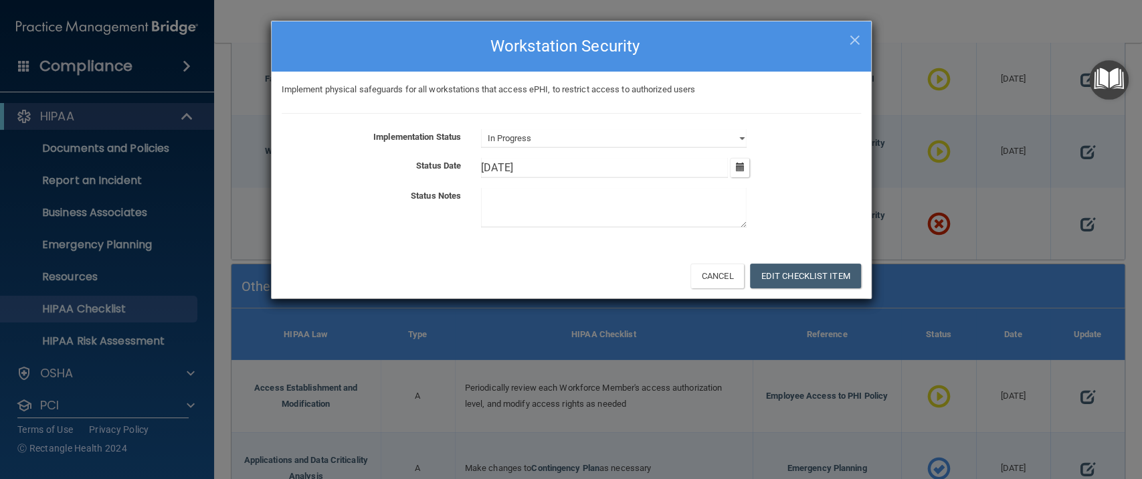
click at [528, 207] on textarea at bounding box center [614, 207] width 266 height 39
drag, startPoint x: 495, startPoint y: 197, endPoint x: 485, endPoint y: 205, distance: 11.9
click at [485, 205] on textarea at bounding box center [614, 207] width 266 height 39
click at [487, 203] on textarea at bounding box center [614, 207] width 266 height 39
click at [522, 202] on textarea at bounding box center [614, 207] width 266 height 39
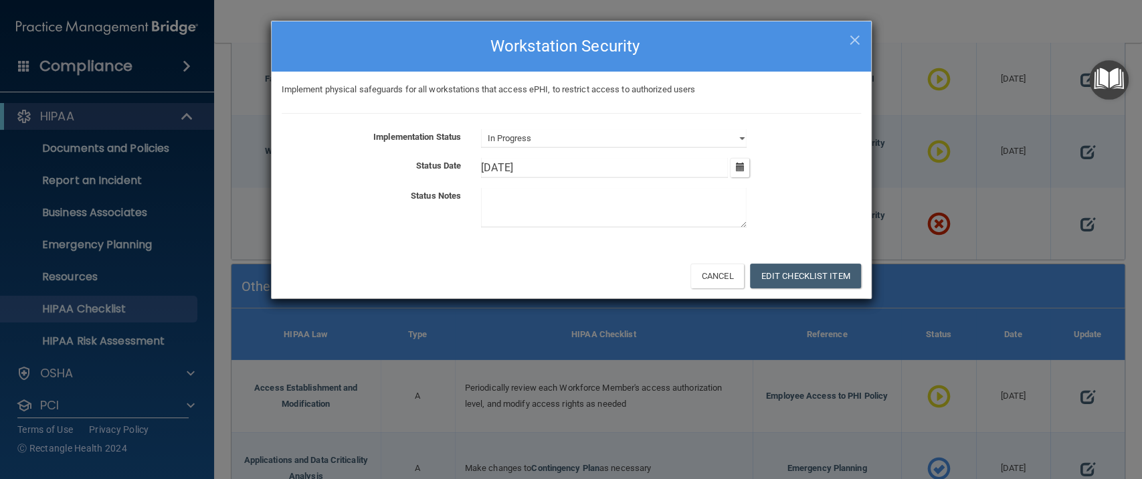
click at [510, 199] on textarea at bounding box center [614, 207] width 266 height 39
type textarea "E"
type textarea "ePHI will only be accessible to staff involved with patient care and ancillary …"
click at [812, 276] on button "Edit Checklist Item" at bounding box center [805, 276] width 111 height 25
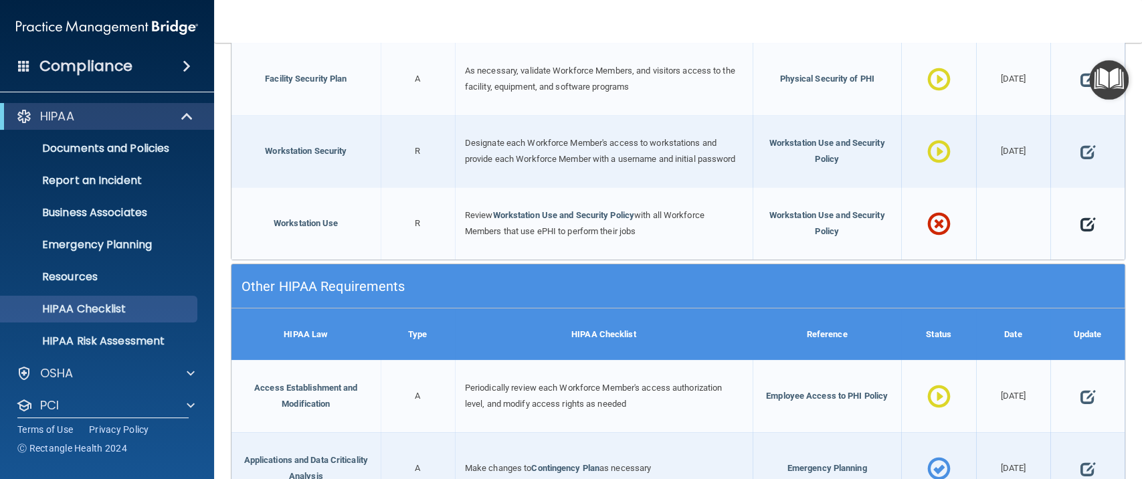
click at [1080, 221] on span at bounding box center [1087, 224] width 15 height 36
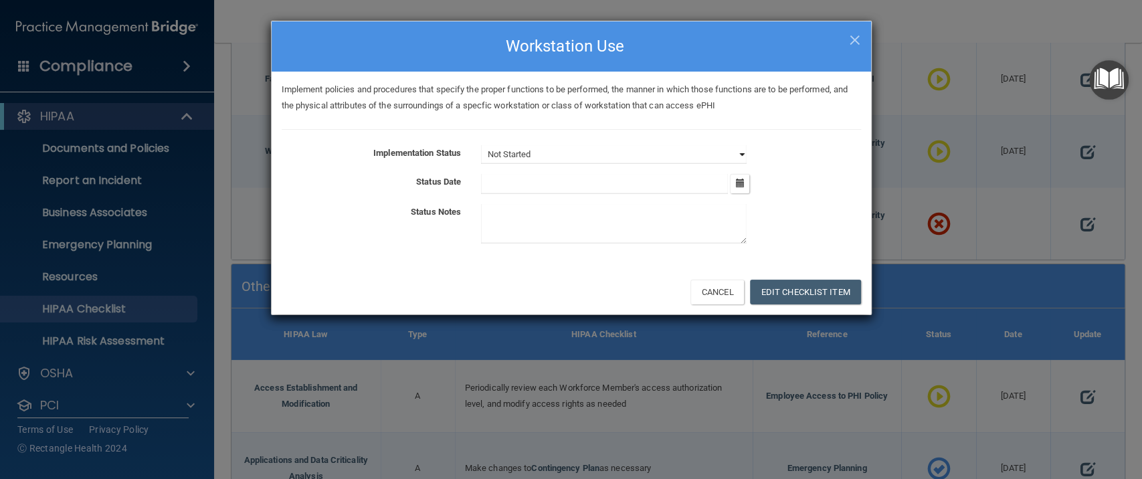
click at [528, 157] on select "Not Started In Progress Completed" at bounding box center [614, 154] width 266 height 19
select select "in_progress"
click at [481, 145] on select "Not Started In Progress Completed" at bounding box center [614, 154] width 266 height 19
click at [741, 190] on button "button" at bounding box center [739, 183] width 19 height 19
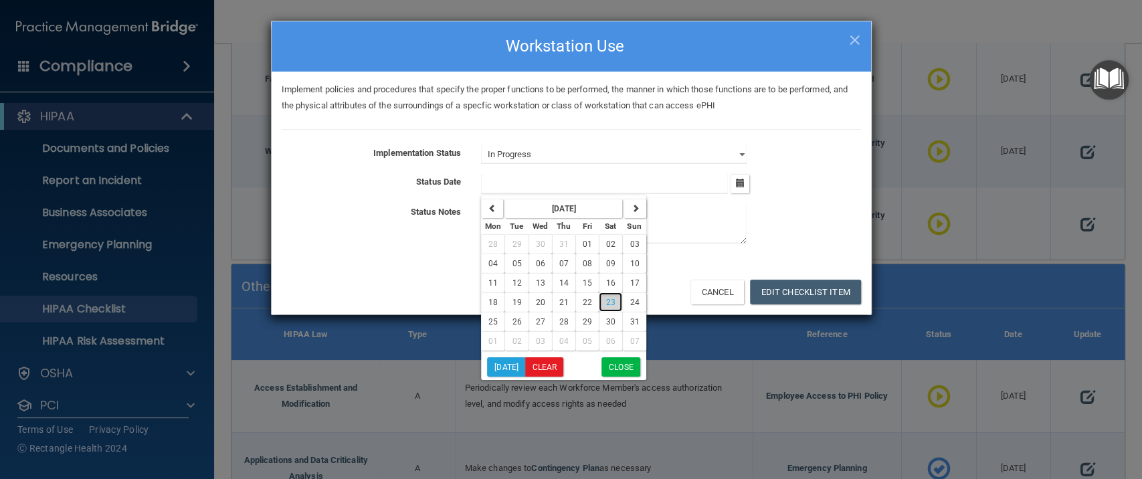
click at [606, 300] on span "23" at bounding box center [610, 302] width 9 height 9
type input "8/23/25"
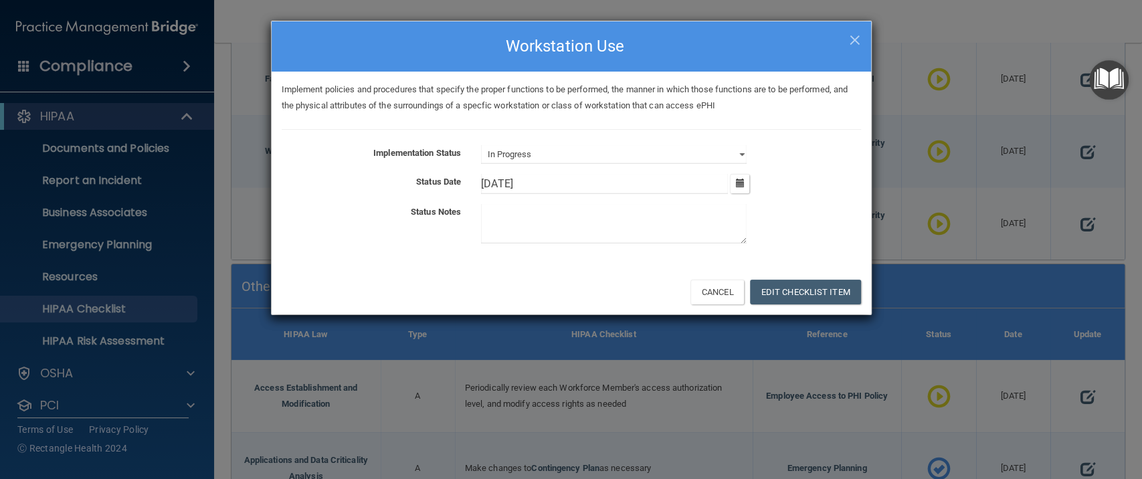
click at [598, 231] on textarea at bounding box center [614, 223] width 266 height 39
click at [522, 217] on textarea at bounding box center [614, 223] width 266 height 39
type textarea "P"
type textarea "Workstation use policy and procedures are currently being reviewed."
click at [818, 294] on button "Edit Checklist Item" at bounding box center [805, 292] width 111 height 25
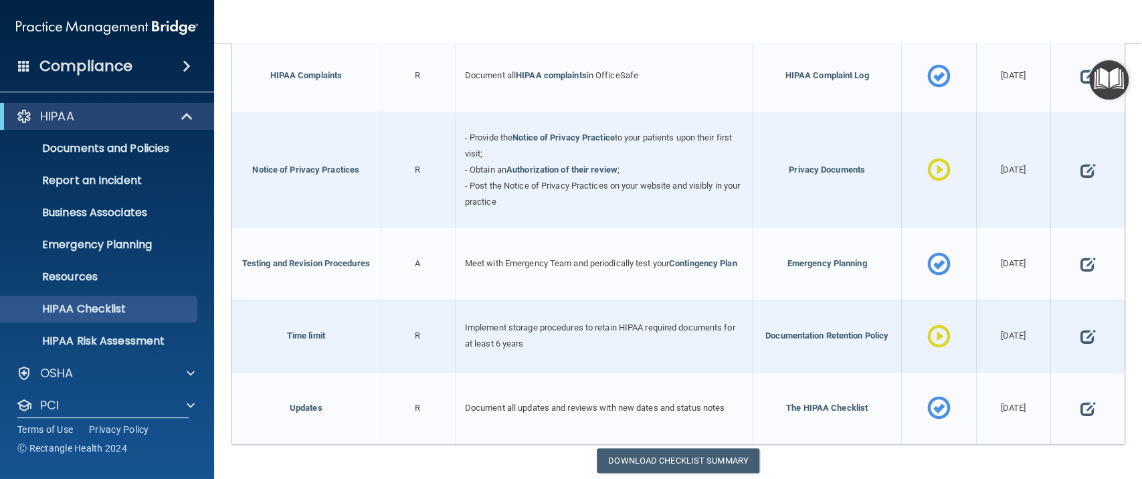
scroll to position [3779, 0]
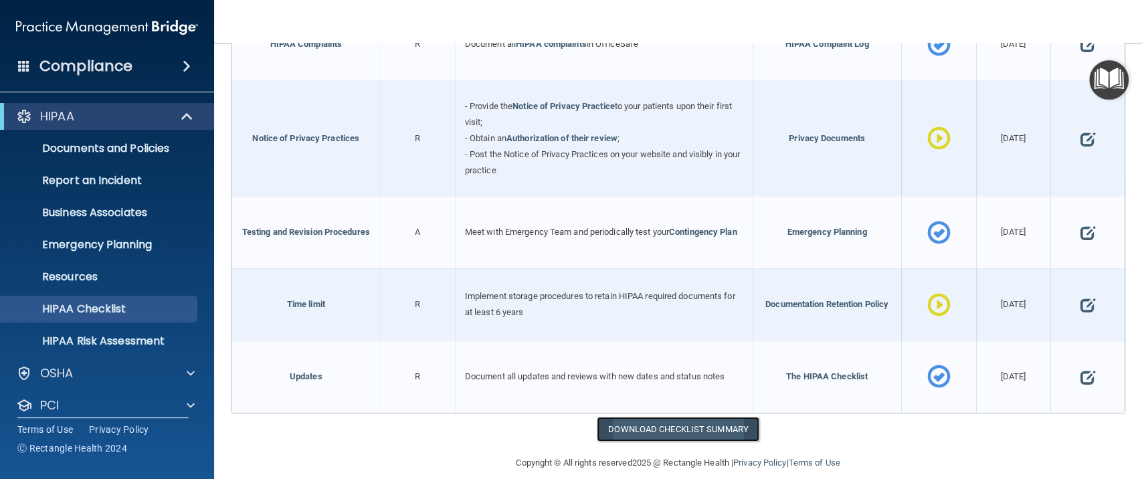
click at [650, 417] on link "Download Checklist Summary" at bounding box center [678, 429] width 163 height 25
click at [110, 340] on p "HIPAA Risk Assessment" at bounding box center [100, 341] width 183 height 13
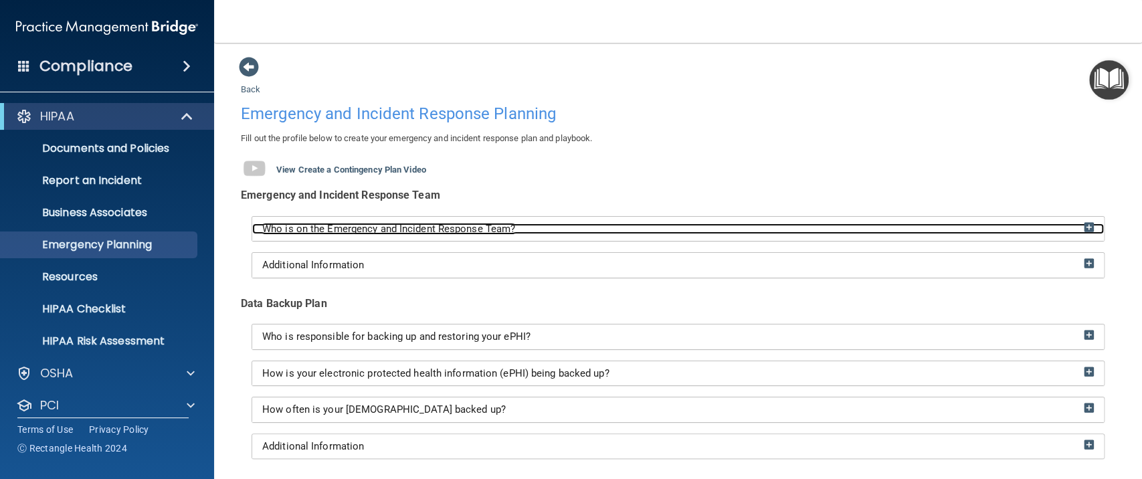
click at [1084, 228] on img at bounding box center [1089, 227] width 10 height 10
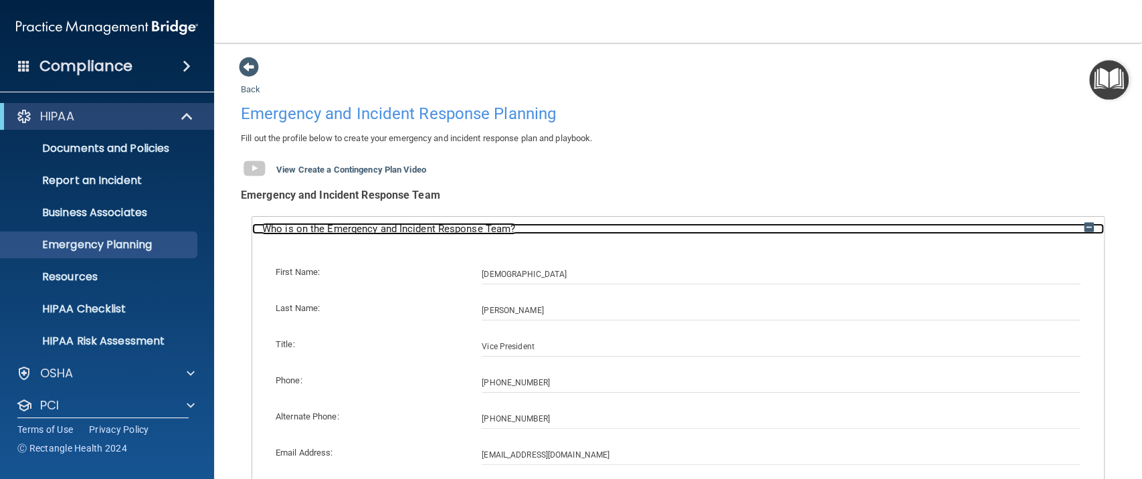
click at [1084, 228] on img at bounding box center [1089, 227] width 10 height 10
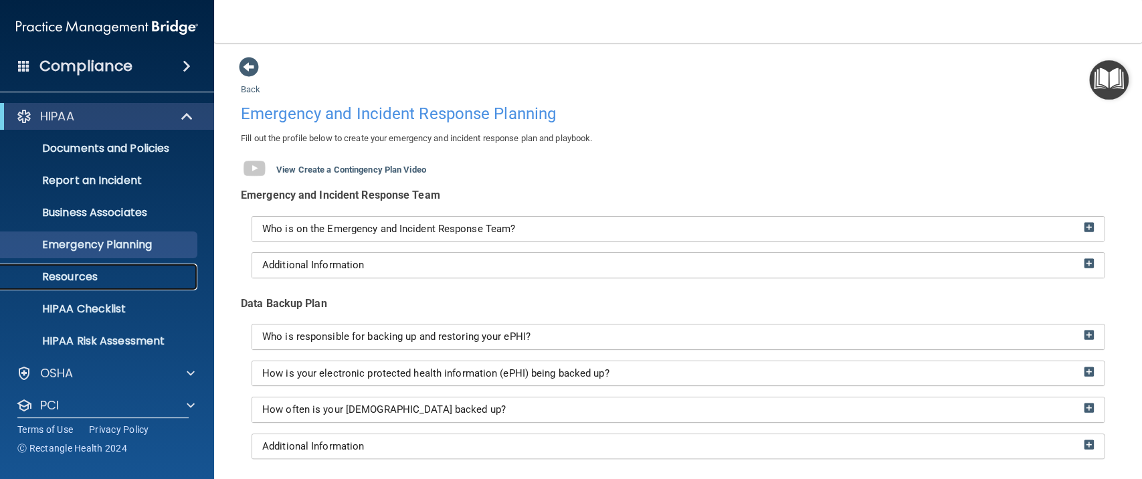
click at [78, 274] on p "Resources" at bounding box center [100, 276] width 183 height 13
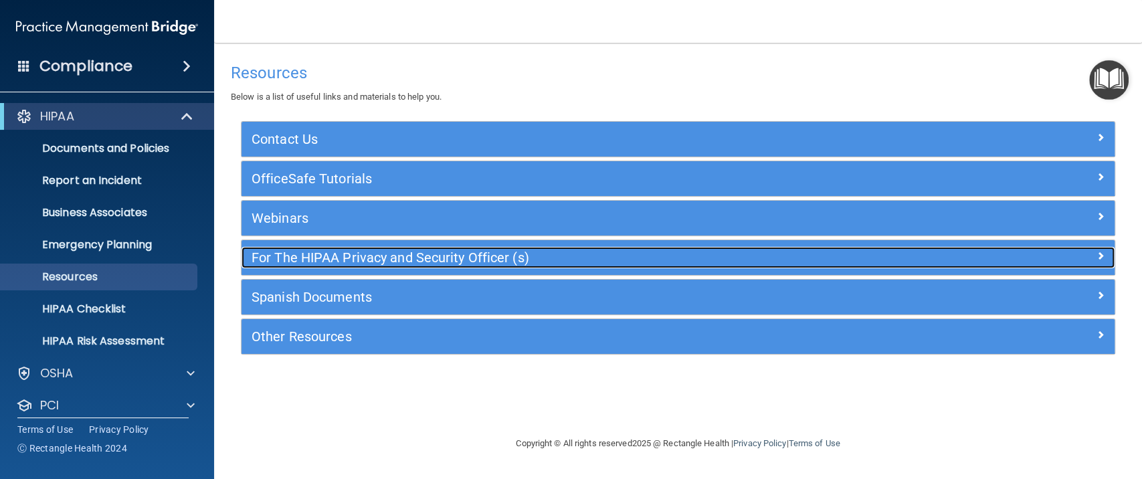
click at [990, 261] on div at bounding box center [1006, 255] width 218 height 16
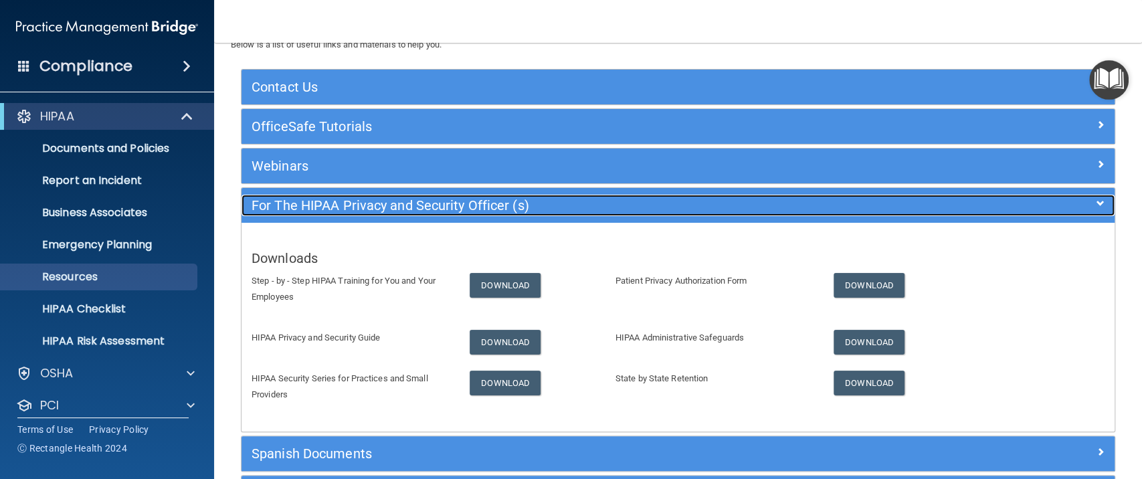
scroll to position [89, 0]
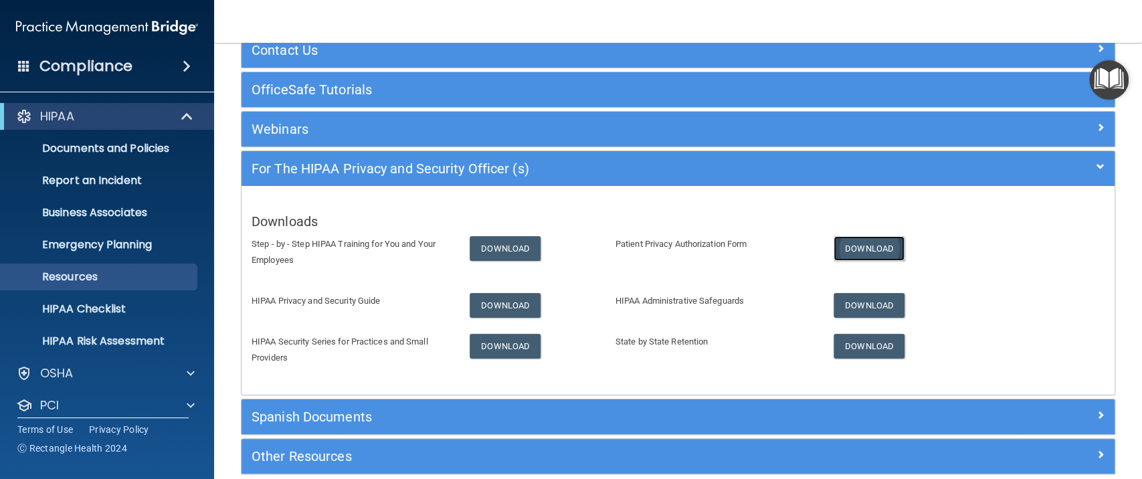
click at [859, 248] on link "Download" at bounding box center [869, 248] width 71 height 25
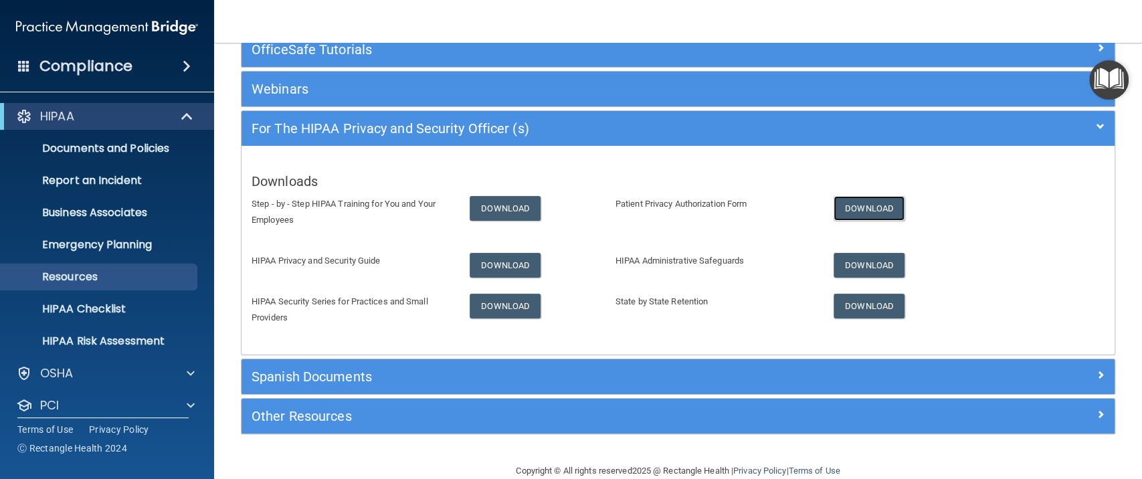
scroll to position [152, 0]
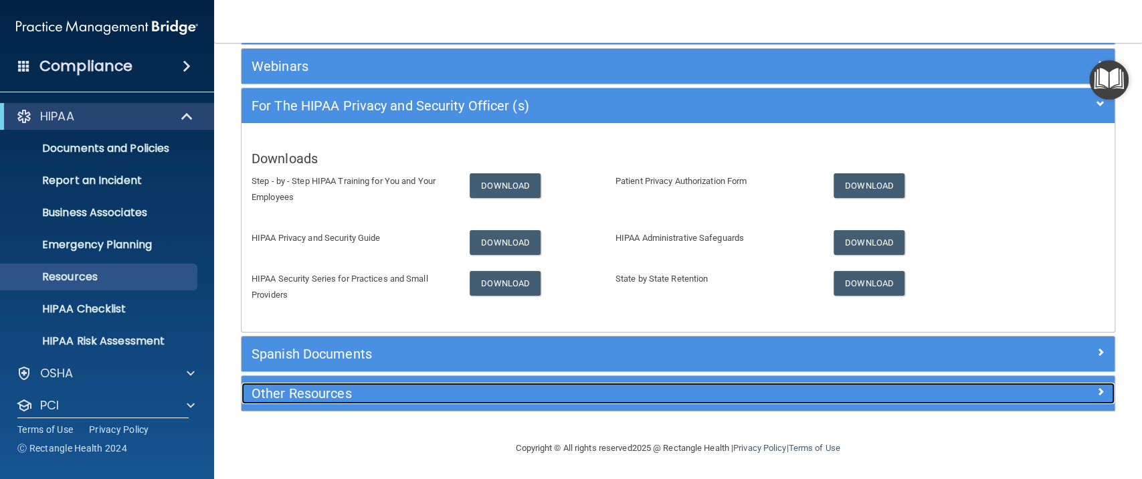
click at [470, 393] on h5 "Other Resources" at bounding box center [569, 393] width 635 height 15
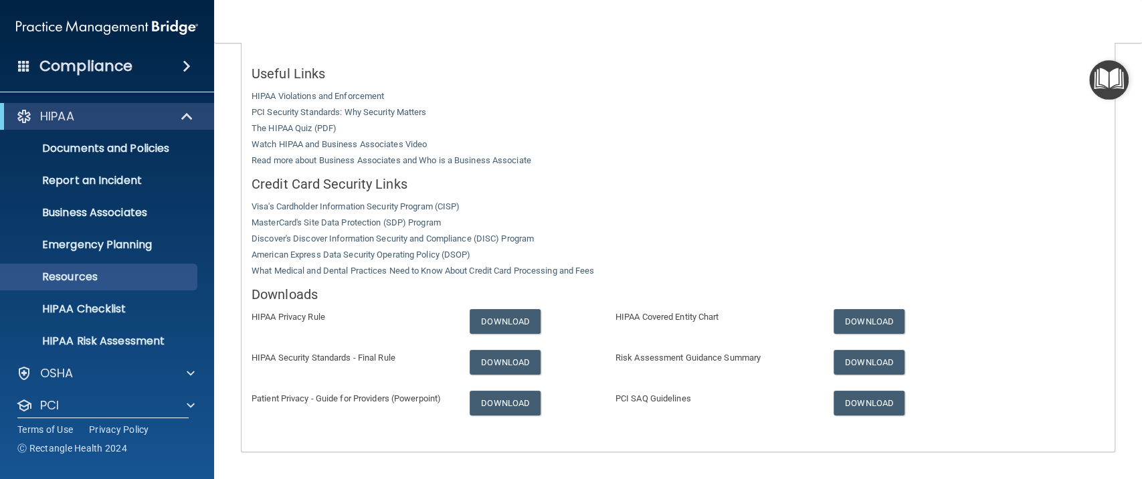
scroll to position [357, 0]
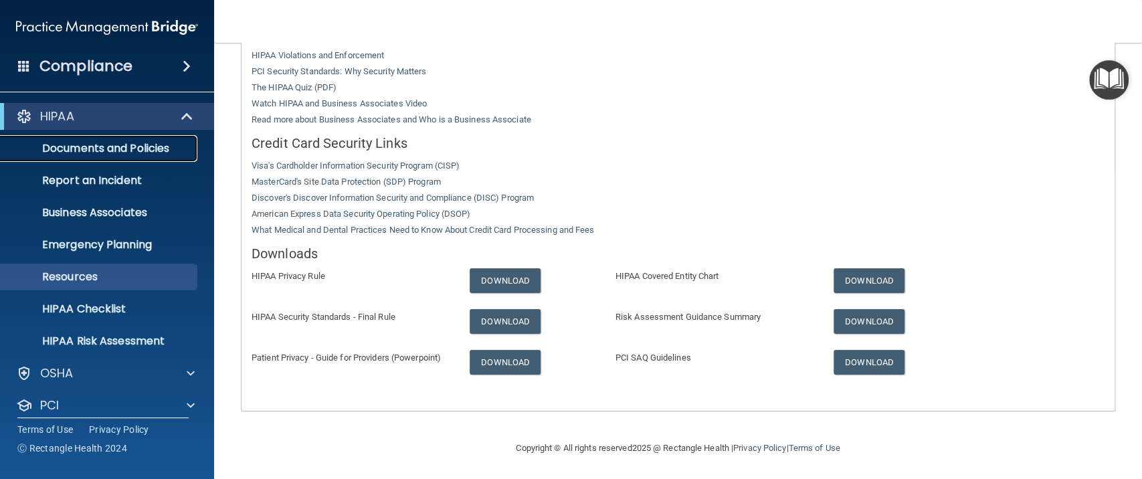
click at [154, 145] on p "Documents and Policies" at bounding box center [100, 148] width 183 height 13
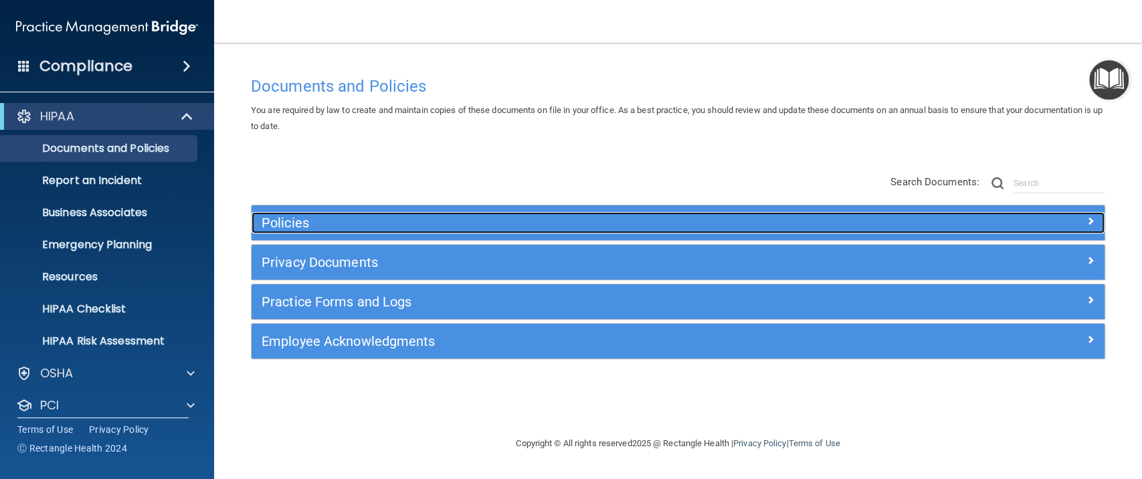
click at [349, 221] on h5 "Policies" at bounding box center [572, 222] width 620 height 15
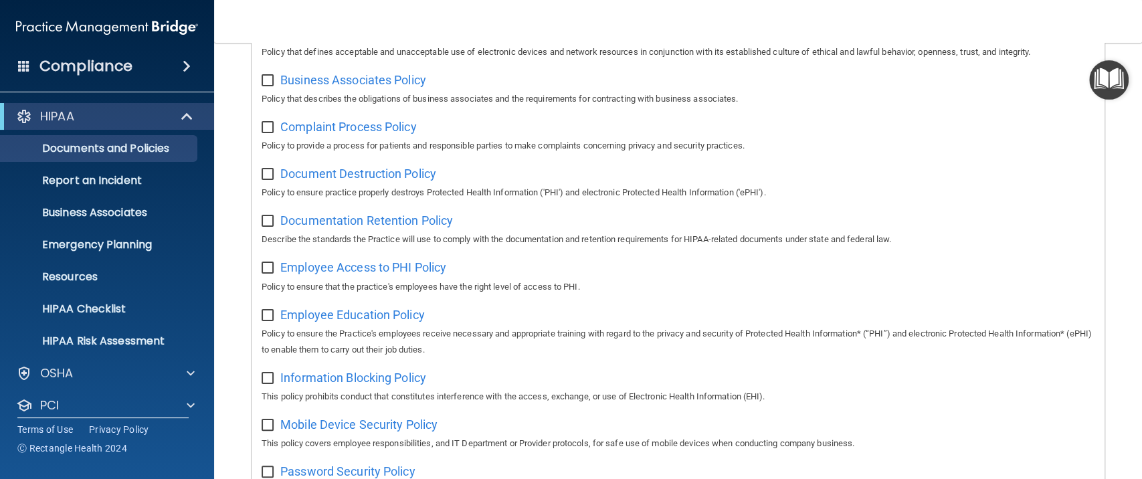
scroll to position [357, 0]
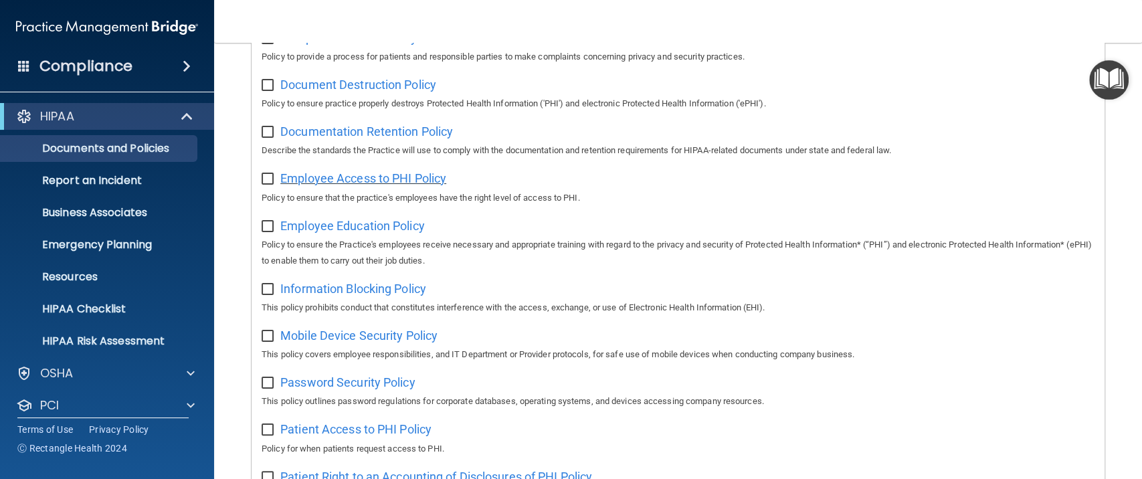
click at [346, 182] on span "Employee Access to PHI Policy" at bounding box center [363, 178] width 166 height 14
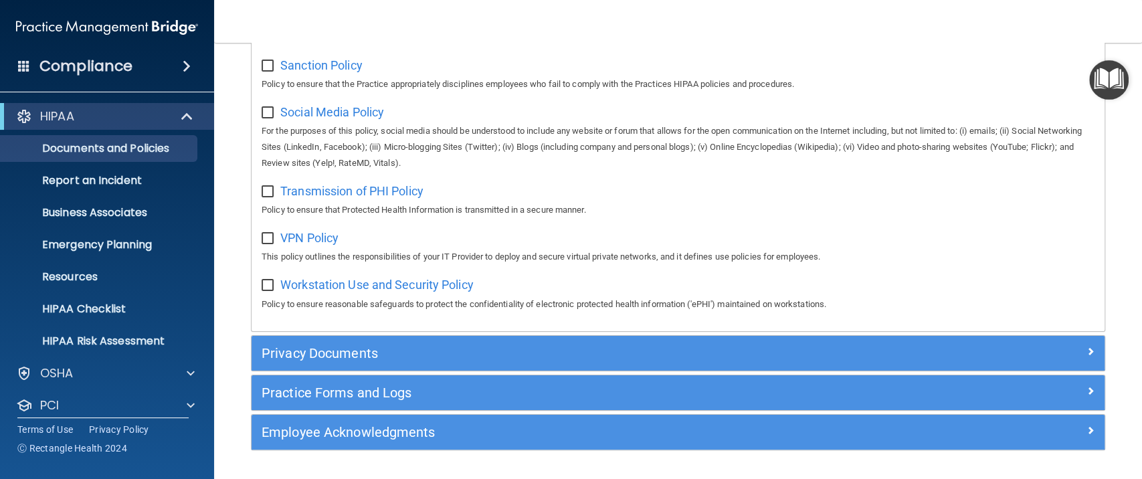
scroll to position [1053, 0]
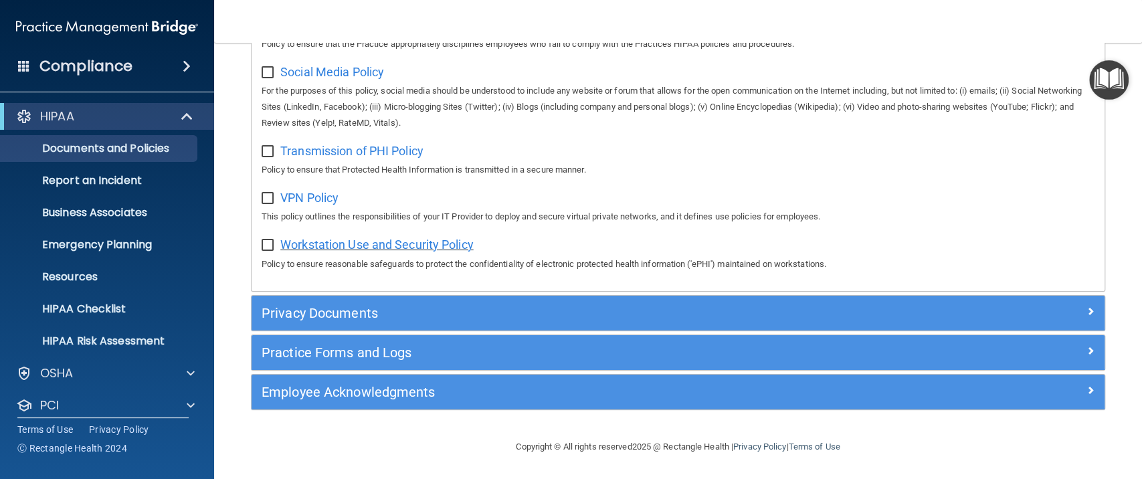
click at [395, 240] on span "Workstation Use and Security Policy" at bounding box center [376, 245] width 193 height 14
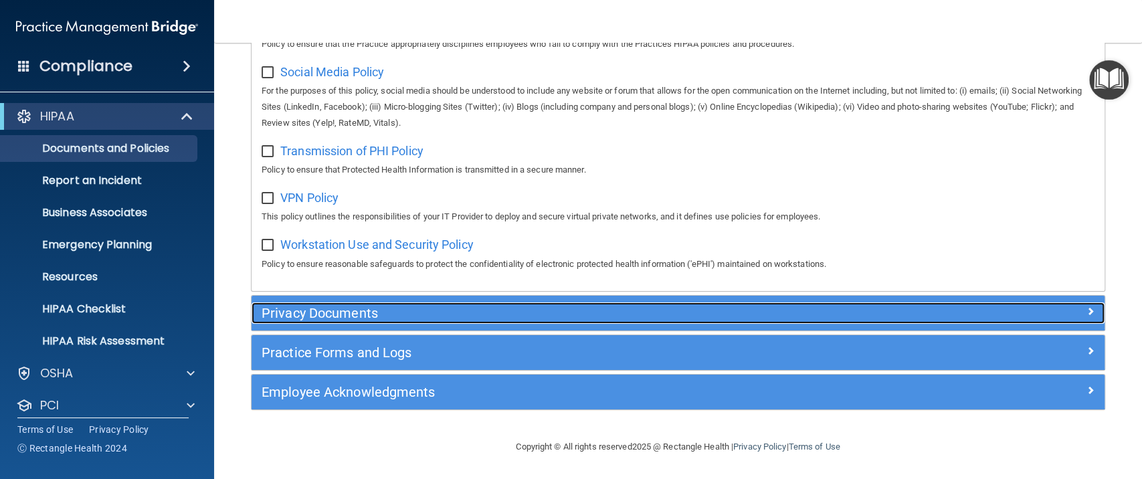
click at [432, 317] on h5 "Privacy Documents" at bounding box center [572, 313] width 620 height 15
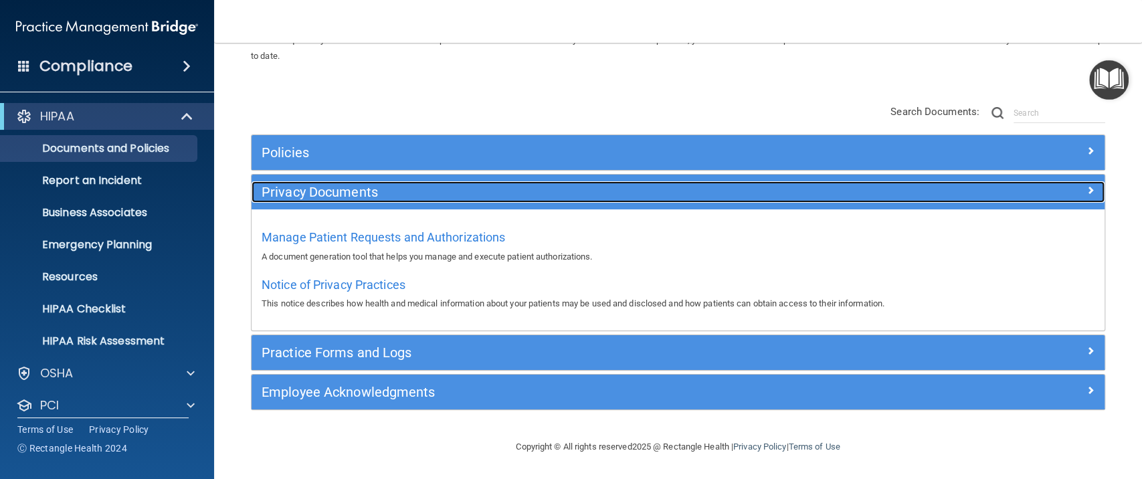
scroll to position [70, 0]
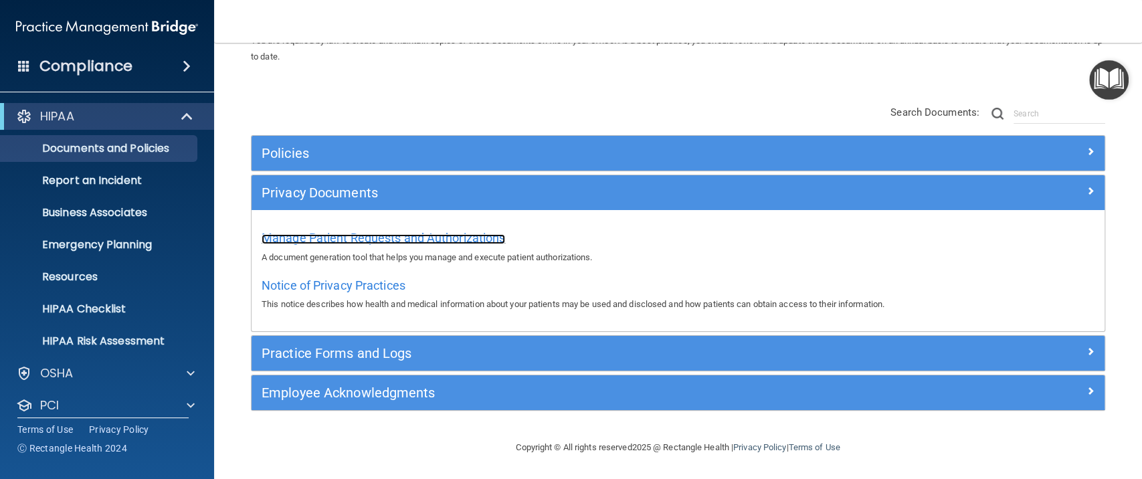
click at [434, 242] on span "Manage Patient Requests and Authorizations" at bounding box center [384, 238] width 244 height 14
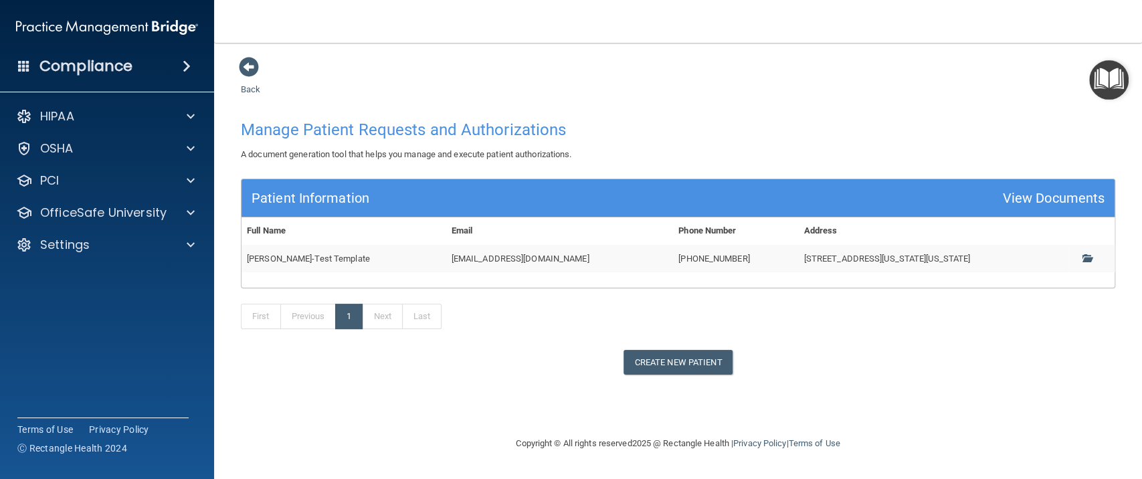
click at [1089, 250] on td at bounding box center [1092, 258] width 46 height 27
click at [1089, 256] on span at bounding box center [1087, 258] width 9 height 9
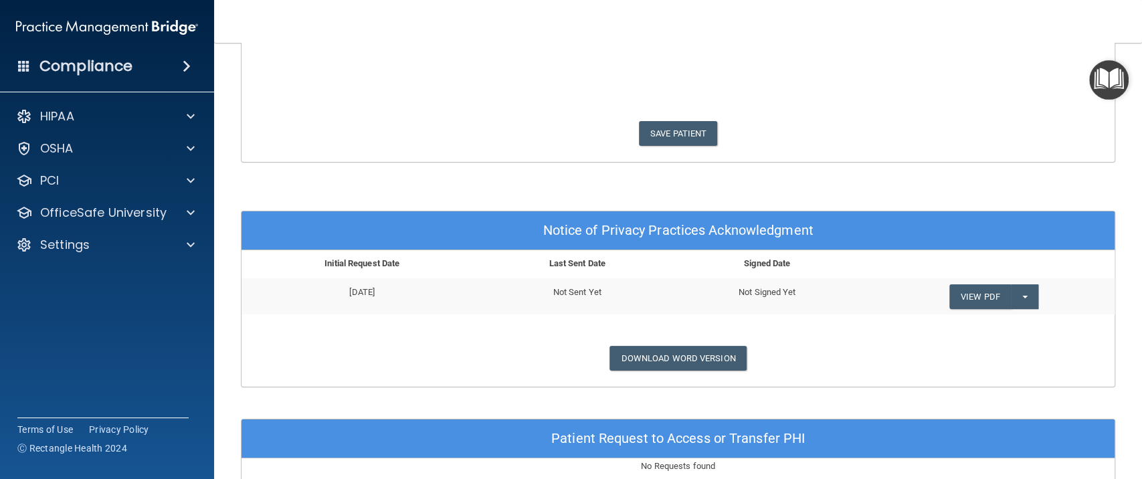
scroll to position [357, 0]
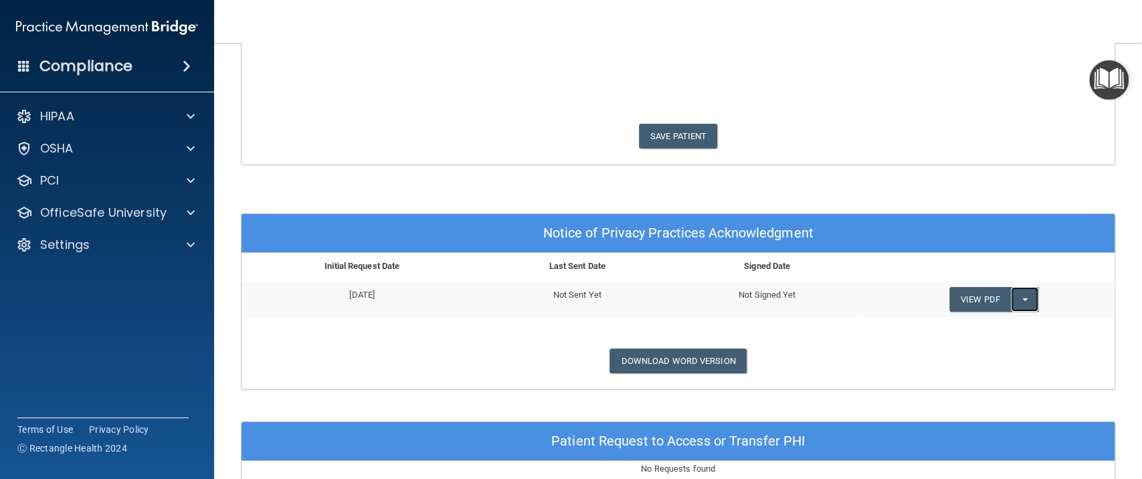
click at [1012, 296] on button "Split button!" at bounding box center [1024, 299] width 27 height 25
click at [902, 351] on div "Download Word Version" at bounding box center [678, 361] width 893 height 25
click at [670, 359] on link "Download Word Version" at bounding box center [678, 361] width 137 height 25
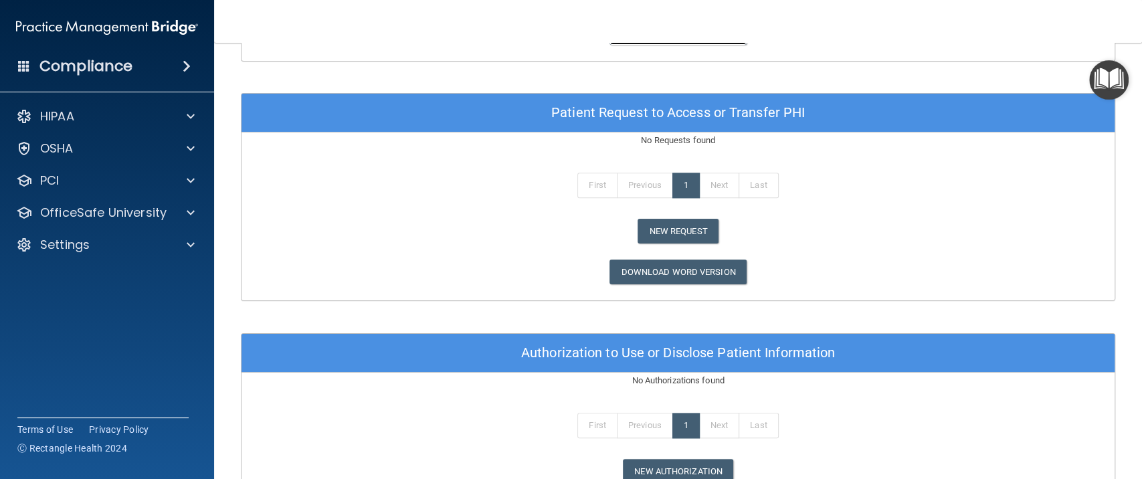
scroll to position [713, 0]
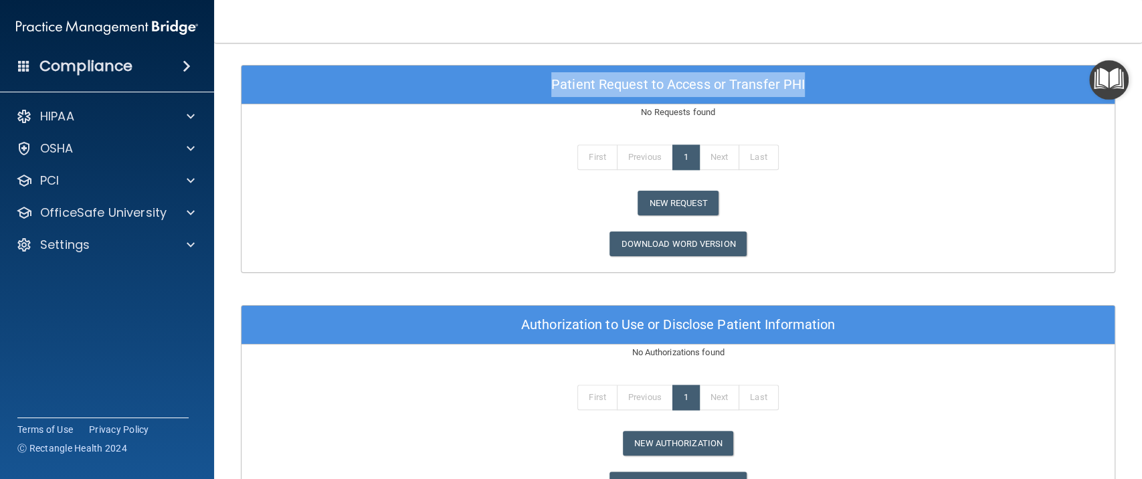
drag, startPoint x: 822, startPoint y: 77, endPoint x: 542, endPoint y: 80, distance: 280.4
click at [542, 80] on div "Patient Request to Access or Transfer PHI" at bounding box center [678, 85] width 873 height 39
copy div "Patient Request to Access or Transfer PHI"
click at [683, 237] on link "Download Word Version" at bounding box center [678, 244] width 137 height 25
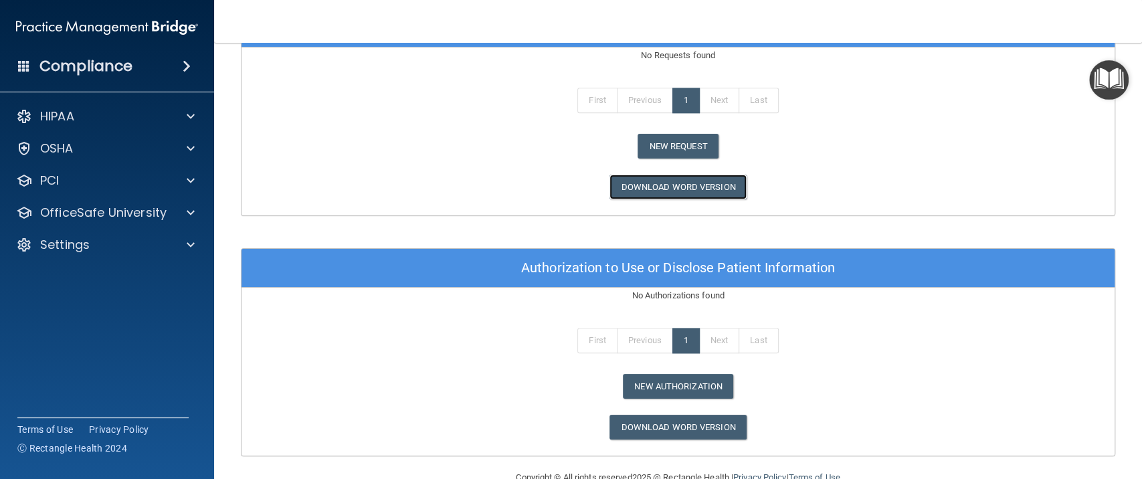
scroll to position [798, 0]
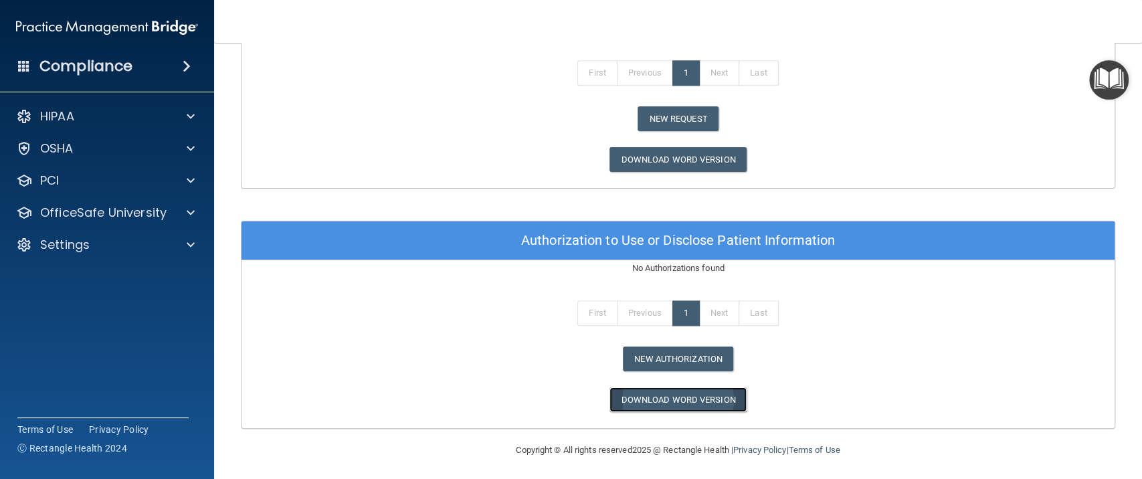
click at [682, 404] on link "Download Word Version" at bounding box center [678, 399] width 137 height 25
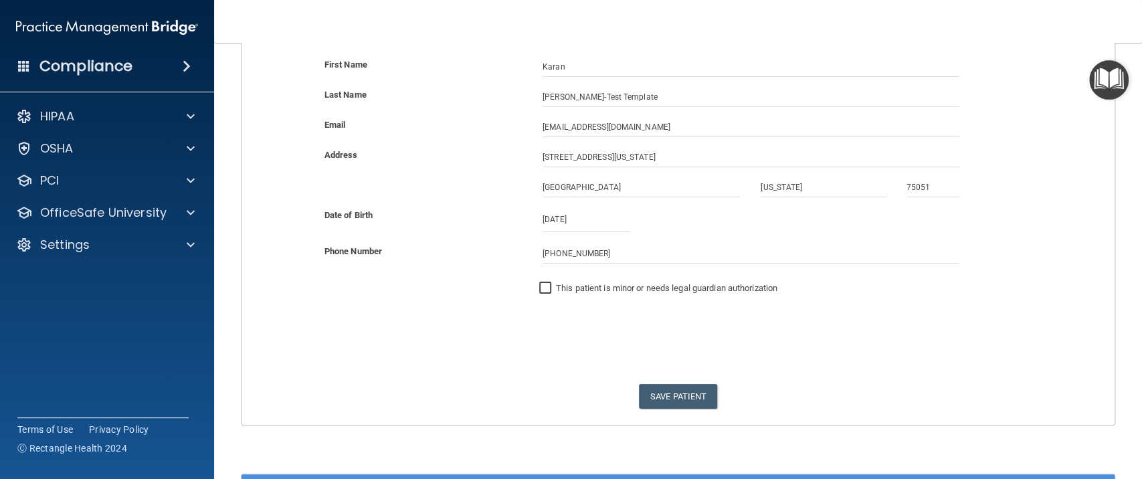
scroll to position [0, 0]
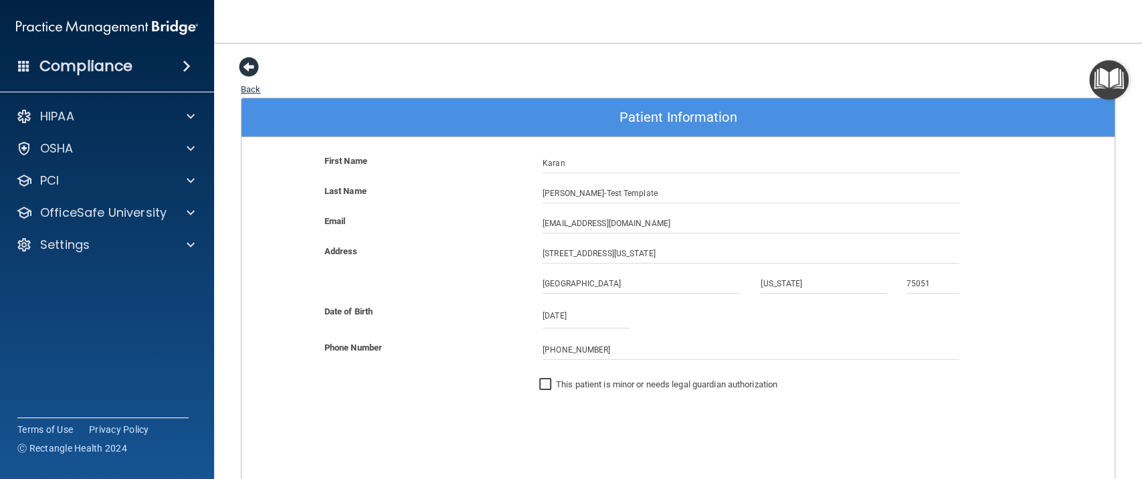
click at [253, 70] on span at bounding box center [249, 67] width 20 height 20
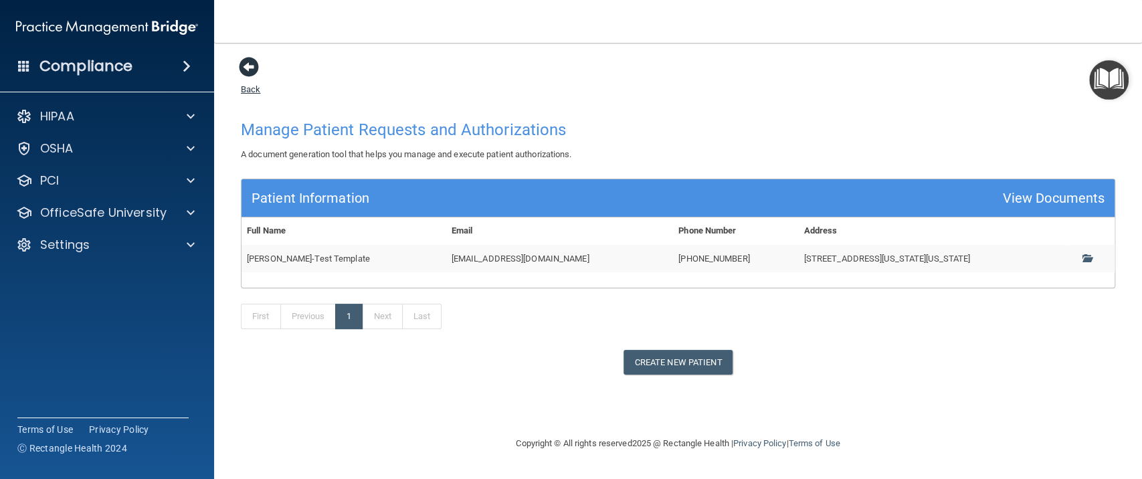
click at [249, 66] on span at bounding box center [249, 67] width 20 height 20
